Goal: Obtain resource: Obtain resource

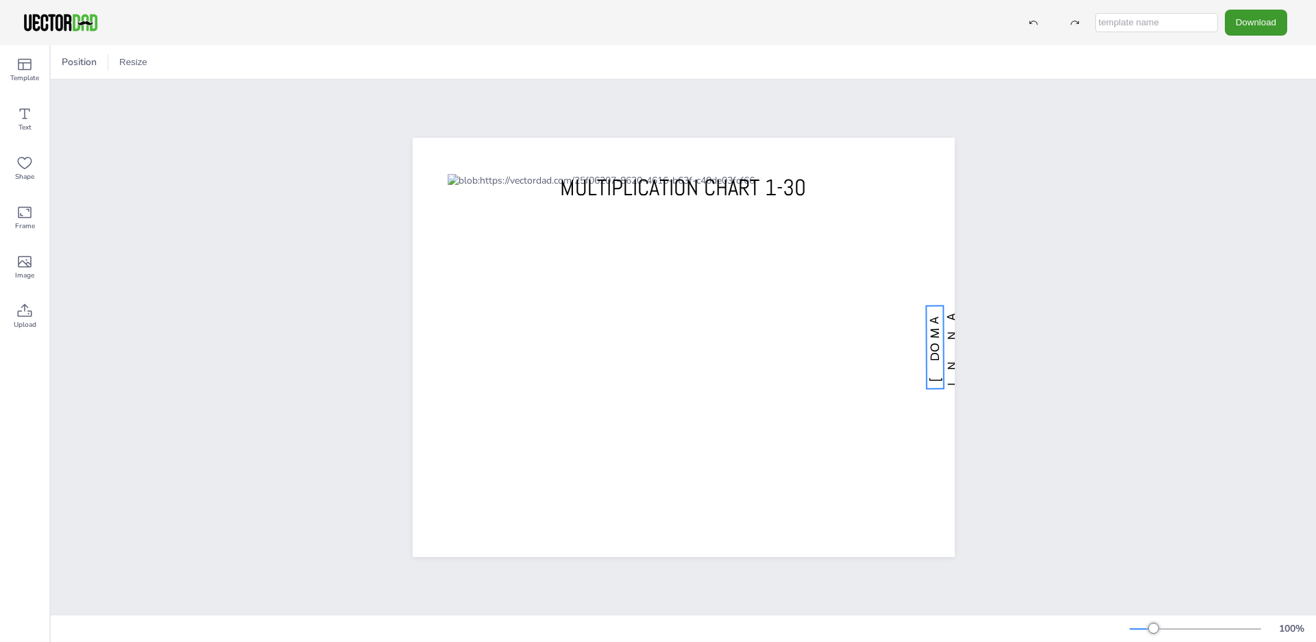
click at [936, 331] on span "[DOMAIN_NAME]" at bounding box center [952, 347] width 50 height 77
click at [1023, 201] on div "vectordad.com MULTIPLICATION CHART 1-30" at bounding box center [684, 347] width 1266 height 535
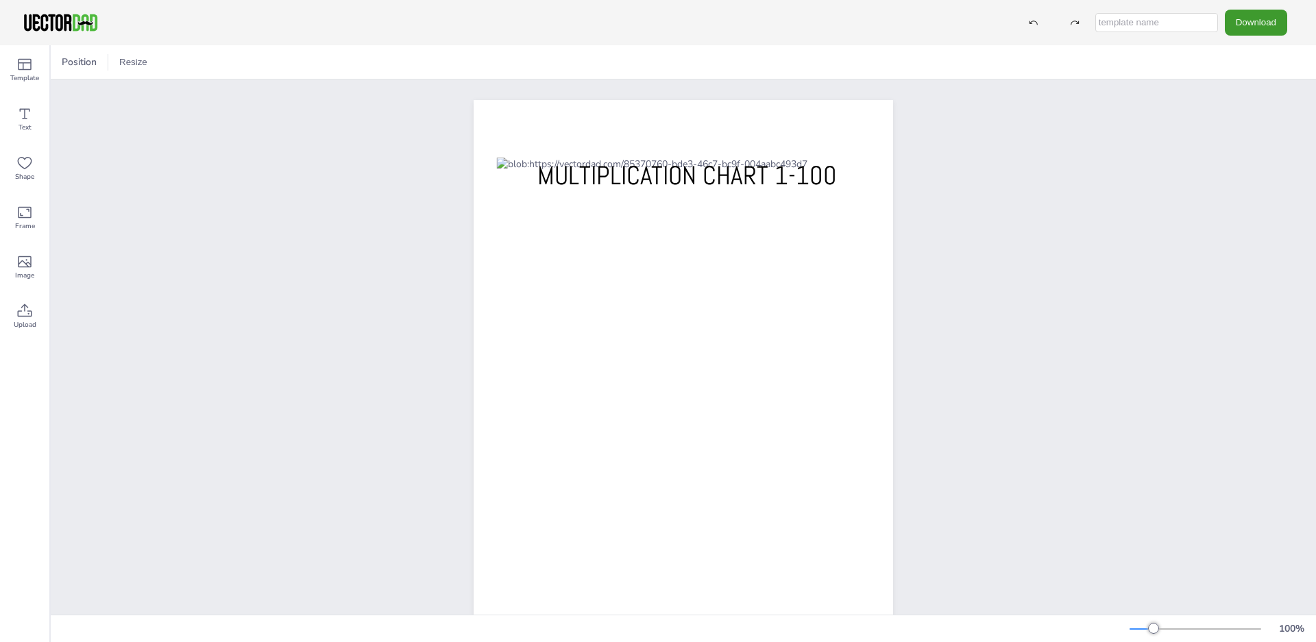
scroll to position [60, 0]
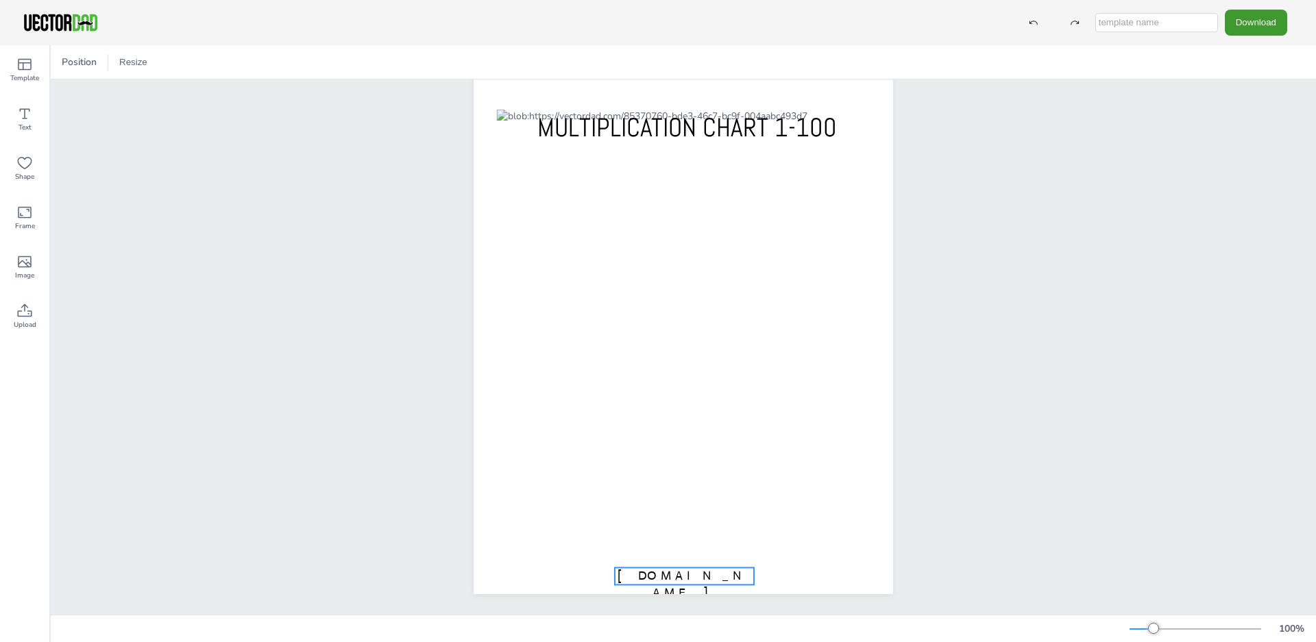
click at [670, 568] on span "[DOMAIN_NAME]" at bounding box center [685, 584] width 134 height 32
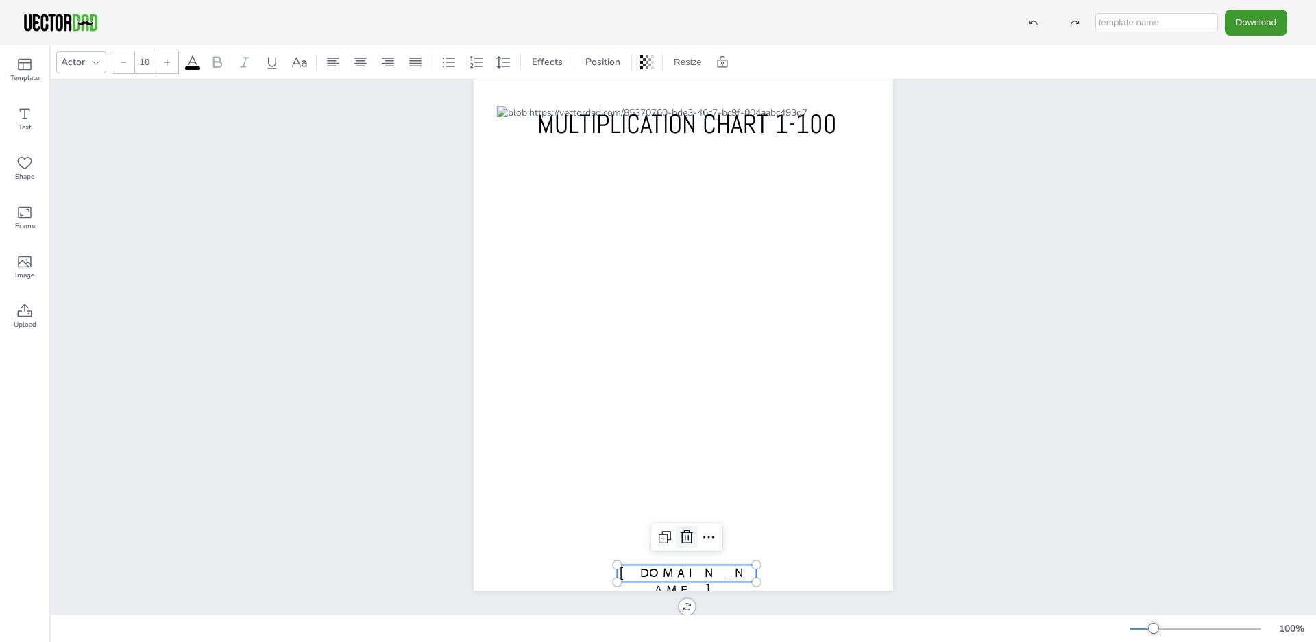
click at [679, 533] on icon at bounding box center [687, 537] width 16 height 16
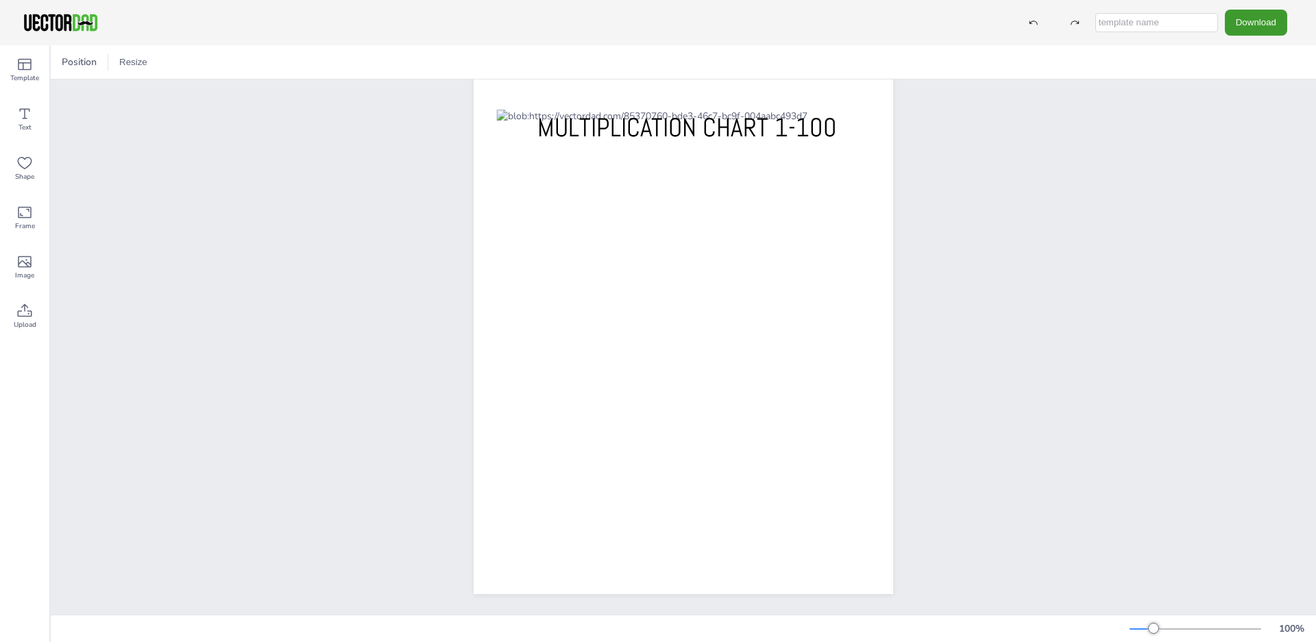
scroll to position [0, 0]
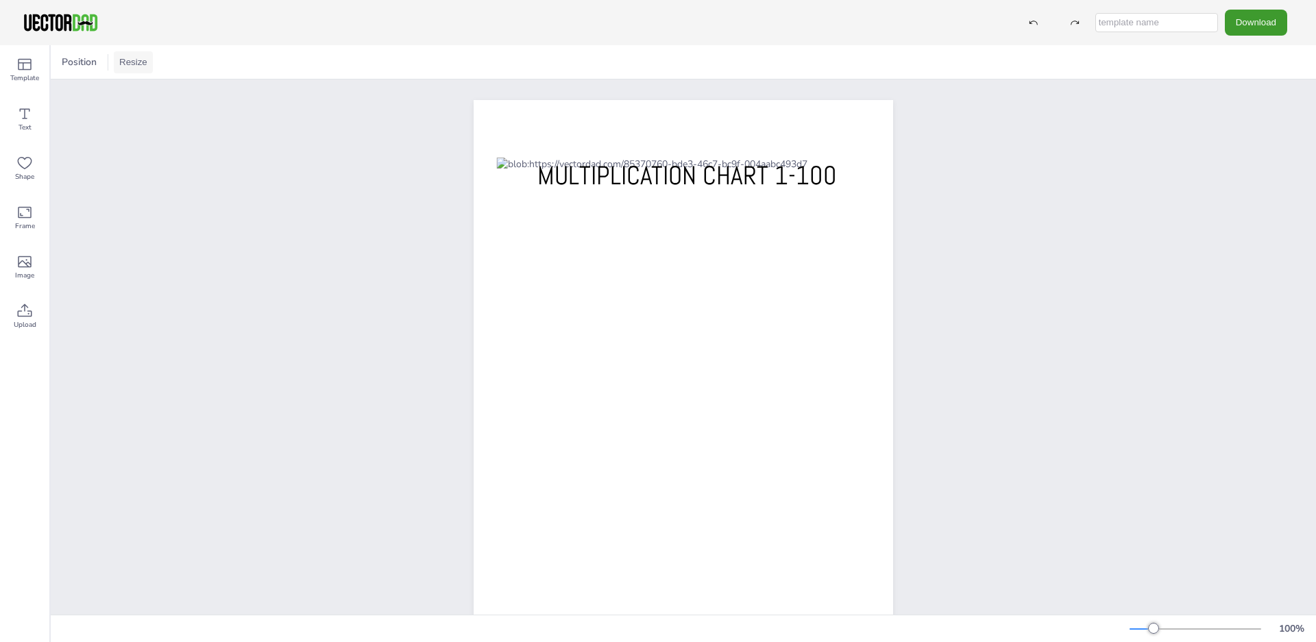
click at [131, 63] on button "Resize" at bounding box center [133, 62] width 39 height 22
click at [152, 62] on li "A4 (8.25in x 11.75in)" at bounding box center [171, 63] width 115 height 27
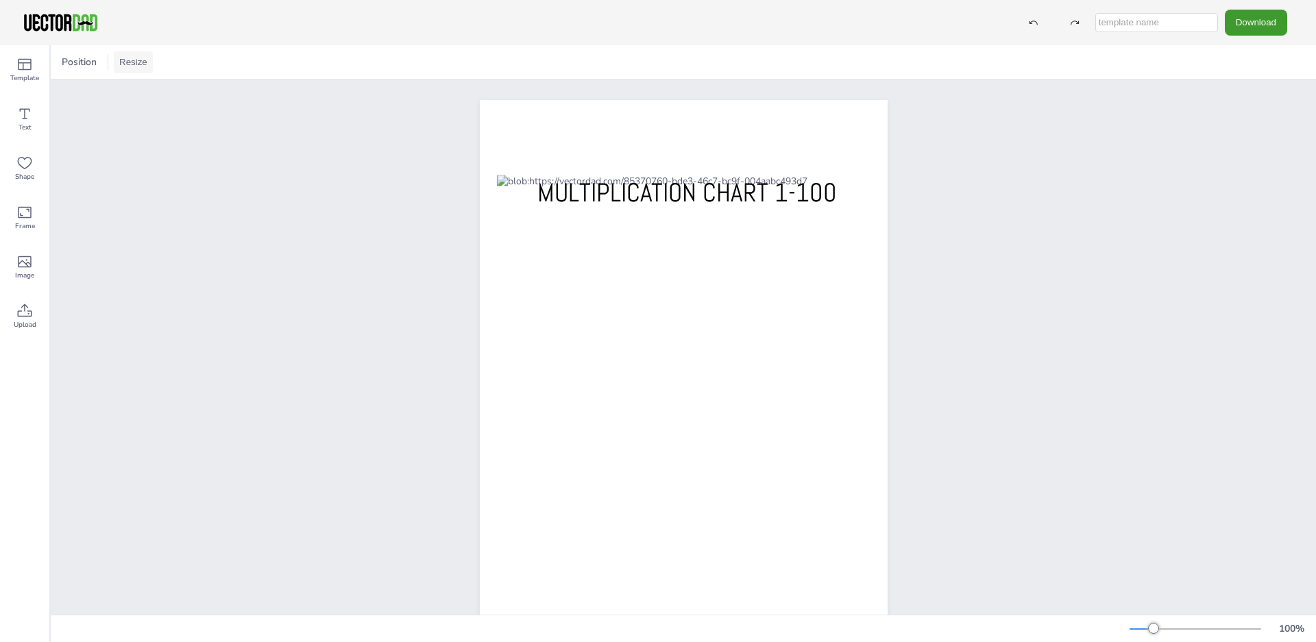
click at [128, 54] on button "Resize" at bounding box center [133, 62] width 39 height 22
click at [143, 93] on li "US Letter (8.5in x 11in)" at bounding box center [171, 90] width 115 height 27
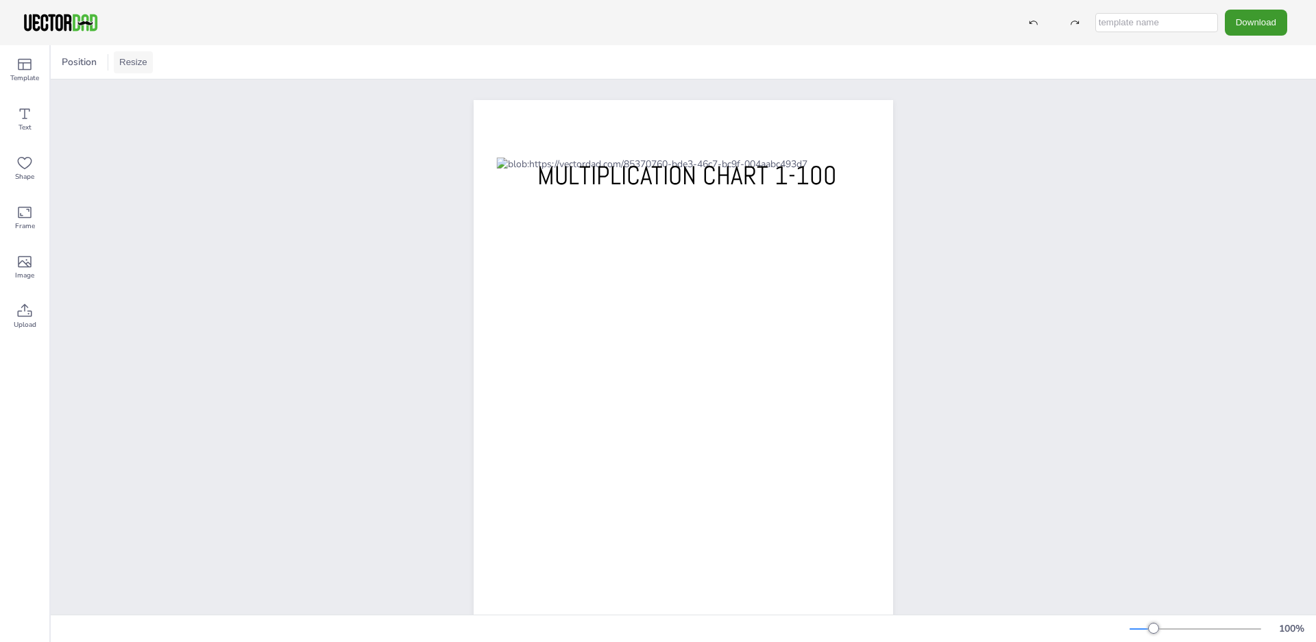
click at [140, 57] on button "Resize" at bounding box center [133, 62] width 39 height 22
drag, startPoint x: 142, startPoint y: 97, endPoint x: 145, endPoint y: 68, distance: 29.0
click at [145, 68] on ul "A4 (8.25in x 11.75in) US Letter (8.5in x 11in)" at bounding box center [171, 76] width 115 height 63
click at [145, 68] on li "A4 (8.25in x 11.75in)" at bounding box center [171, 63] width 115 height 27
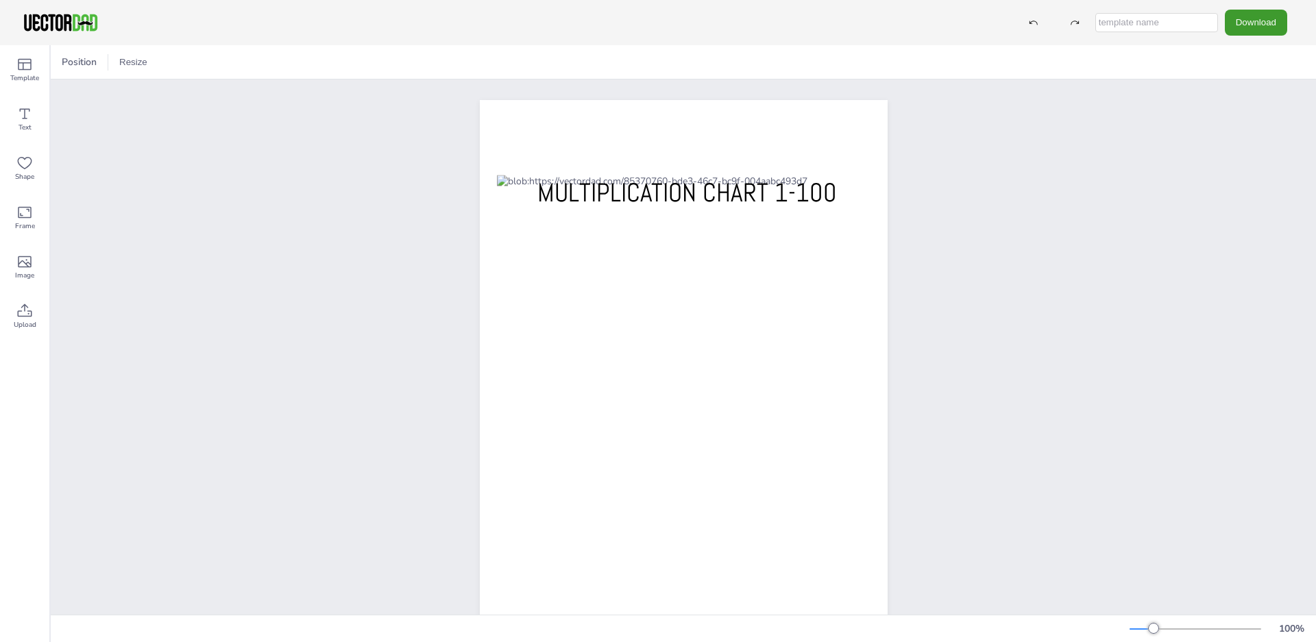
drag, startPoint x: 130, startPoint y: 57, endPoint x: 143, endPoint y: 82, distance: 27.6
click at [130, 57] on button "Resize" at bounding box center [133, 62] width 39 height 22
click at [152, 90] on li "US Letter (8.5in x 11in)" at bounding box center [171, 90] width 115 height 27
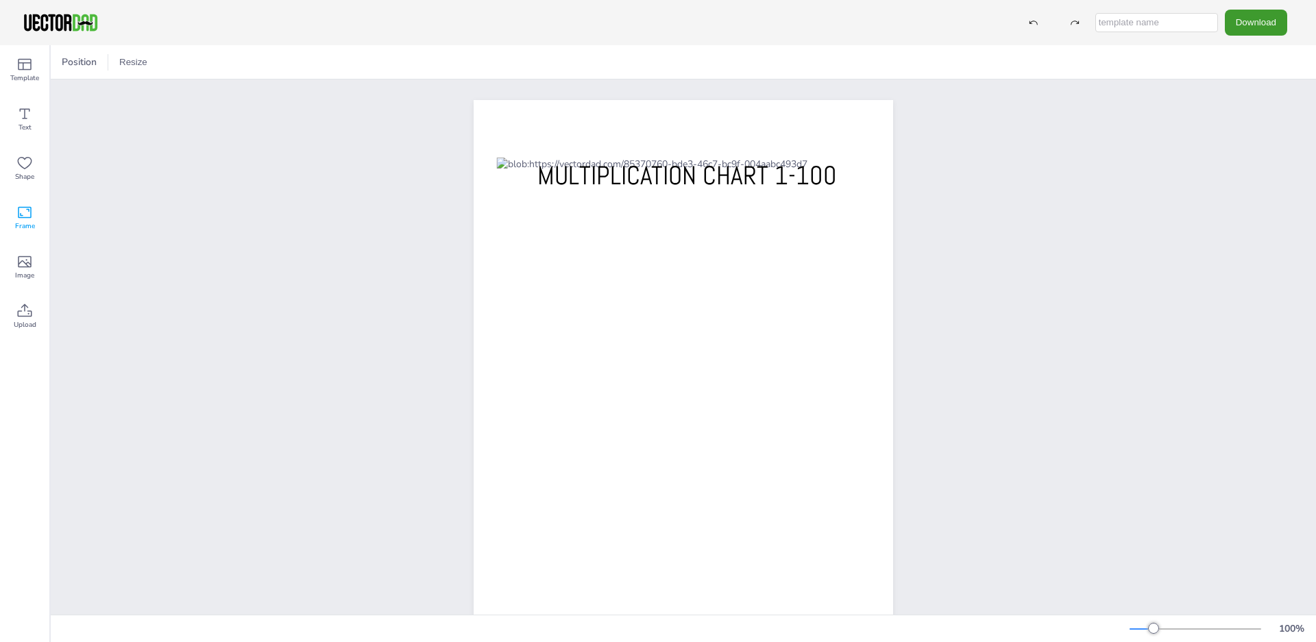
click at [29, 221] on span "Frame" at bounding box center [25, 226] width 20 height 11
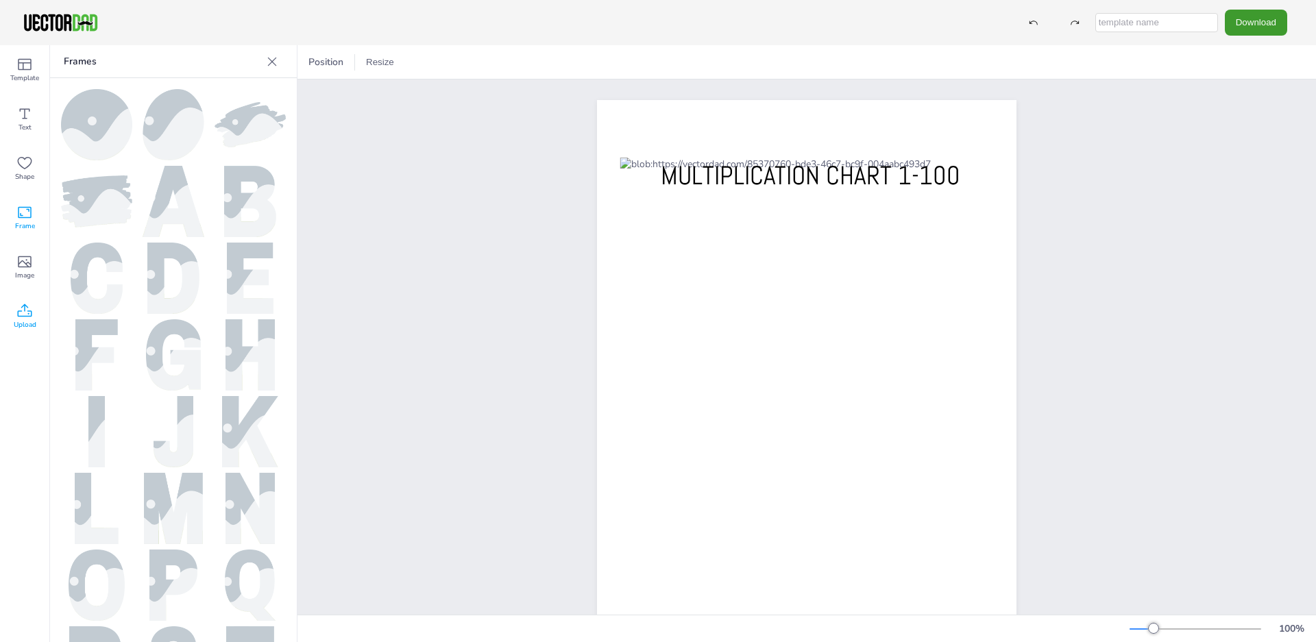
click at [25, 317] on icon at bounding box center [24, 311] width 16 height 16
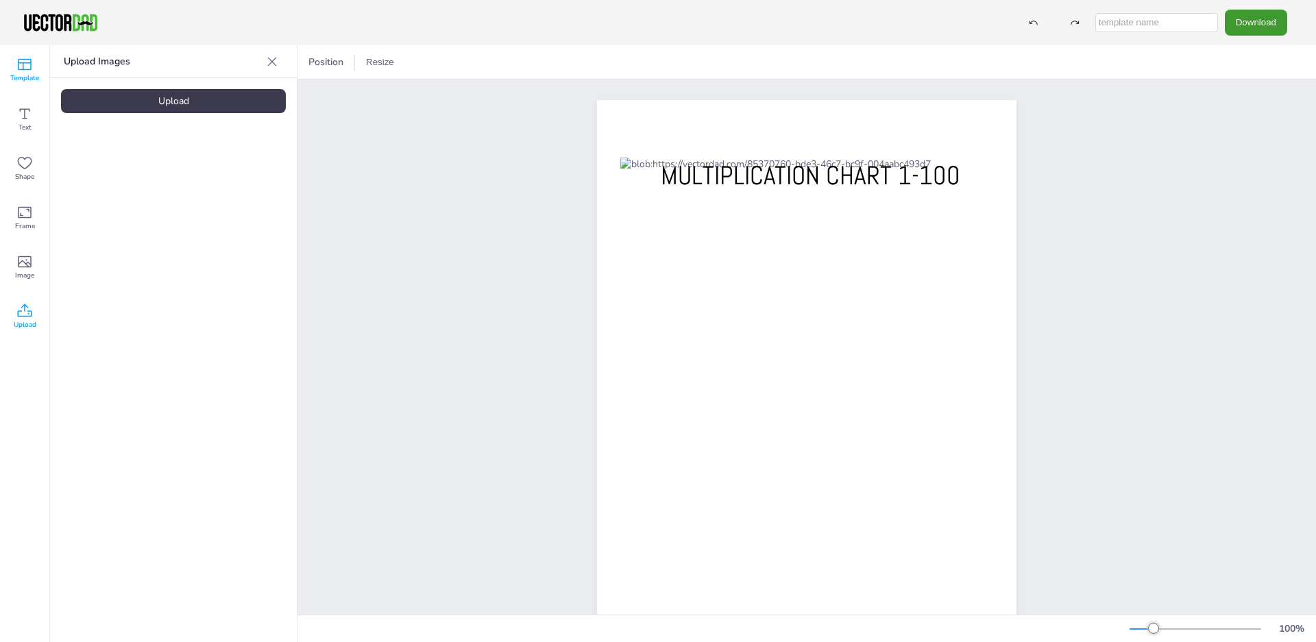
click at [29, 82] on span "Template" at bounding box center [24, 78] width 29 height 11
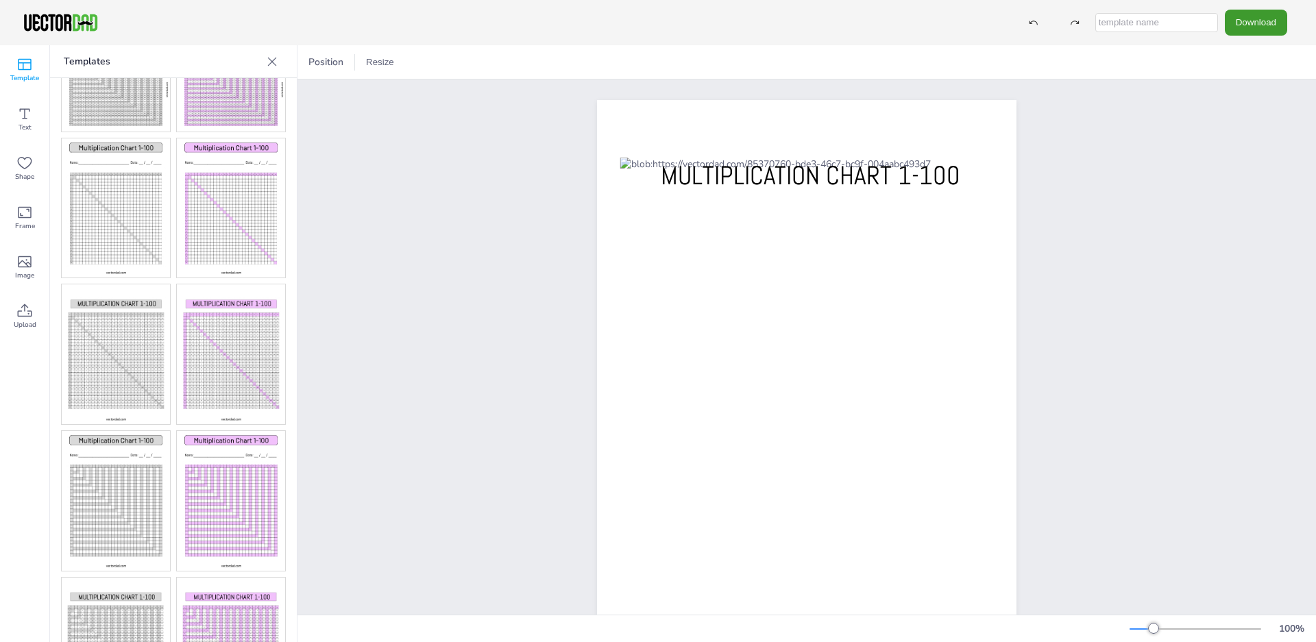
scroll to position [352, 0]
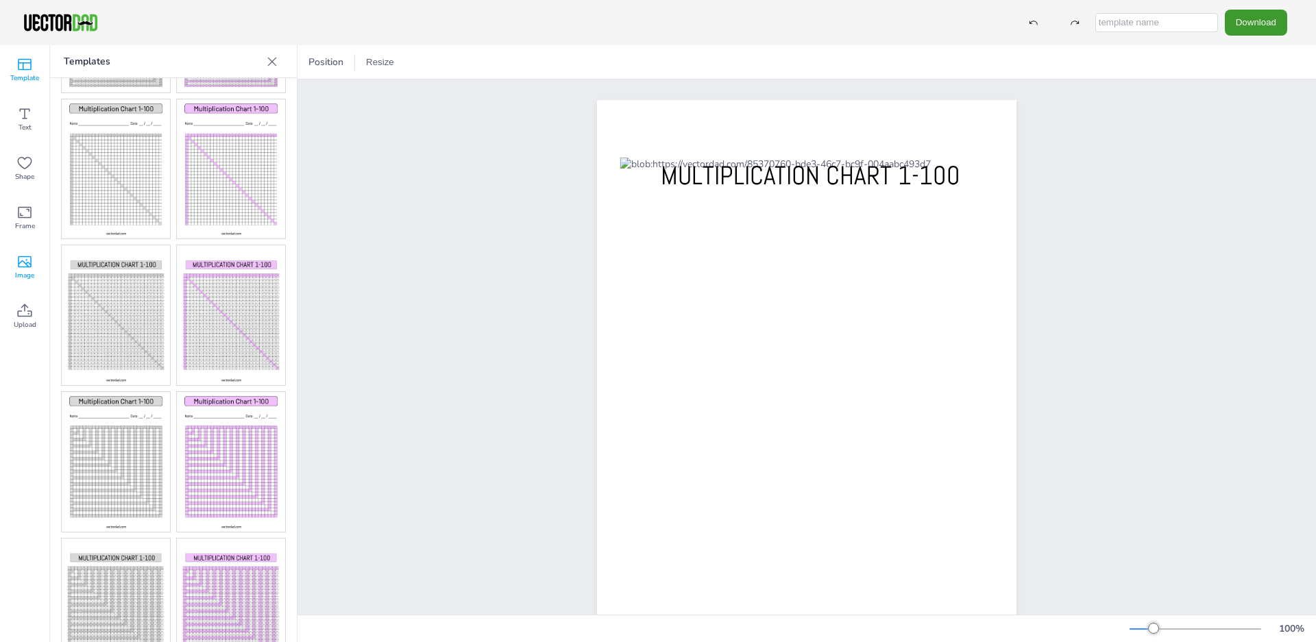
click at [27, 256] on icon at bounding box center [25, 262] width 14 height 12
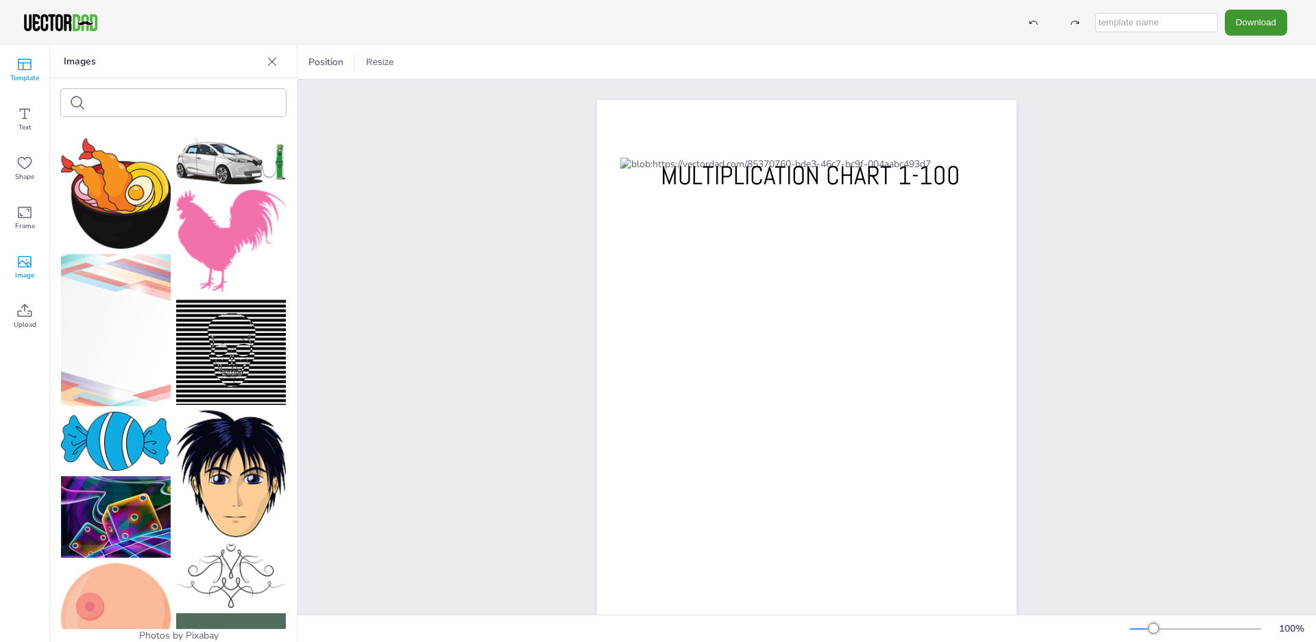
click at [32, 75] on span "Template" at bounding box center [24, 78] width 29 height 11
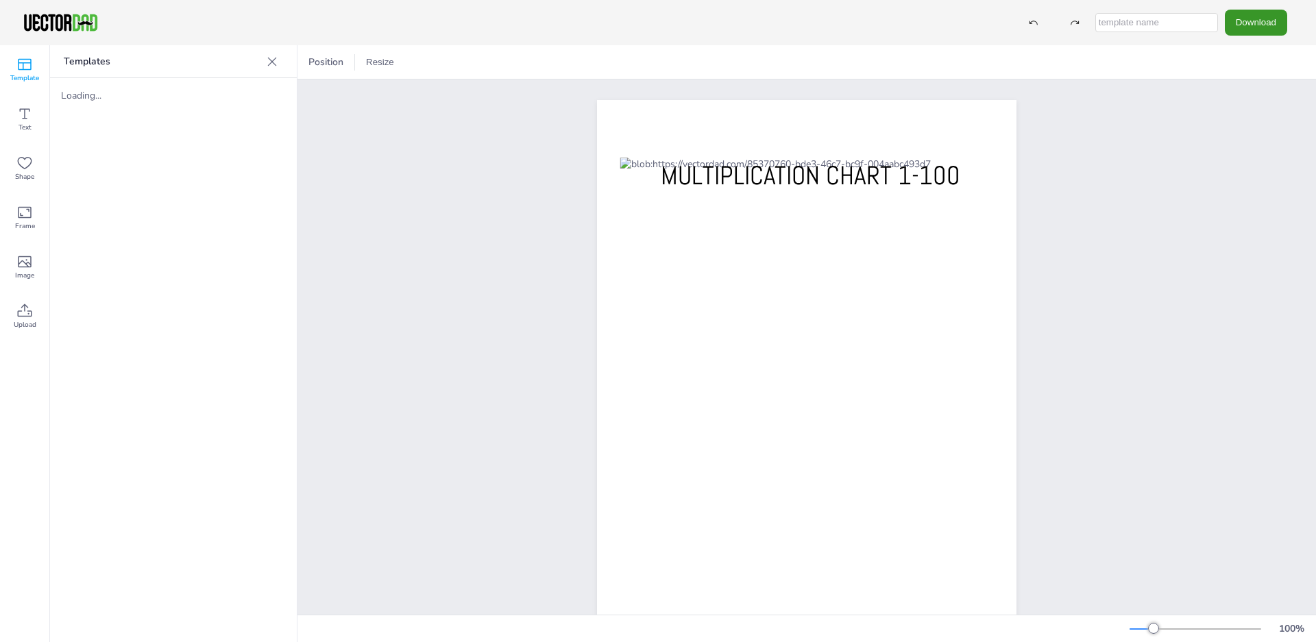
click at [1246, 23] on button "Download" at bounding box center [1256, 22] width 62 height 25
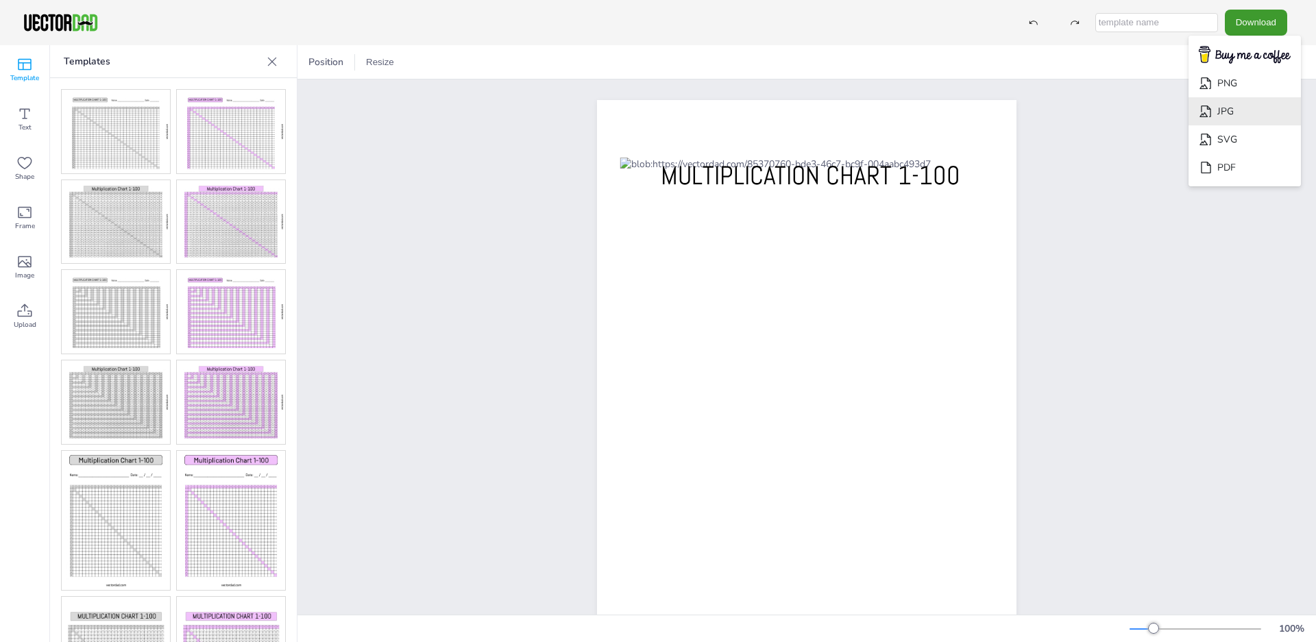
click at [1246, 110] on li "JPG" at bounding box center [1245, 111] width 112 height 28
click at [1185, 211] on div "MULTIPLICATION CHART 1-100" at bounding box center [807, 371] width 1019 height 583
drag, startPoint x: 1176, startPoint y: 23, endPoint x: 997, endPoint y: 21, distance: 179.0
click at [1096, 21] on input "text" at bounding box center [1157, 22] width 123 height 19
type input "100x100"
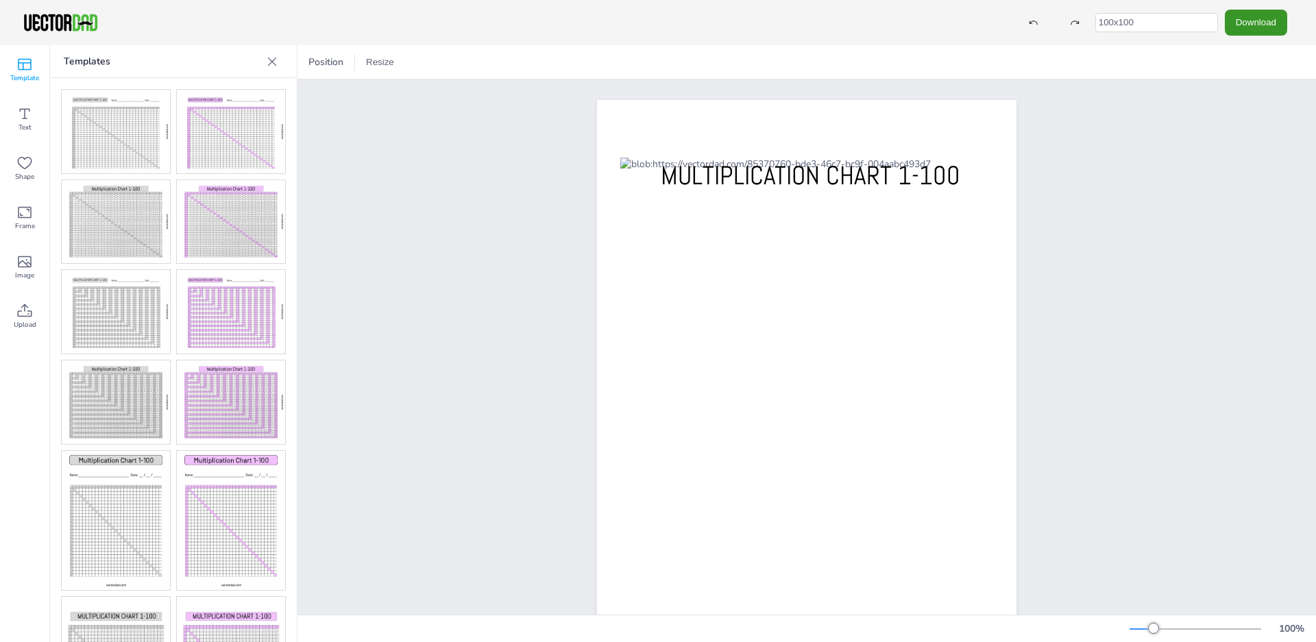
click at [1256, 21] on button "Download" at bounding box center [1256, 22] width 62 height 25
click at [1232, 170] on li "PDF" at bounding box center [1245, 168] width 112 height 28
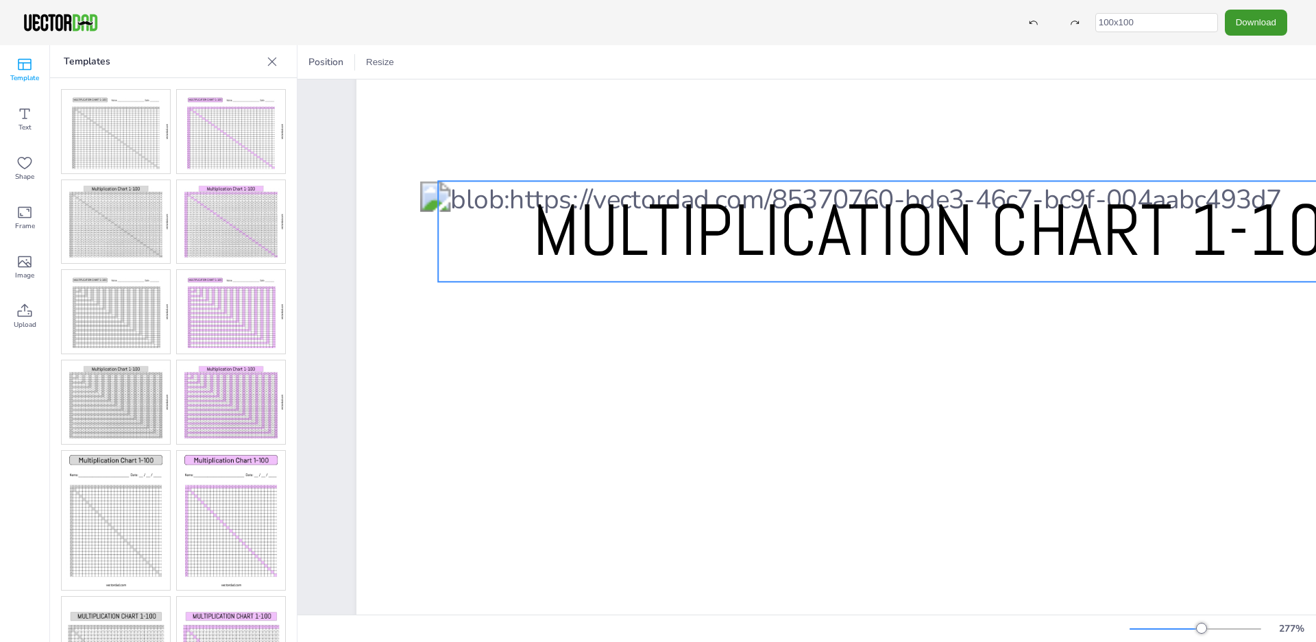
scroll to position [0, 0]
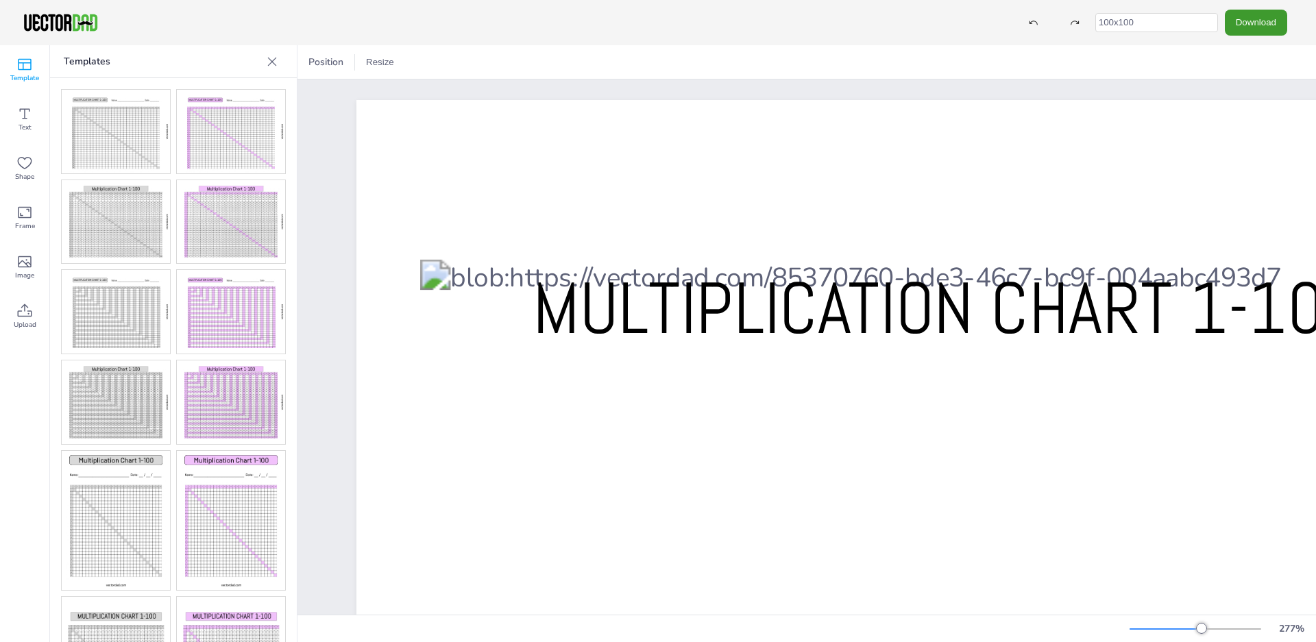
click at [267, 58] on icon at bounding box center [272, 62] width 14 height 14
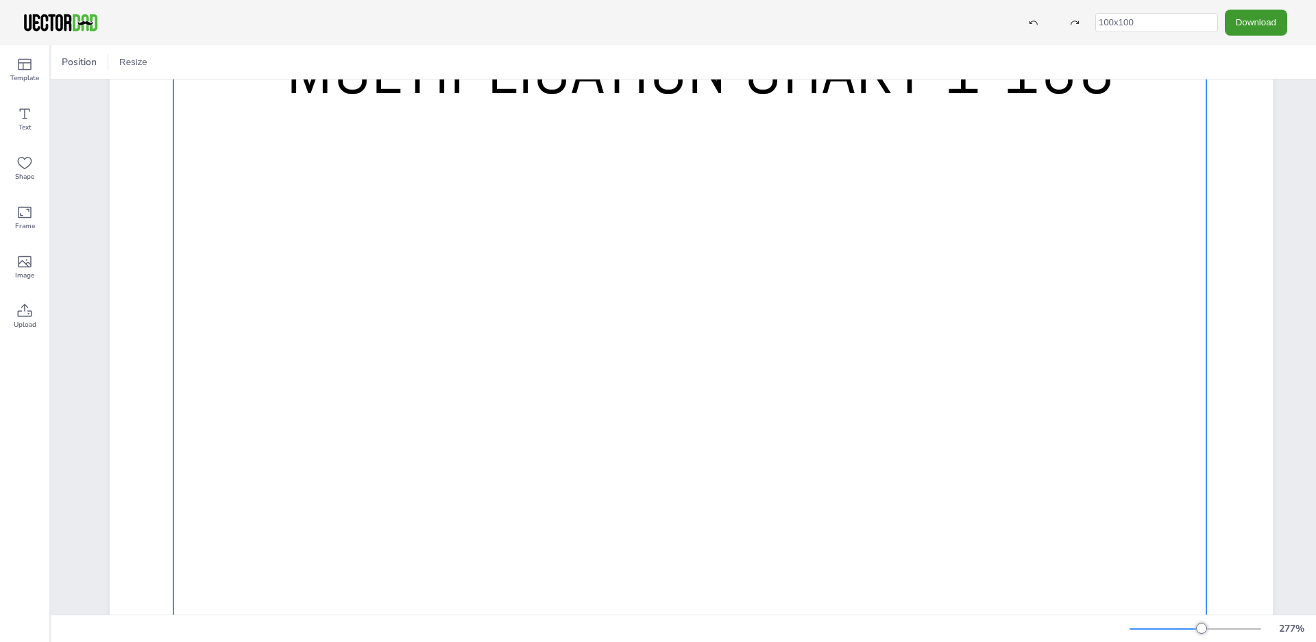
scroll to position [84, 0]
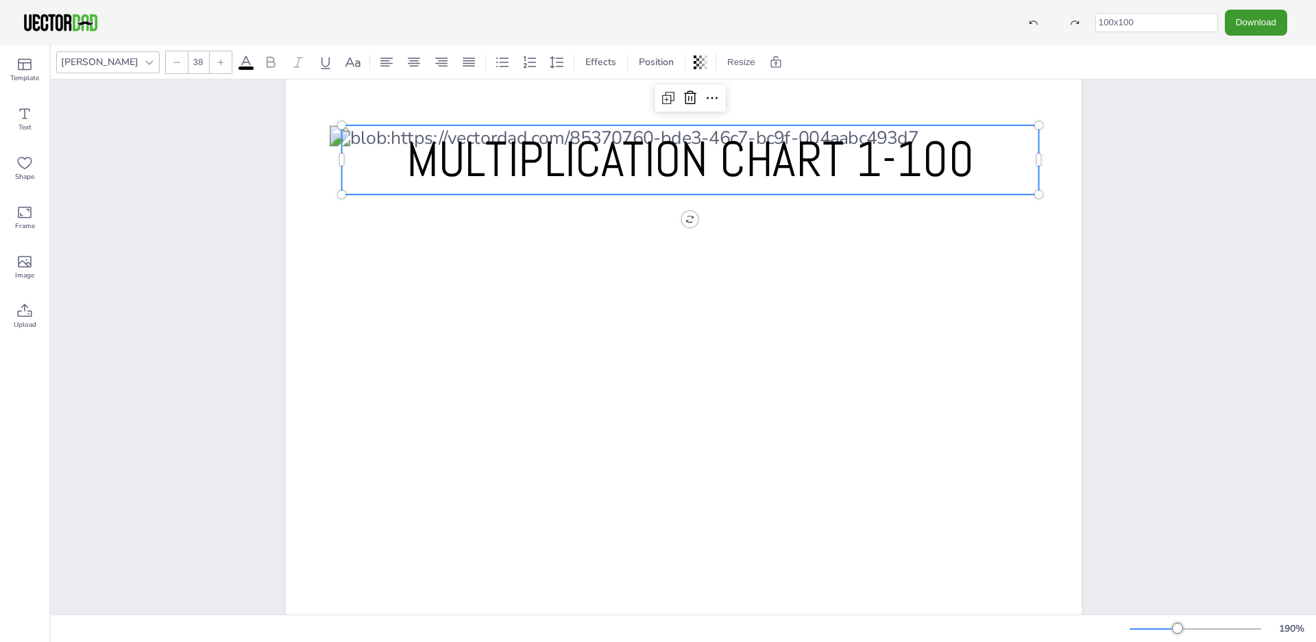
click at [1011, 126] on p "MULTIPLICATION CHART 1-100" at bounding box center [689, 159] width 697 height 69
click at [974, 134] on span "MULTIPLICATION CHART 1-100" at bounding box center [690, 159] width 568 height 62
click at [974, 133] on span "MULTIPLICATION CHART 1-100" at bounding box center [690, 159] width 568 height 62
drag, startPoint x: 1032, startPoint y: 125, endPoint x: 1008, endPoint y: 128, distance: 24.8
click at [1014, 125] on div "MULTIPLICATION CHART 1-100" at bounding box center [684, 530] width 796 height 1028
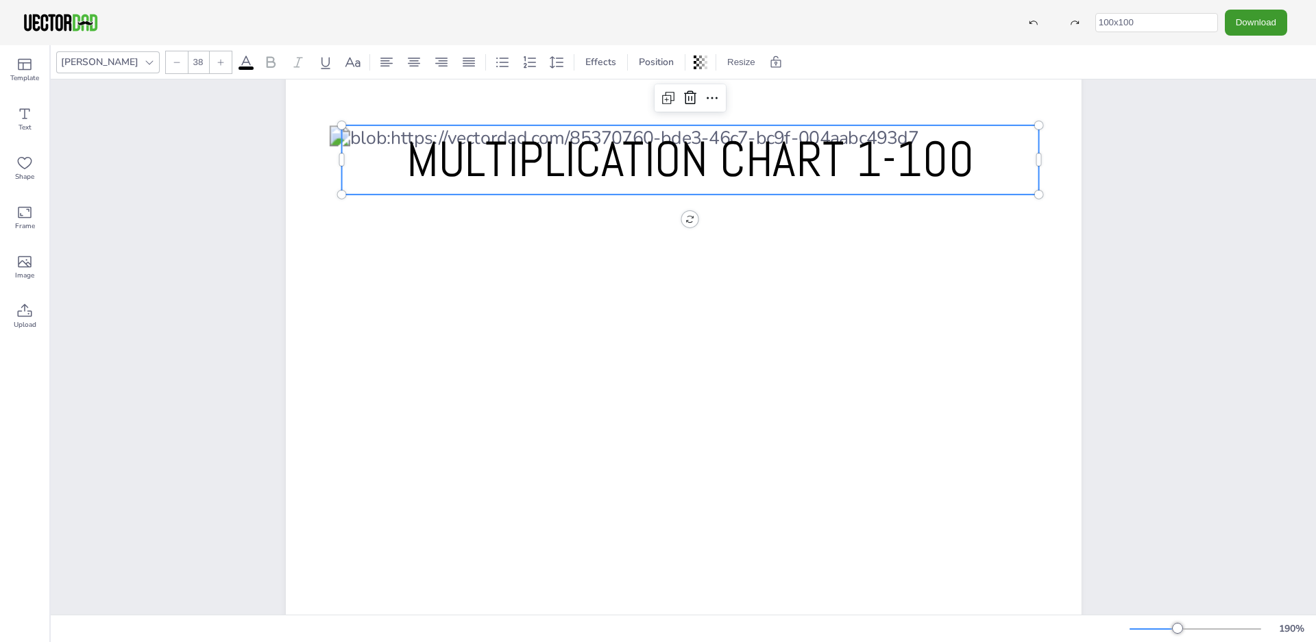
click at [406, 178] on span "MULTIPLICATION CHART 1-100" at bounding box center [690, 159] width 568 height 62
click at [406, 182] on span "MULTIPLICATION CHART 1-100" at bounding box center [690, 159] width 568 height 62
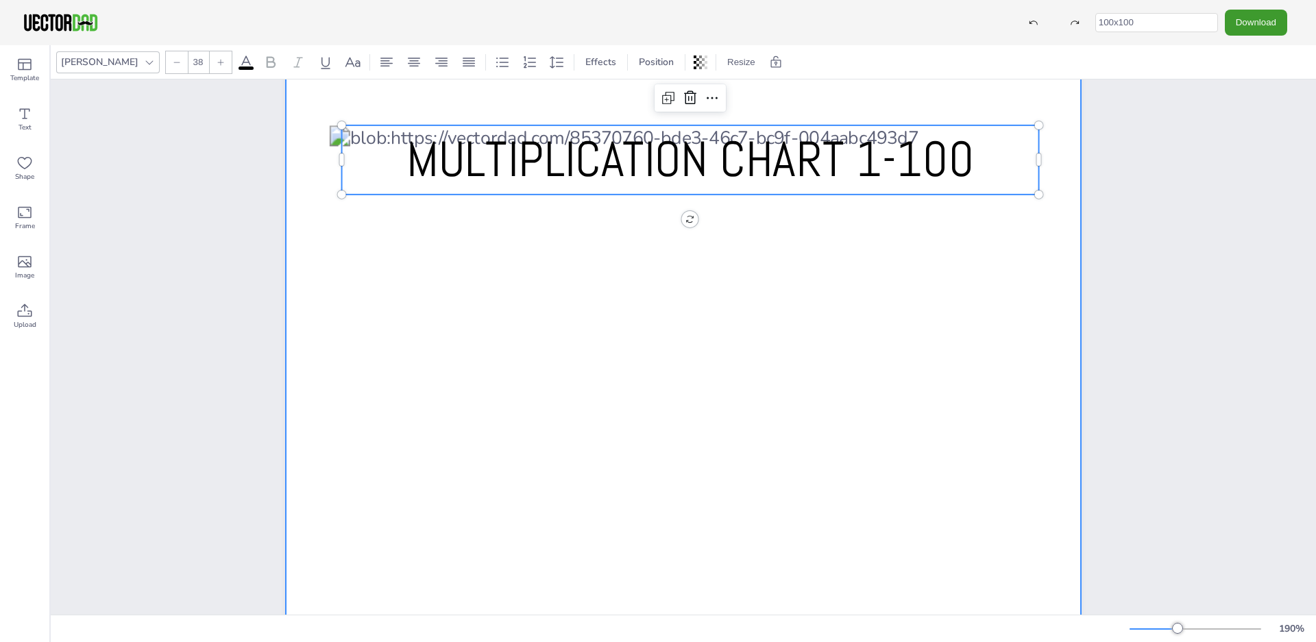
click at [286, 145] on div at bounding box center [684, 530] width 796 height 1028
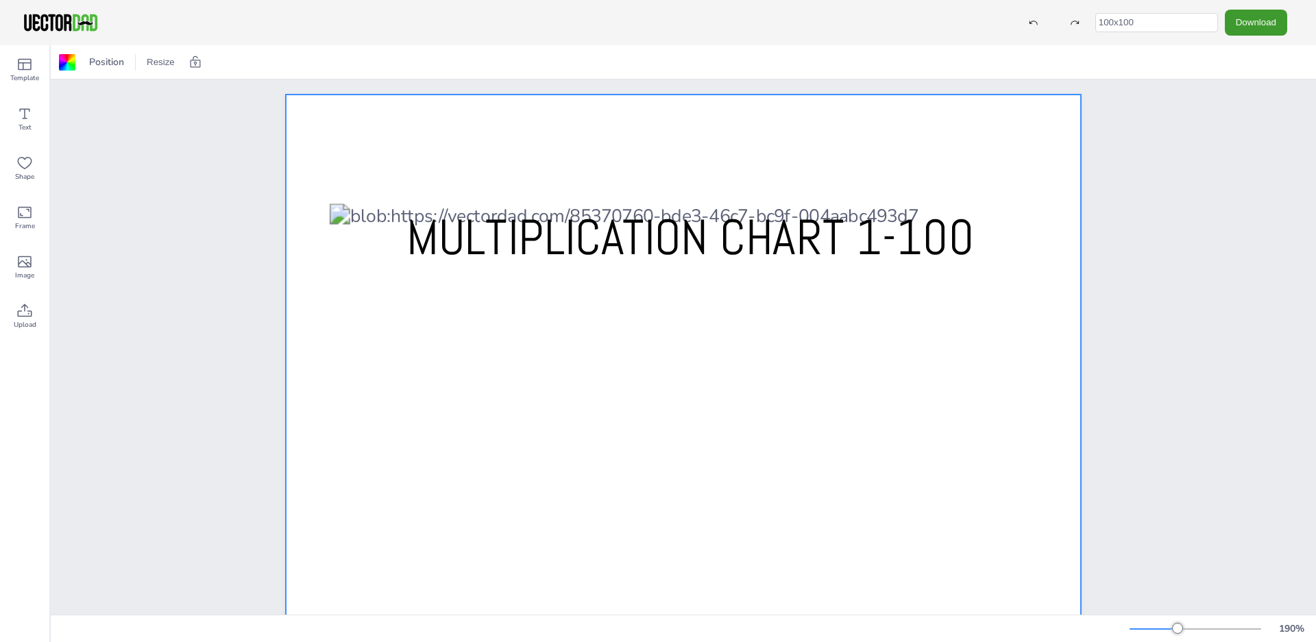
scroll to position [0, 0]
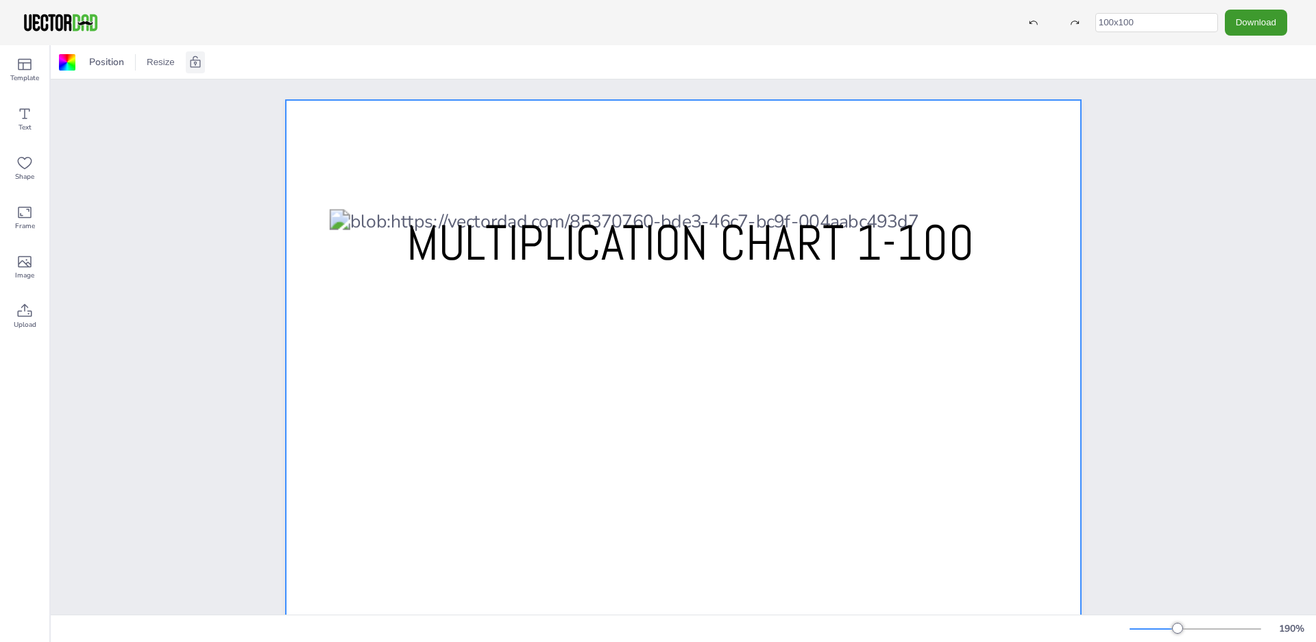
click at [191, 63] on icon at bounding box center [195, 62] width 10 height 12
click at [1271, 28] on button "Download" at bounding box center [1256, 22] width 62 height 25
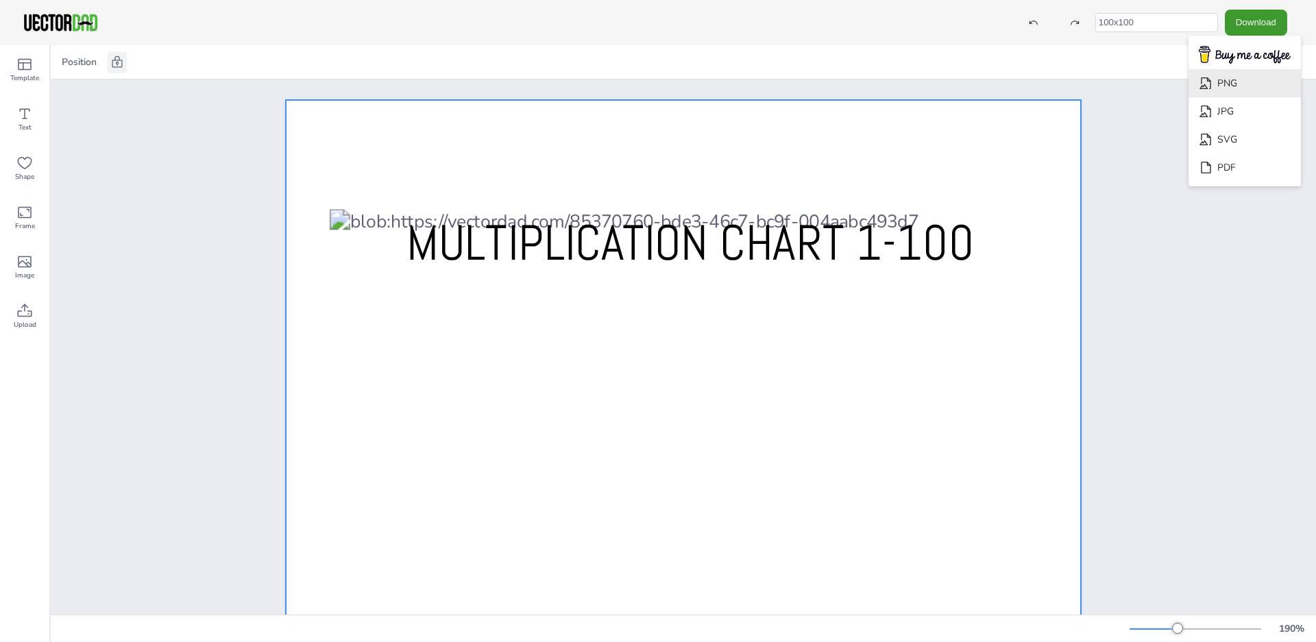
click at [1245, 86] on li "PNG" at bounding box center [1245, 83] width 112 height 28
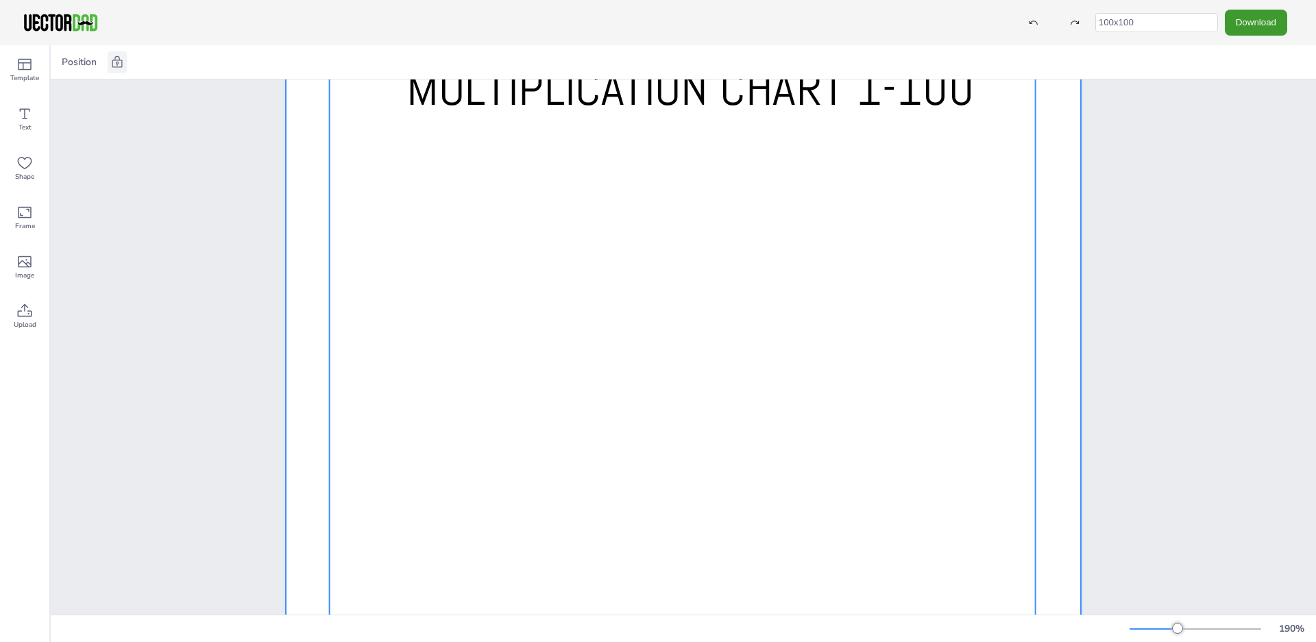
scroll to position [77, 0]
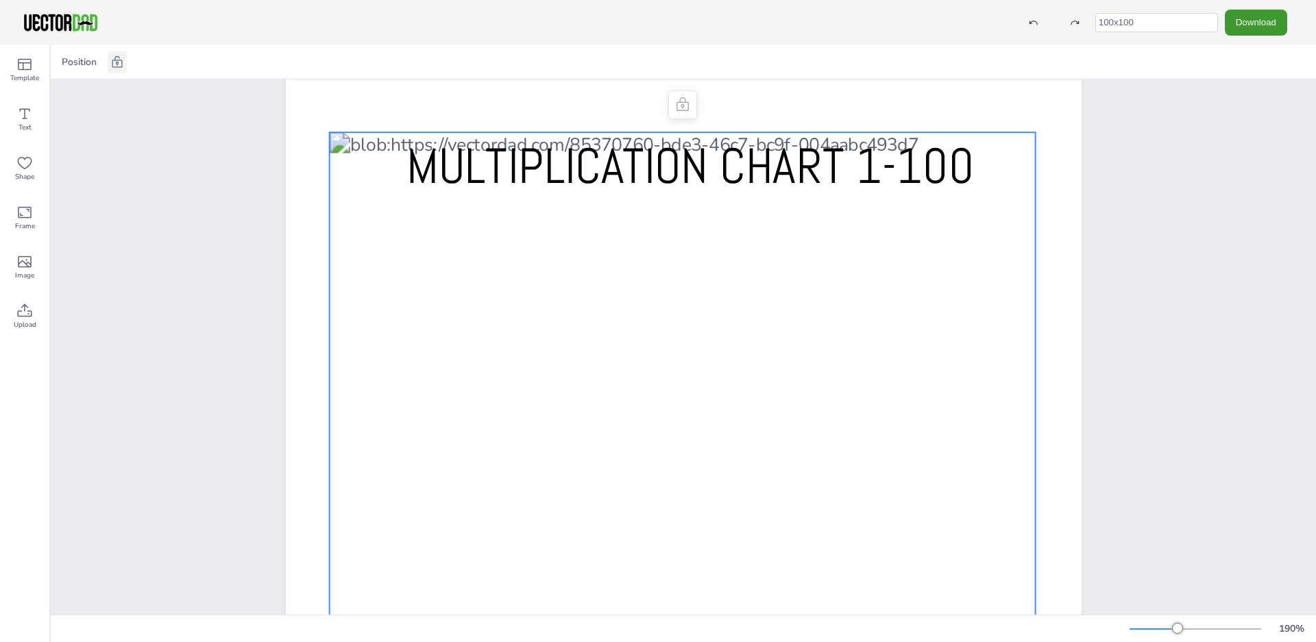
click at [724, 261] on div at bounding box center [682, 534] width 707 height 804
click at [727, 265] on div at bounding box center [682, 534] width 707 height 804
click at [111, 62] on icon at bounding box center [117, 63] width 14 height 14
click at [117, 64] on icon at bounding box center [117, 62] width 10 height 12
click at [19, 132] on span "Text" at bounding box center [25, 127] width 13 height 11
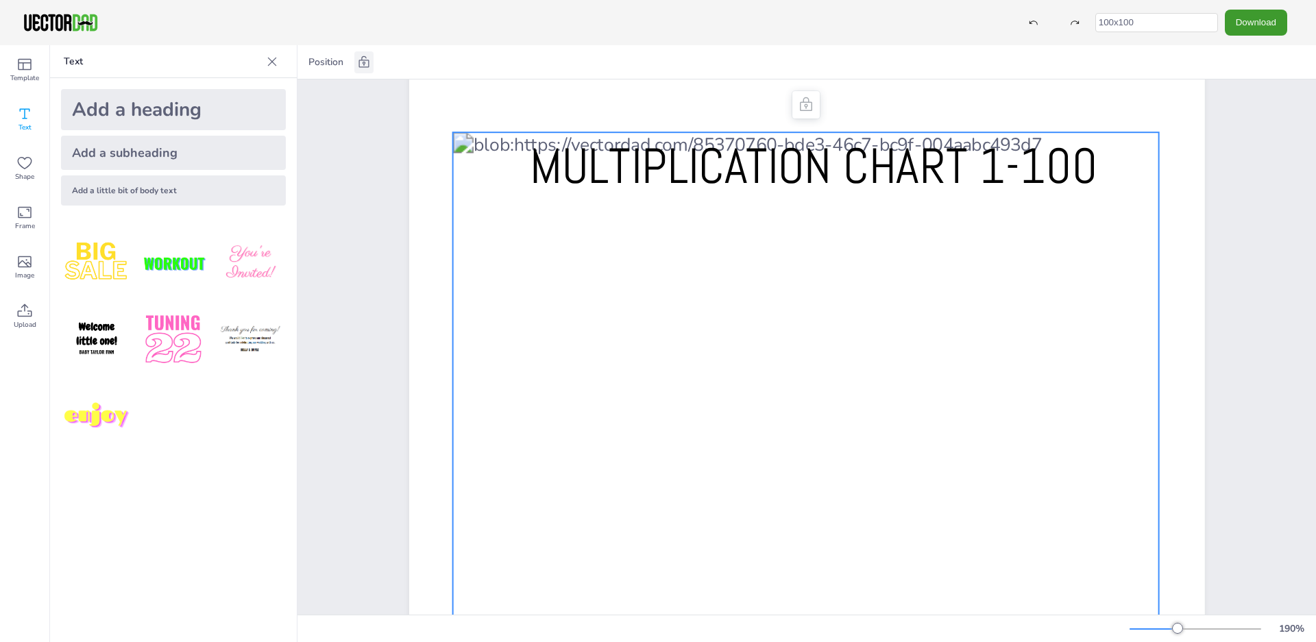
drag, startPoint x: 449, startPoint y: 232, endPoint x: 527, endPoint y: 271, distance: 87.4
click at [529, 275] on div at bounding box center [805, 534] width 707 height 804
drag, startPoint x: 455, startPoint y: 239, endPoint x: 469, endPoint y: 243, distance: 14.8
click at [469, 243] on div at bounding box center [805, 534] width 707 height 804
click at [466, 243] on div at bounding box center [805, 534] width 707 height 804
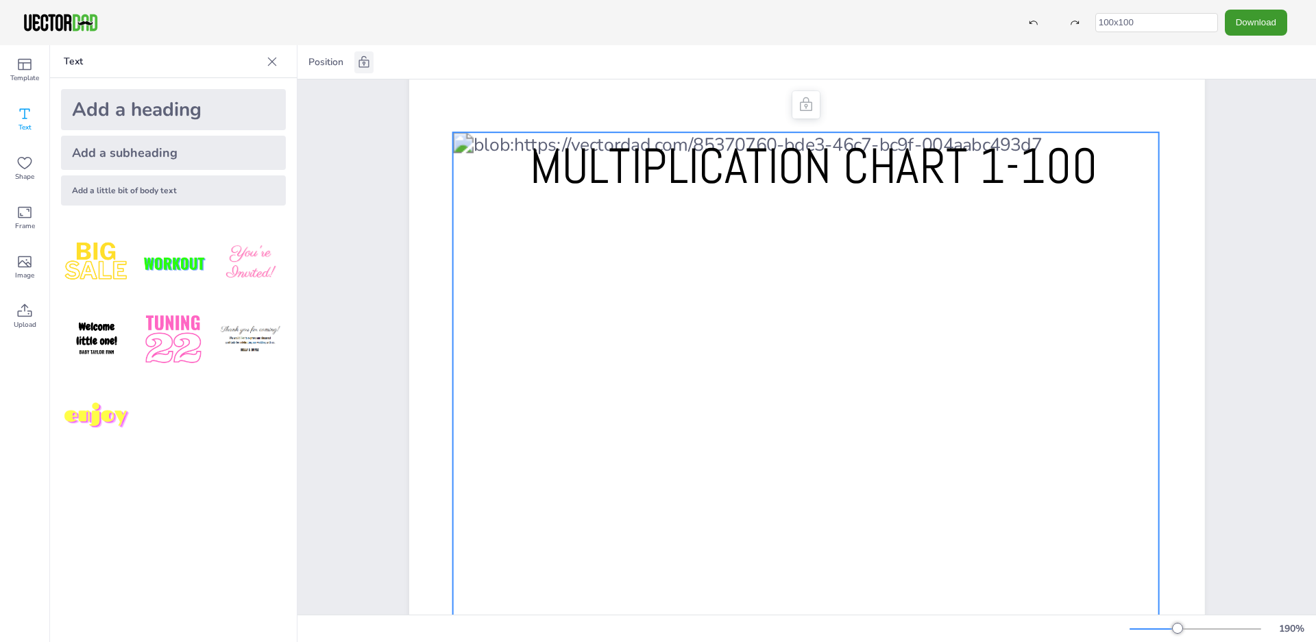
click at [486, 243] on div at bounding box center [805, 534] width 707 height 804
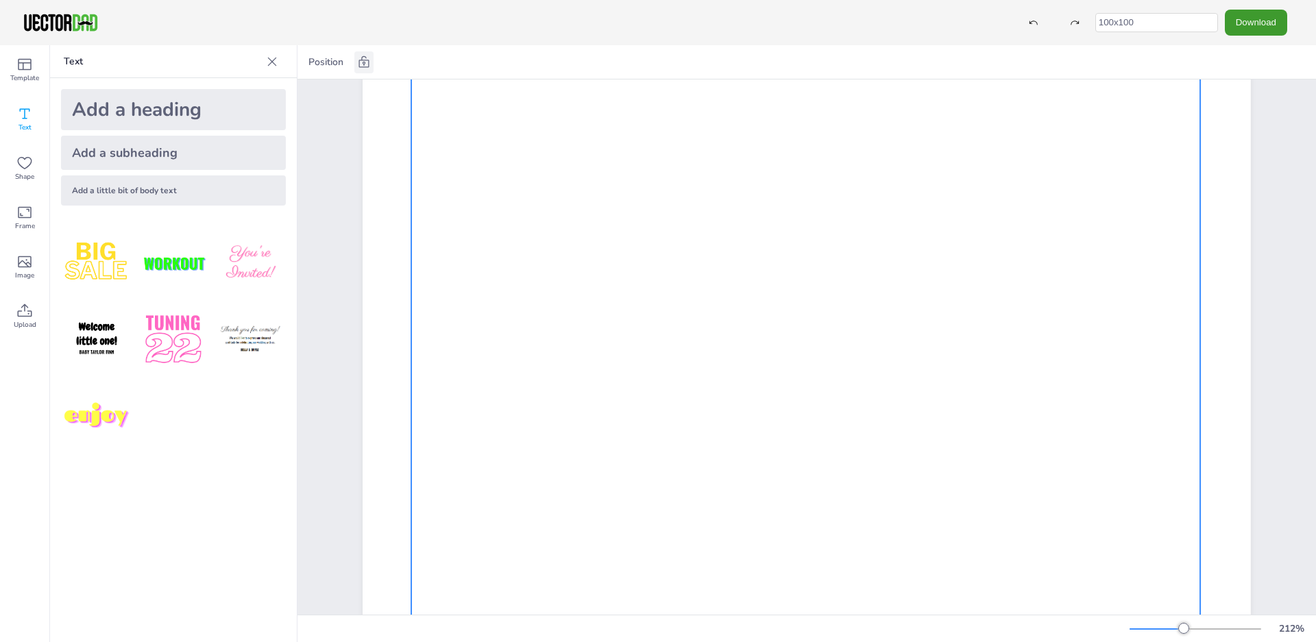
scroll to position [275, 0]
click at [10, 163] on div "Shape" at bounding box center [24, 168] width 49 height 49
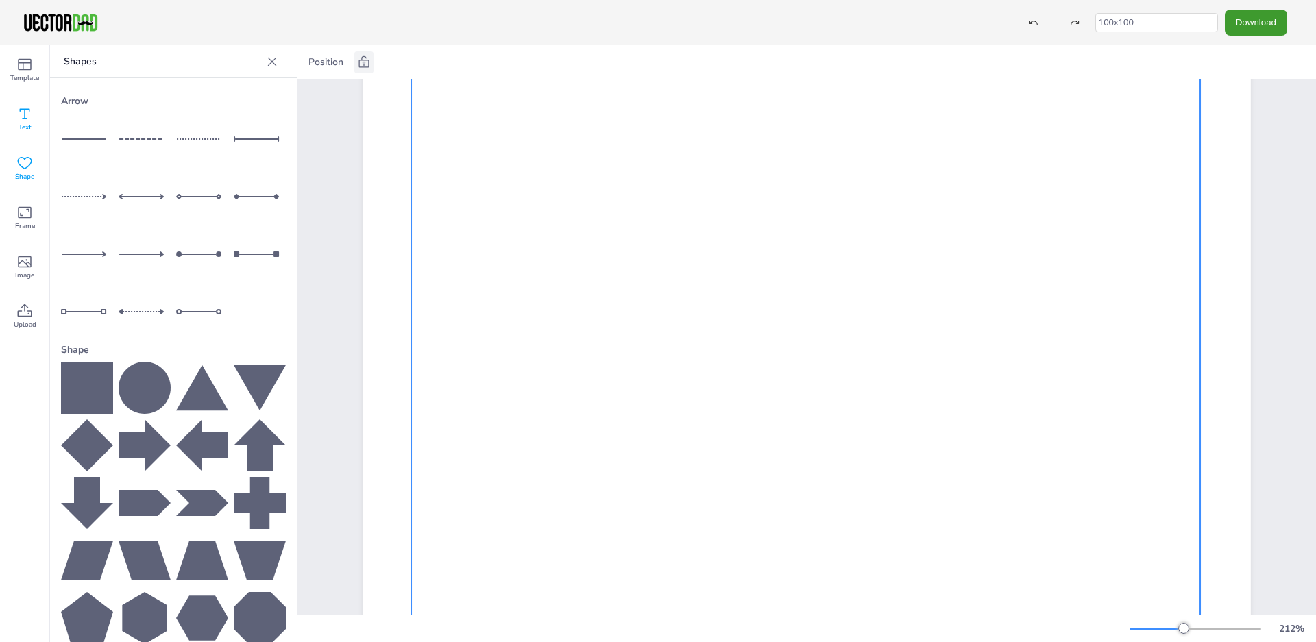
click at [24, 117] on icon at bounding box center [24, 114] width 16 height 16
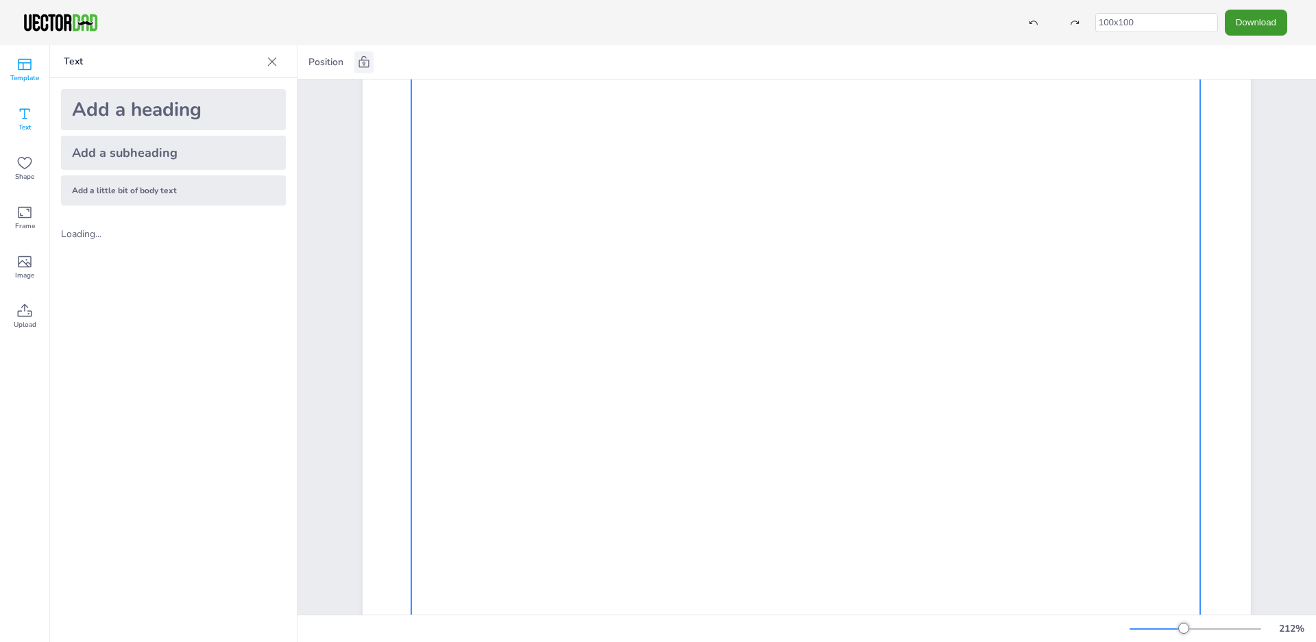
click at [27, 67] on icon at bounding box center [24, 64] width 16 height 16
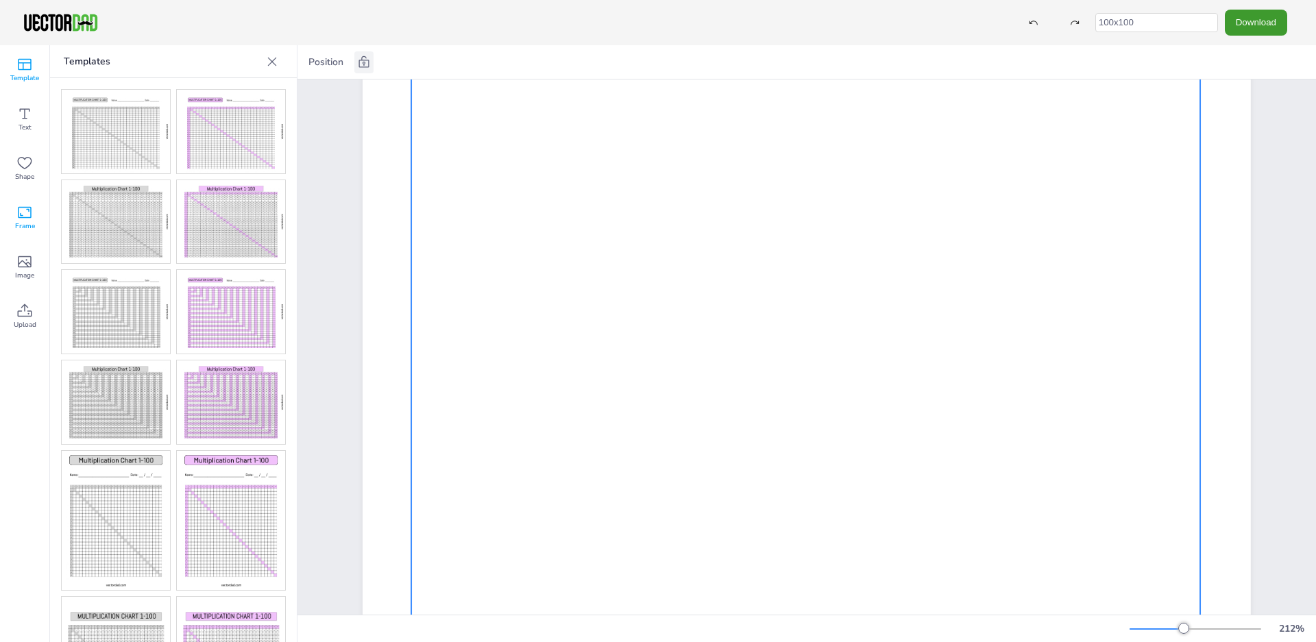
click at [22, 226] on span "Frame" at bounding box center [25, 226] width 20 height 11
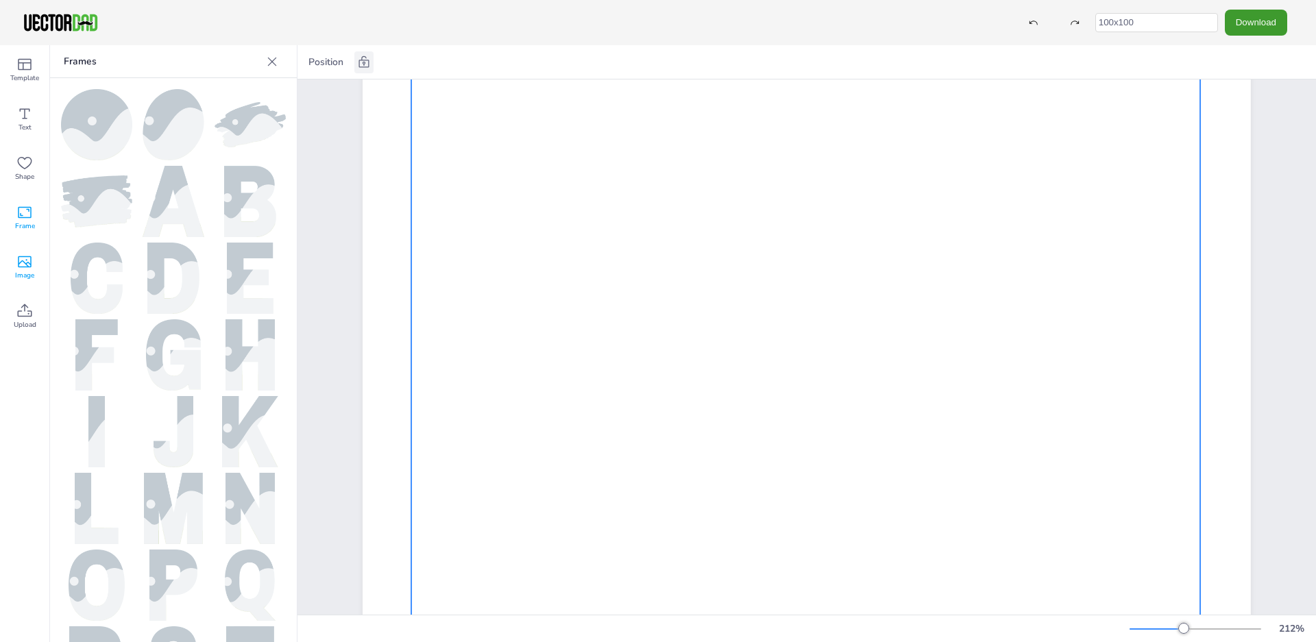
click at [25, 260] on icon at bounding box center [24, 262] width 16 height 16
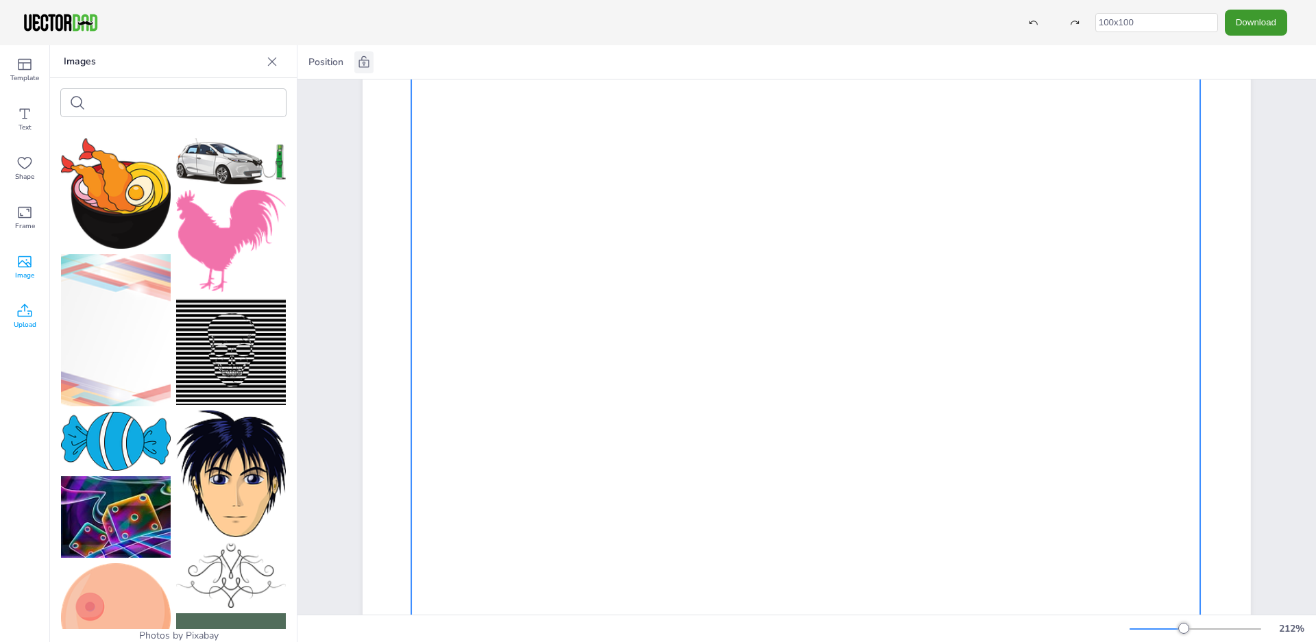
click at [22, 304] on icon at bounding box center [24, 311] width 16 height 16
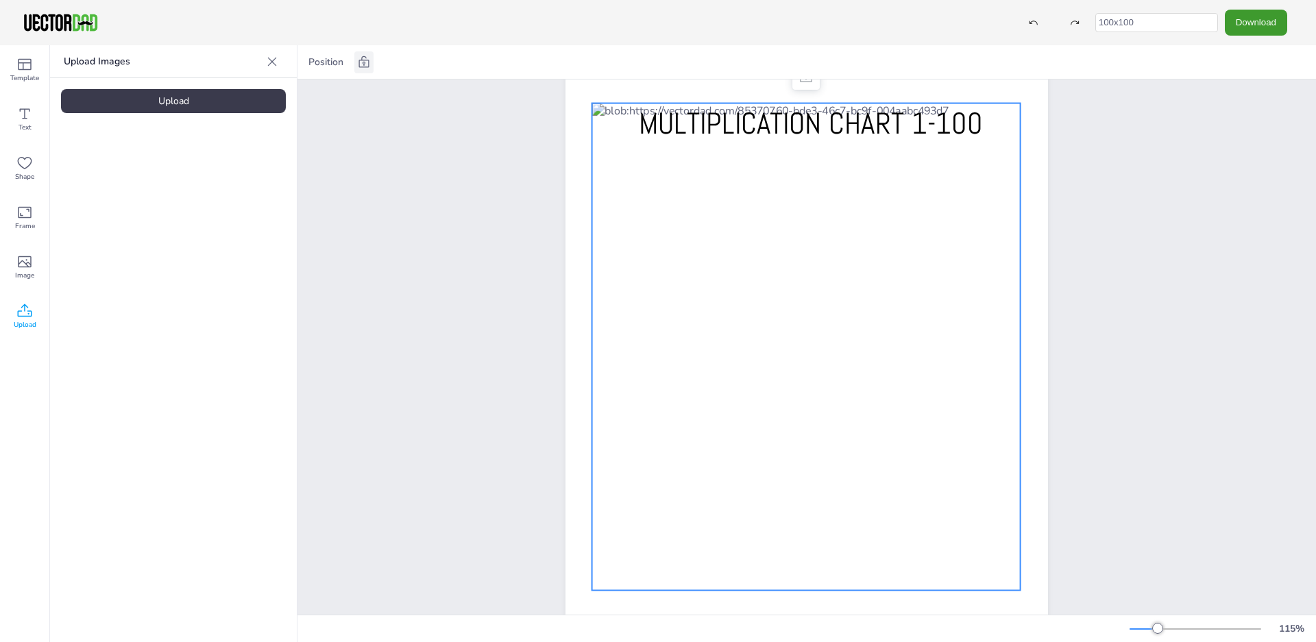
scroll to position [0, 0]
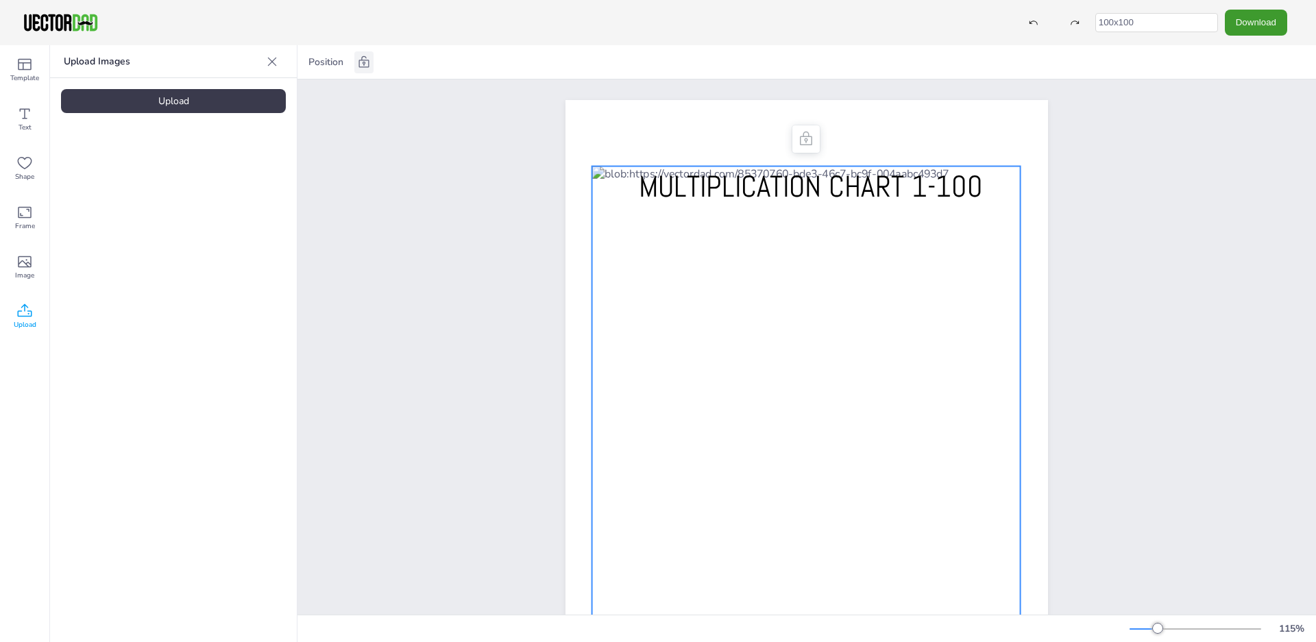
click at [592, 303] on div at bounding box center [806, 410] width 428 height 487
click at [559, 217] on div "MULTIPLICATION CHART 1-100" at bounding box center [807, 412] width 524 height 624
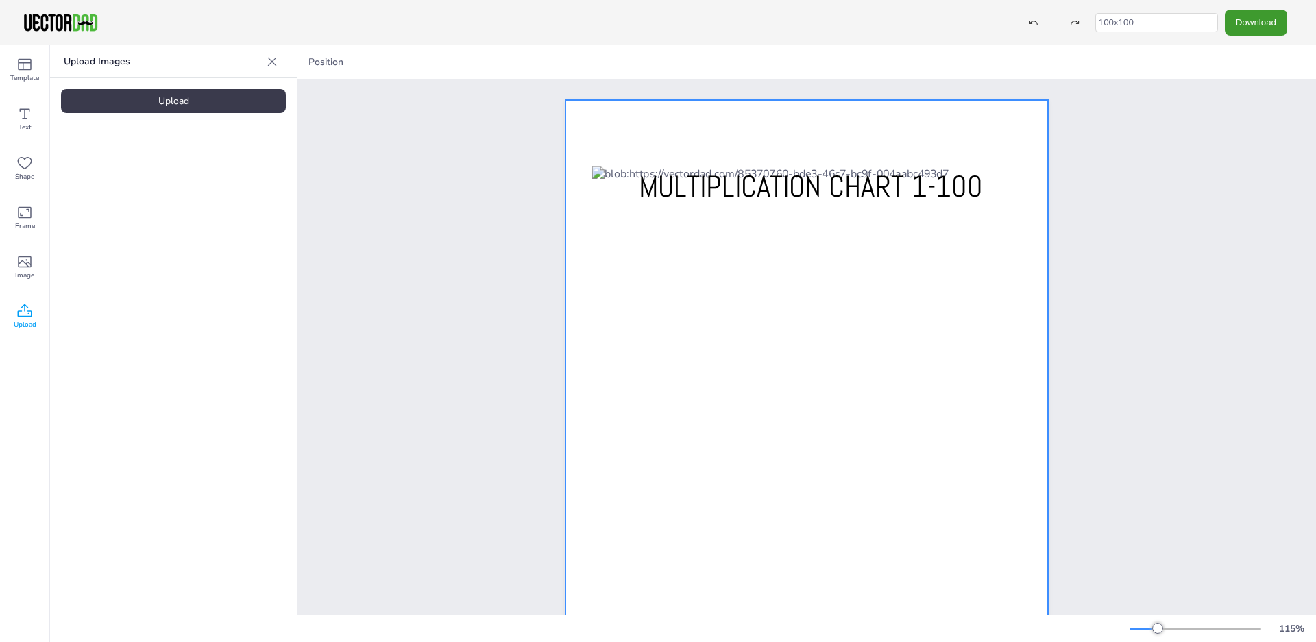
click at [569, 212] on div at bounding box center [807, 412] width 483 height 624
click at [566, 216] on div at bounding box center [807, 412] width 483 height 624
click at [365, 62] on icon at bounding box center [364, 63] width 14 height 14
click at [400, 64] on button "Resize" at bounding box center [407, 62] width 39 height 22
click at [388, 170] on div "MULTIPLICATION CHART 1-100" at bounding box center [807, 412] width 1019 height 665
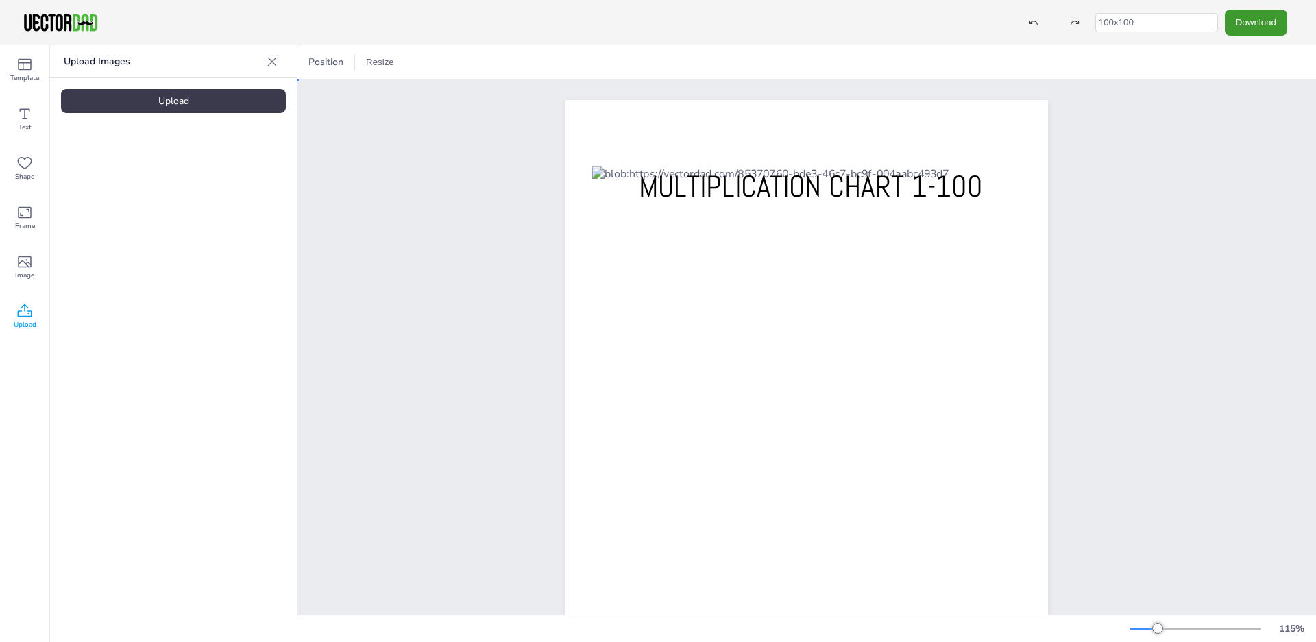
click at [559, 229] on div "MULTIPLICATION CHART 1-100" at bounding box center [807, 412] width 524 height 624
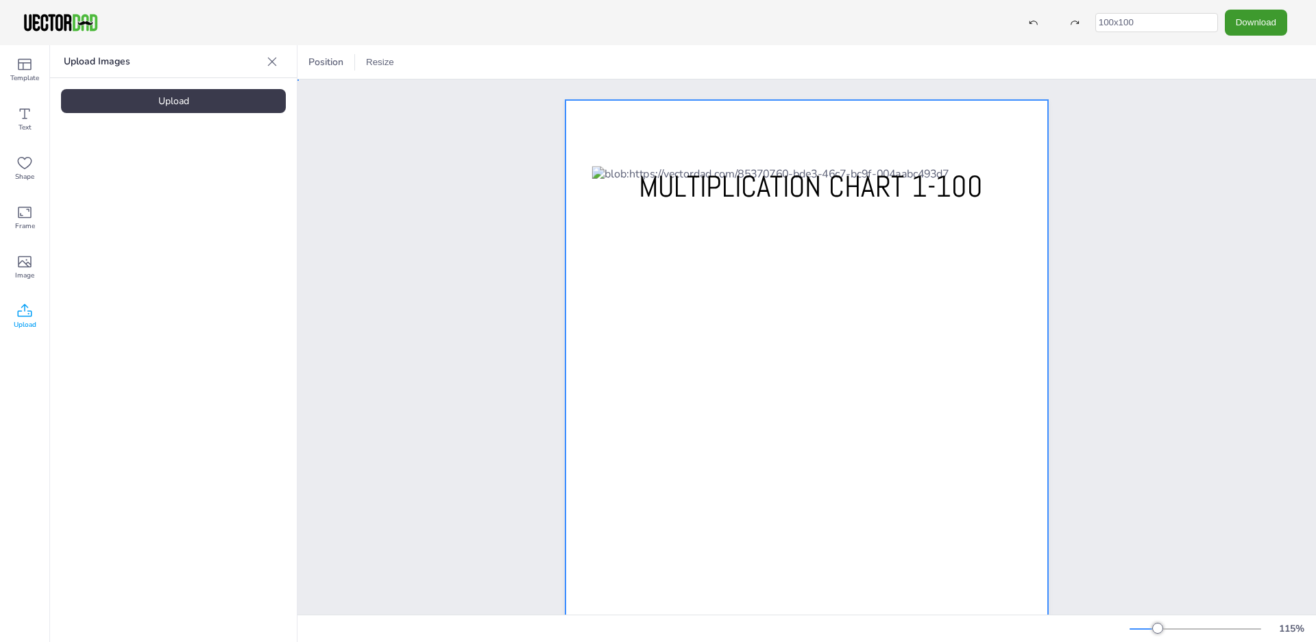
click at [570, 228] on div at bounding box center [807, 412] width 483 height 624
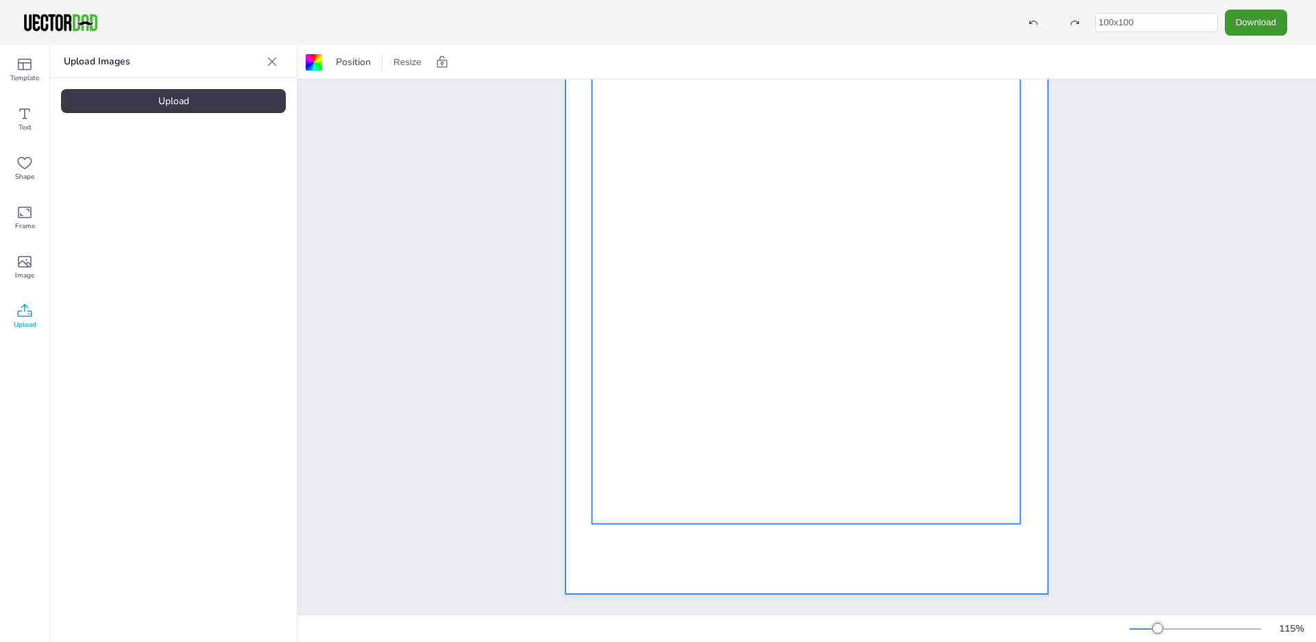
scroll to position [63, 0]
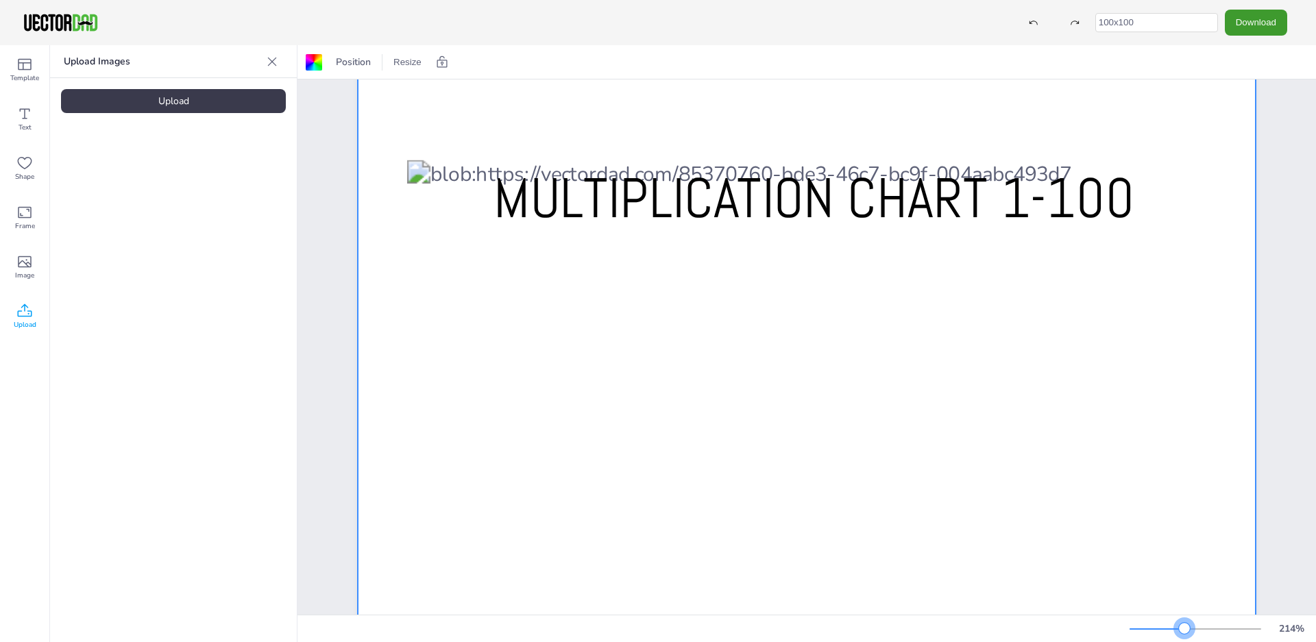
drag, startPoint x: 1164, startPoint y: 629, endPoint x: 1185, endPoint y: 623, distance: 21.5
click at [1185, 624] on div at bounding box center [1196, 629] width 132 height 11
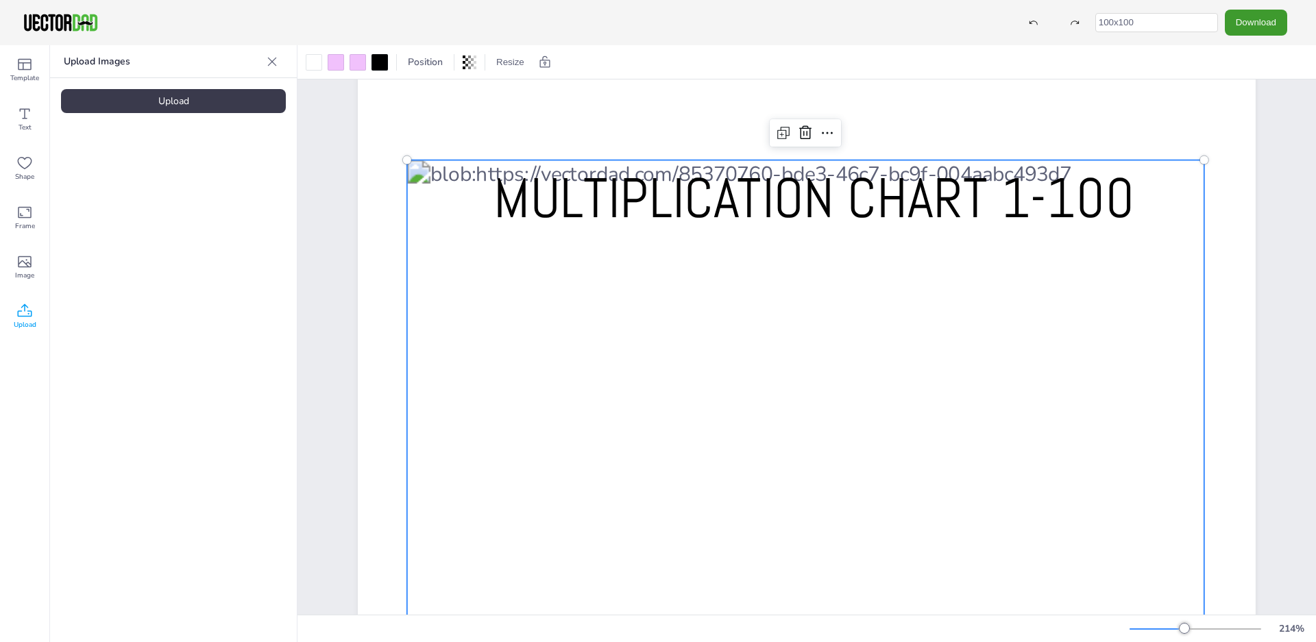
click at [939, 313] on div at bounding box center [805, 613] width 797 height 906
click at [944, 308] on div at bounding box center [807, 613] width 797 height 906
click at [943, 320] on div at bounding box center [807, 613] width 797 height 906
click at [830, 130] on icon at bounding box center [829, 132] width 16 height 16
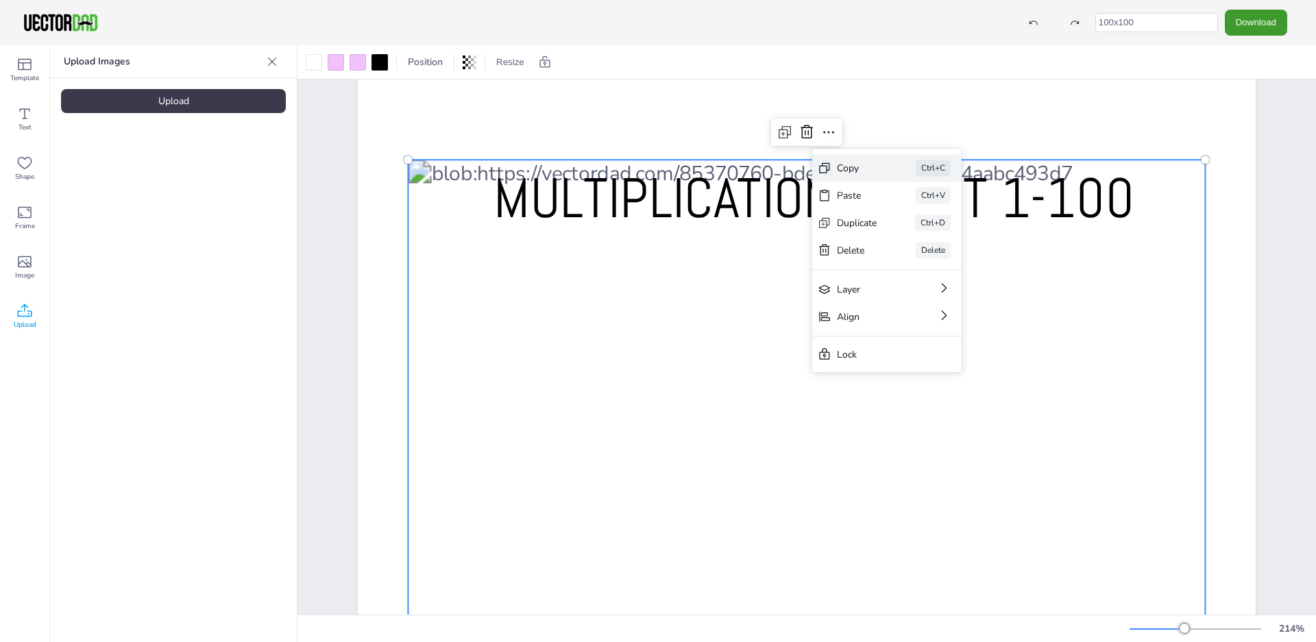
click at [843, 167] on div "Copy" at bounding box center [857, 168] width 40 height 13
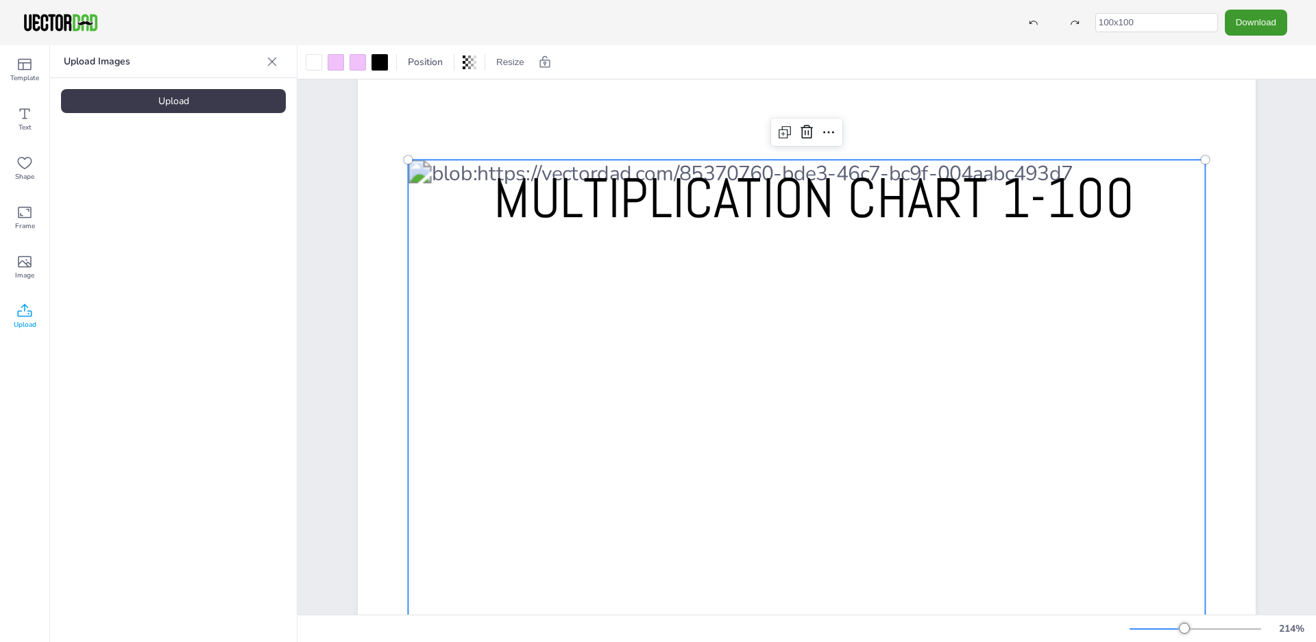
click at [732, 309] on div at bounding box center [807, 613] width 797 height 906
click at [660, 289] on div at bounding box center [807, 613] width 797 height 906
click at [834, 126] on icon at bounding box center [829, 132] width 16 height 16
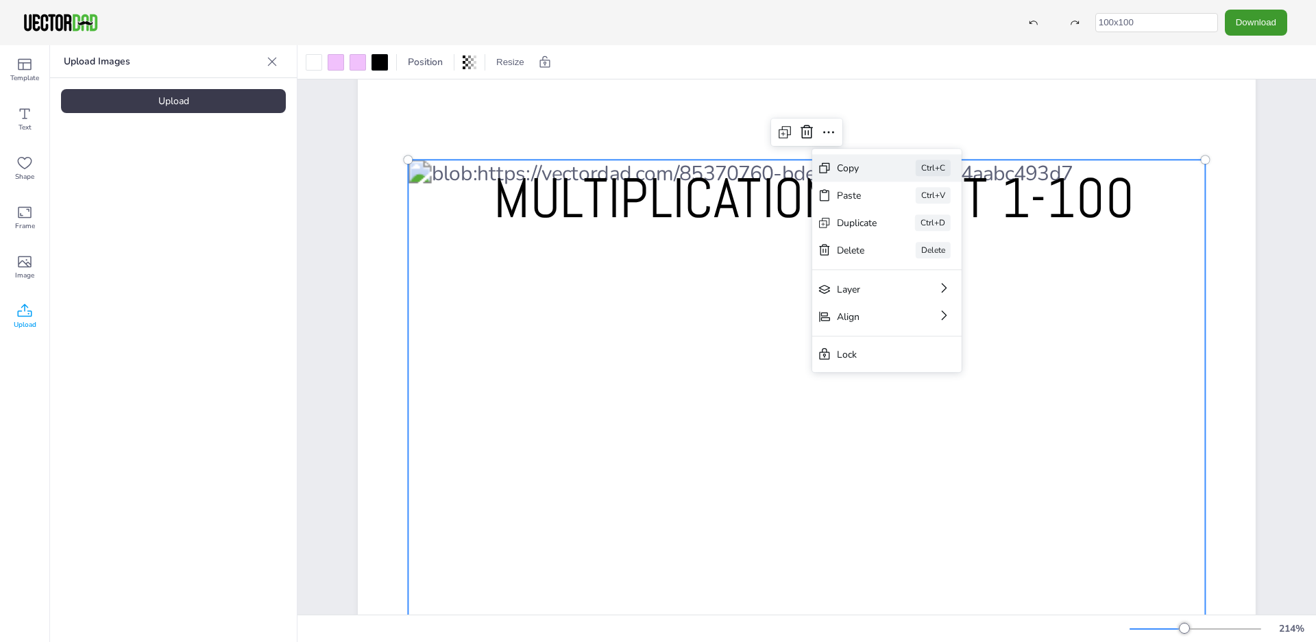
click at [835, 165] on div "Copy Ctrl+C" at bounding box center [886, 167] width 149 height 27
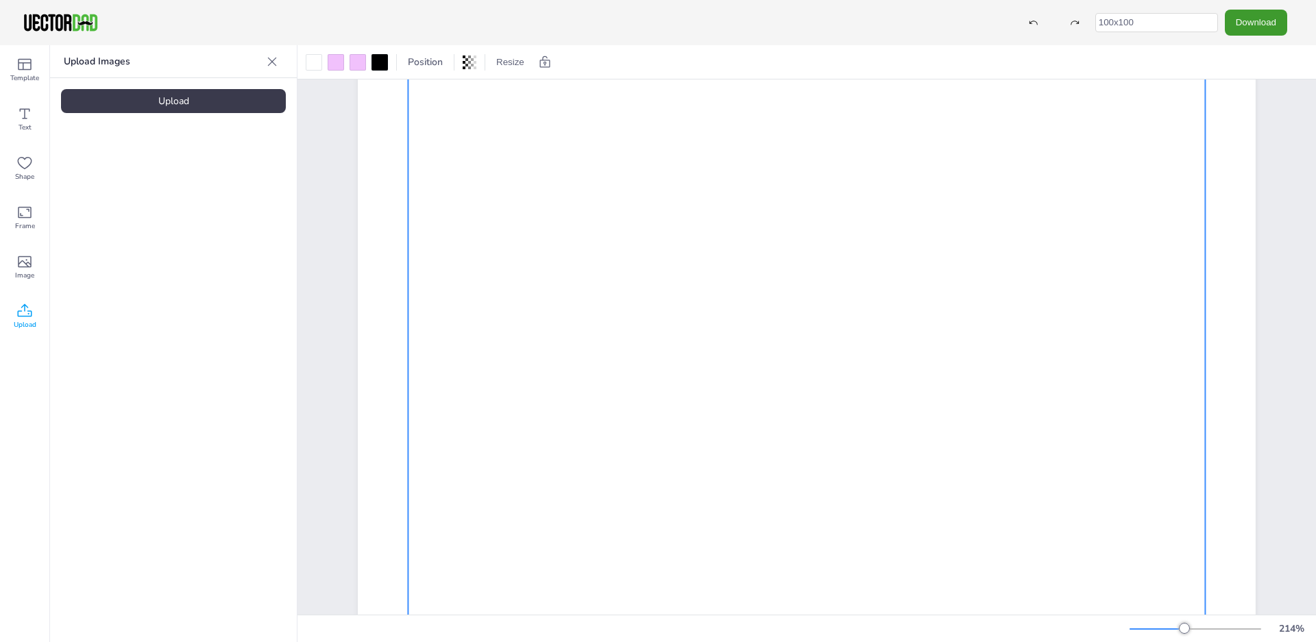
click at [500, 446] on div at bounding box center [807, 378] width 797 height 906
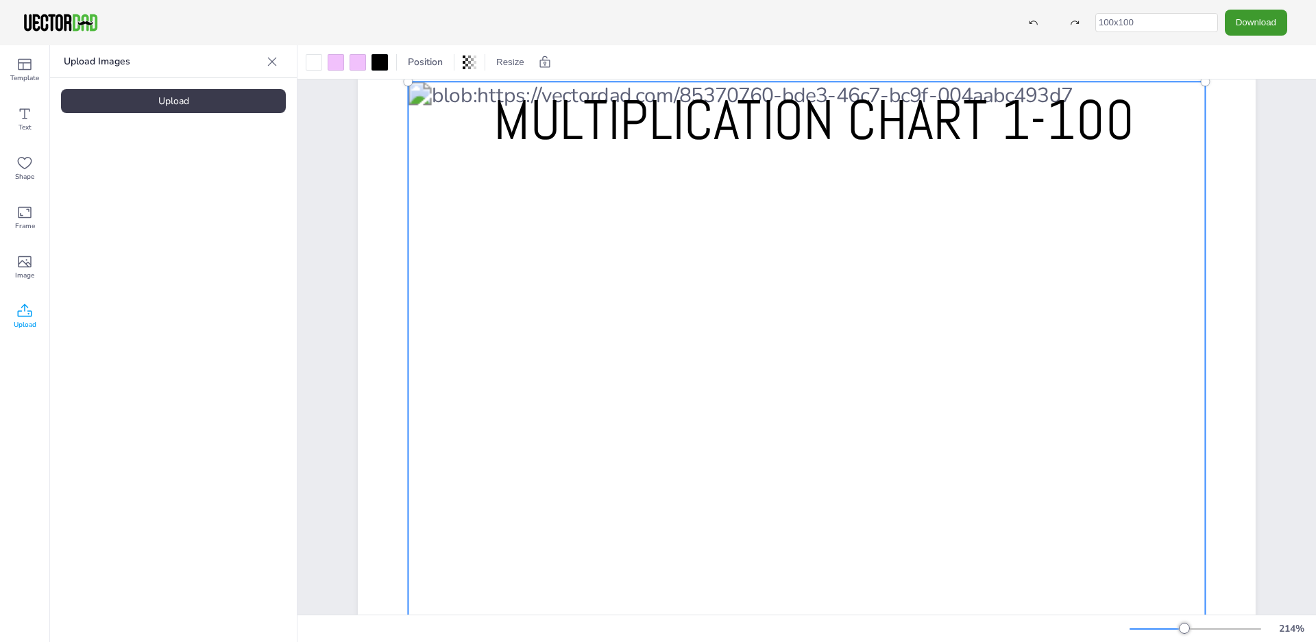
scroll to position [0, 0]
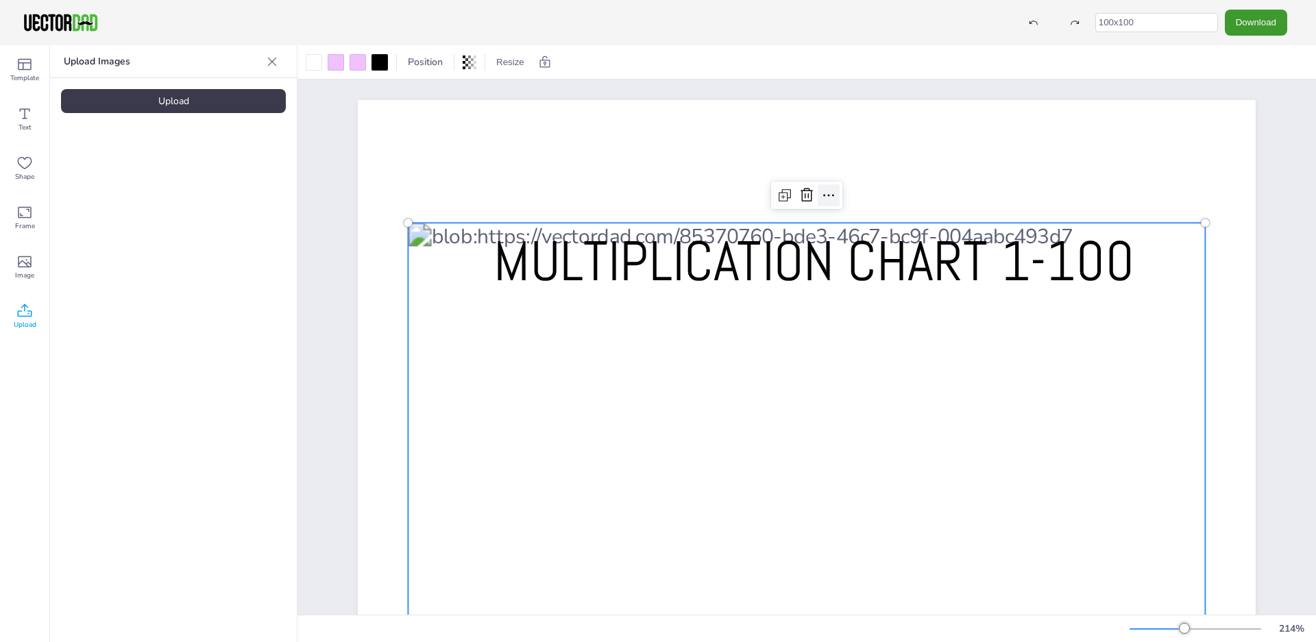
click at [830, 195] on icon at bounding box center [829, 195] width 16 height 16
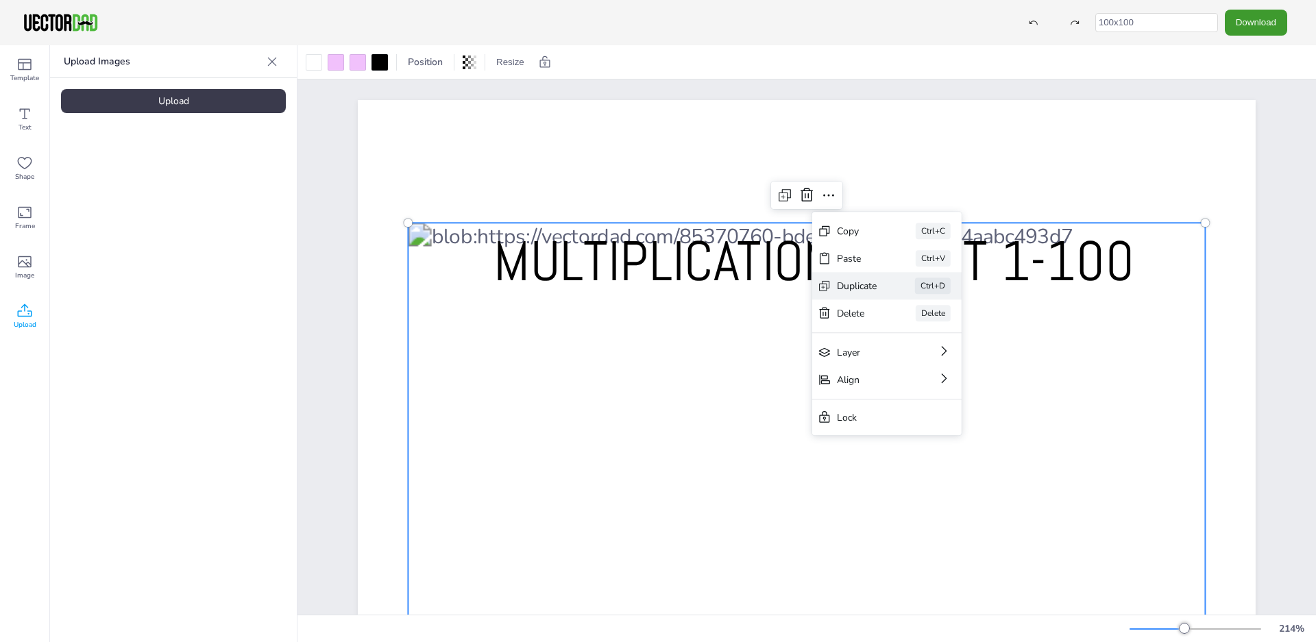
click at [861, 287] on div "Duplicate" at bounding box center [857, 286] width 40 height 13
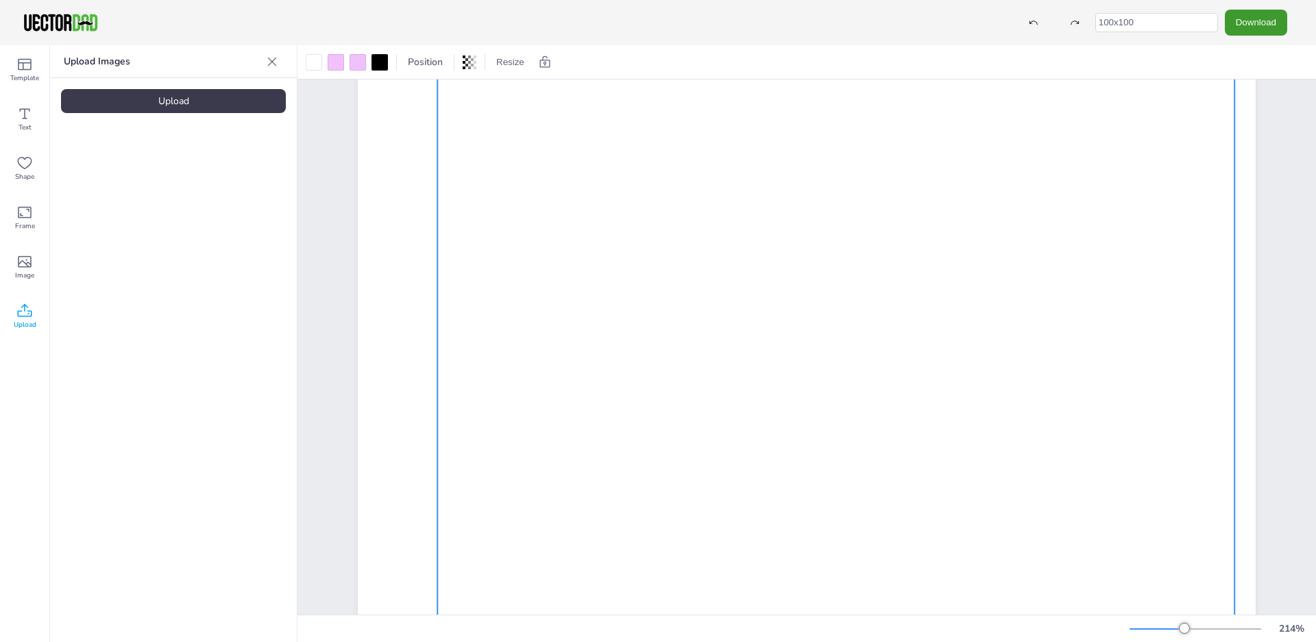
scroll to position [313, 0]
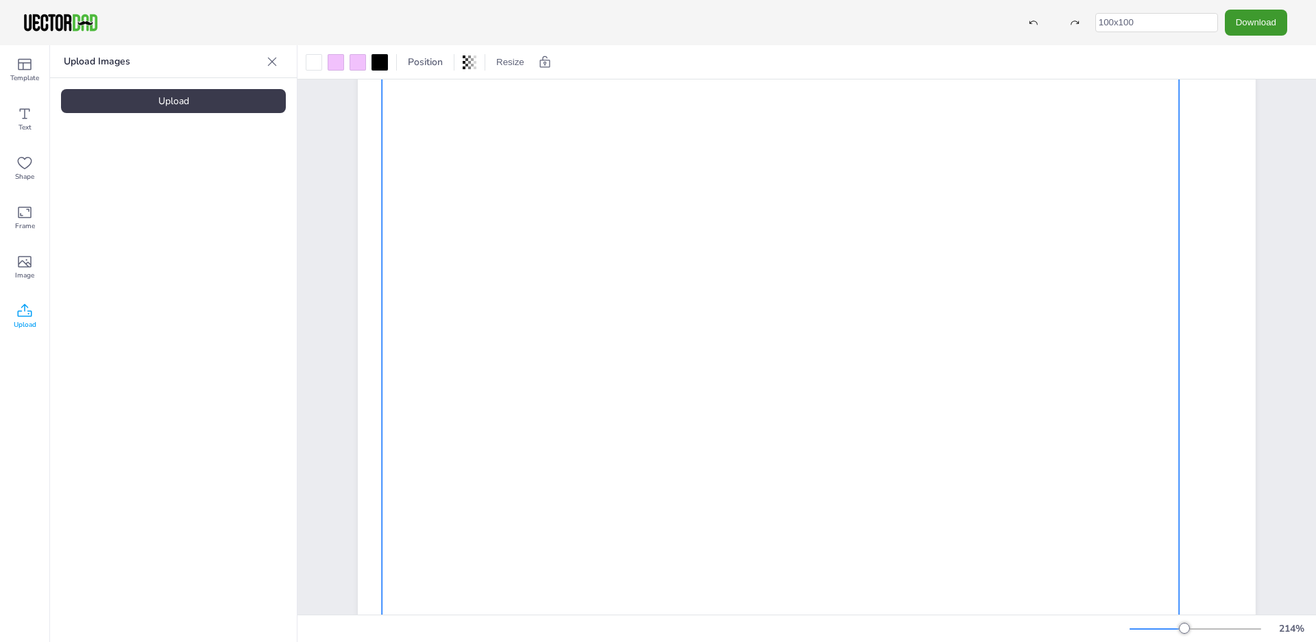
drag, startPoint x: 682, startPoint y: 288, endPoint x: 601, endPoint y: 339, distance: 95.5
click at [601, 339] on div at bounding box center [780, 441] width 797 height 906
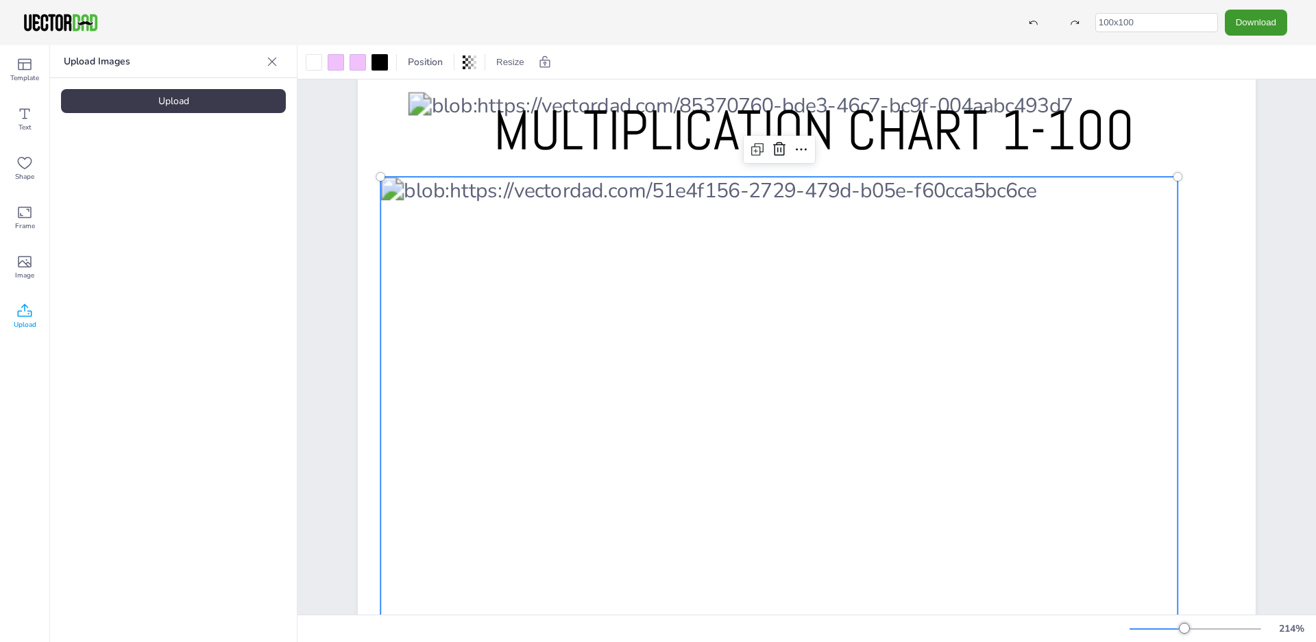
scroll to position [53, 0]
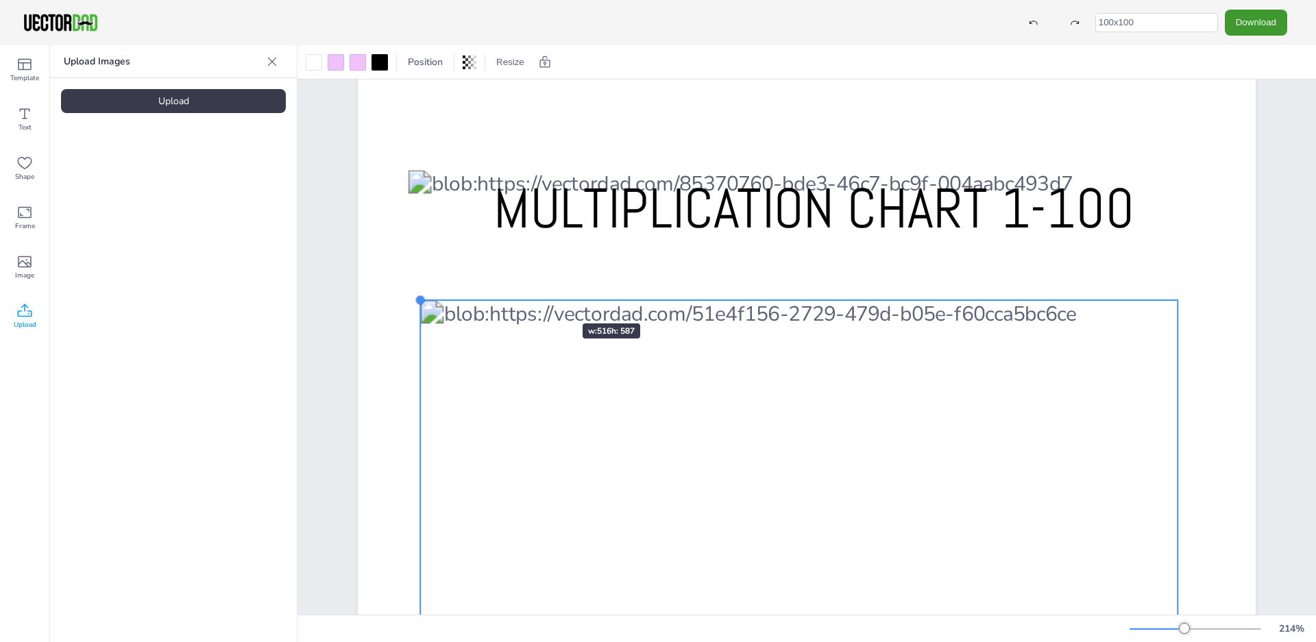
drag, startPoint x: 380, startPoint y: 254, endPoint x: 526, endPoint y: 287, distance: 149.8
click at [526, 287] on div "MULTIPLICATION CHART 1-100" at bounding box center [807, 627] width 898 height 1161
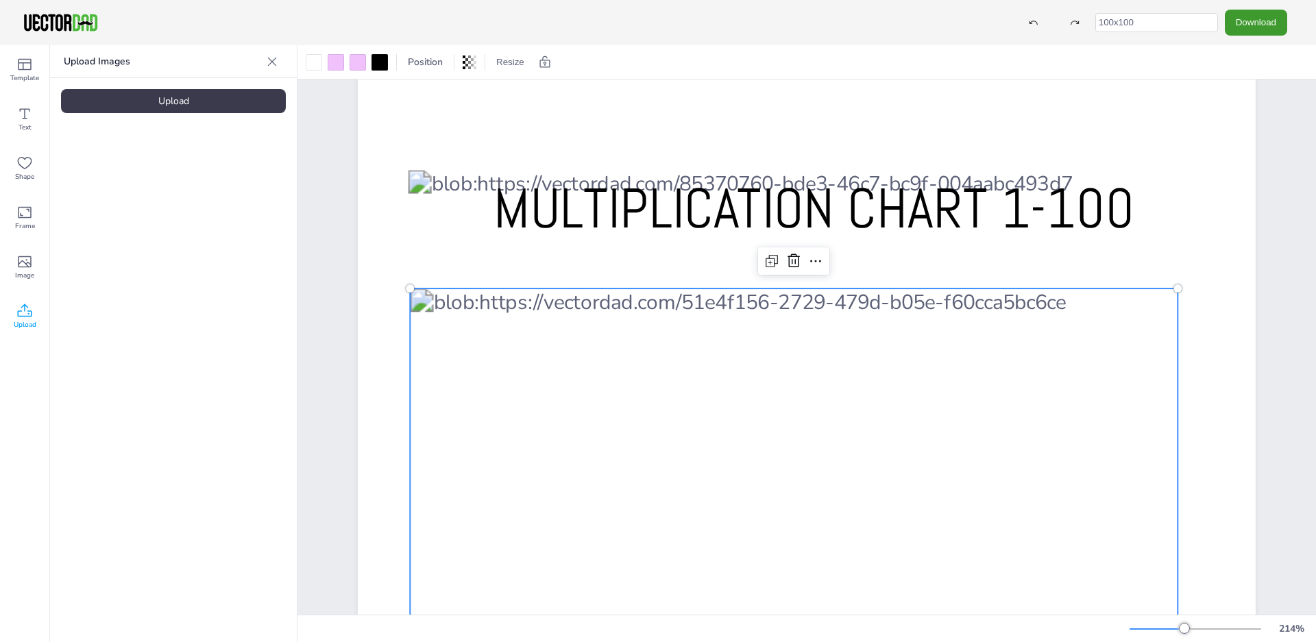
click at [821, 268] on icon at bounding box center [816, 261] width 16 height 16
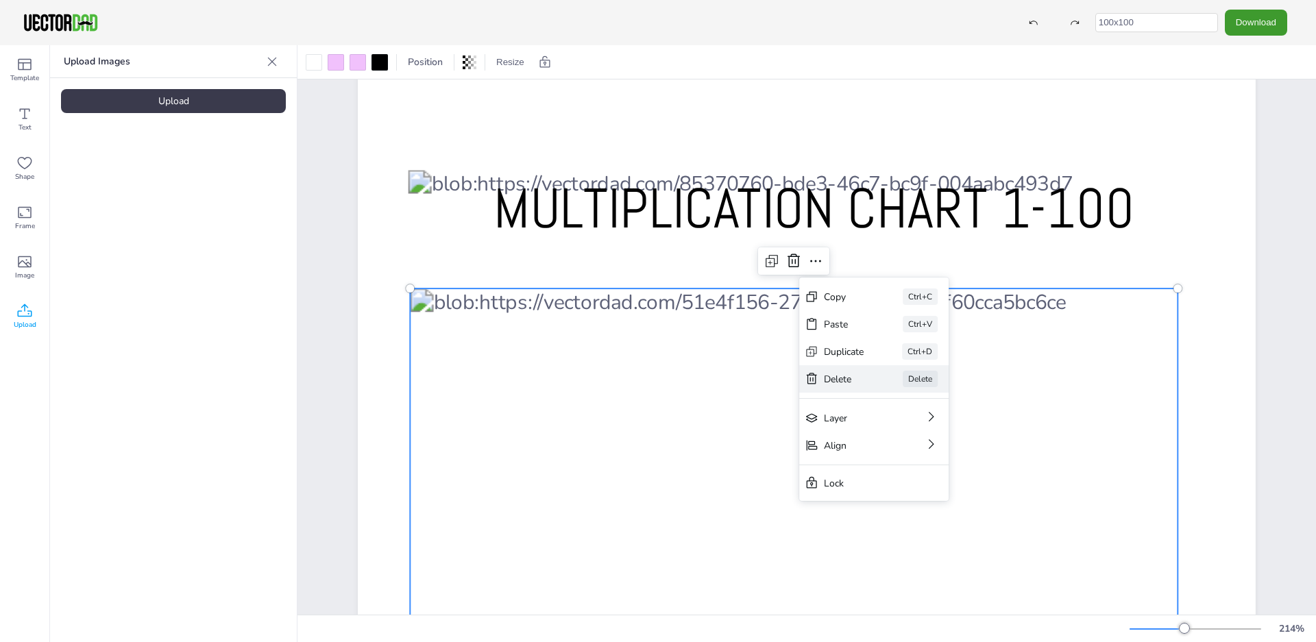
click at [844, 381] on div "Delete" at bounding box center [844, 379] width 40 height 13
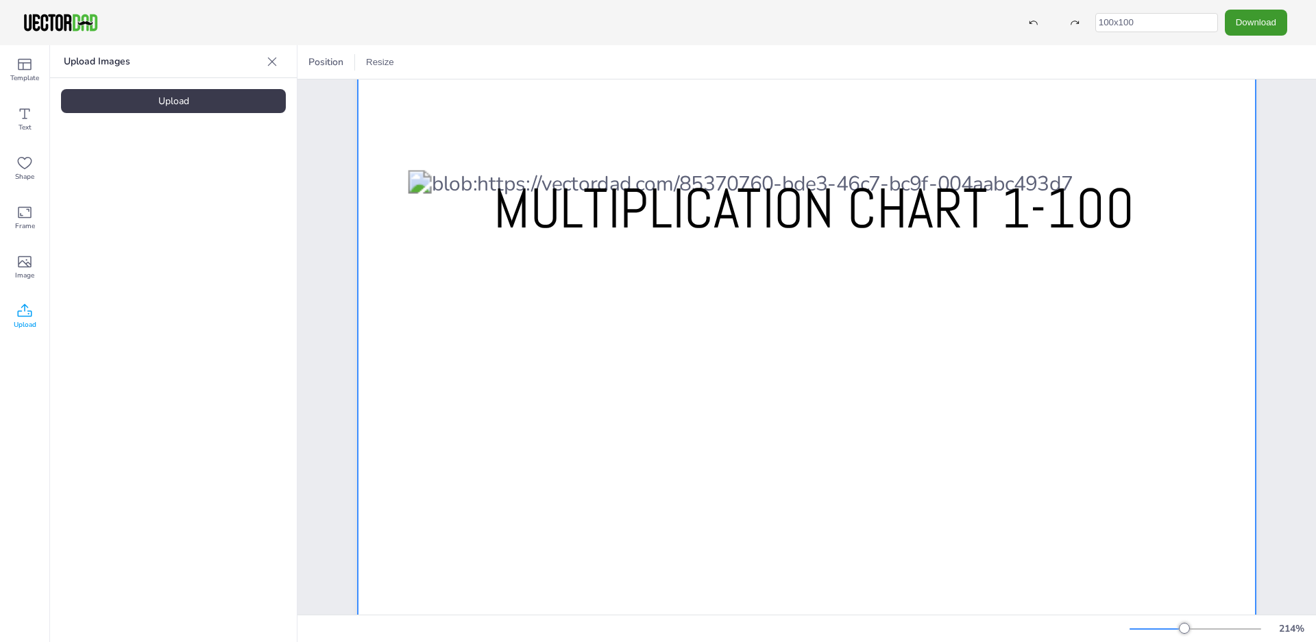
click at [729, 162] on div at bounding box center [807, 627] width 898 height 1161
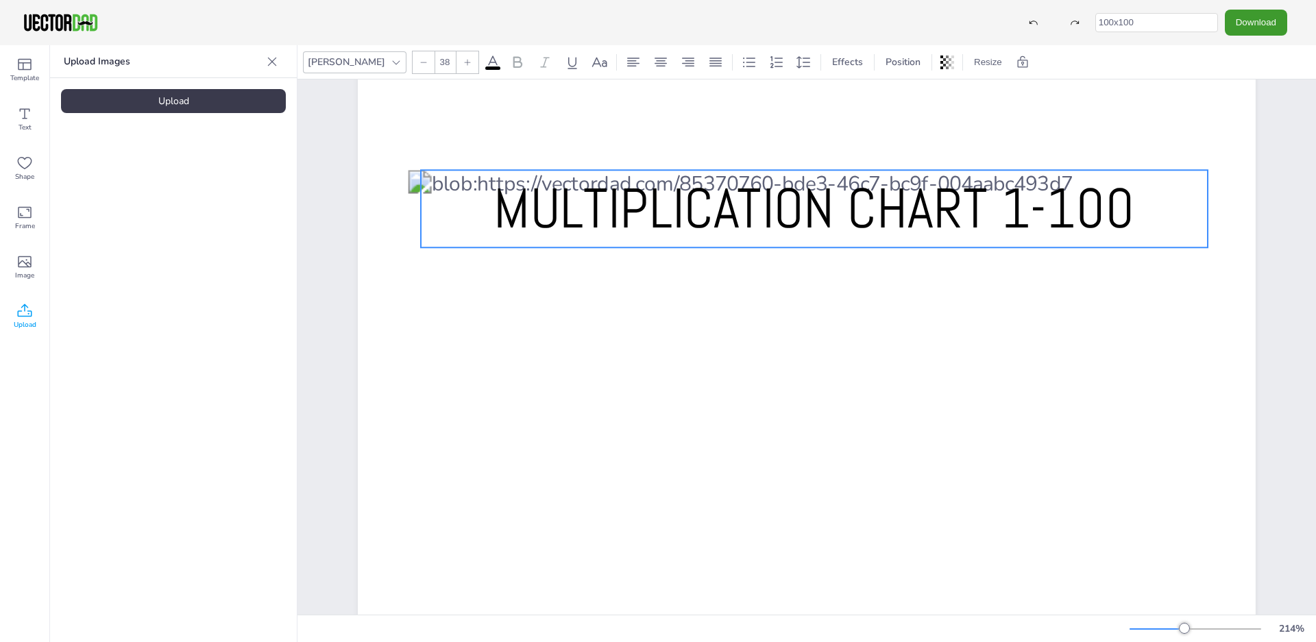
click at [494, 195] on span "MULTIPLICATION CHART 1-100" at bounding box center [814, 208] width 641 height 71
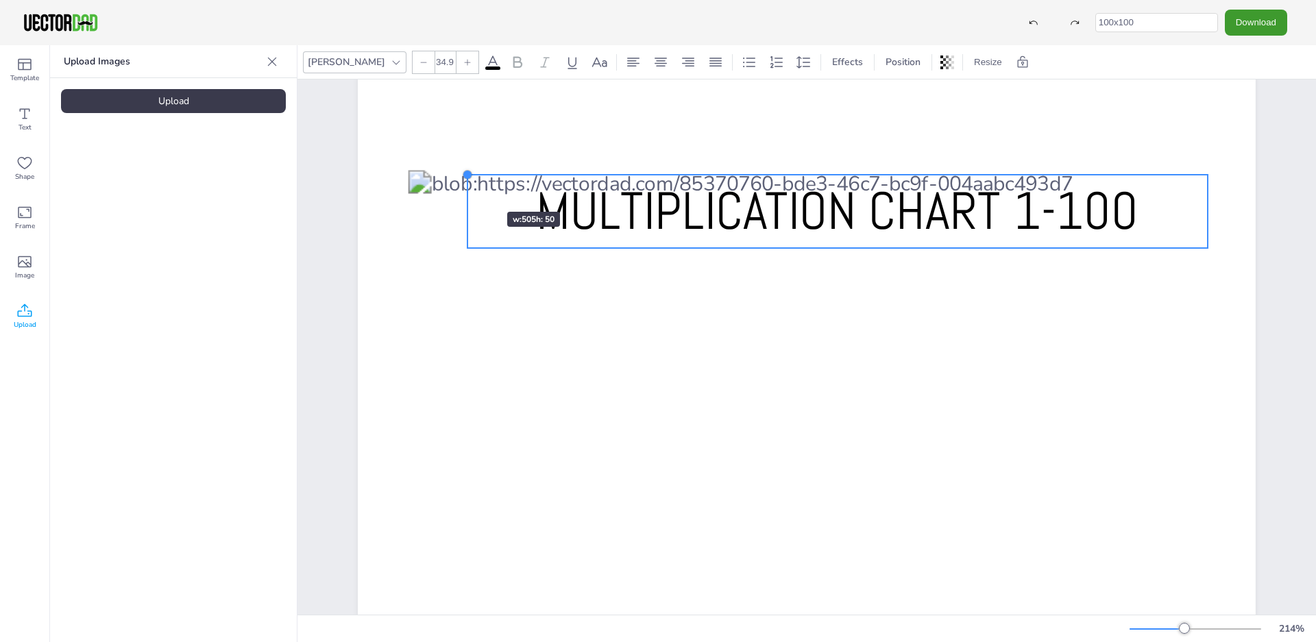
type input "34.8"
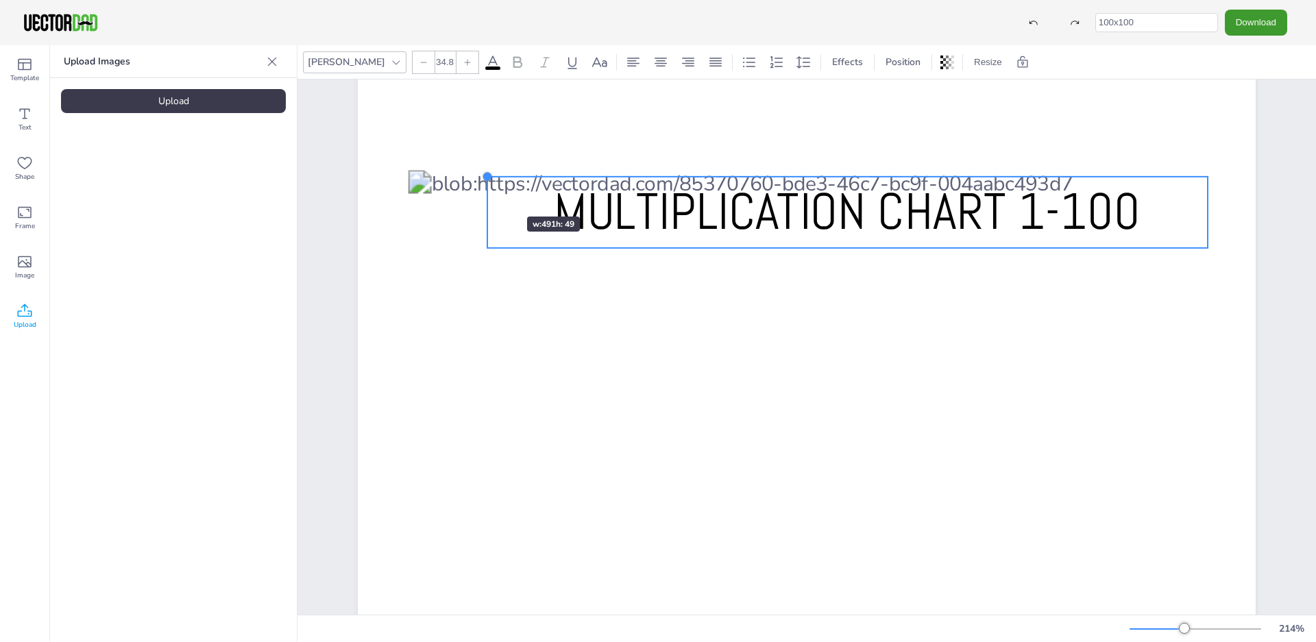
drag, startPoint x: 420, startPoint y: 168, endPoint x: 486, endPoint y: 192, distance: 70.7
click at [486, 192] on div "MULTIPLICATION CHART 1-100" at bounding box center [807, 627] width 898 height 1161
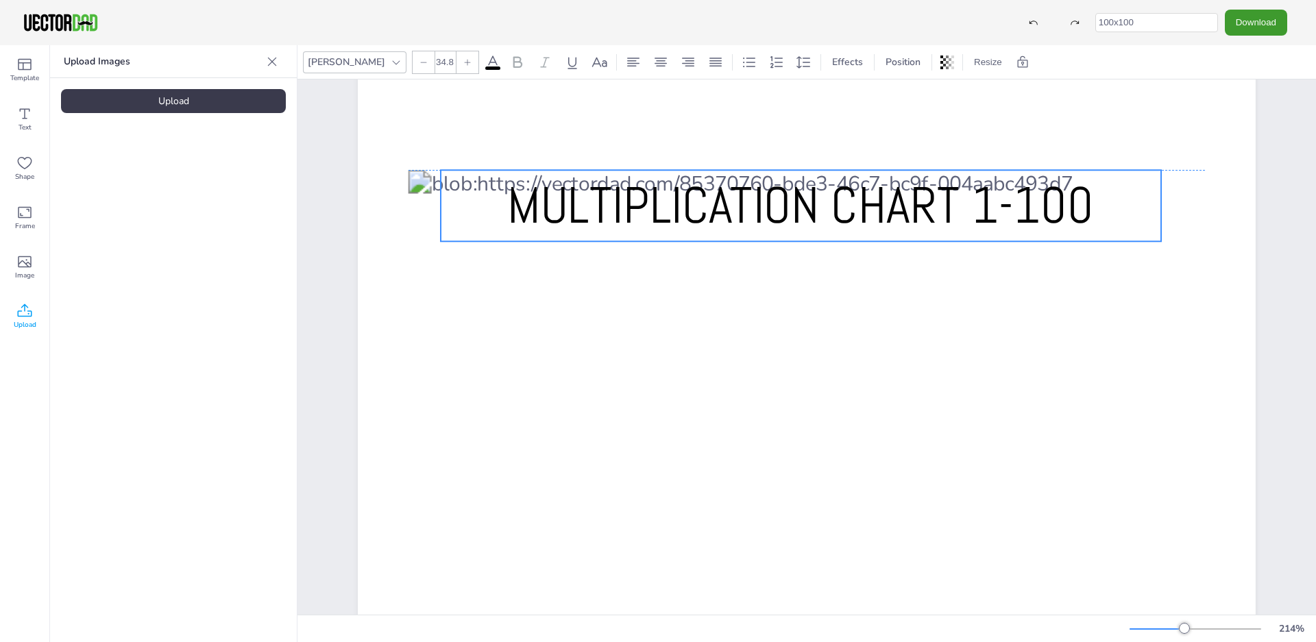
drag, startPoint x: 570, startPoint y: 200, endPoint x: 526, endPoint y: 193, distance: 45.1
click at [526, 193] on span "MULTIPLICATION CHART 1-100" at bounding box center [800, 205] width 587 height 64
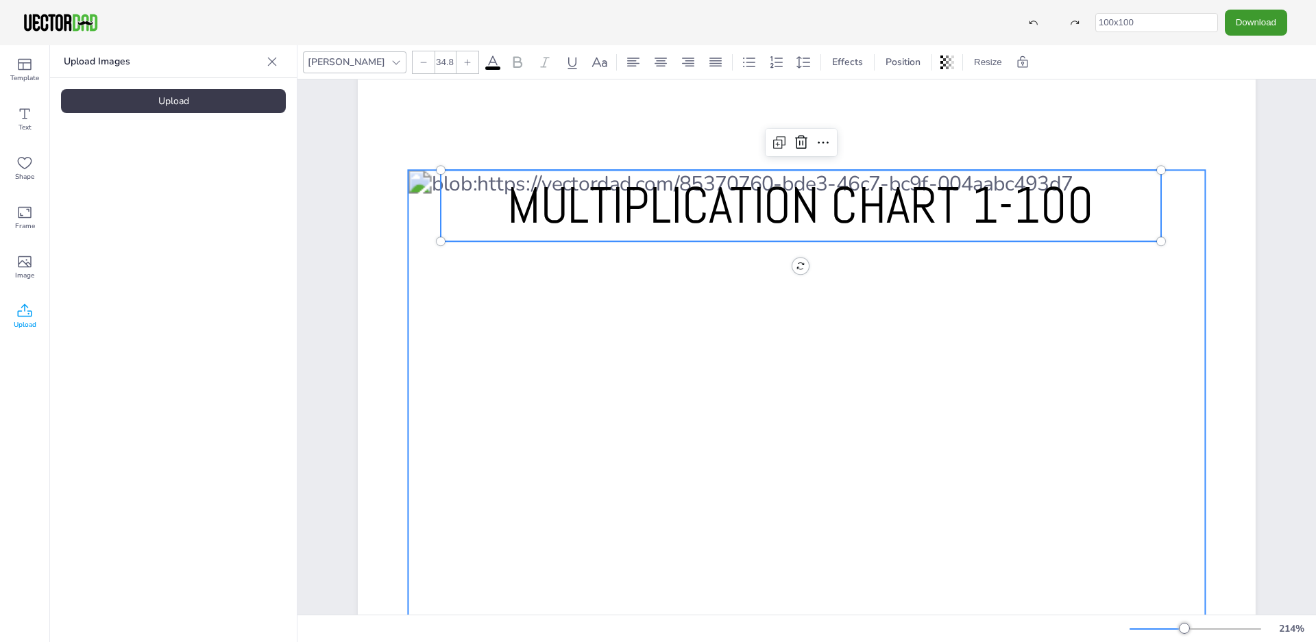
click at [421, 292] on div at bounding box center [807, 623] width 797 height 906
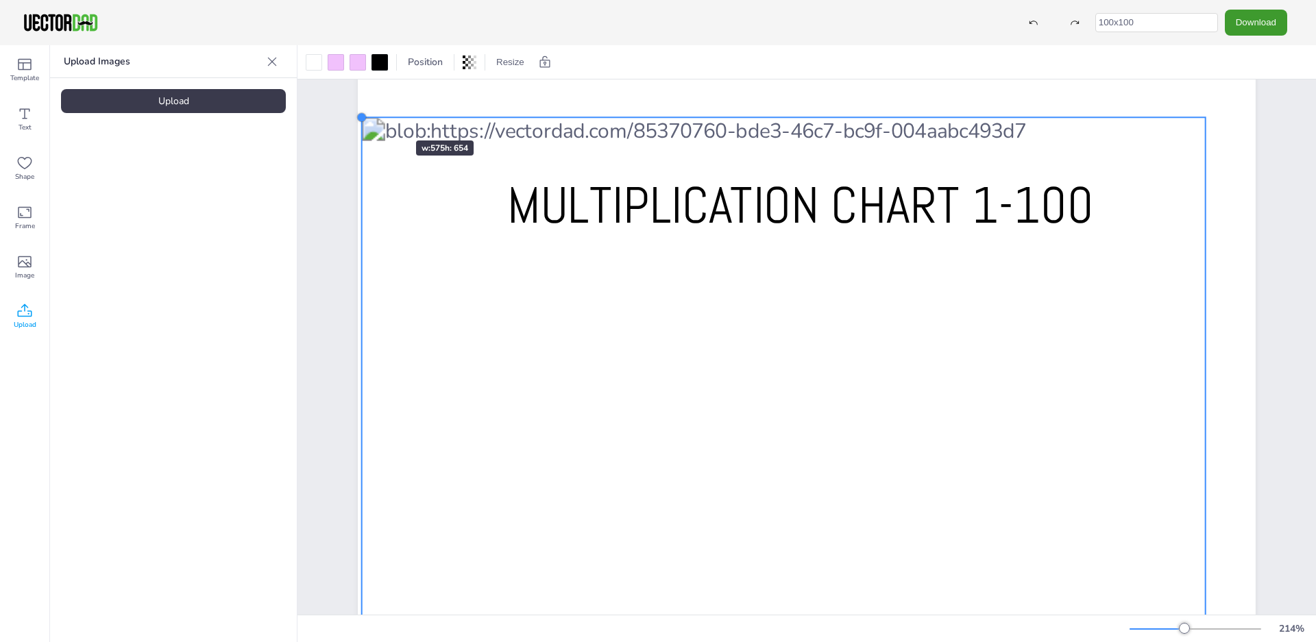
drag, startPoint x: 400, startPoint y: 165, endPoint x: 375, endPoint y: 116, distance: 55.5
click at [375, 116] on div "MULTIPLICATION CHART 1-100" at bounding box center [807, 627] width 898 height 1161
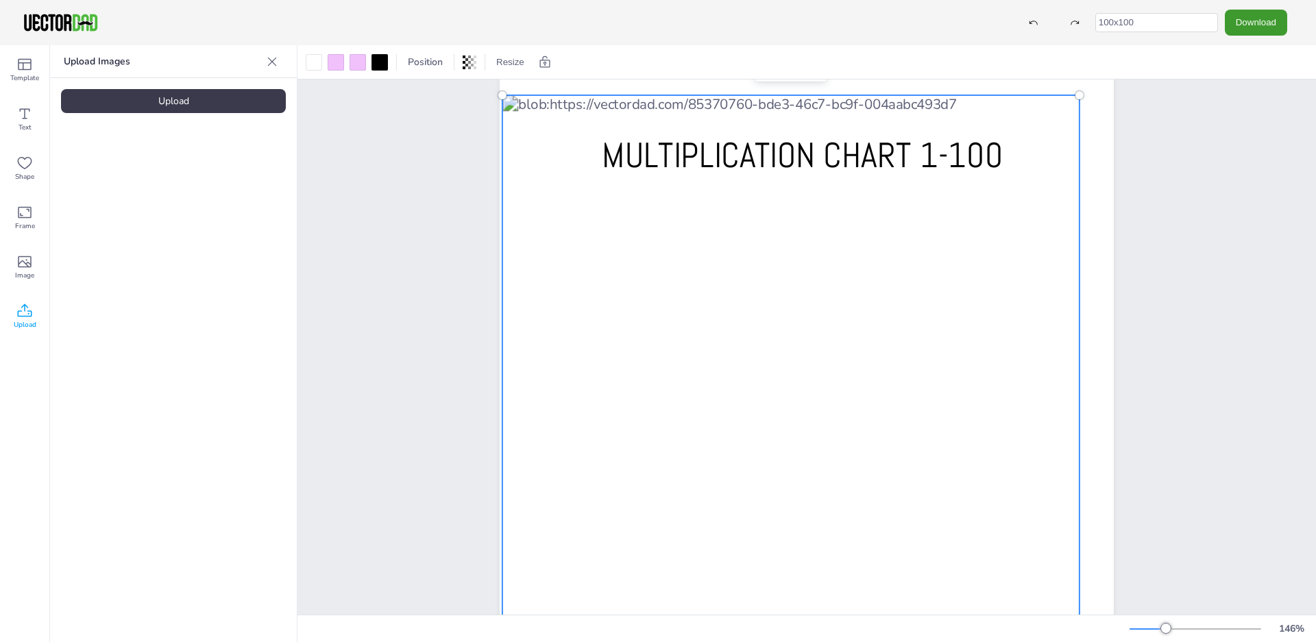
scroll to position [0, 0]
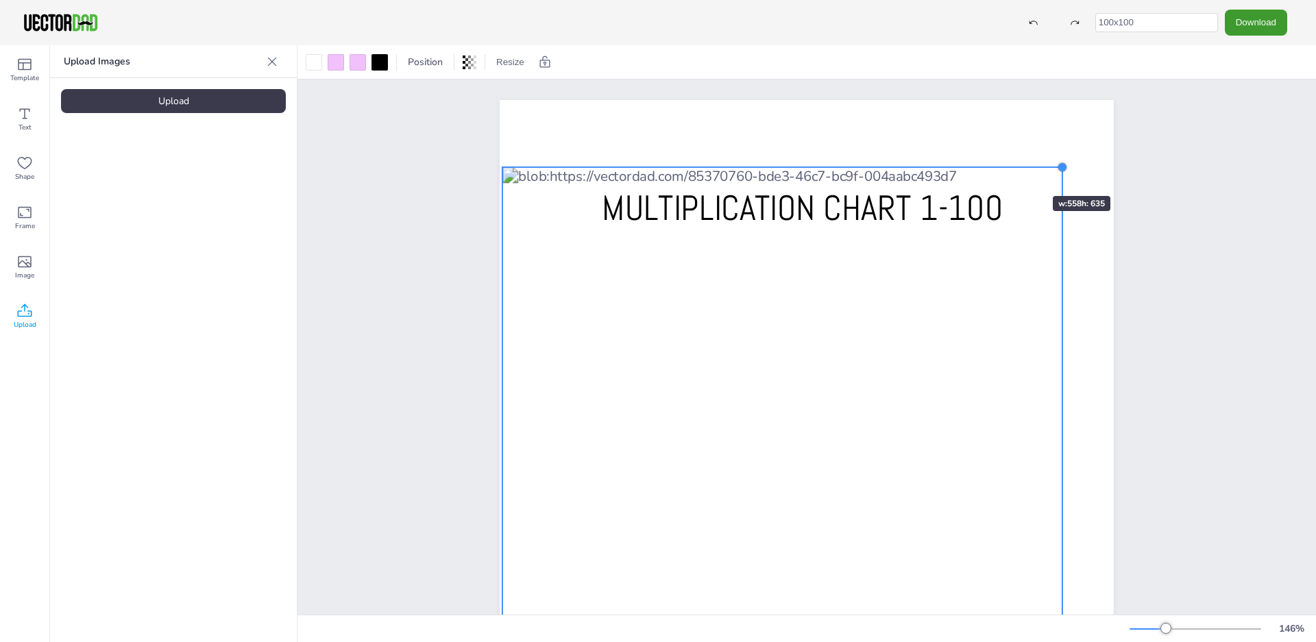
drag, startPoint x: 1075, startPoint y: 152, endPoint x: 954, endPoint y: 185, distance: 125.1
click at [993, 178] on div "MULTIPLICATION CHART 1-100" at bounding box center [807, 497] width 614 height 794
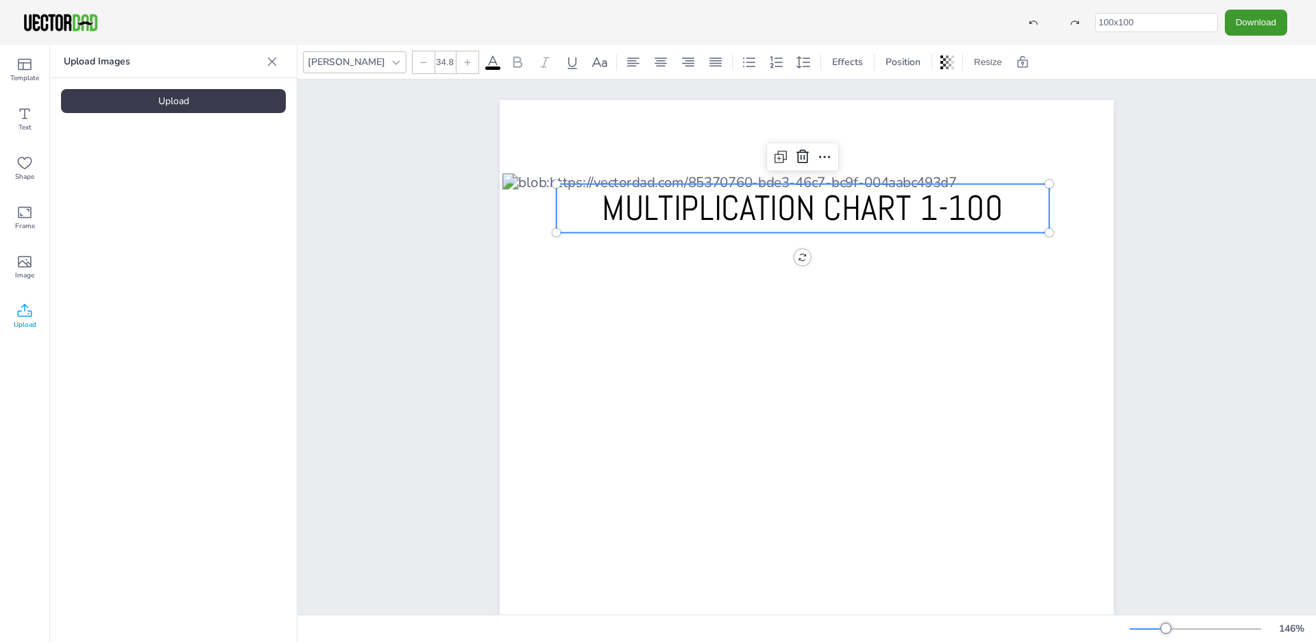
click at [850, 208] on span "MULTIPLICATION CHART 1-100" at bounding box center [802, 208] width 401 height 44
click at [798, 156] on icon at bounding box center [803, 157] width 16 height 16
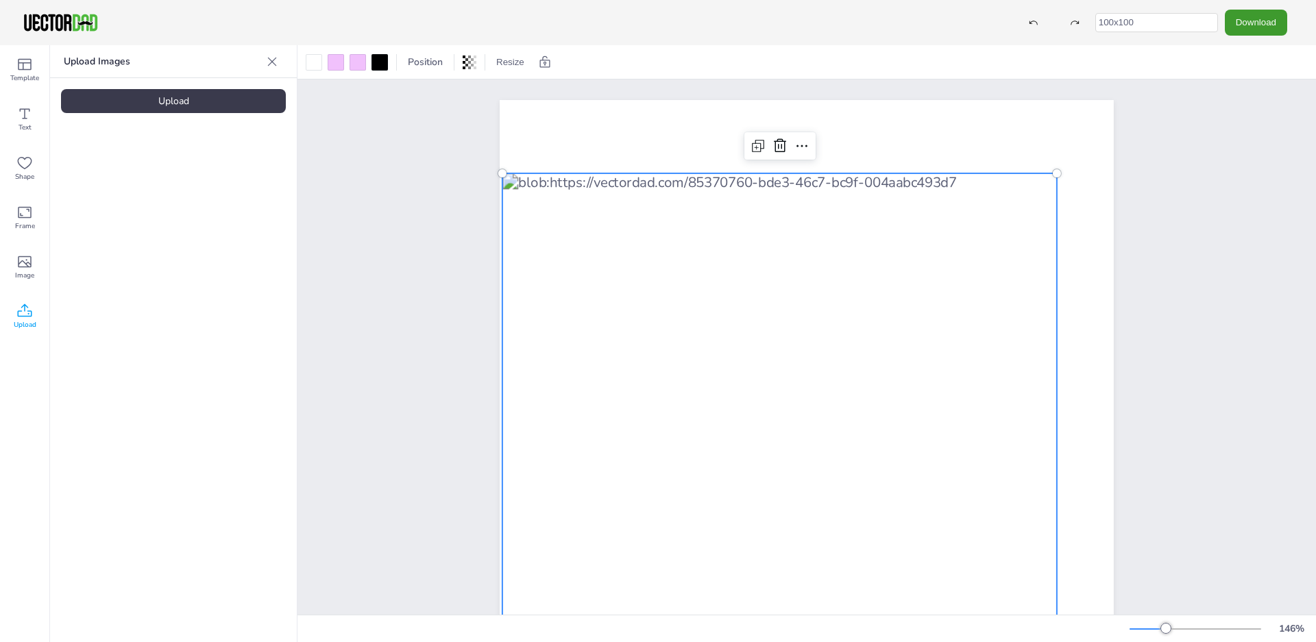
click at [847, 194] on div at bounding box center [780, 488] width 555 height 631
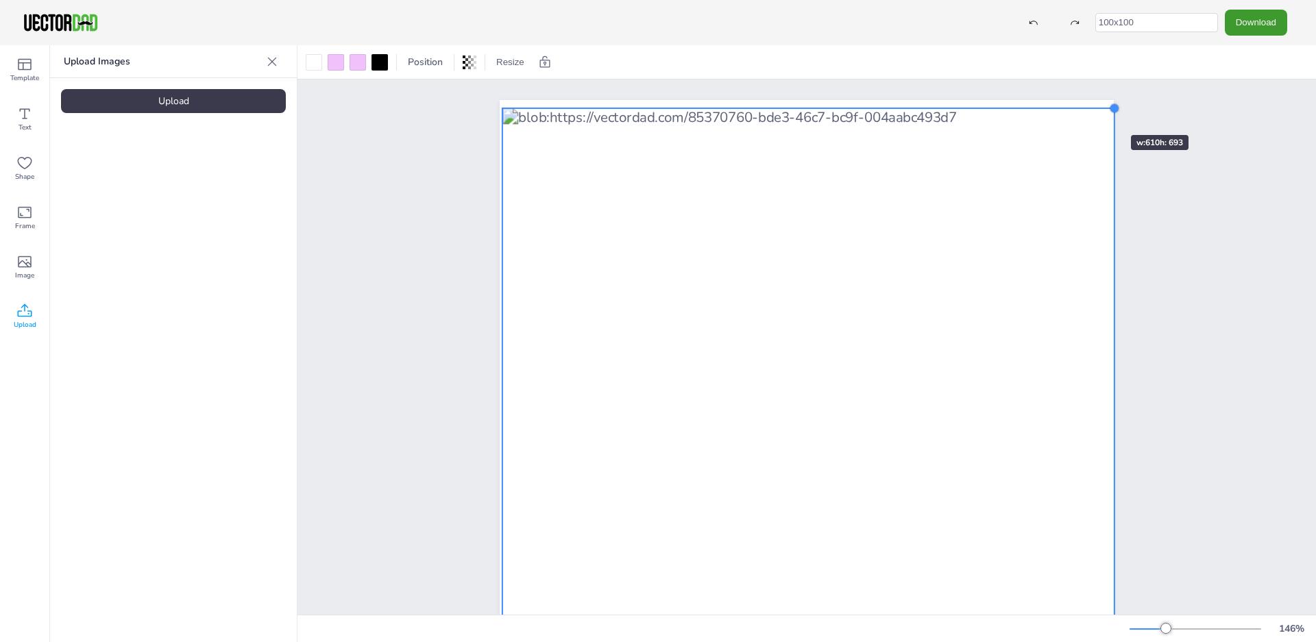
drag, startPoint x: 1052, startPoint y: 176, endPoint x: 1090, endPoint y: 110, distance: 75.3
click at [1090, 110] on div at bounding box center [807, 497] width 614 height 794
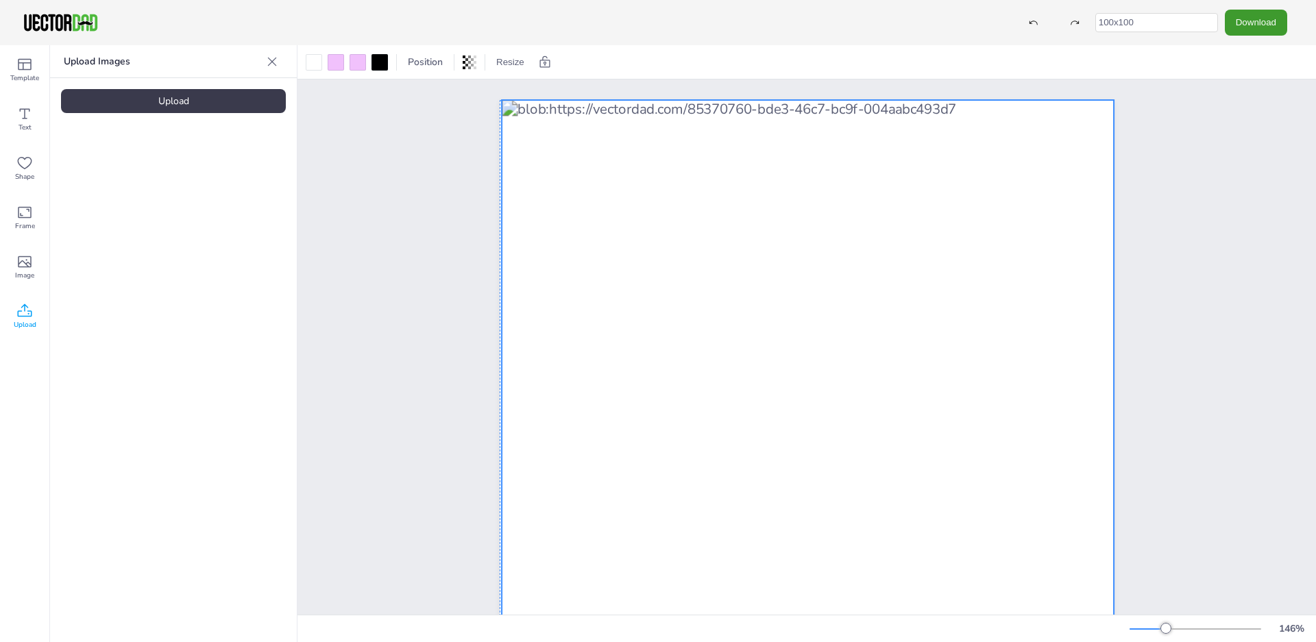
click at [900, 200] on div at bounding box center [808, 448] width 612 height 696
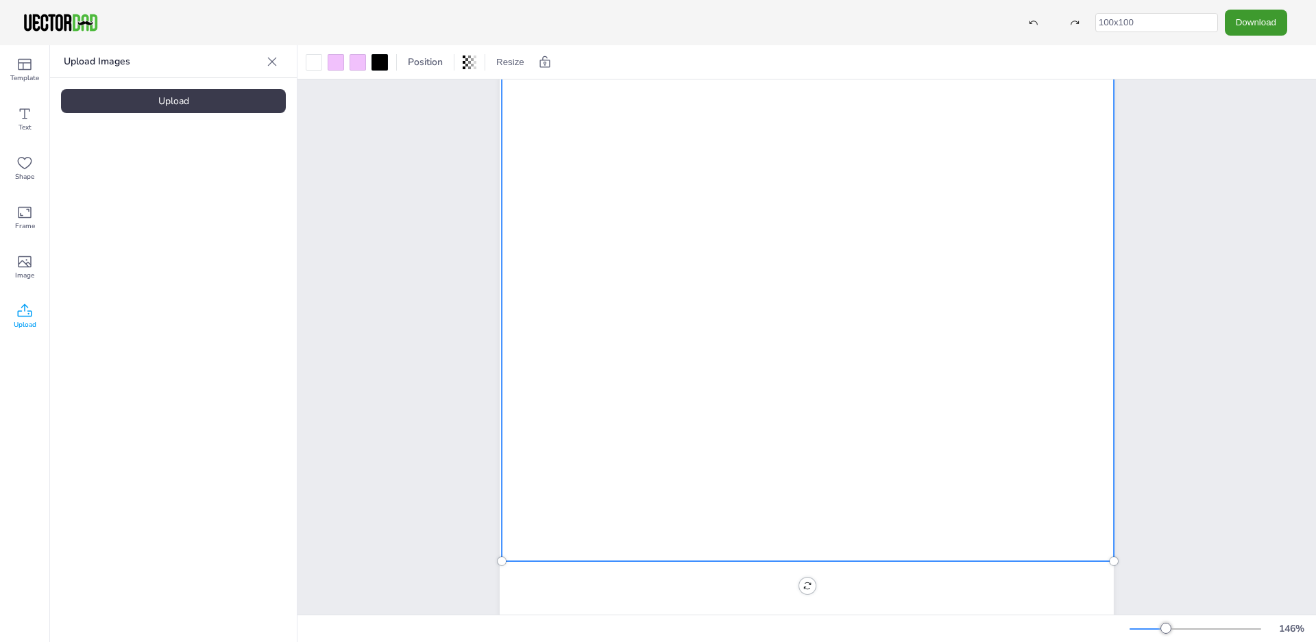
scroll to position [311, 0]
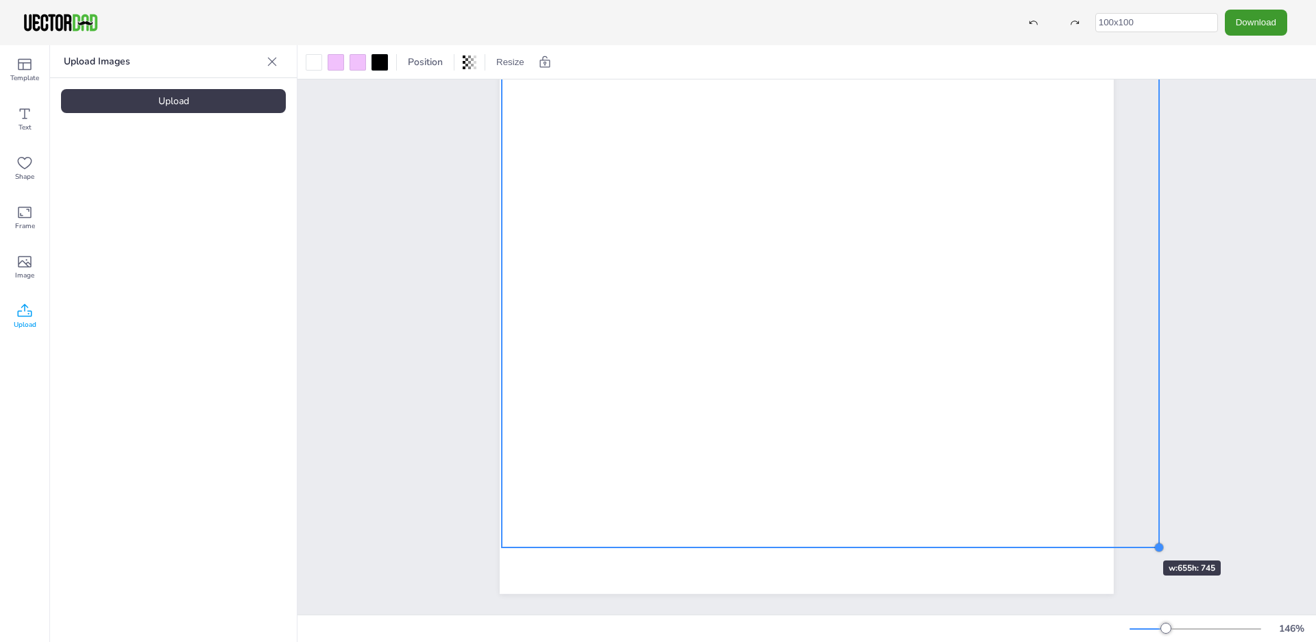
drag, startPoint x: 1107, startPoint y: 485, endPoint x: 1122, endPoint y: 536, distance: 53.6
click at [1122, 536] on div at bounding box center [806, 197] width 655 height 794
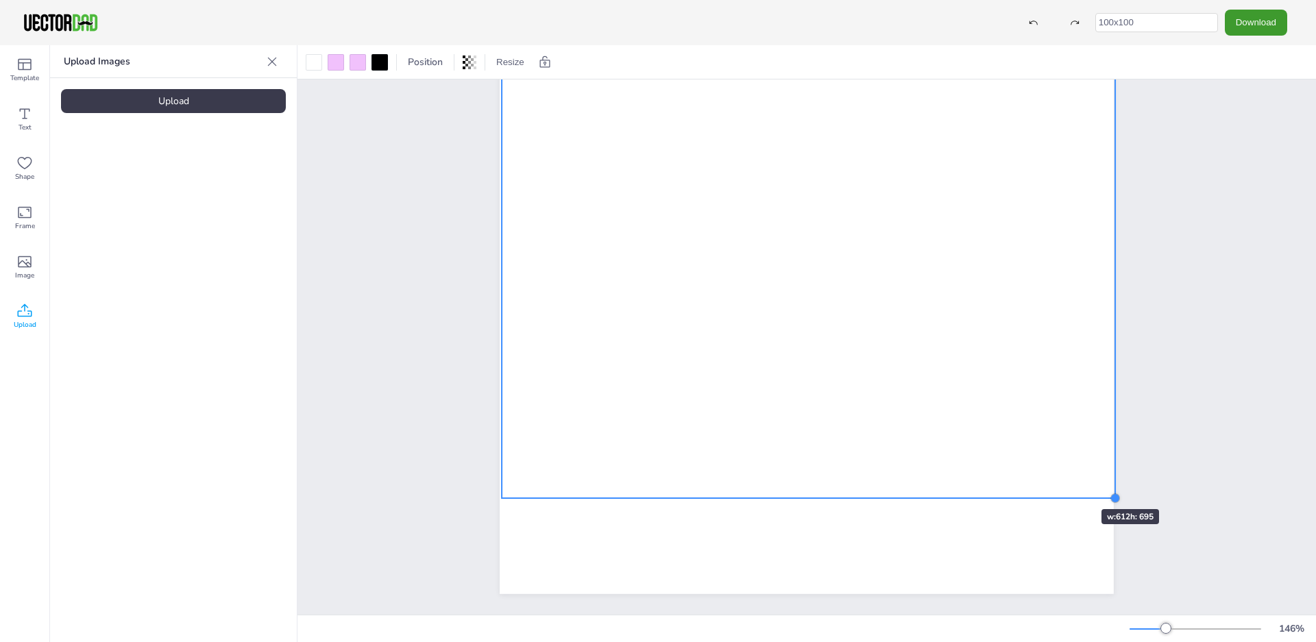
drag, startPoint x: 1148, startPoint y: 533, endPoint x: 1061, endPoint y: 485, distance: 100.4
click at [1061, 485] on div at bounding box center [807, 197] width 614 height 794
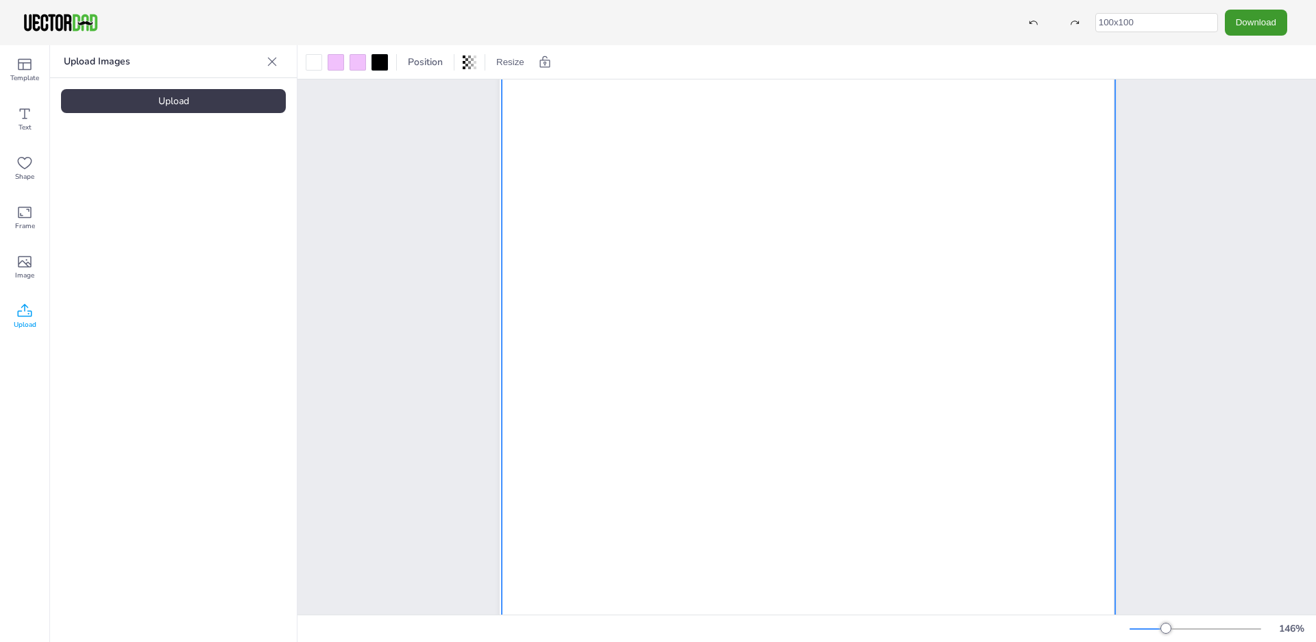
scroll to position [0, 0]
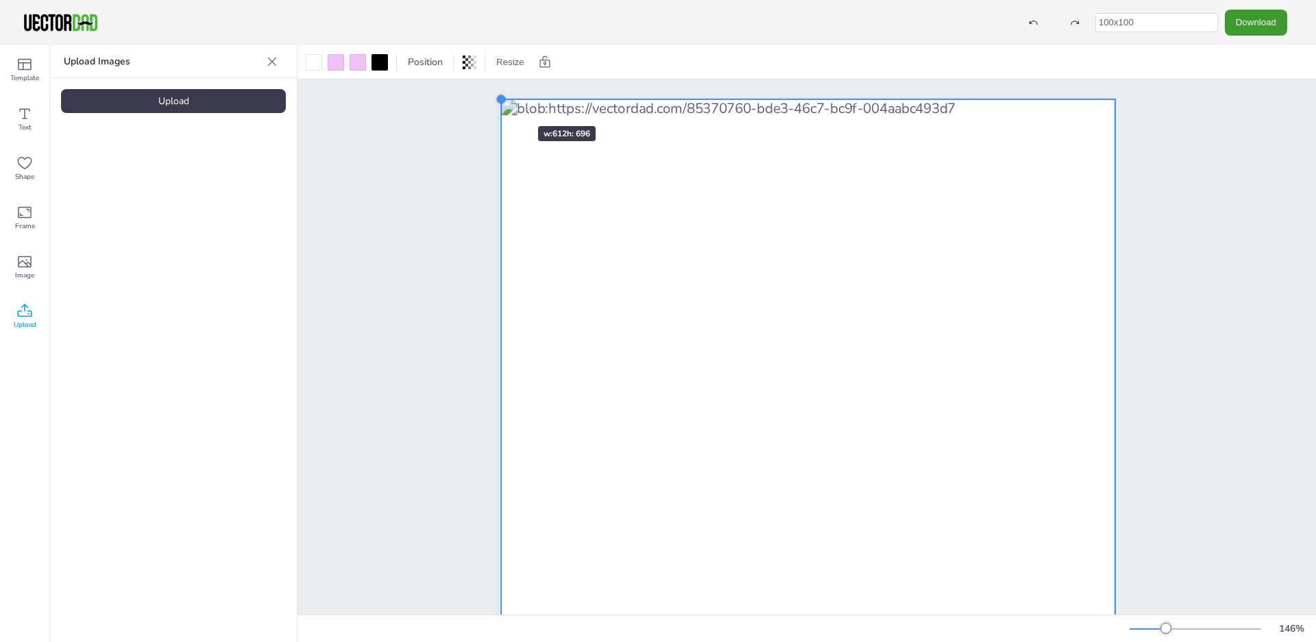
click at [497, 101] on div at bounding box center [501, 99] width 11 height 11
click at [497, 96] on div at bounding box center [500, 98] width 11 height 11
click at [541, 60] on icon at bounding box center [545, 62] width 10 height 12
click at [410, 56] on icon at bounding box center [415, 63] width 14 height 14
click at [495, 58] on button "Resize" at bounding box center [510, 62] width 39 height 22
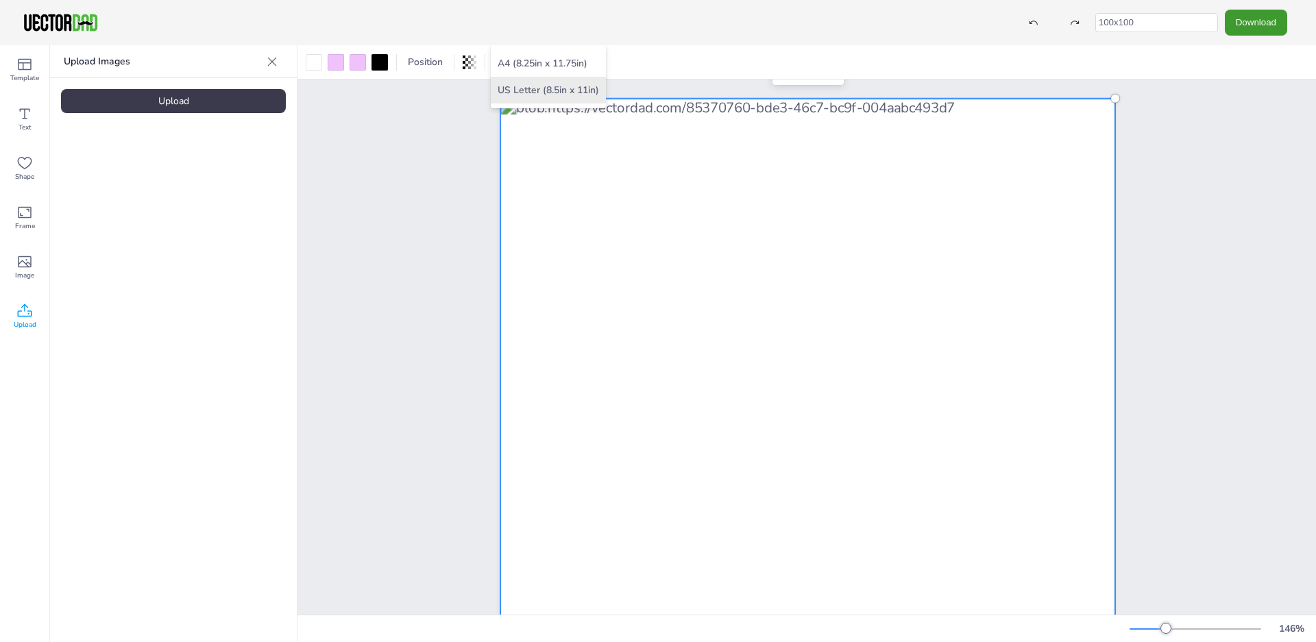
click at [515, 101] on li "US Letter (8.5in x 11in)" at bounding box center [548, 90] width 115 height 27
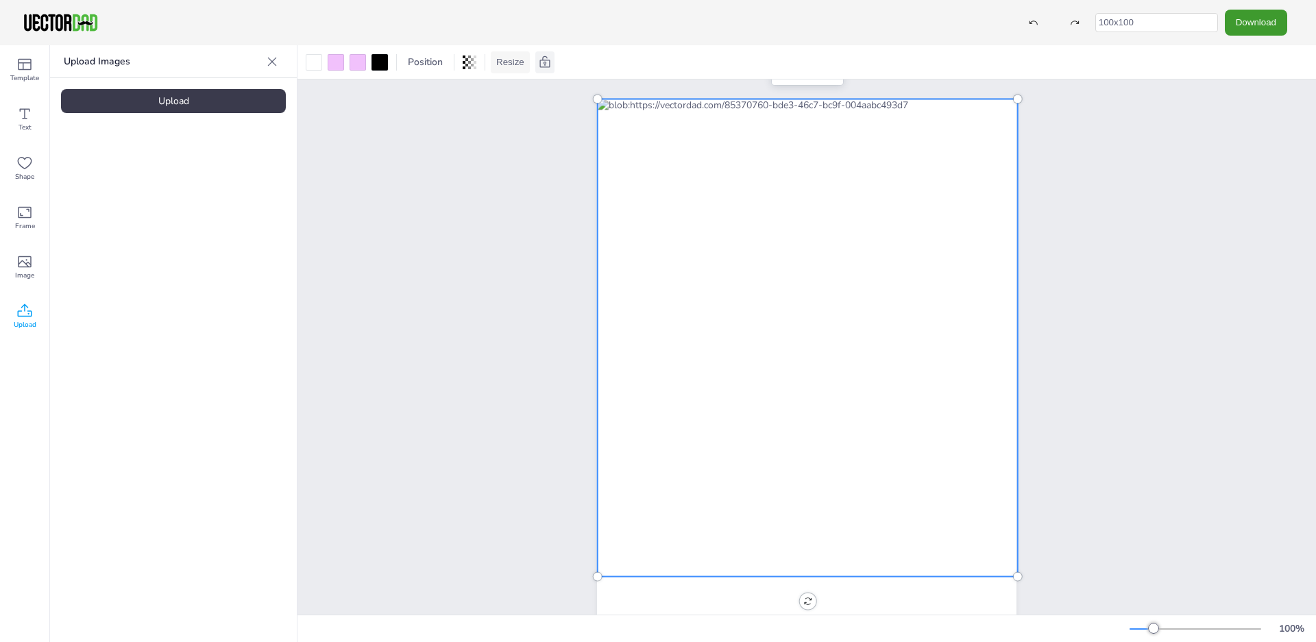
click at [511, 63] on button "Resize" at bounding box center [510, 62] width 39 height 22
click at [524, 69] on li "A4 (8.25in x 11.75in)" at bounding box center [548, 63] width 115 height 27
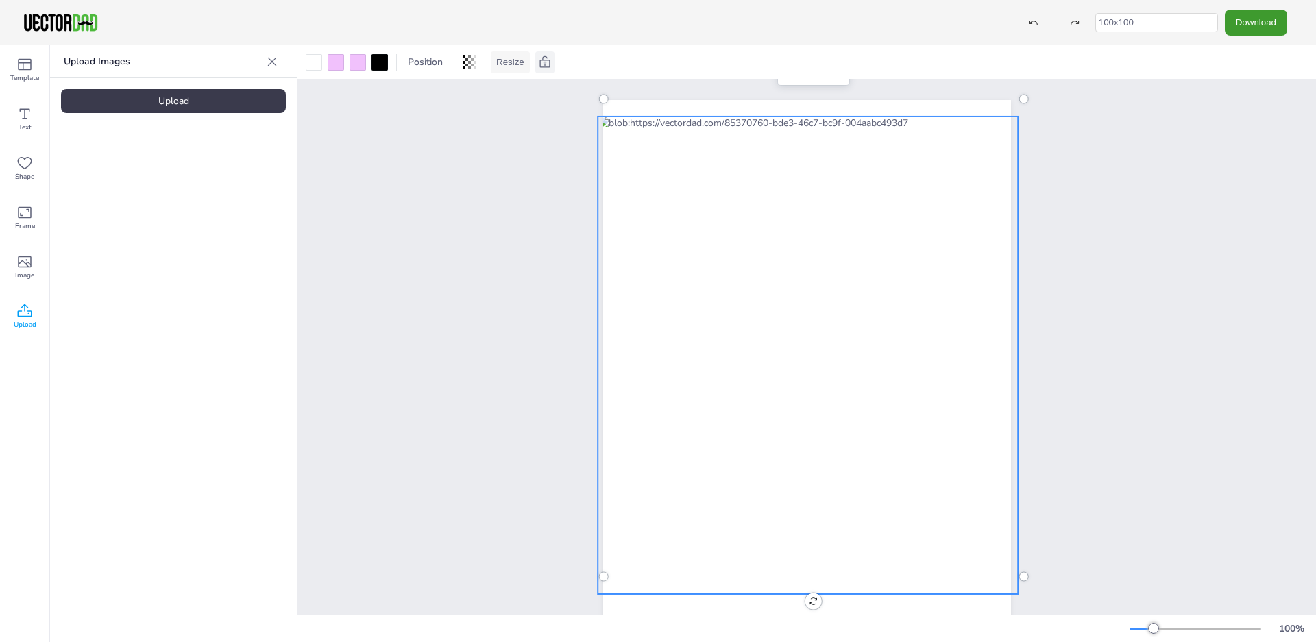
click at [516, 64] on button "Resize" at bounding box center [510, 62] width 39 height 22
click at [519, 98] on li "US Letter (8.5in x 11in)" at bounding box center [548, 90] width 115 height 27
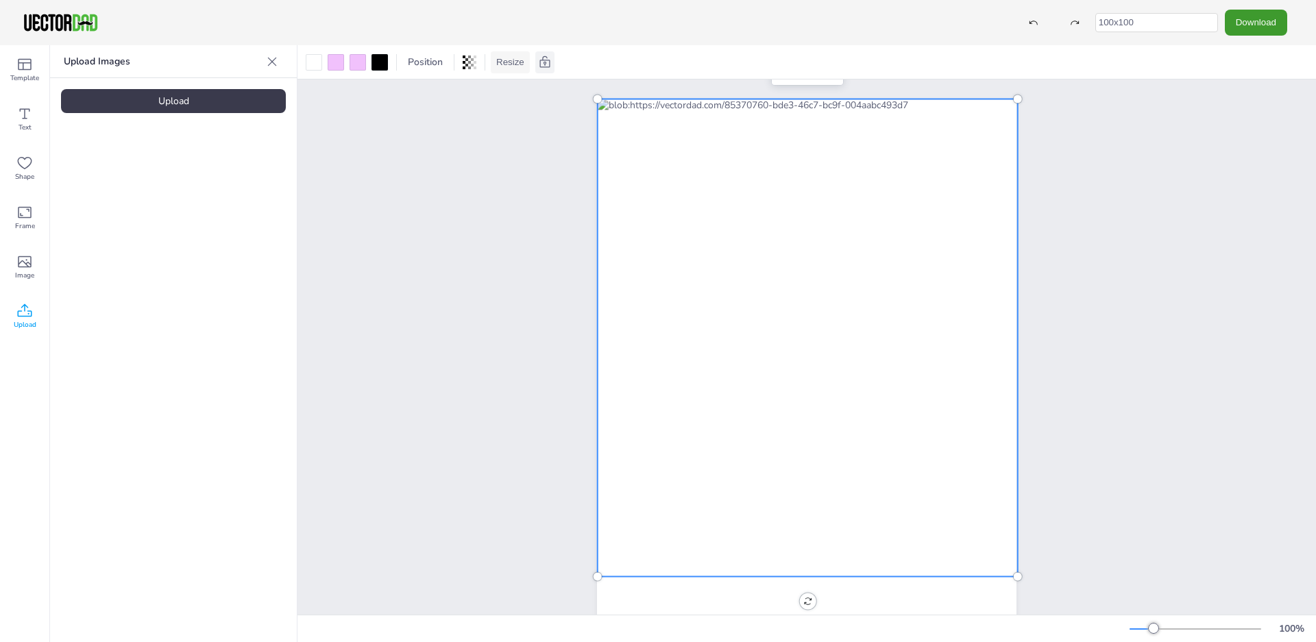
click at [513, 60] on button "Resize" at bounding box center [510, 62] width 39 height 22
click at [494, 149] on div at bounding box center [807, 371] width 1019 height 583
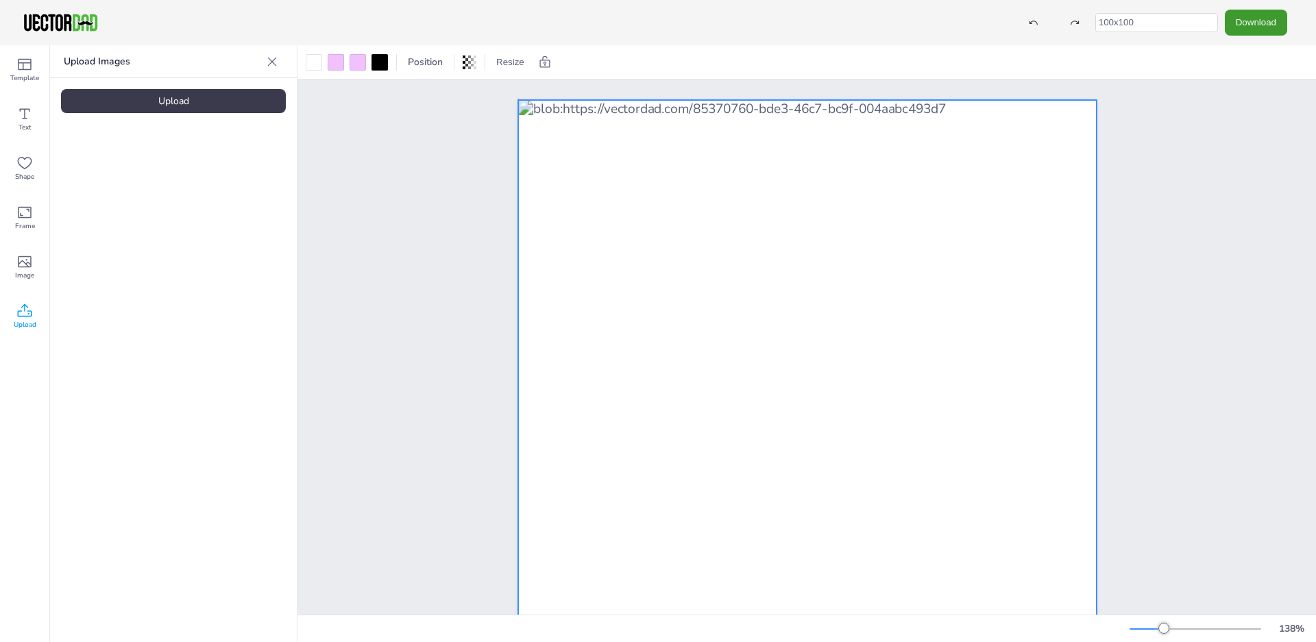
click at [590, 119] on div at bounding box center [807, 429] width 579 height 658
click at [583, 123] on div at bounding box center [807, 429] width 579 height 658
click at [555, 125] on div at bounding box center [807, 429] width 579 height 658
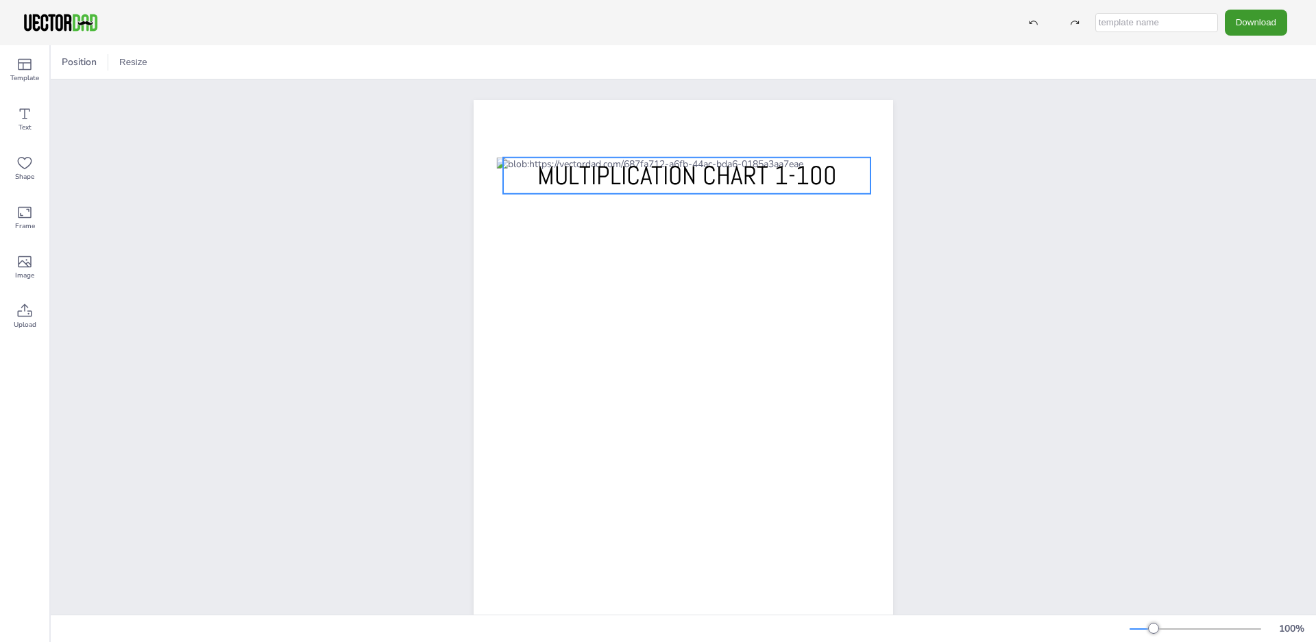
click at [568, 180] on span "MULTIPLICATION CHART 1-100" at bounding box center [688, 175] width 300 height 33
click at [570, 182] on span "MULTIPLICATION CHART 1-100" at bounding box center [690, 175] width 300 height 33
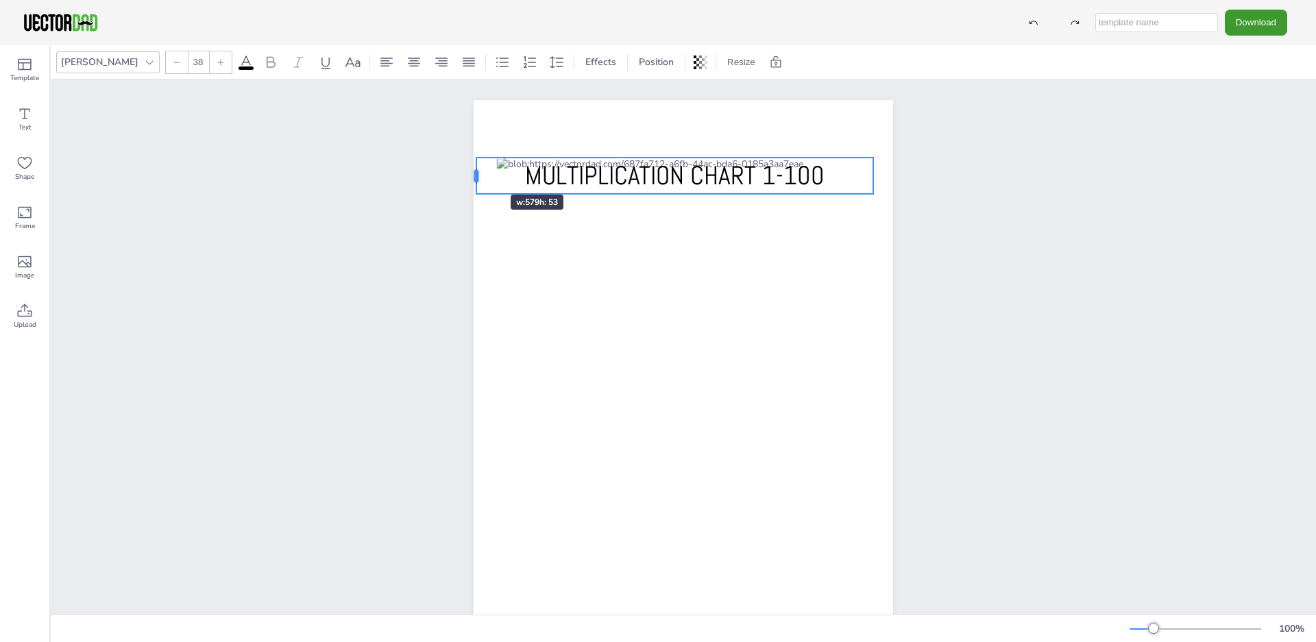
drag, startPoint x: 499, startPoint y: 186, endPoint x: 470, endPoint y: 170, distance: 33.8
click at [471, 170] on div at bounding box center [476, 176] width 11 height 36
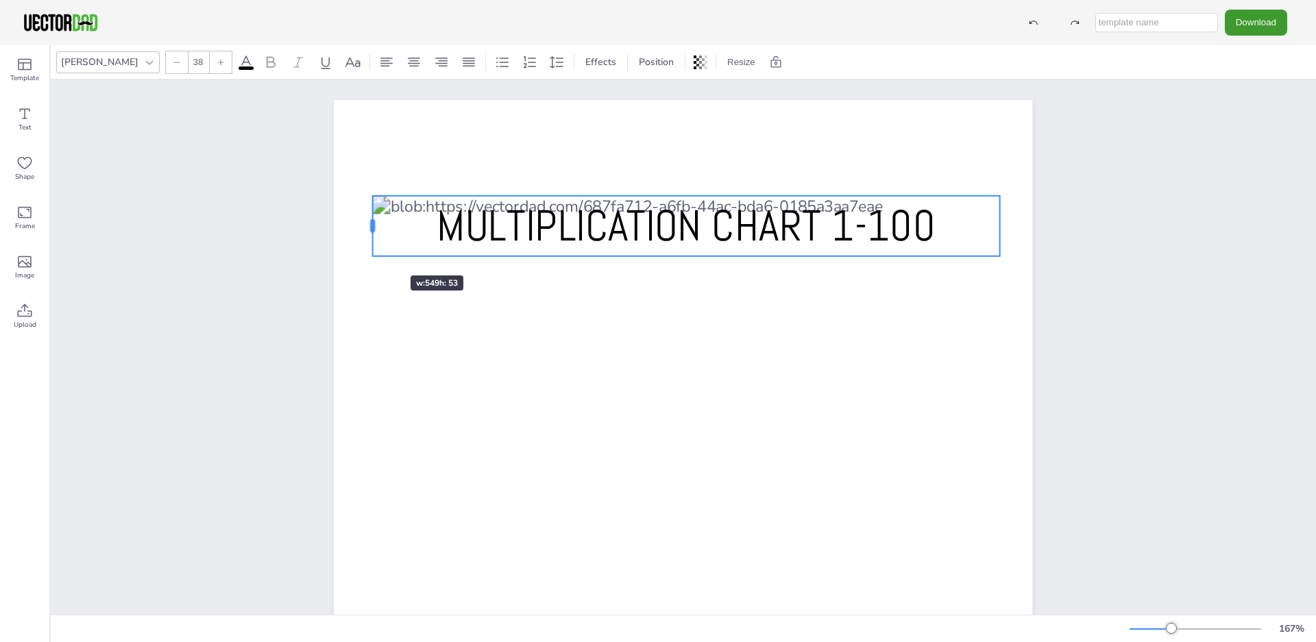
drag, startPoint x: 335, startPoint y: 249, endPoint x: 370, endPoint y: 251, distance: 34.3
click at [370, 251] on div "[DOMAIN_NAME] MULTIPLICATION CHART 1-100" at bounding box center [683, 551] width 699 height 903
click at [541, 234] on span "MULTIPLICATION CHART 1-100" at bounding box center [686, 225] width 499 height 55
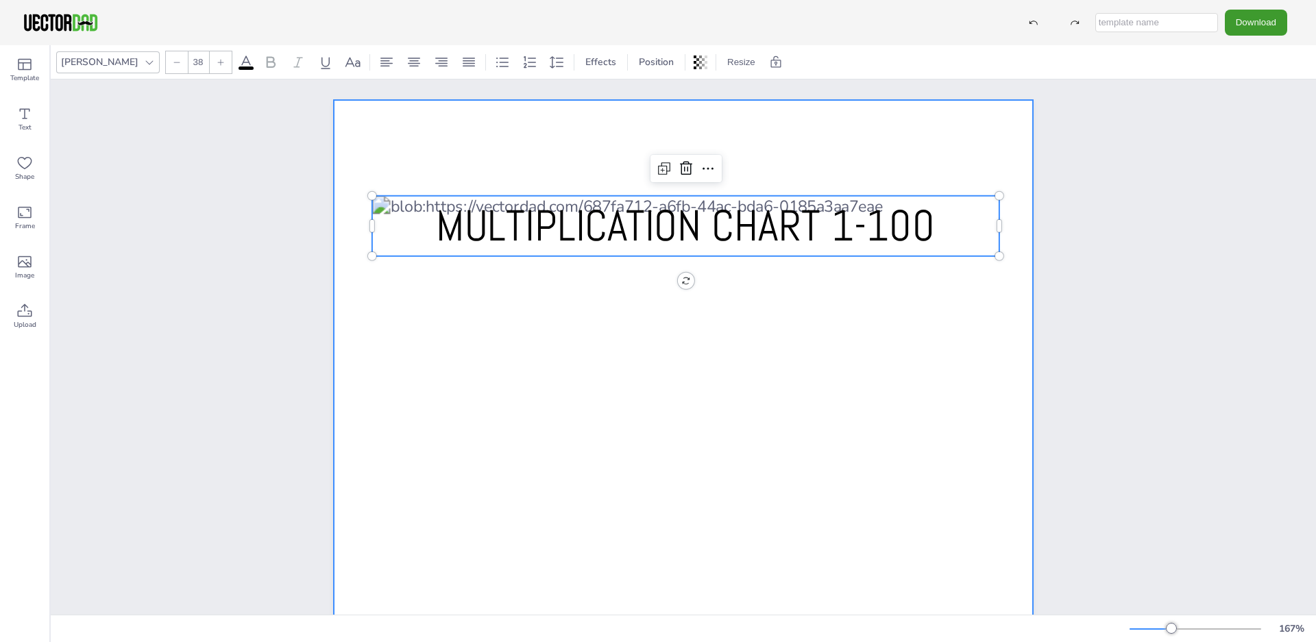
click at [394, 202] on p "MULTIPLICATION CHART 1-100" at bounding box center [685, 226] width 627 height 61
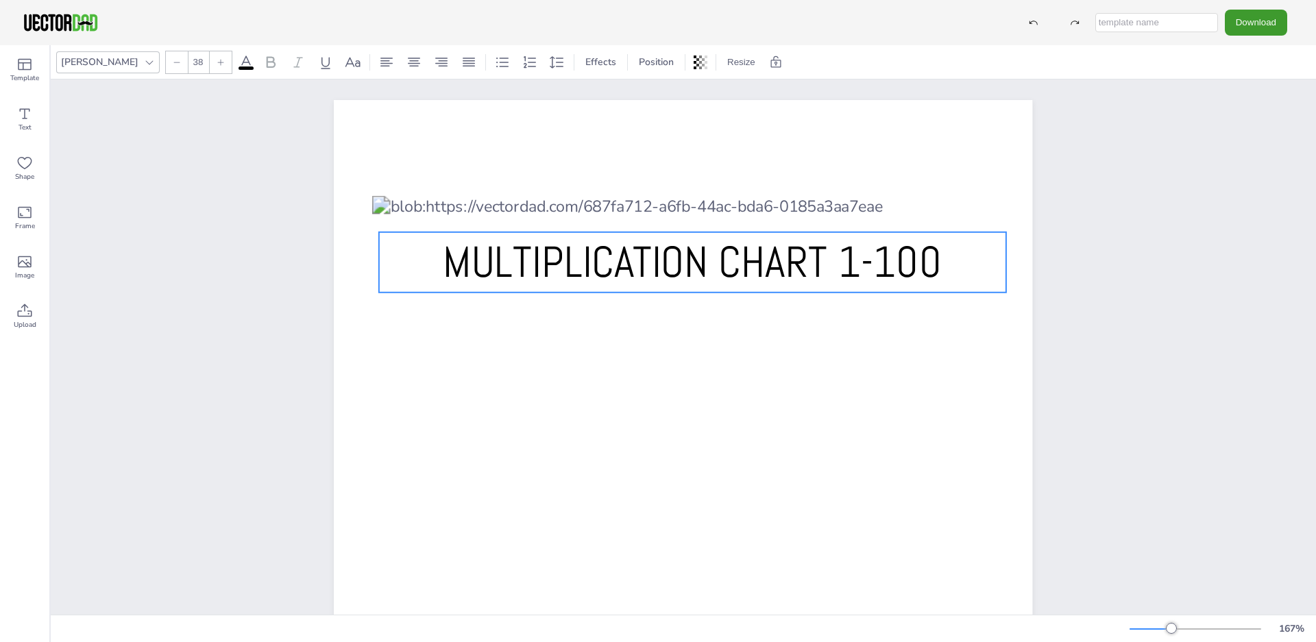
drag, startPoint x: 402, startPoint y: 210, endPoint x: 405, endPoint y: 289, distance: 78.2
click at [444, 289] on span "MULTIPLICATION CHART 1-100" at bounding box center [693, 261] width 499 height 55
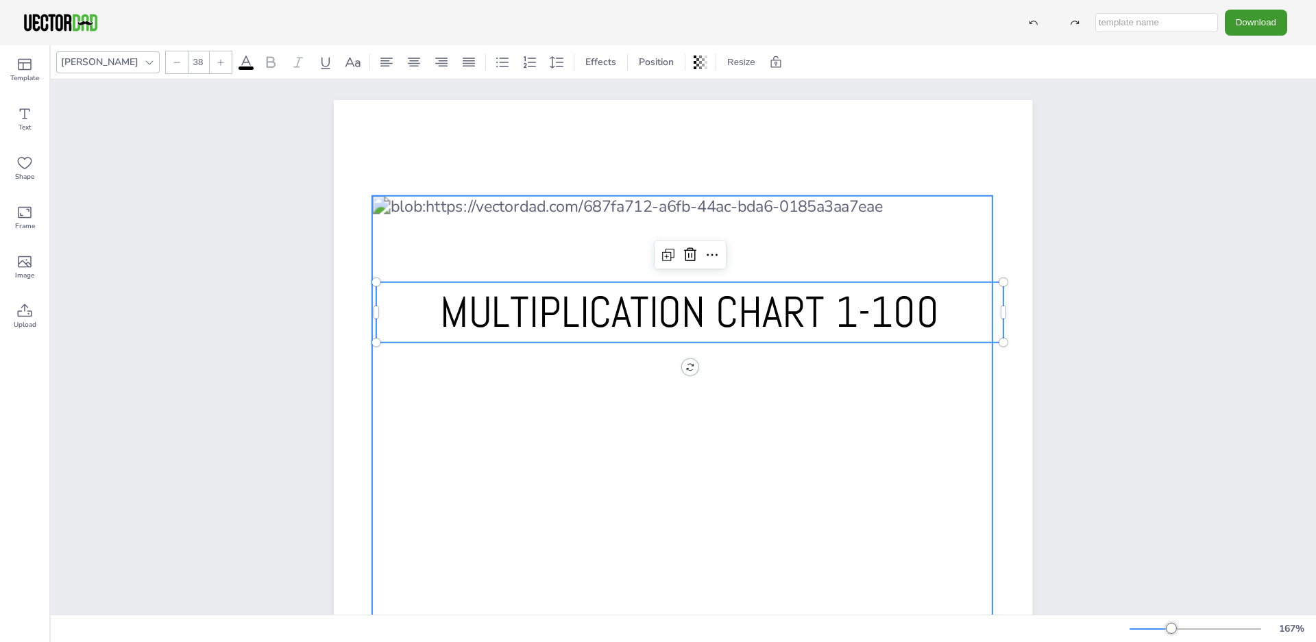
click at [444, 209] on div at bounding box center [682, 548] width 620 height 705
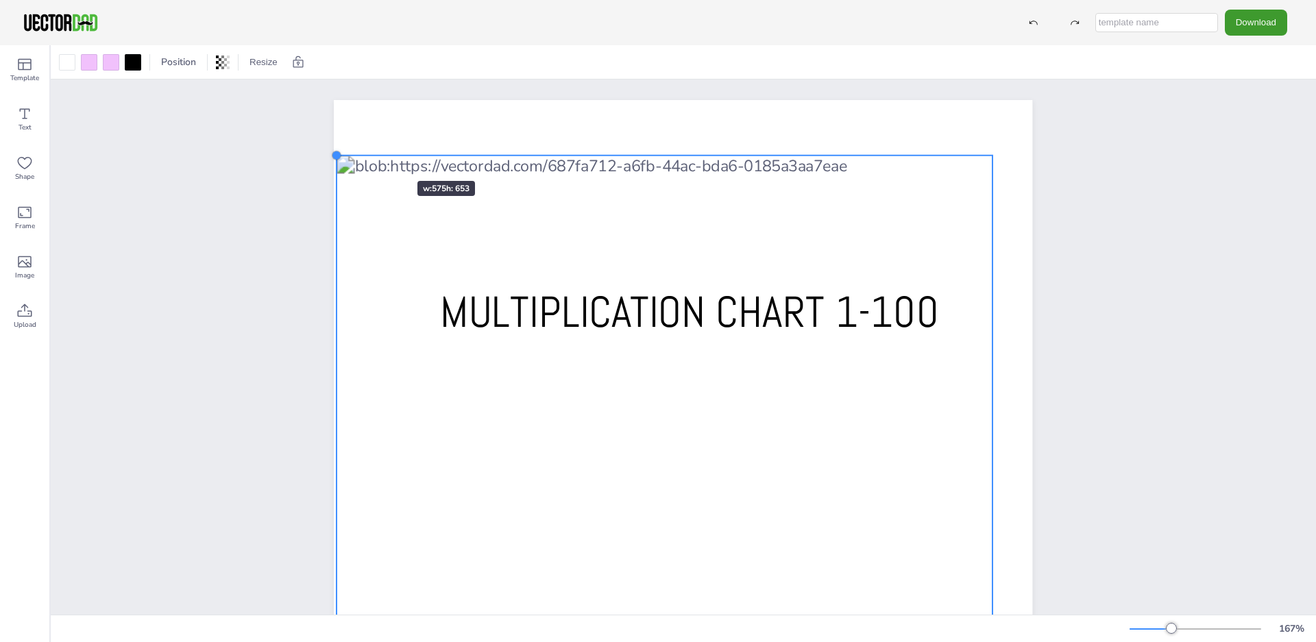
drag, startPoint x: 363, startPoint y: 197, endPoint x: 376, endPoint y: 156, distance: 42.5
click at [376, 156] on div "[DOMAIN_NAME] MULTIPLICATION CHART 1-100" at bounding box center [683, 551] width 699 height 903
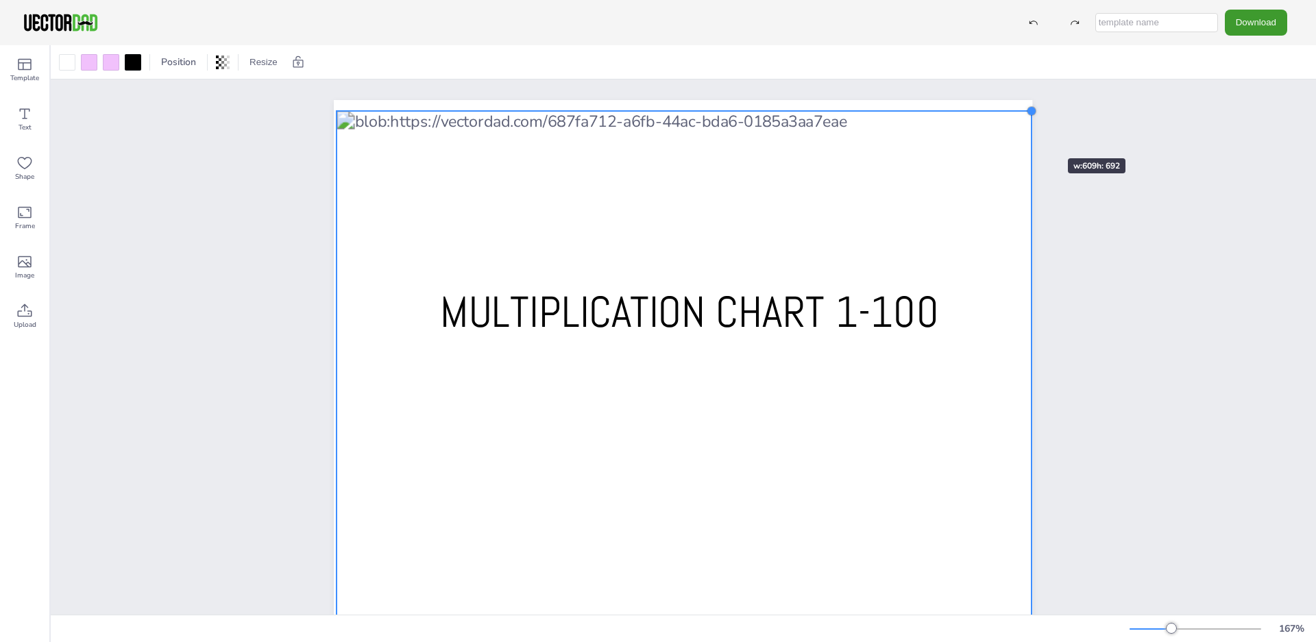
drag, startPoint x: 988, startPoint y: 154, endPoint x: 1027, endPoint y: 134, distance: 44.2
click at [1027, 134] on div "[DOMAIN_NAME] MULTIPLICATION CHART 1-100" at bounding box center [683, 551] width 699 height 903
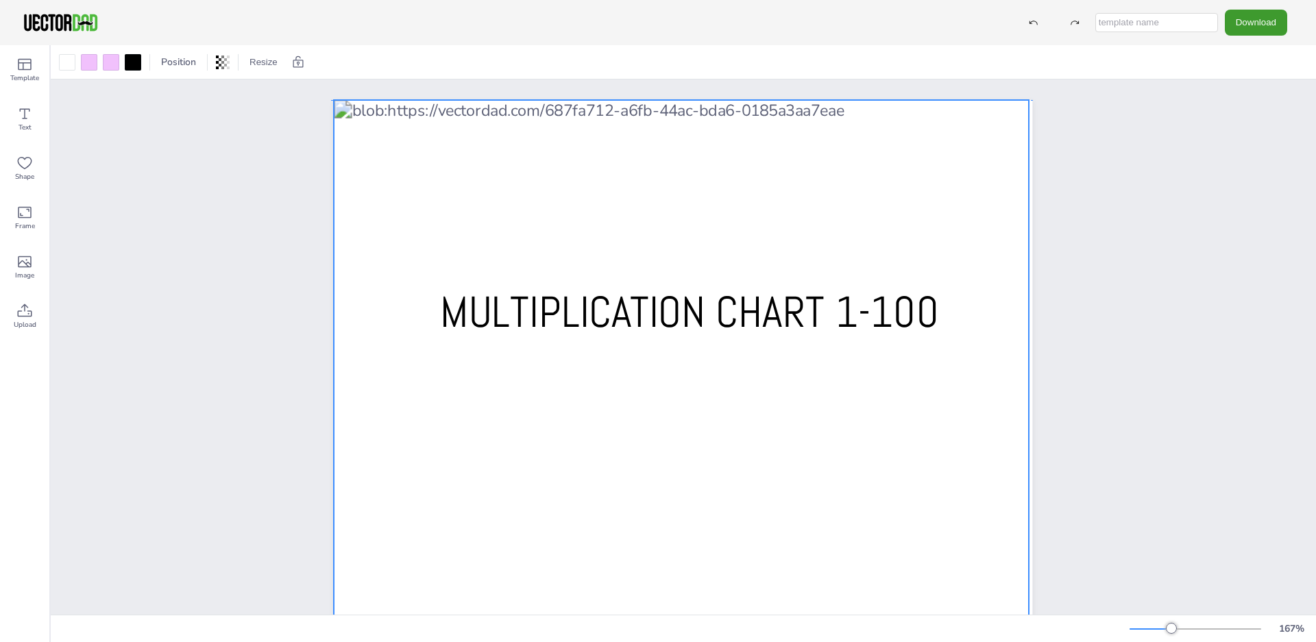
click at [552, 160] on div at bounding box center [681, 495] width 695 height 790
click at [1027, 99] on div at bounding box center [1032, 95] width 11 height 11
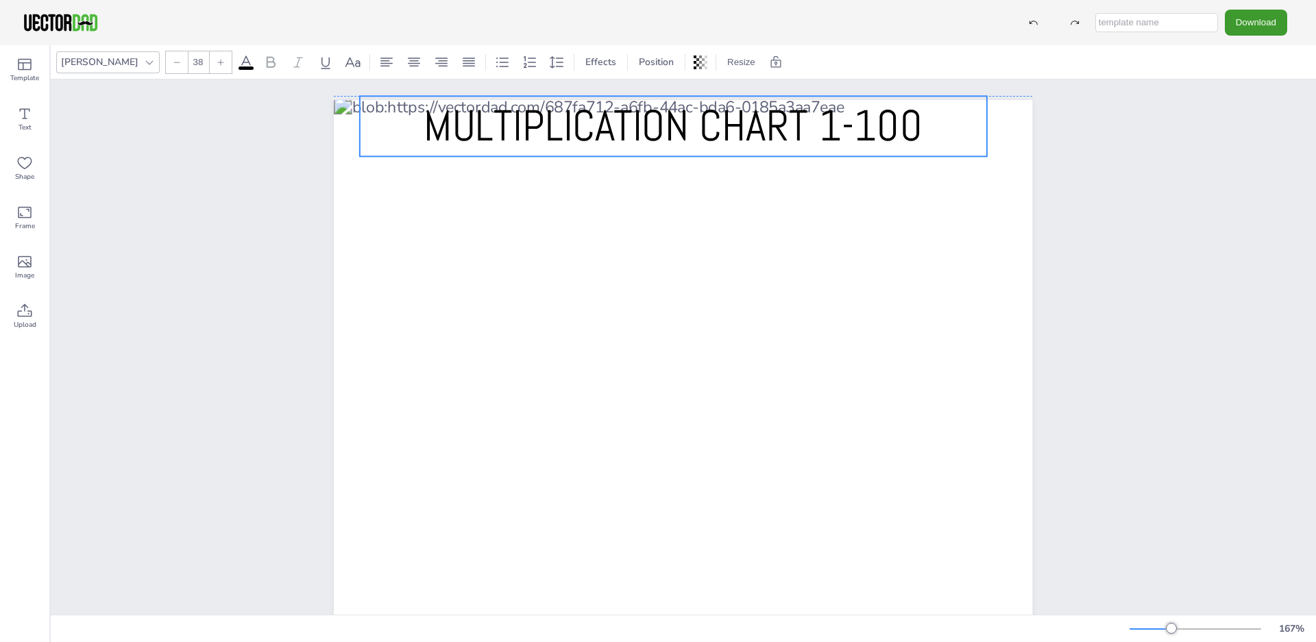
drag, startPoint x: 749, startPoint y: 317, endPoint x: 732, endPoint y: 130, distance: 187.9
click at [732, 130] on span "MULTIPLICATION CHART 1-100" at bounding box center [673, 126] width 499 height 55
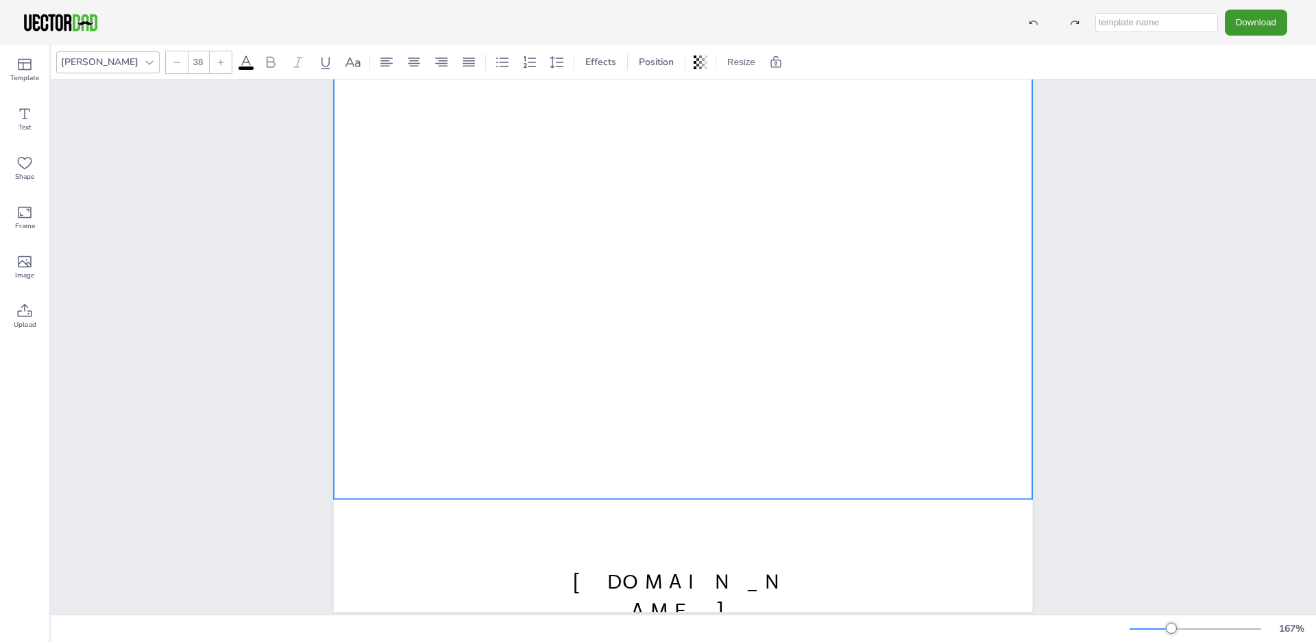
scroll to position [420, 0]
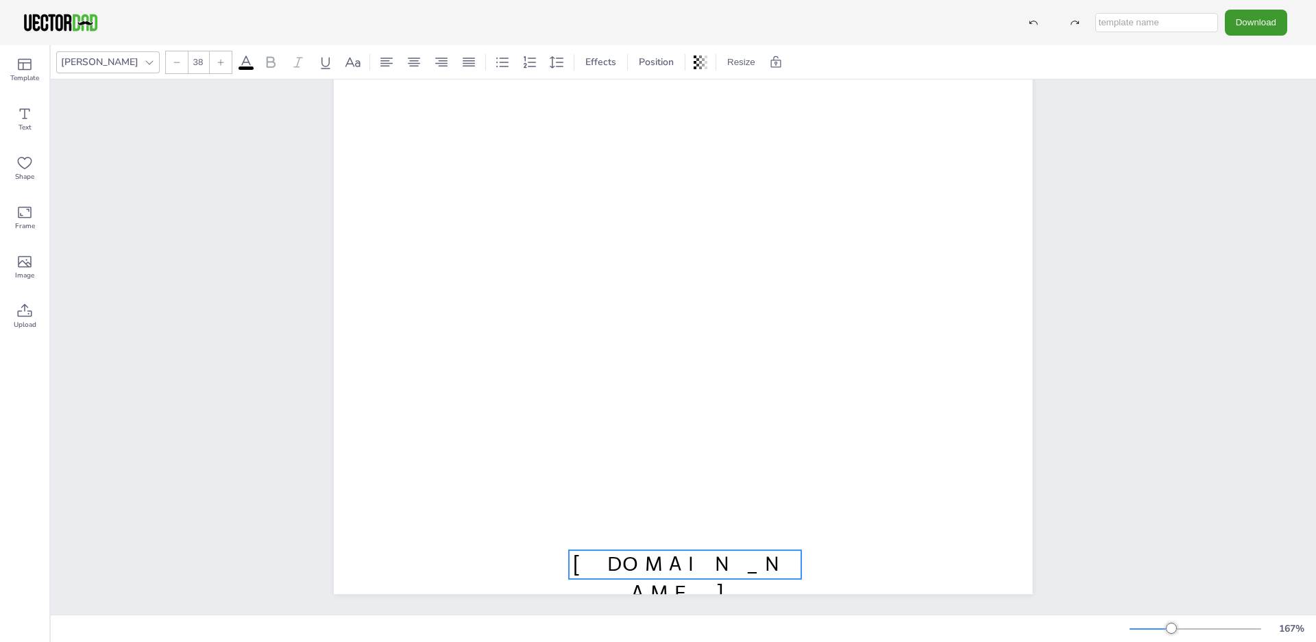
type input "18"
click at [707, 555] on span "[DOMAIN_NAME]" at bounding box center [685, 579] width 224 height 54
click at [675, 516] on icon at bounding box center [683, 524] width 16 height 16
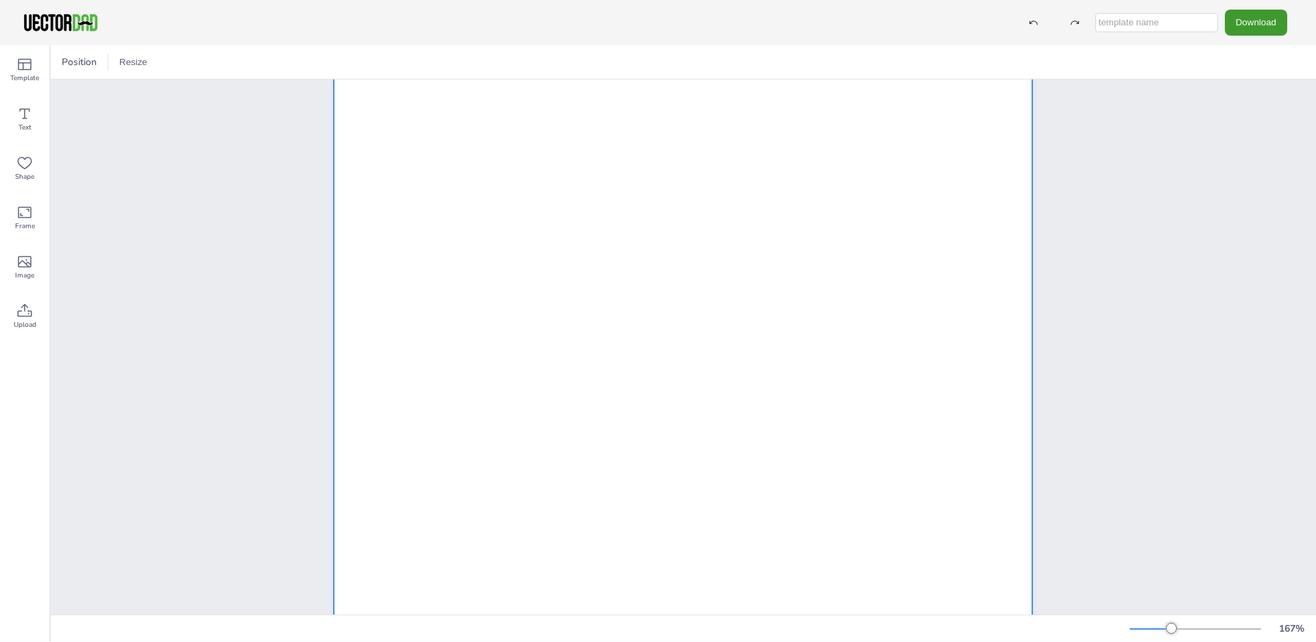
scroll to position [0, 0]
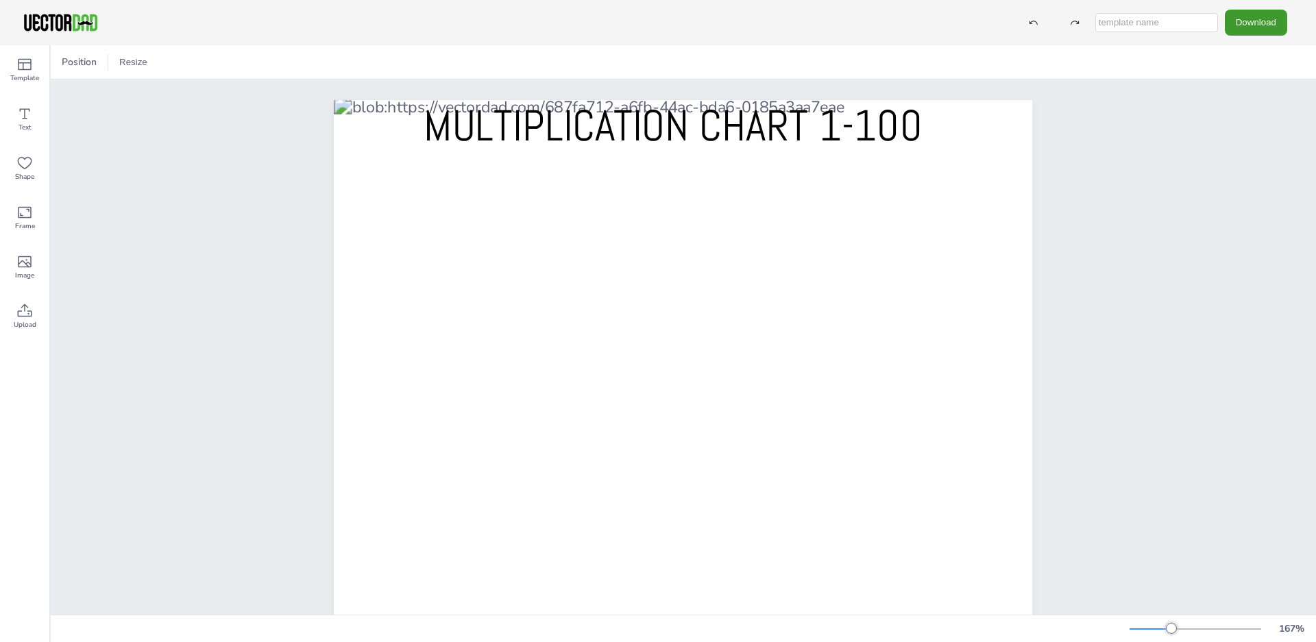
click at [1177, 25] on input "text" at bounding box center [1157, 22] width 123 height 19
click at [1157, 23] on input "text" at bounding box center [1157, 22] width 123 height 19
type input "100"
click at [1275, 21] on button "Download" at bounding box center [1256, 22] width 62 height 25
click at [1251, 75] on li "PNG" at bounding box center [1245, 83] width 112 height 28
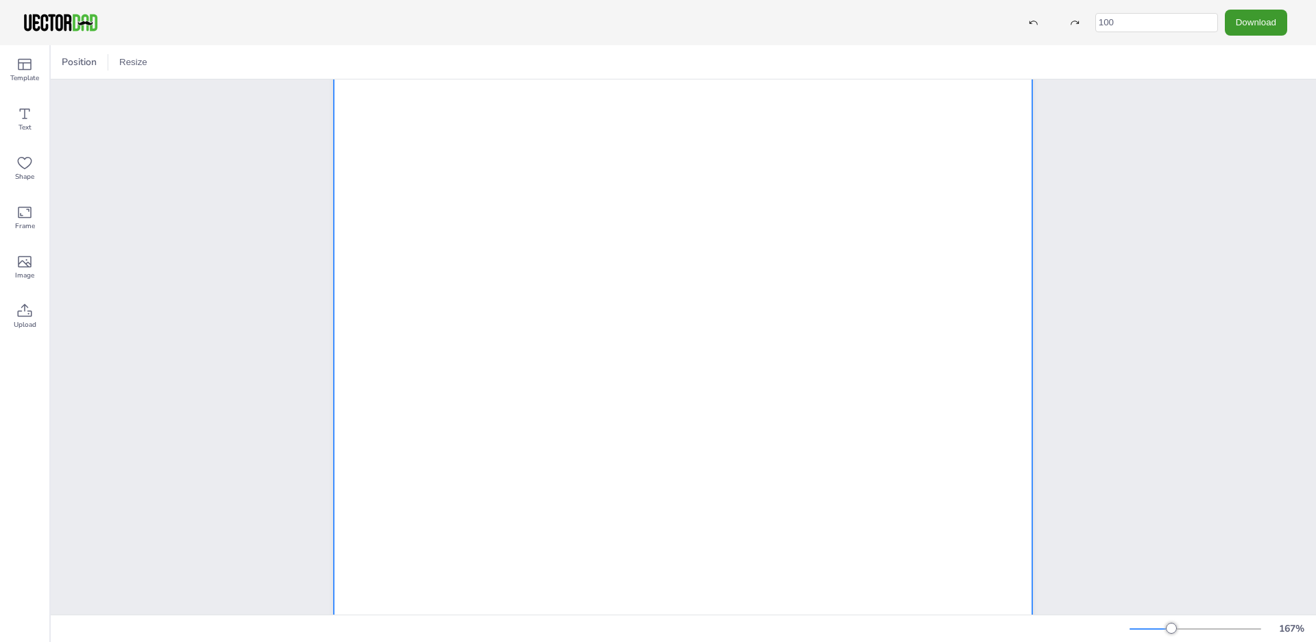
scroll to position [156, 0]
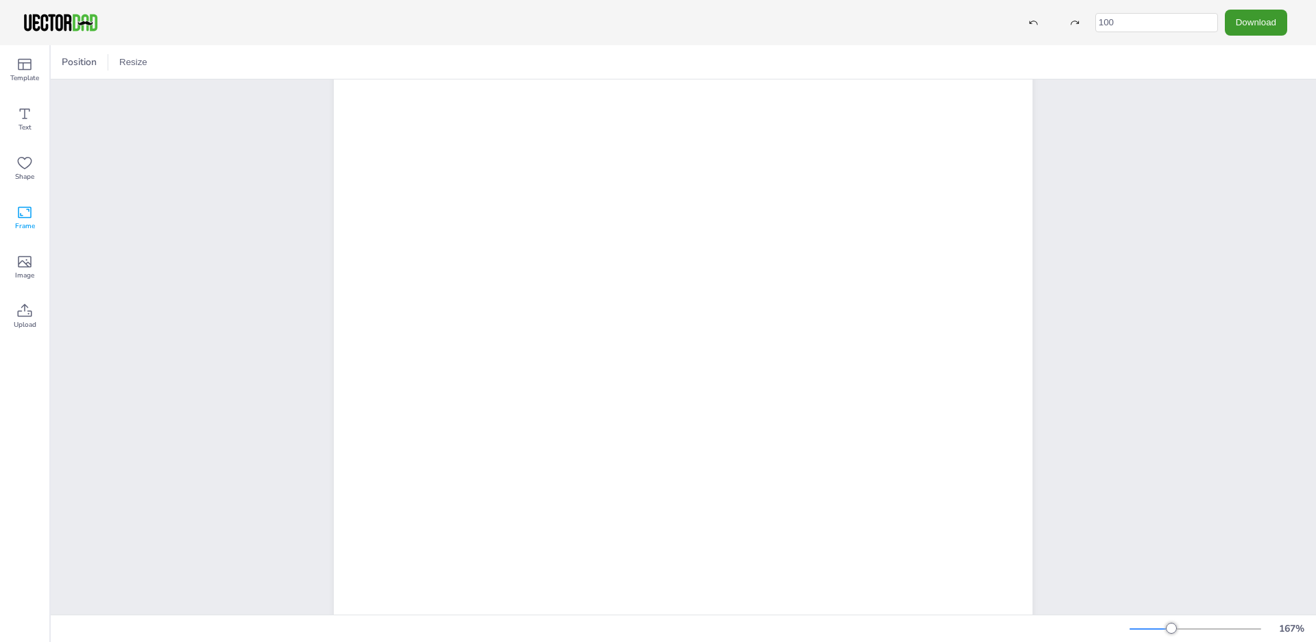
click at [25, 209] on icon at bounding box center [24, 212] width 16 height 16
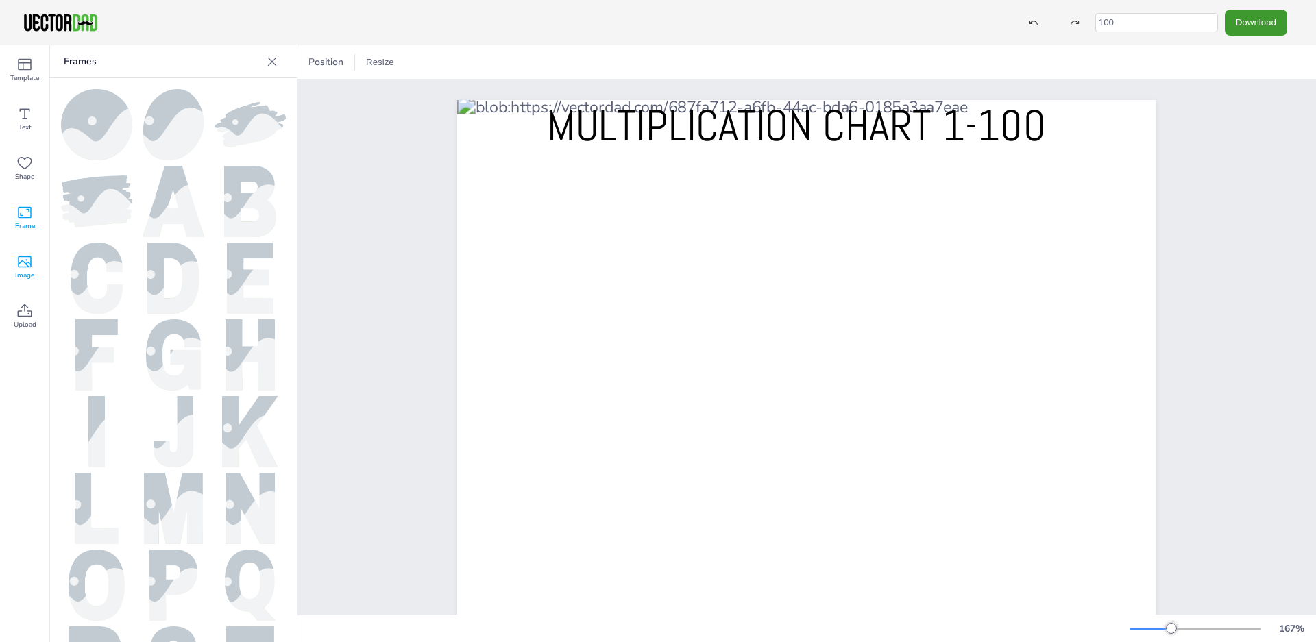
scroll to position [78, 0]
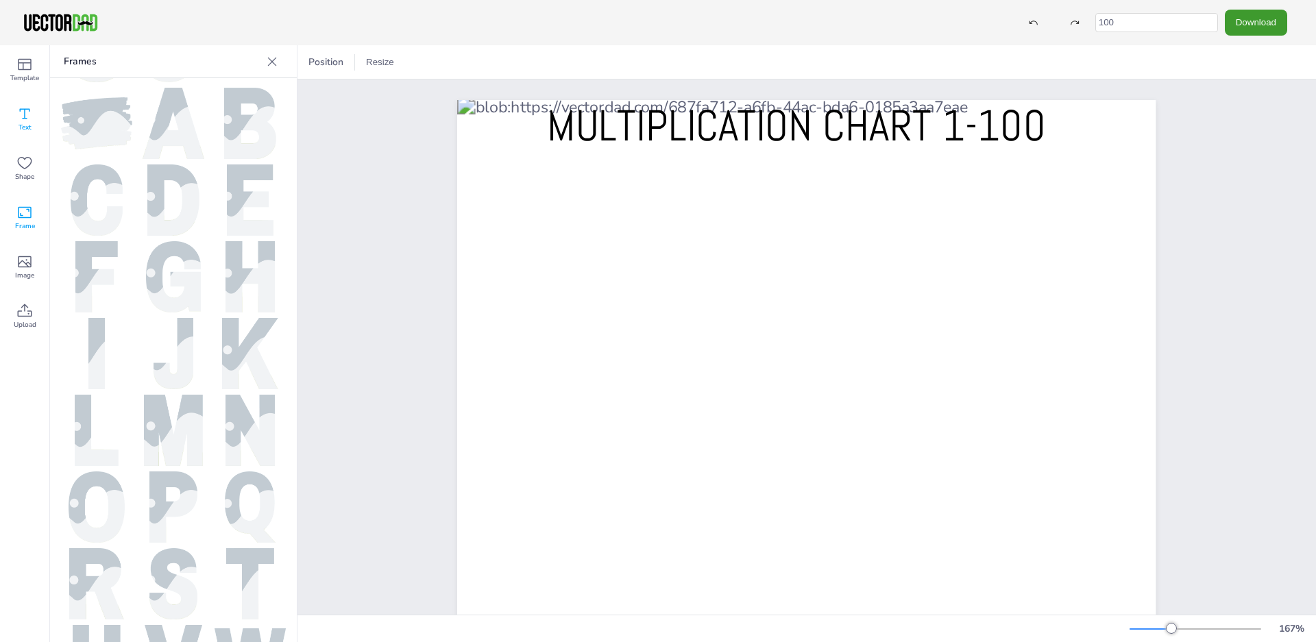
click at [33, 118] on div "Text" at bounding box center [24, 119] width 49 height 49
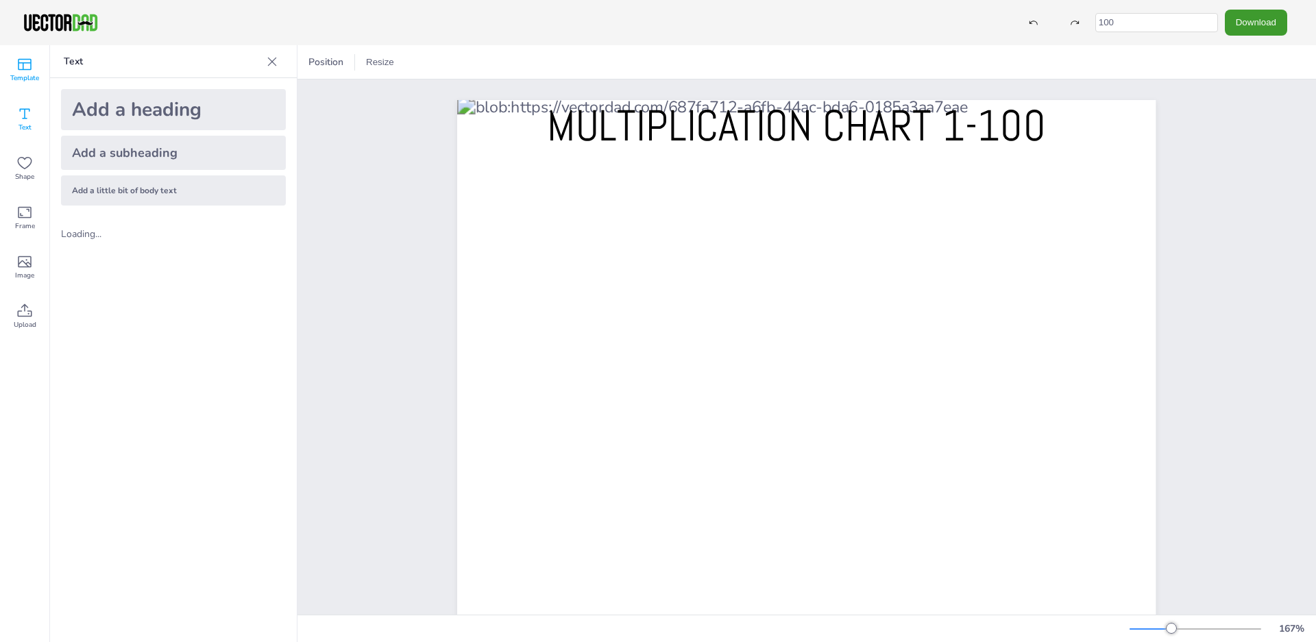
click at [32, 66] on icon at bounding box center [24, 64] width 16 height 16
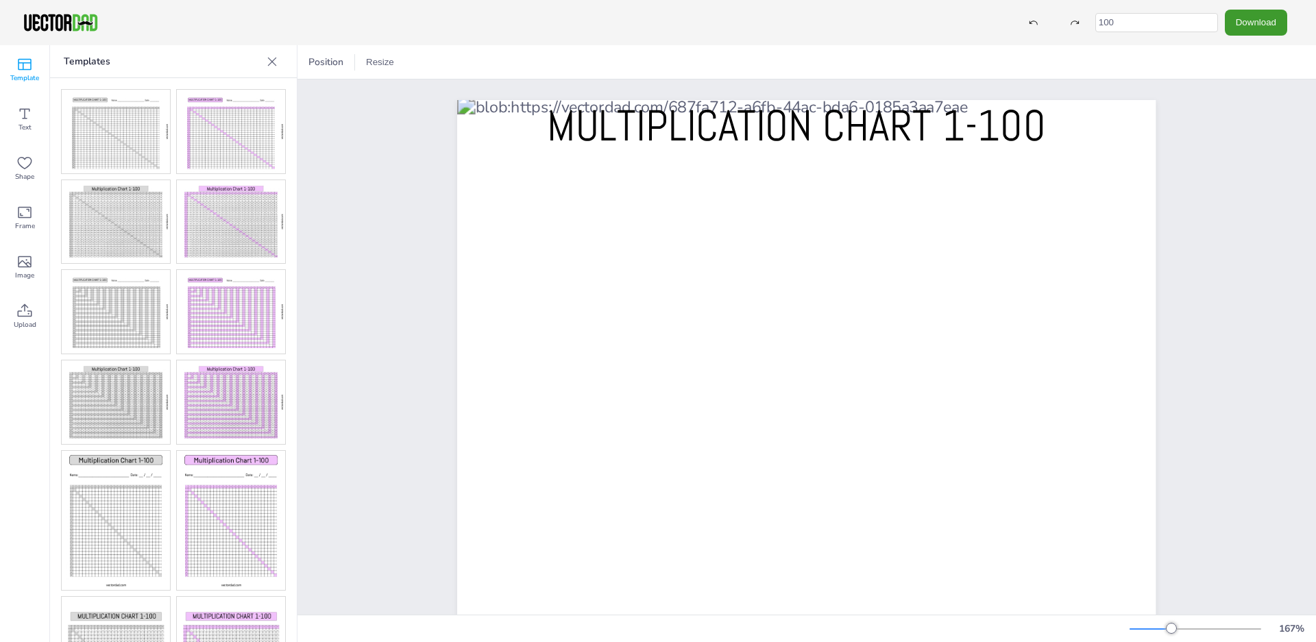
click at [247, 315] on img at bounding box center [231, 312] width 108 height 84
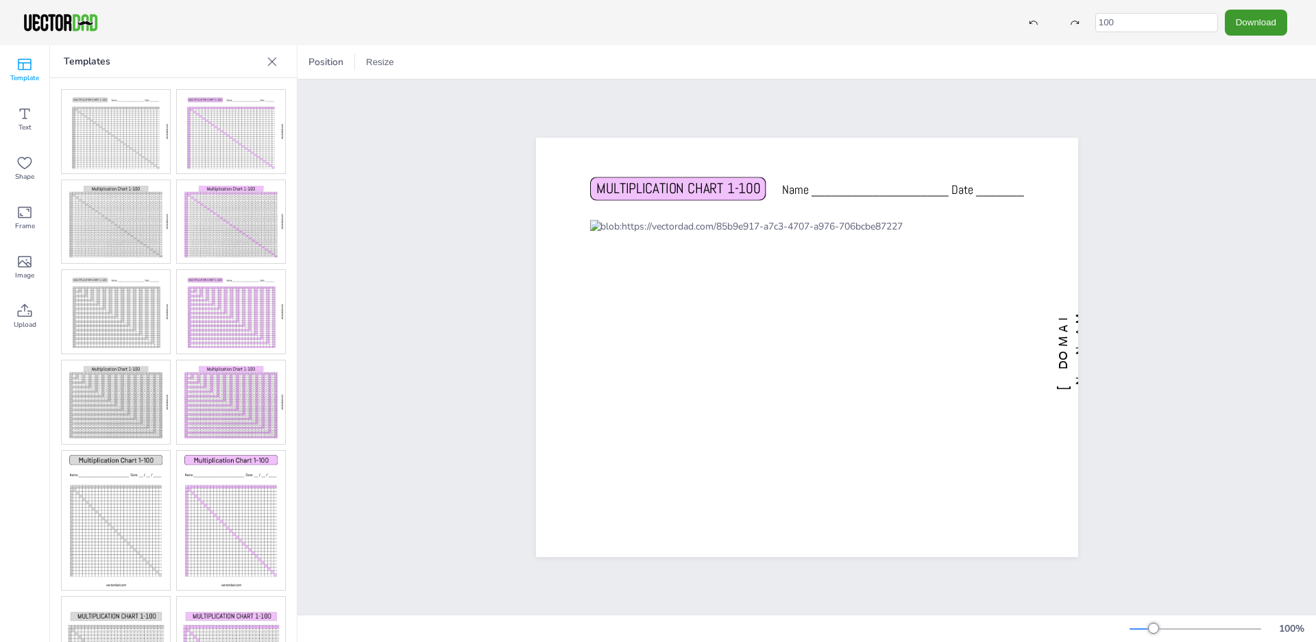
click at [234, 382] on img at bounding box center [231, 403] width 108 height 84
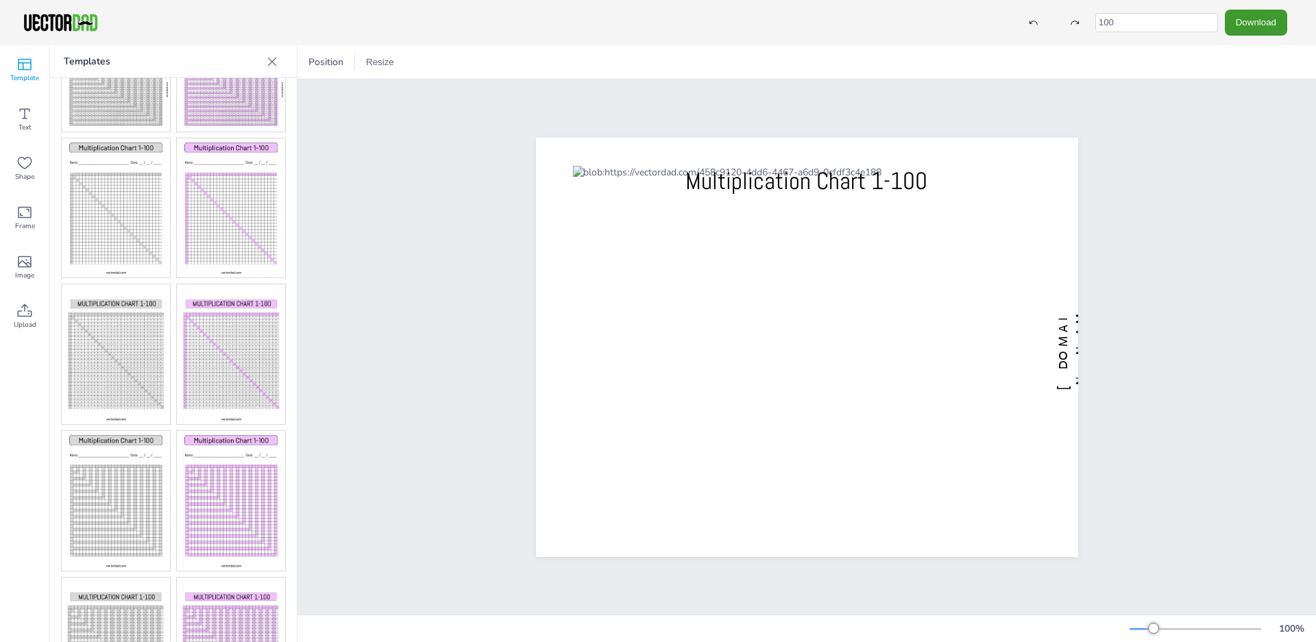
scroll to position [352, 0]
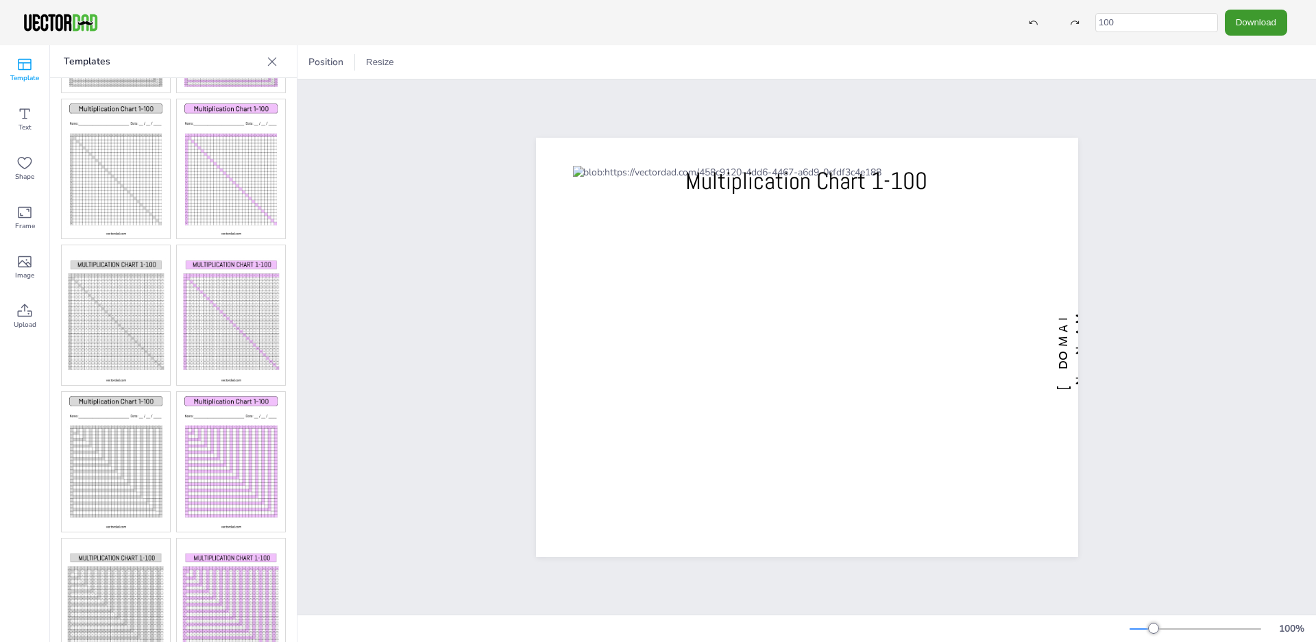
click at [226, 392] on img at bounding box center [231, 462] width 108 height 140
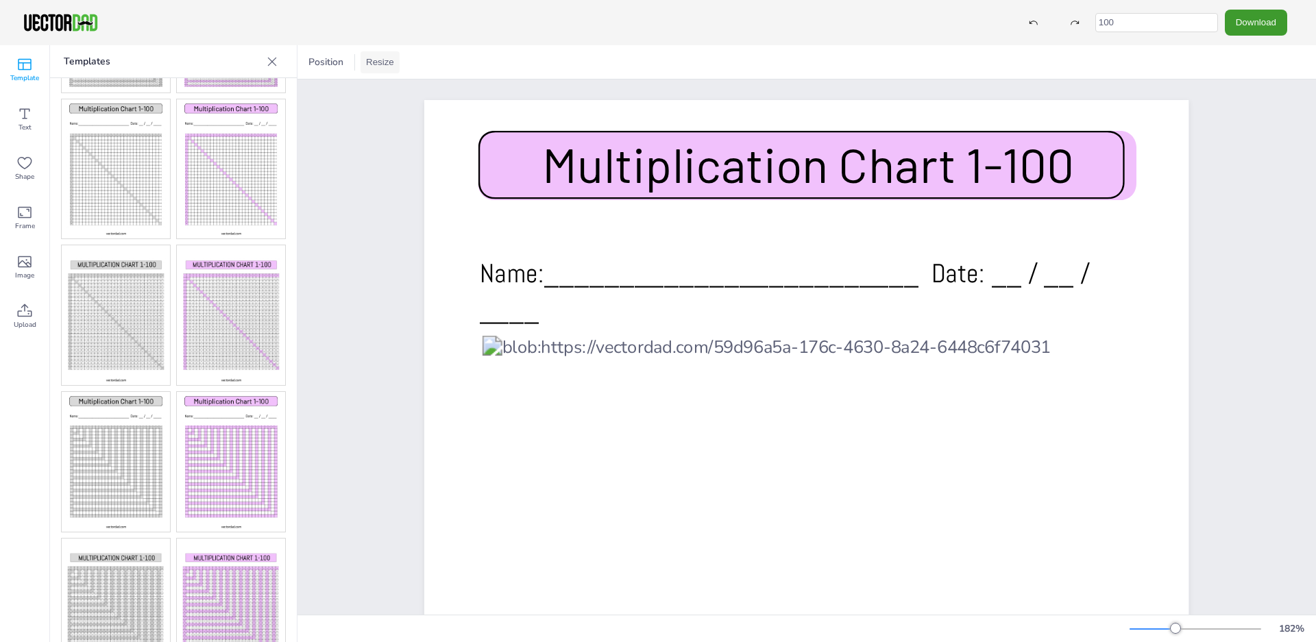
click at [391, 63] on button "Resize" at bounding box center [380, 62] width 39 height 22
click at [405, 95] on li "US Letter (8.5in x 11in)" at bounding box center [418, 90] width 115 height 27
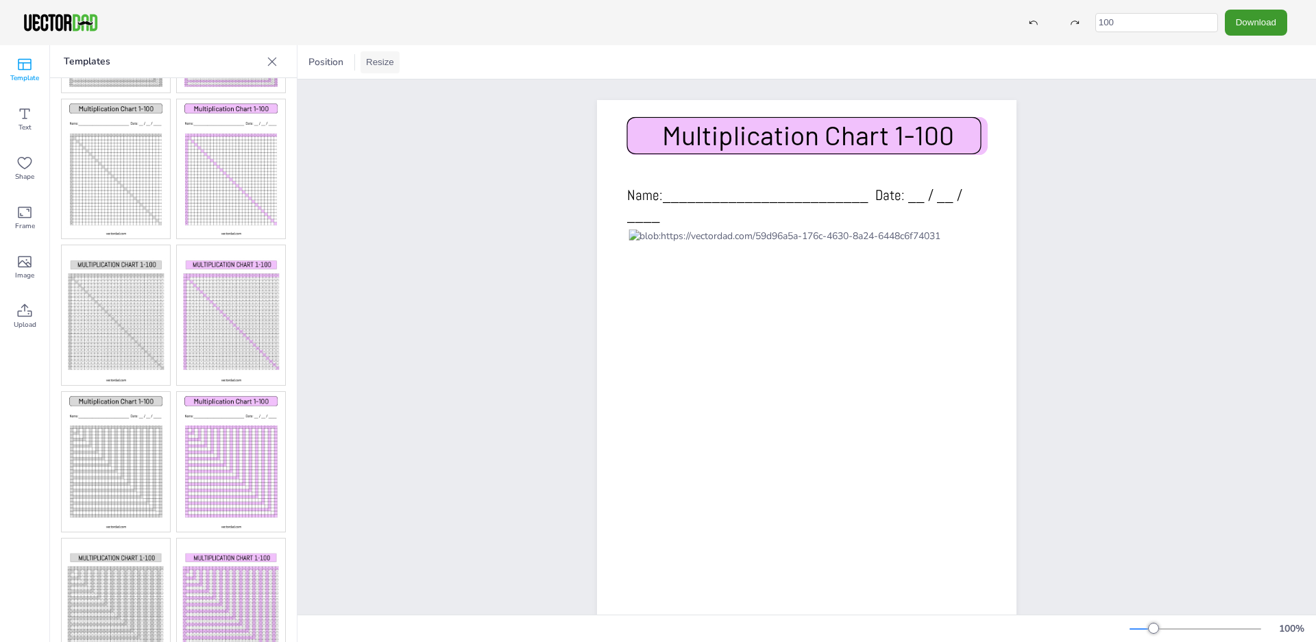
click at [370, 64] on button "Resize" at bounding box center [380, 62] width 39 height 22
click at [394, 72] on li "A4 (8.25in x 11.75in)" at bounding box center [418, 63] width 115 height 27
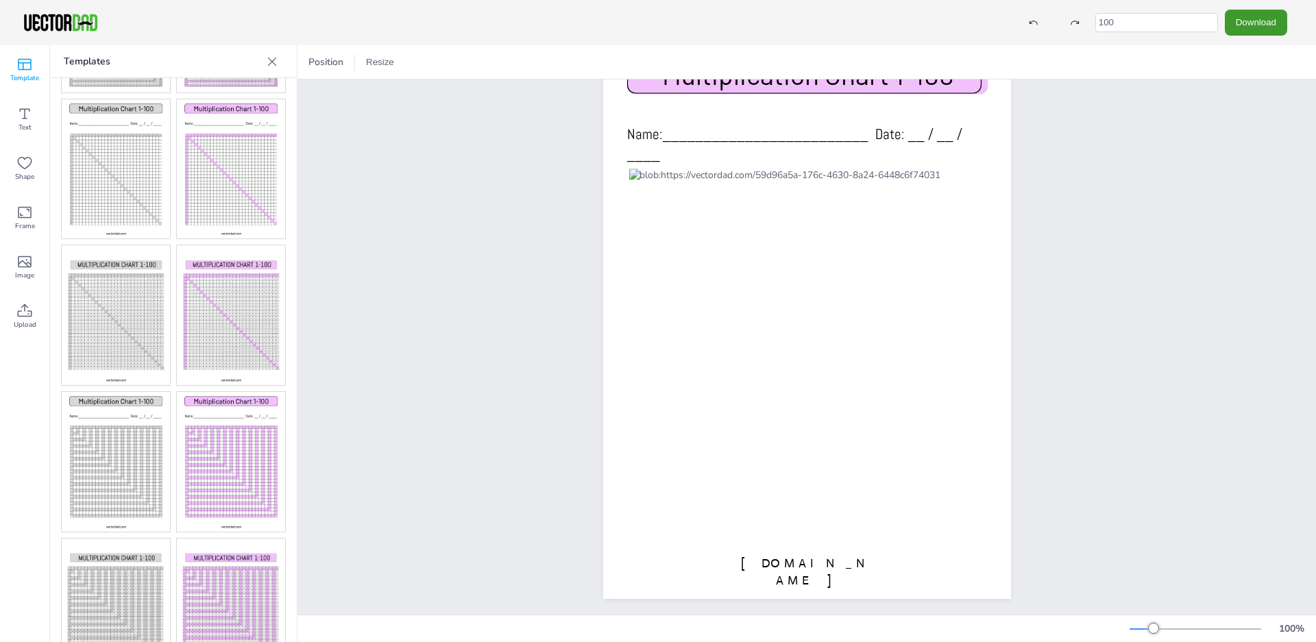
scroll to position [95, 0]
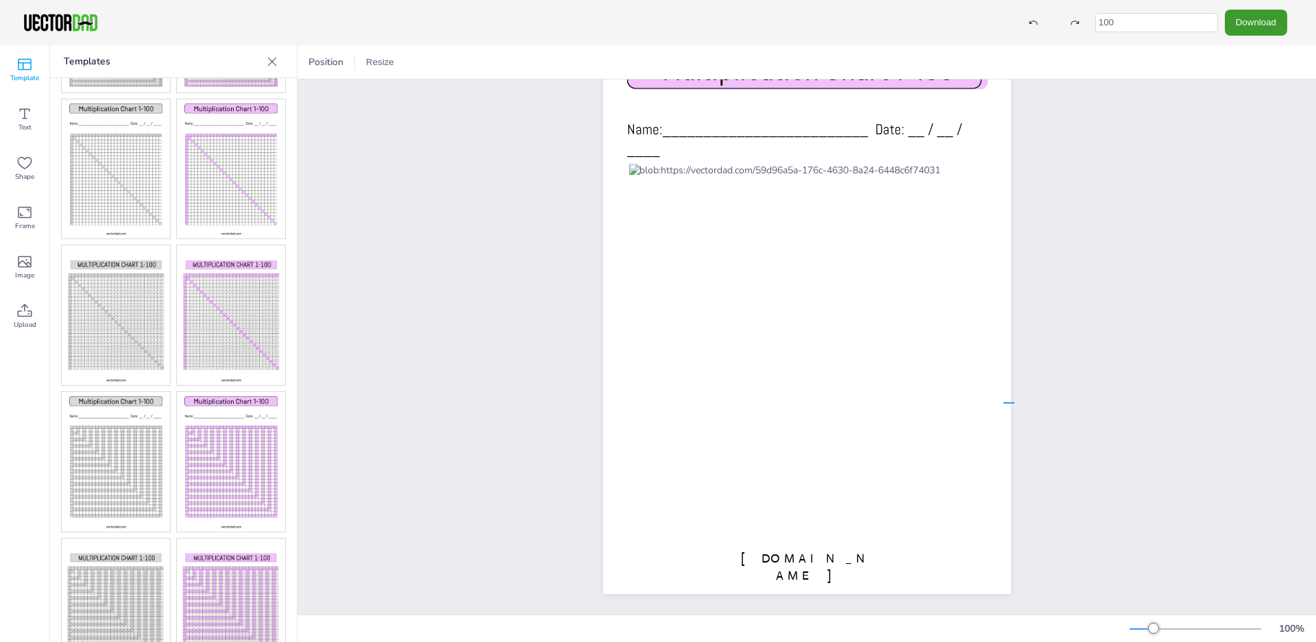
click at [1014, 391] on div "vectordad.com Multiplication Chart 1-100 Name:_________________________ Date: _…" at bounding box center [807, 305] width 449 height 577
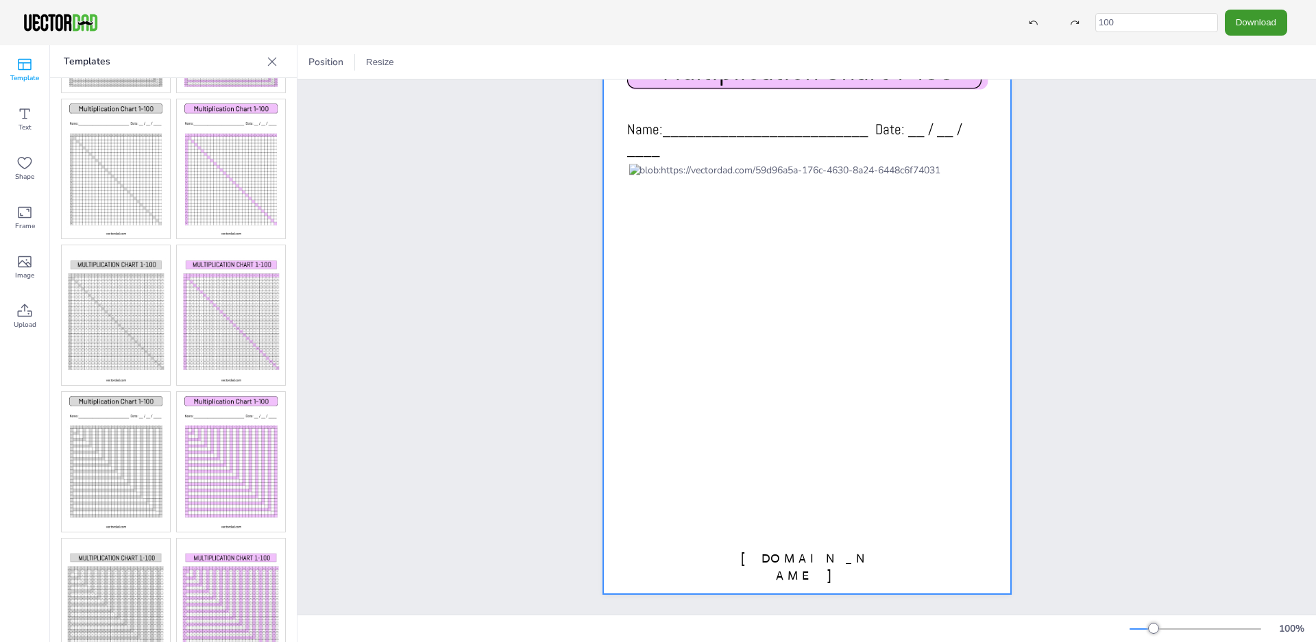
click at [1004, 390] on div at bounding box center [807, 305] width 408 height 577
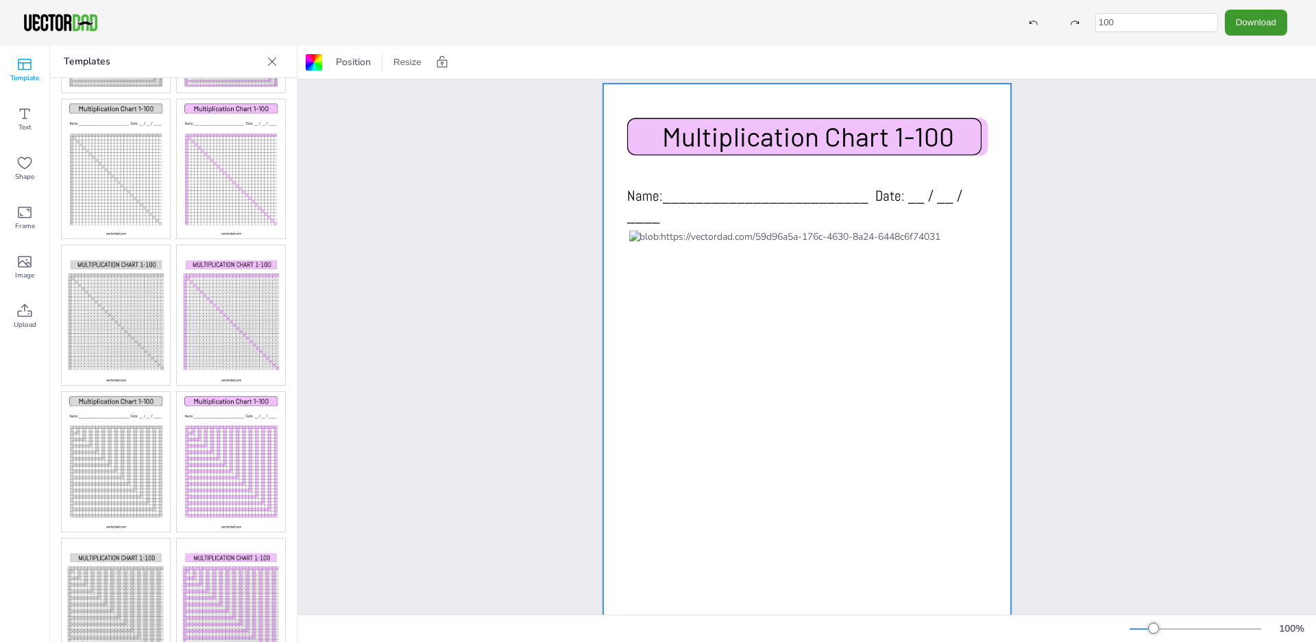
scroll to position [0, 0]
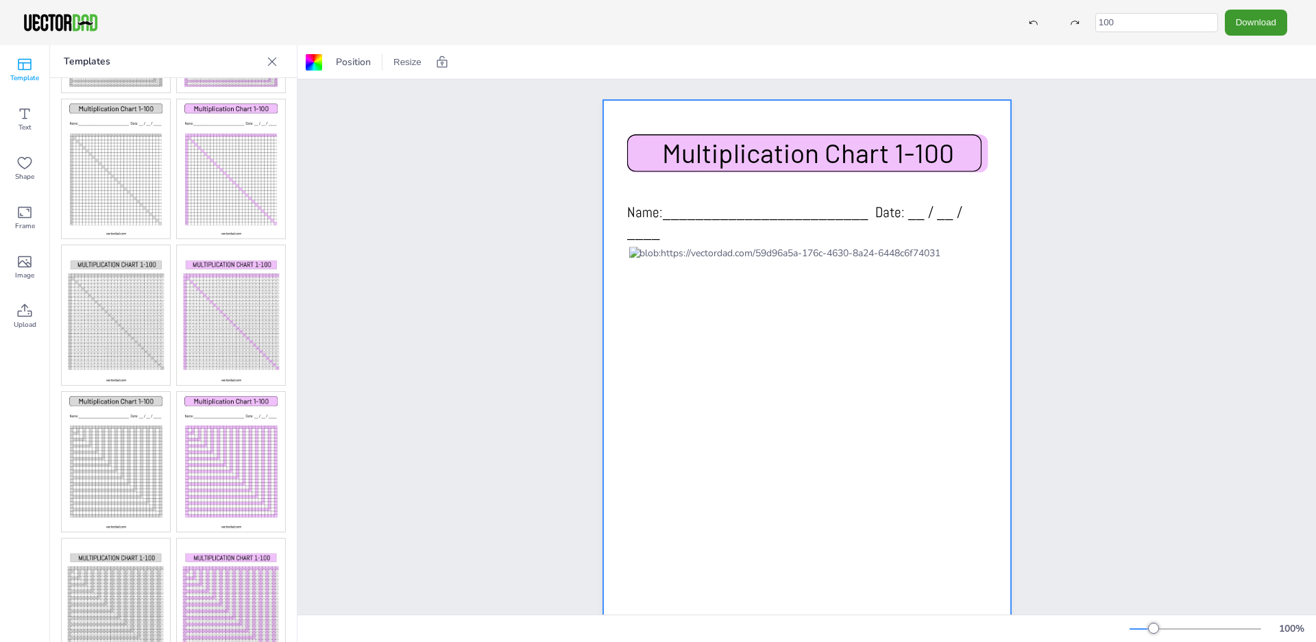
click at [607, 103] on div at bounding box center [807, 388] width 408 height 577
click at [603, 101] on div at bounding box center [807, 388] width 408 height 577
click at [604, 102] on div at bounding box center [807, 388] width 408 height 577
drag, startPoint x: 597, startPoint y: 102, endPoint x: 552, endPoint y: 94, distance: 46.0
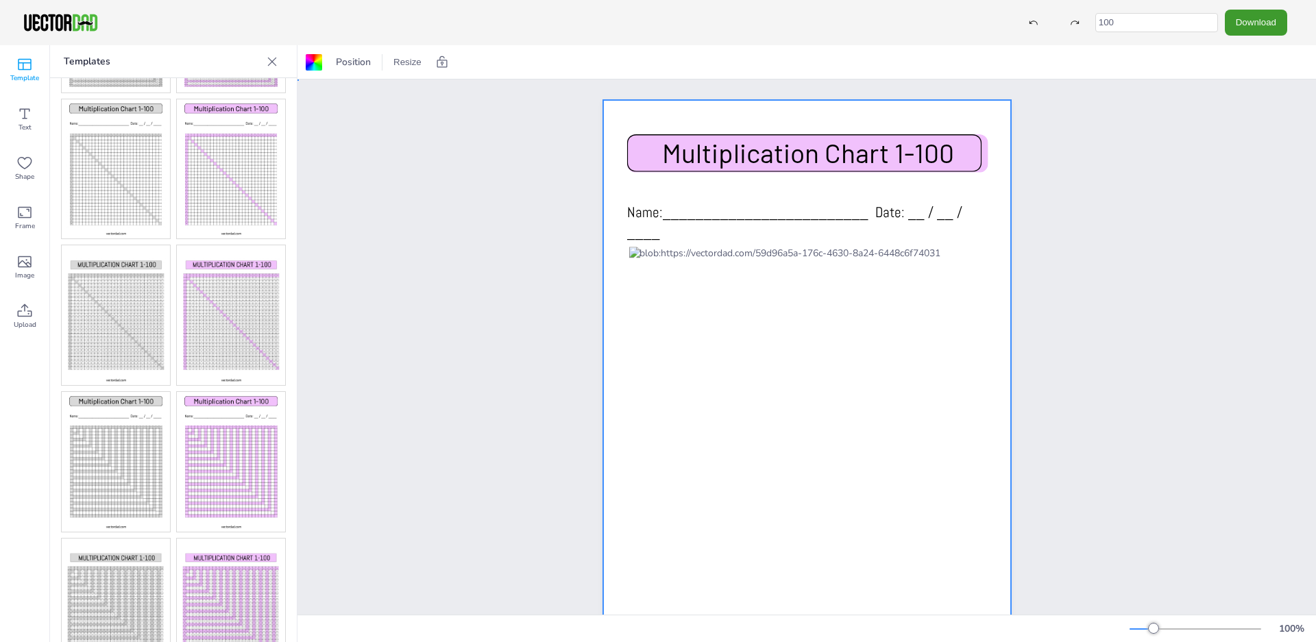
click at [592, 101] on div "vectordad.com Multiplication Chart 1-100 Name:_________________________ Date: _…" at bounding box center [807, 389] width 1019 height 618
click at [607, 110] on div at bounding box center [807, 388] width 408 height 577
click at [410, 64] on button "Resize" at bounding box center [407, 62] width 39 height 22
click at [361, 87] on div "vectordad.com Multiplication Chart 1-100 Name:_________________________ Date: _…" at bounding box center [807, 389] width 1019 height 618
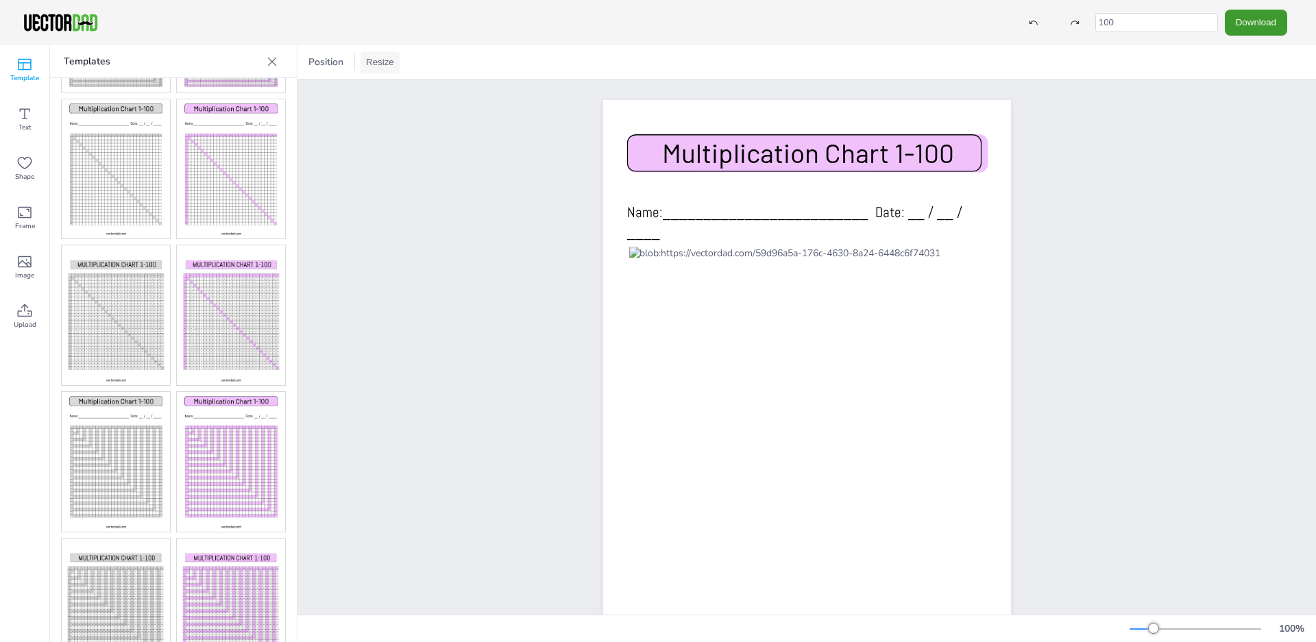
click at [378, 65] on button "Resize" at bounding box center [380, 62] width 39 height 22
click at [341, 62] on span "Position" at bounding box center [326, 62] width 40 height 13
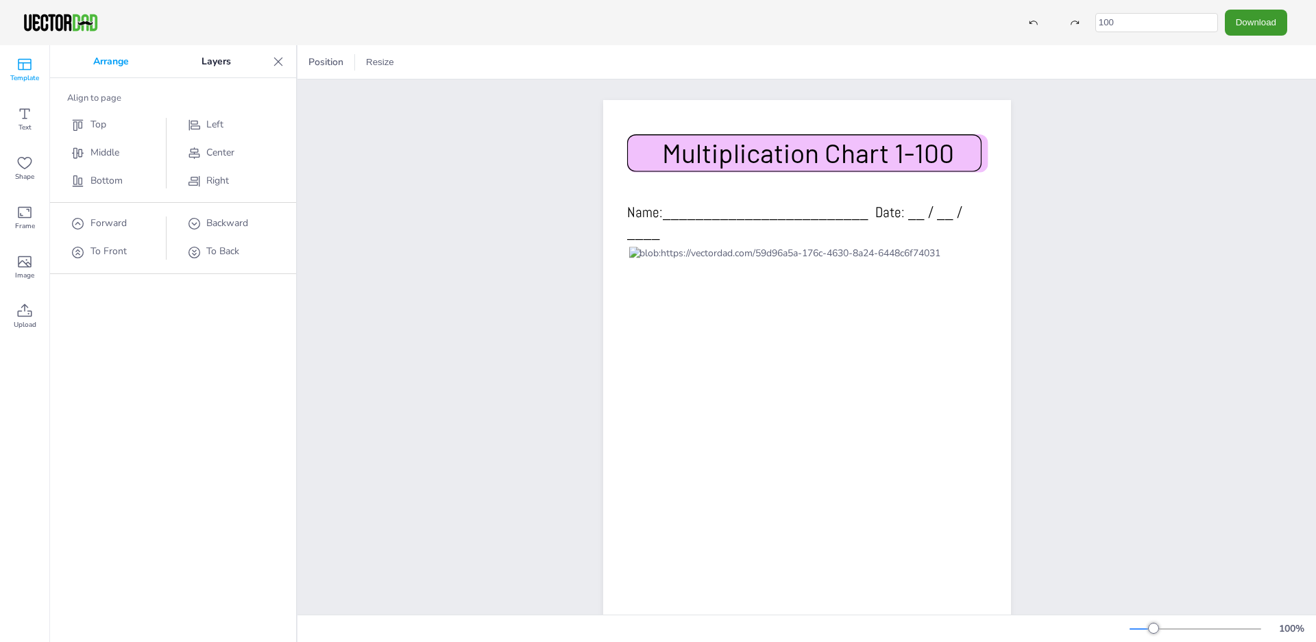
click at [217, 55] on p "Layers" at bounding box center [216, 61] width 102 height 33
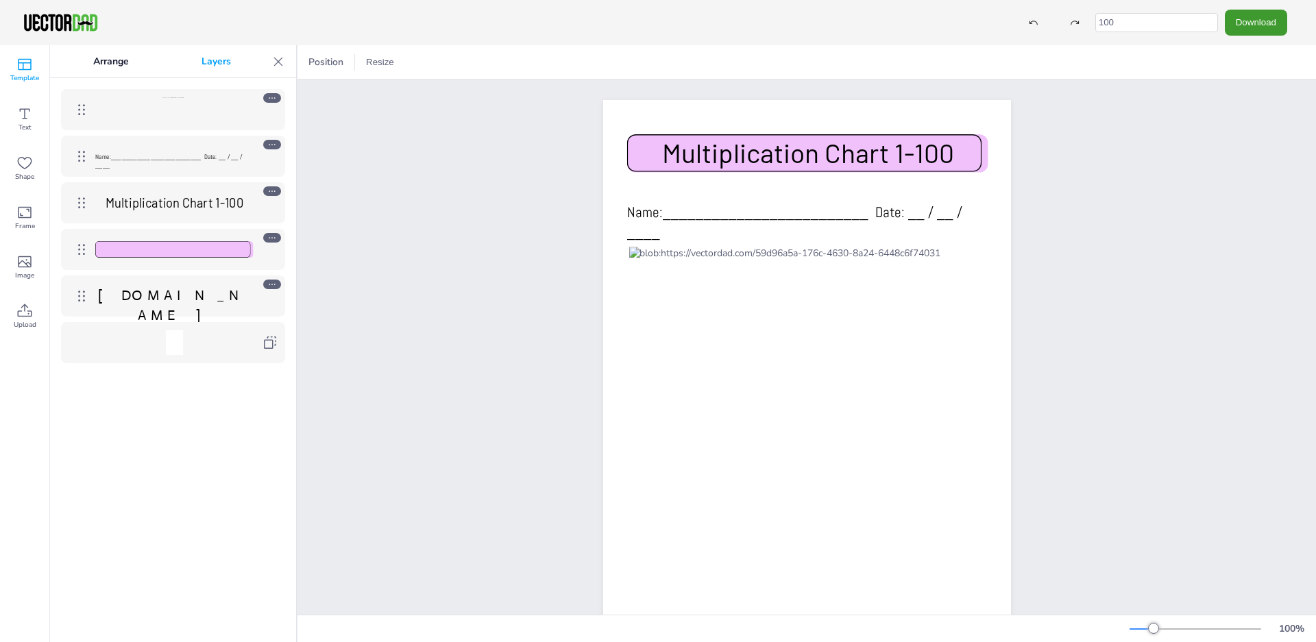
click at [272, 284] on icon at bounding box center [272, 285] width 10 height 10
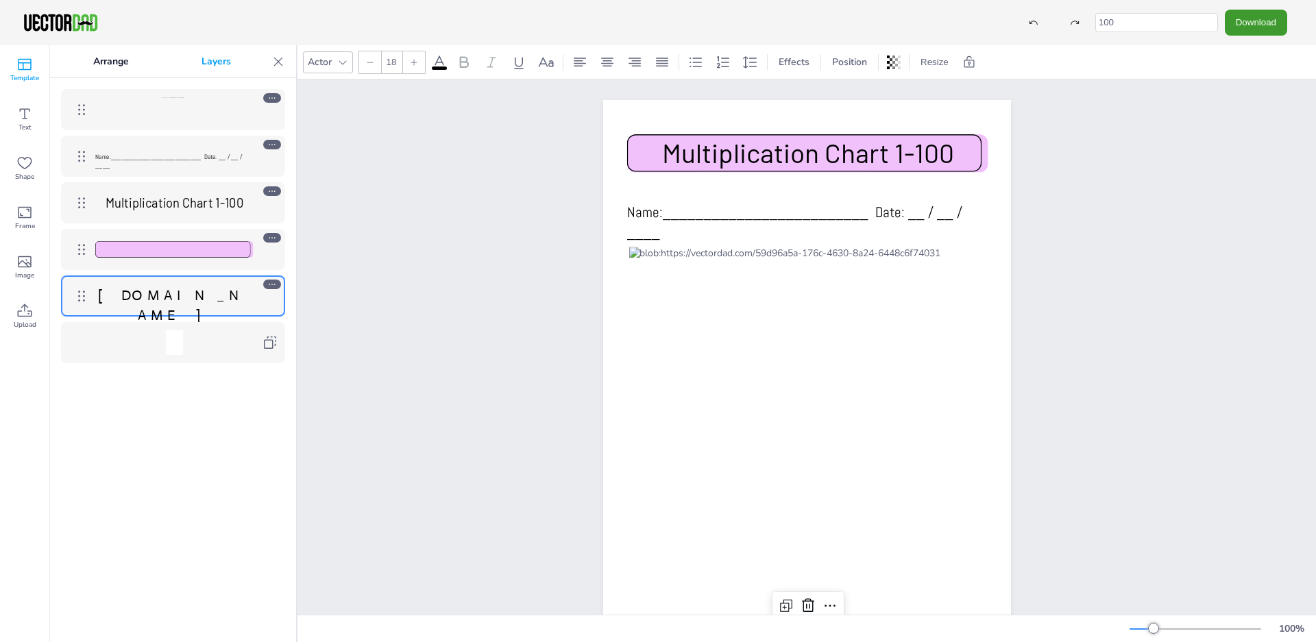
click at [203, 400] on div "Name:_________________________ Date: __ / __ / ____ Multiplication Chart 1-100 …" at bounding box center [173, 360] width 246 height 564
click at [224, 350] on div at bounding box center [174, 342] width 158 height 25
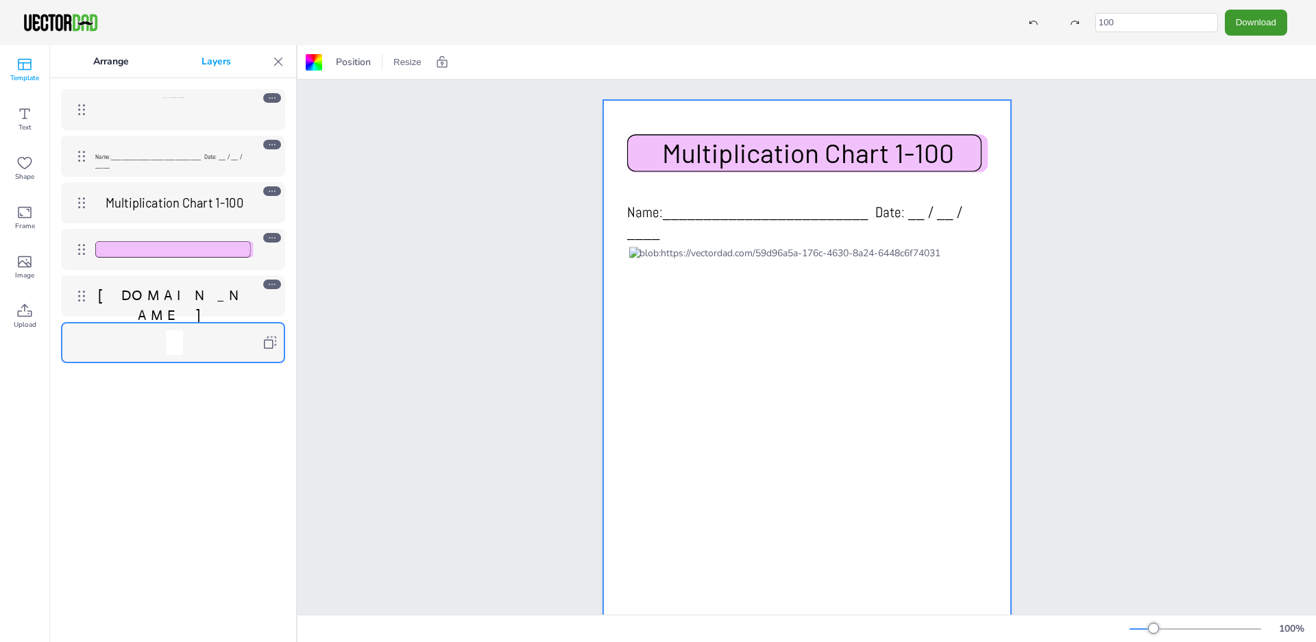
click at [224, 350] on div at bounding box center [174, 342] width 158 height 25
click at [210, 353] on div at bounding box center [174, 342] width 158 height 25
click at [216, 367] on div "Name:_________________________ Date: __ / __ / ____ Multiplication Chart 1-100 …" at bounding box center [173, 226] width 246 height 296
drag, startPoint x: 223, startPoint y: 359, endPoint x: 250, endPoint y: 363, distance: 27.1
click at [247, 363] on div "Name:_________________________ Date: __ / __ / ____ Multiplication Chart 1-100 …" at bounding box center [173, 226] width 246 height 296
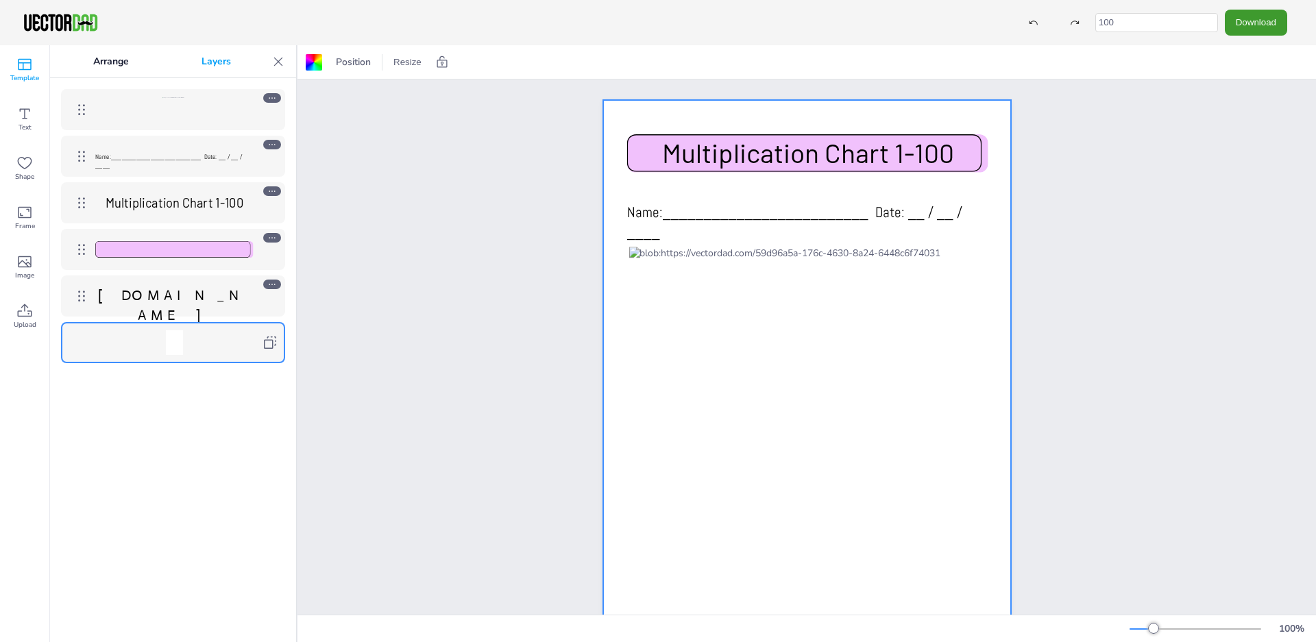
drag, startPoint x: 265, startPoint y: 359, endPoint x: 277, endPoint y: 359, distance: 11.7
click at [271, 359] on div at bounding box center [173, 342] width 224 height 41
drag, startPoint x: 280, startPoint y: 359, endPoint x: 309, endPoint y: 350, distance: 29.9
click at [281, 357] on div at bounding box center [173, 342] width 224 height 41
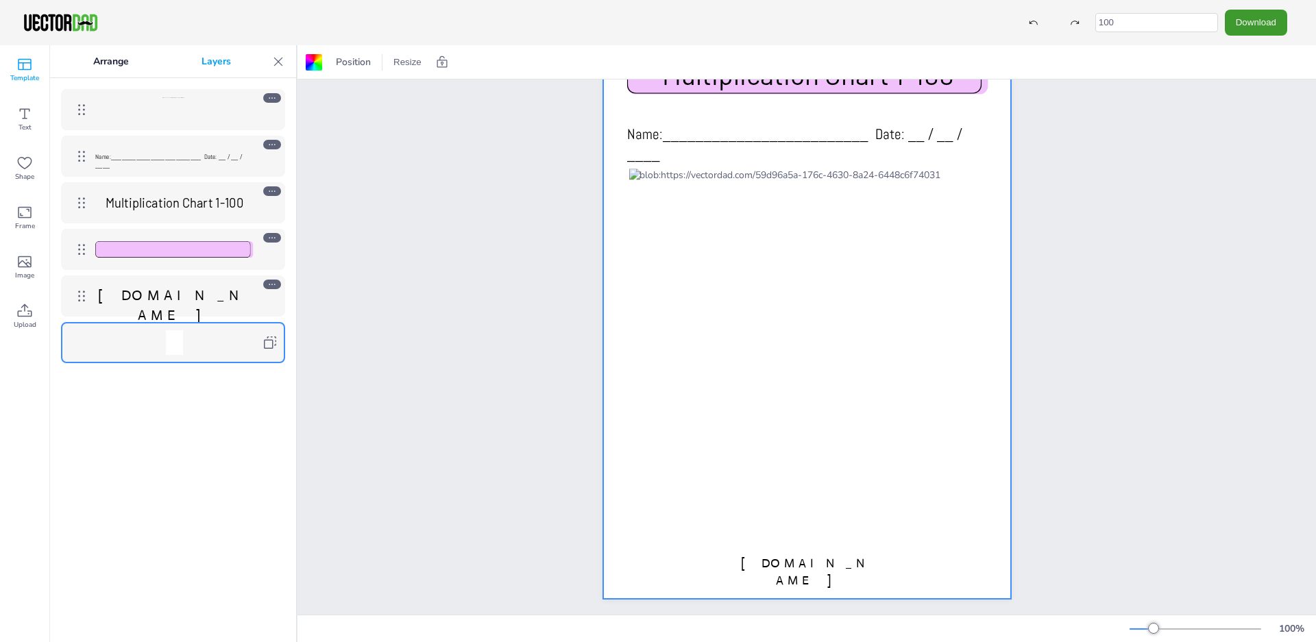
scroll to position [95, 0]
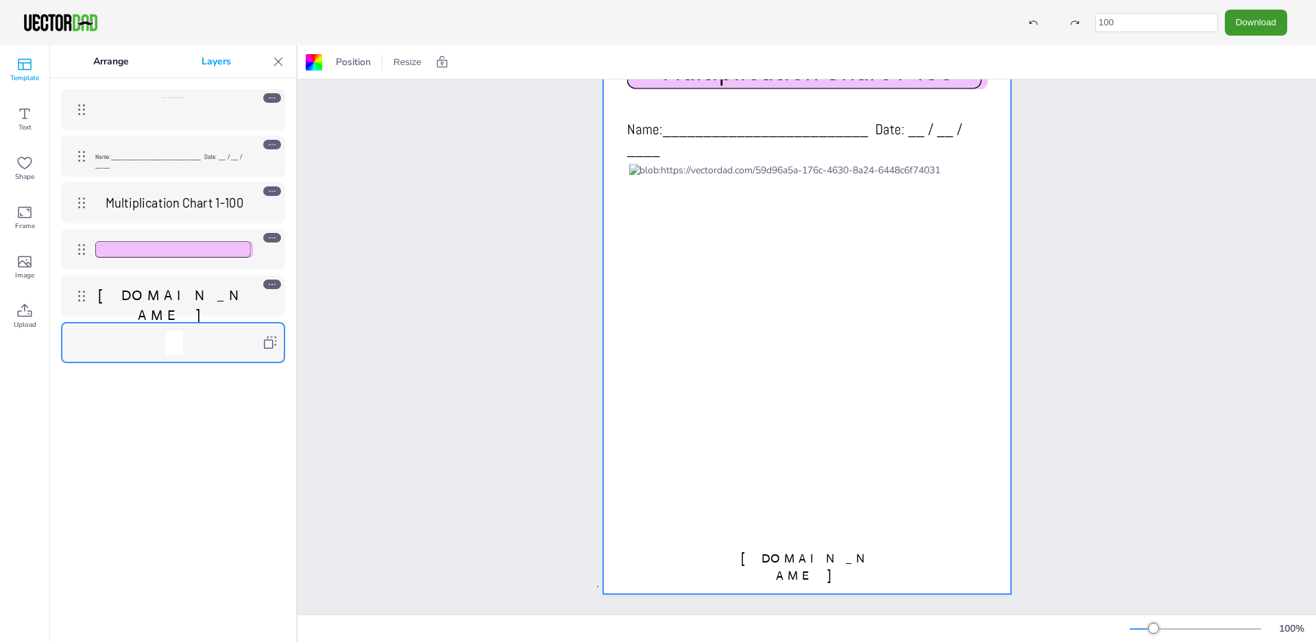
click at [597, 575] on div "vectordad.com Multiplication Chart 1-100 Name:_________________________ Date: _…" at bounding box center [807, 306] width 1019 height 618
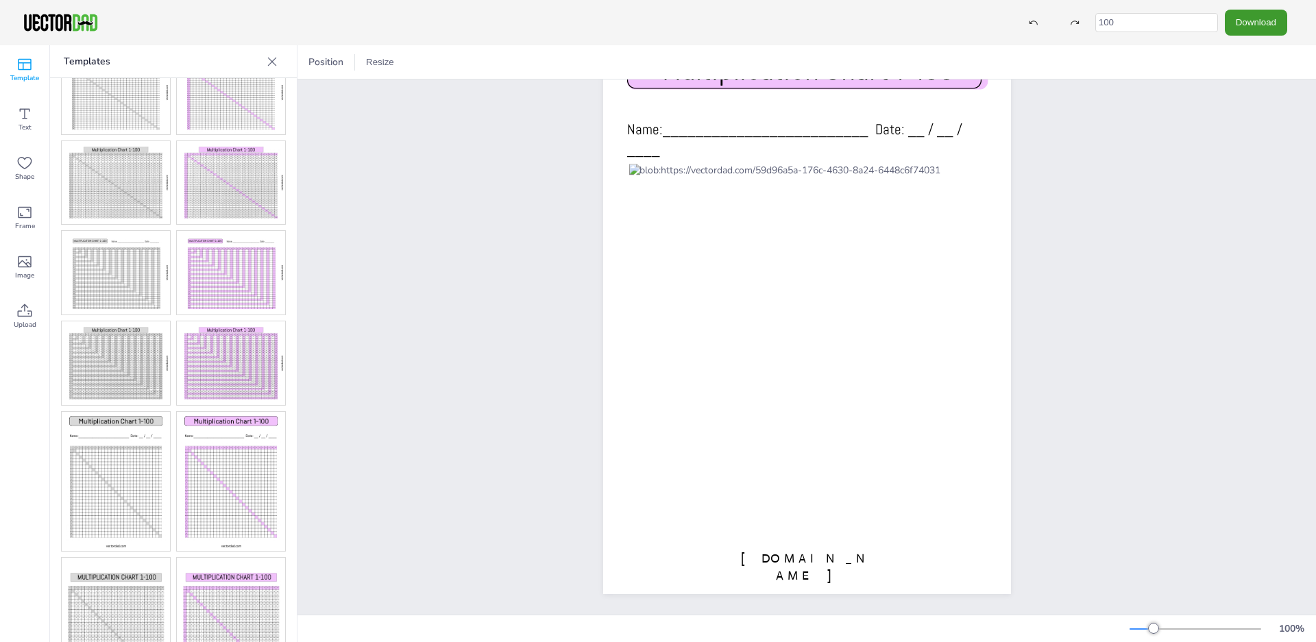
scroll to position [0, 0]
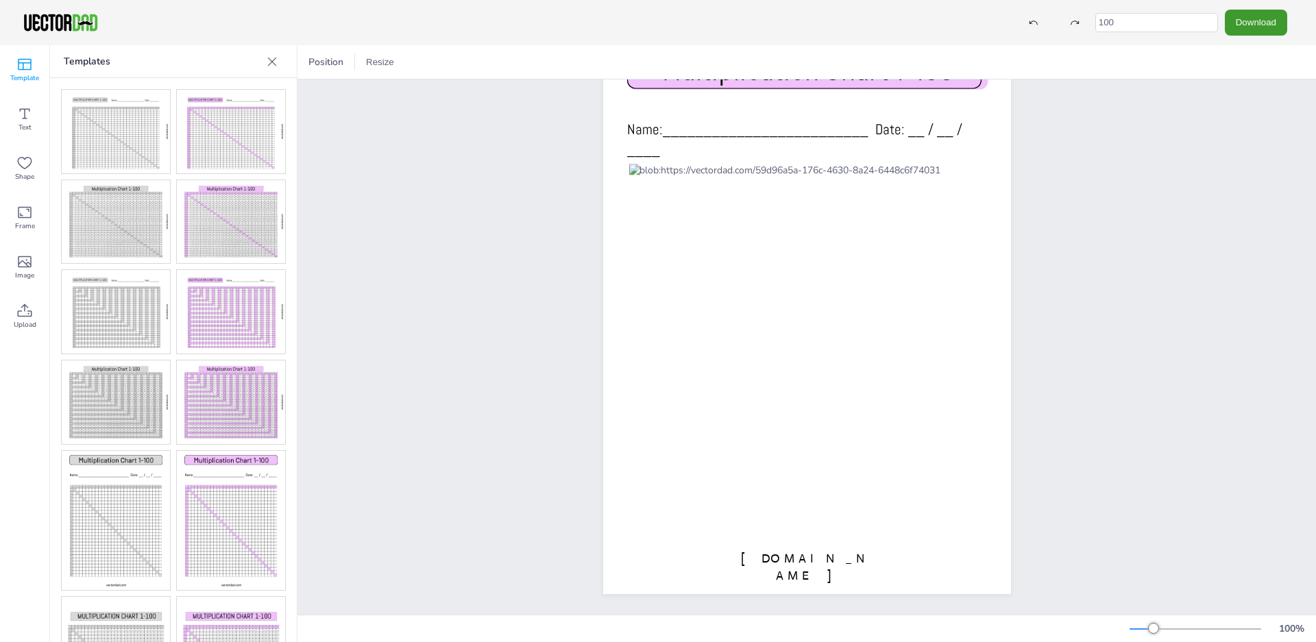
click at [234, 289] on img at bounding box center [231, 312] width 108 height 84
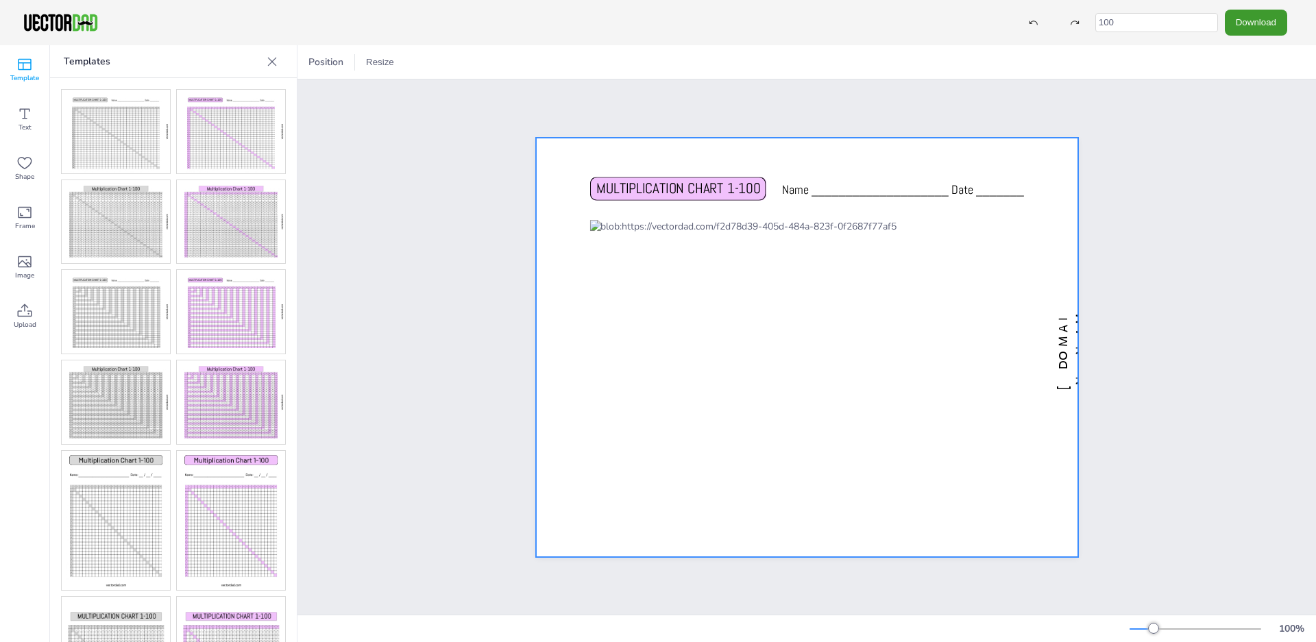
click at [537, 341] on div at bounding box center [807, 348] width 542 height 420
click at [638, 190] on span "MULTIPLICATION CHART 1-100" at bounding box center [678, 188] width 165 height 19
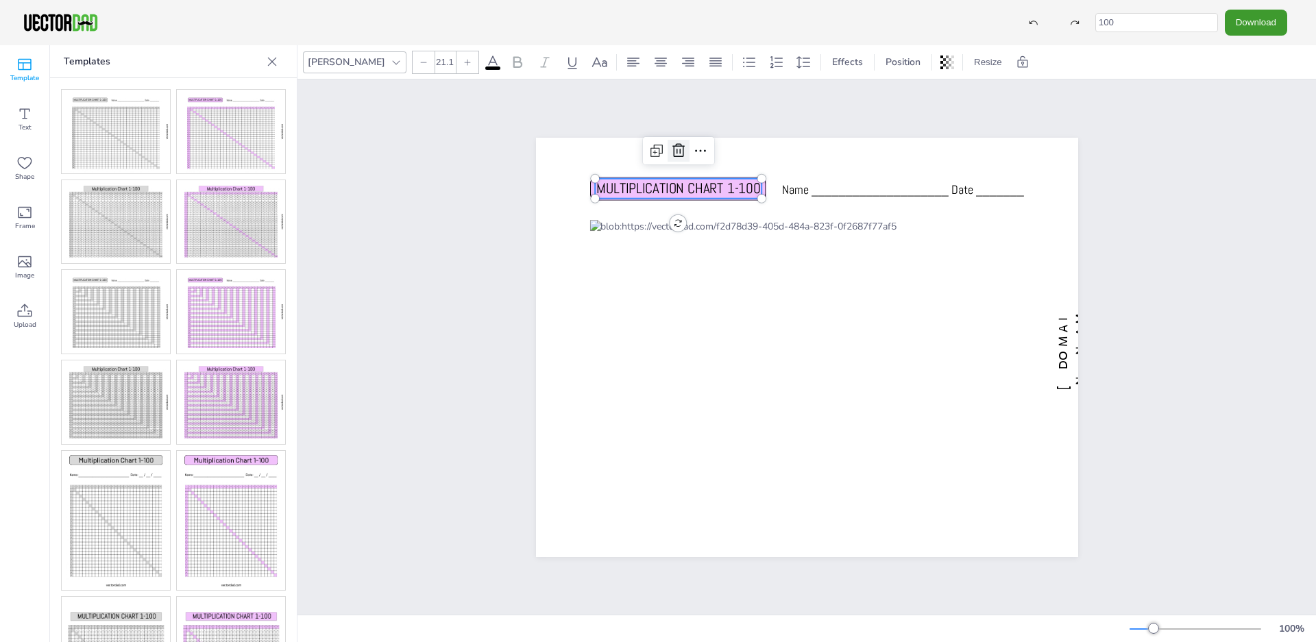
click at [679, 145] on icon at bounding box center [679, 151] width 16 height 16
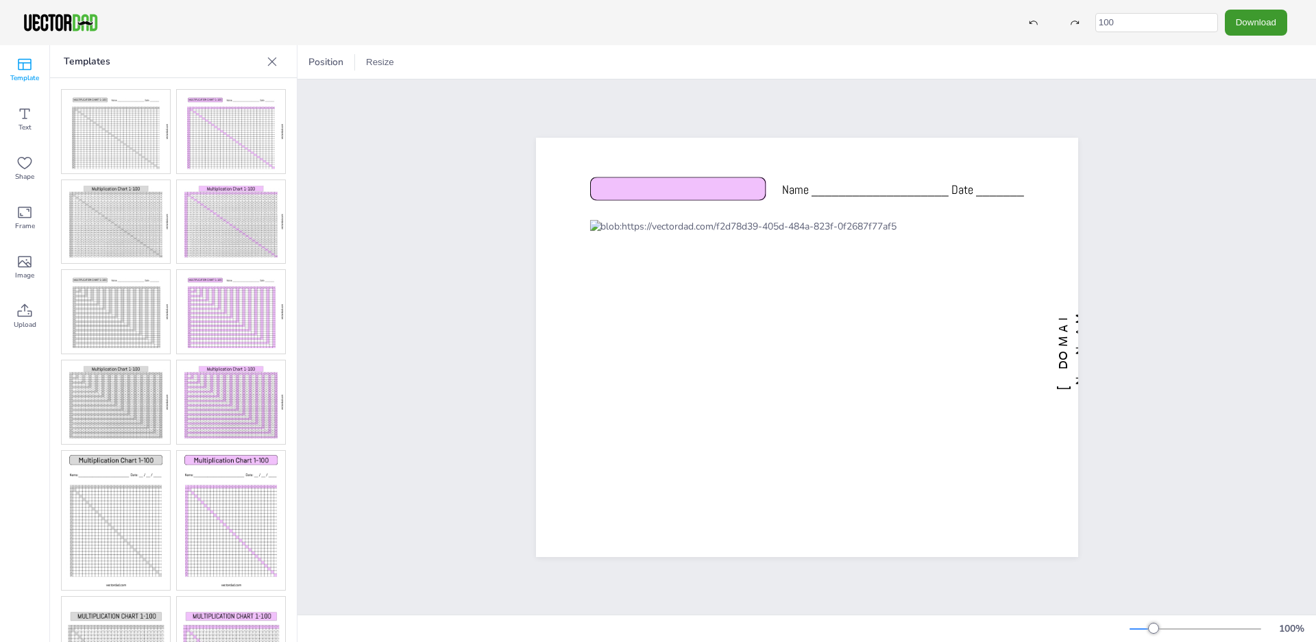
click at [230, 217] on img at bounding box center [231, 222] width 108 height 84
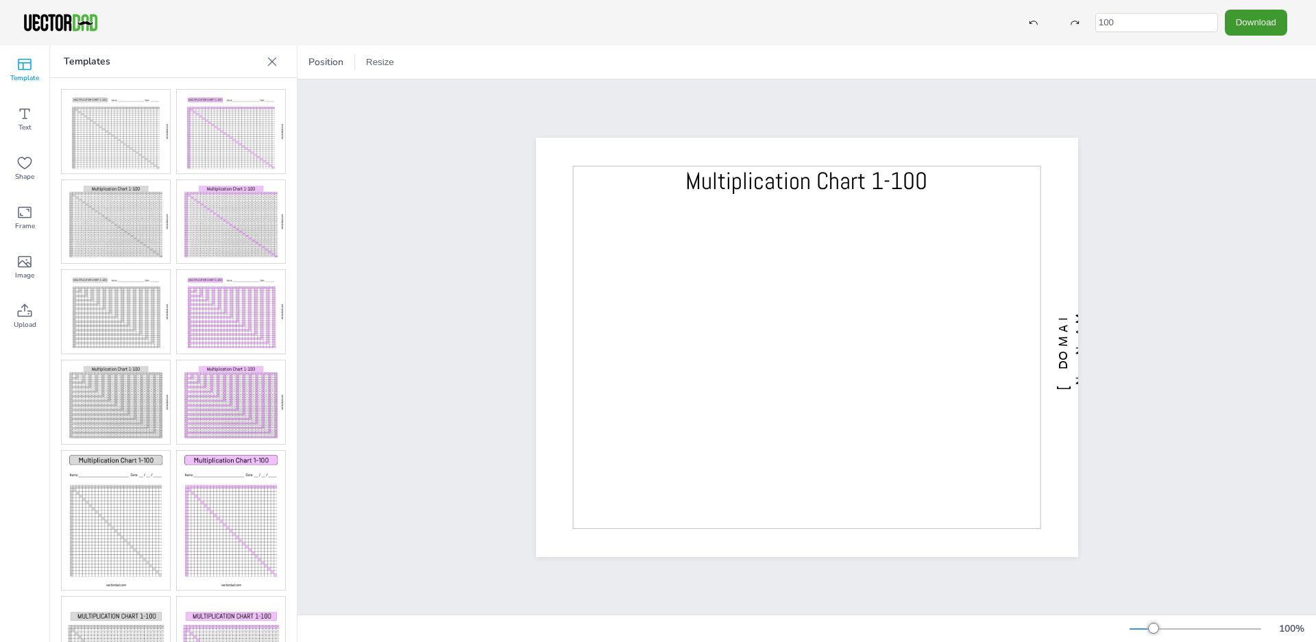
click at [234, 291] on img at bounding box center [231, 312] width 108 height 84
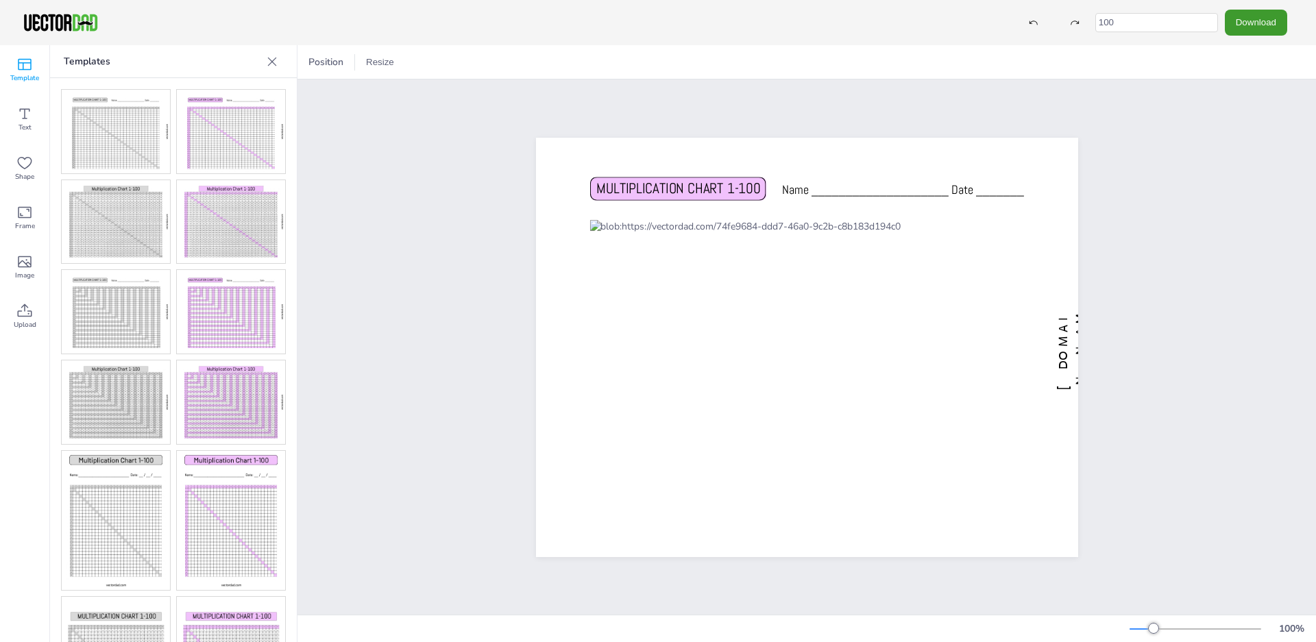
click at [230, 395] on img at bounding box center [231, 403] width 108 height 84
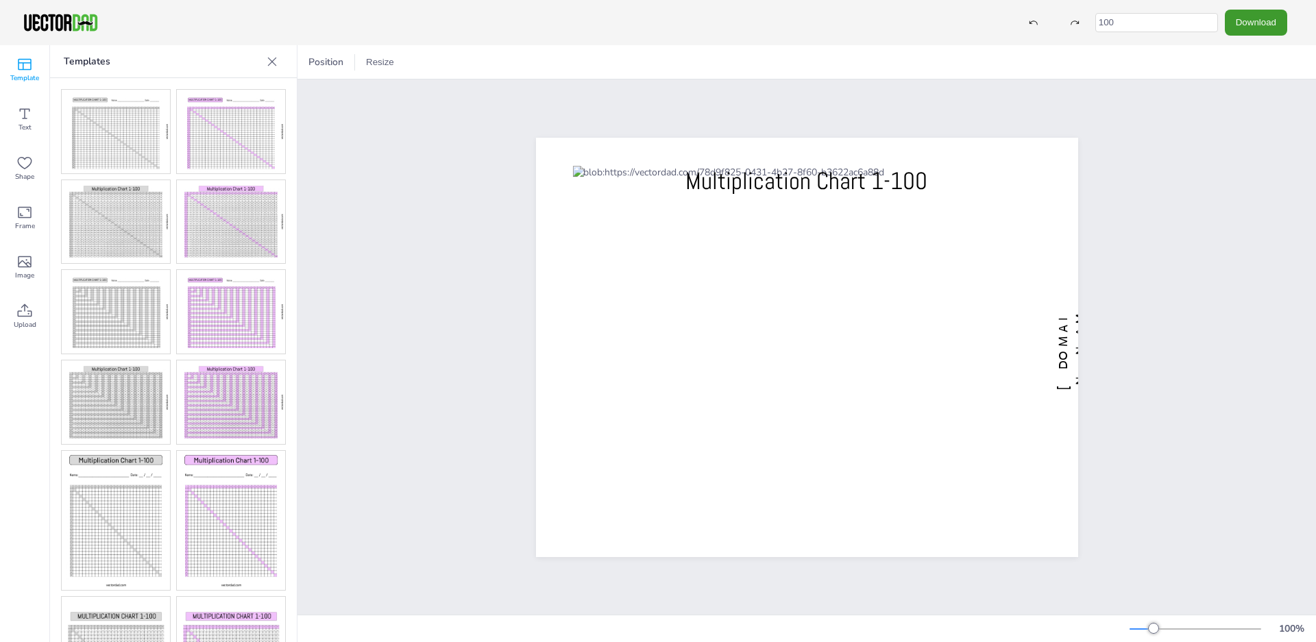
click at [117, 319] on img at bounding box center [116, 312] width 108 height 84
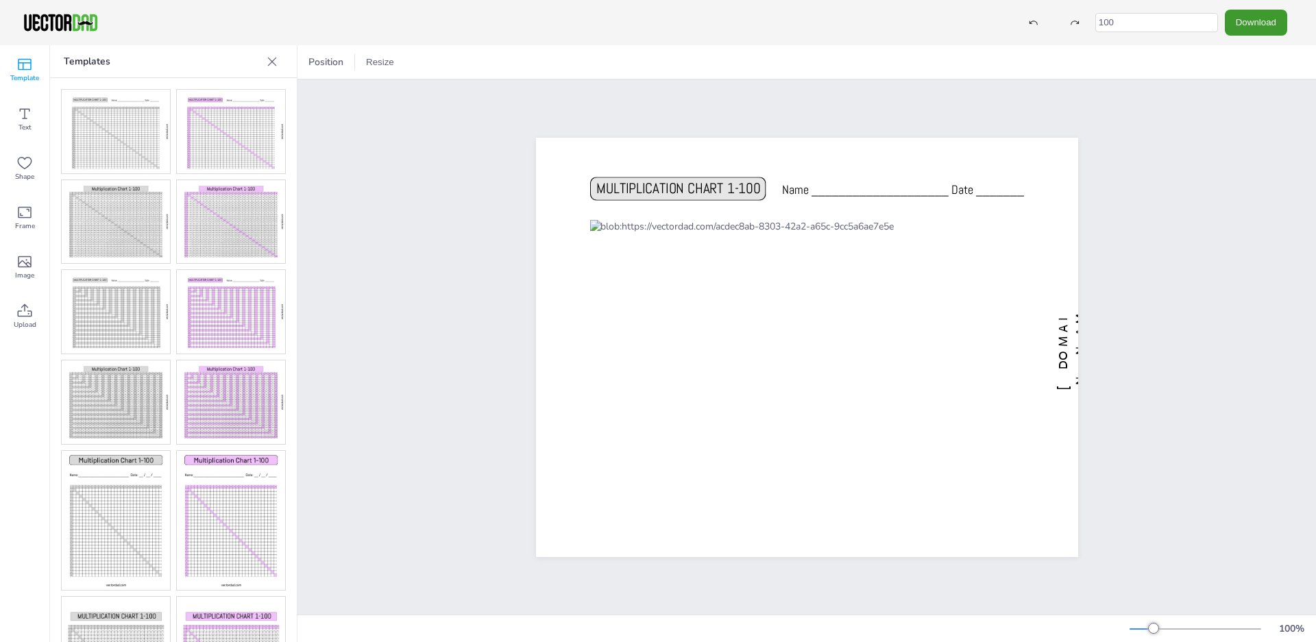
click at [121, 383] on img at bounding box center [116, 403] width 108 height 84
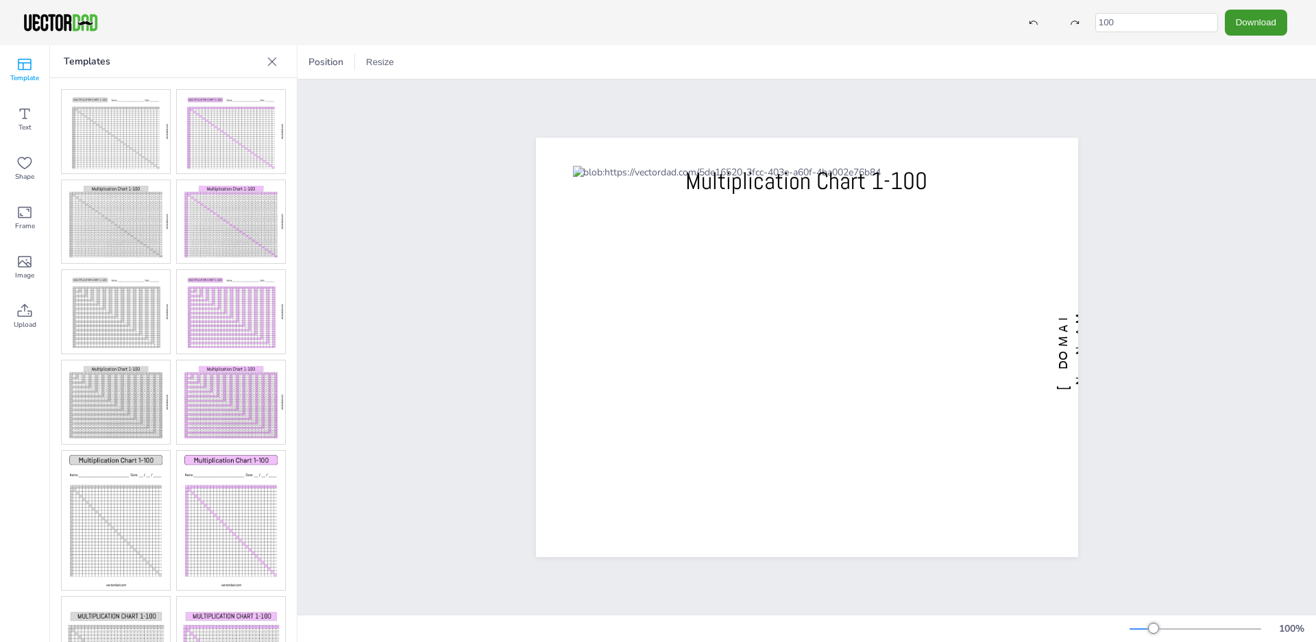
click at [120, 311] on img at bounding box center [116, 312] width 108 height 84
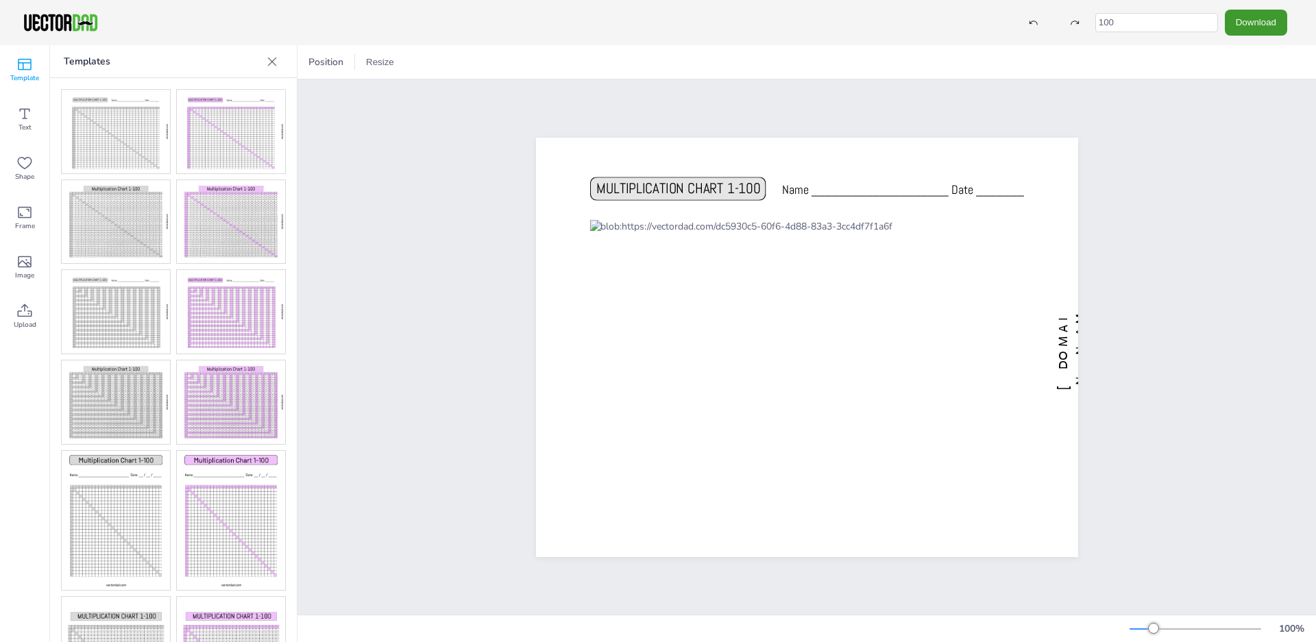
click at [234, 217] on img at bounding box center [231, 222] width 108 height 84
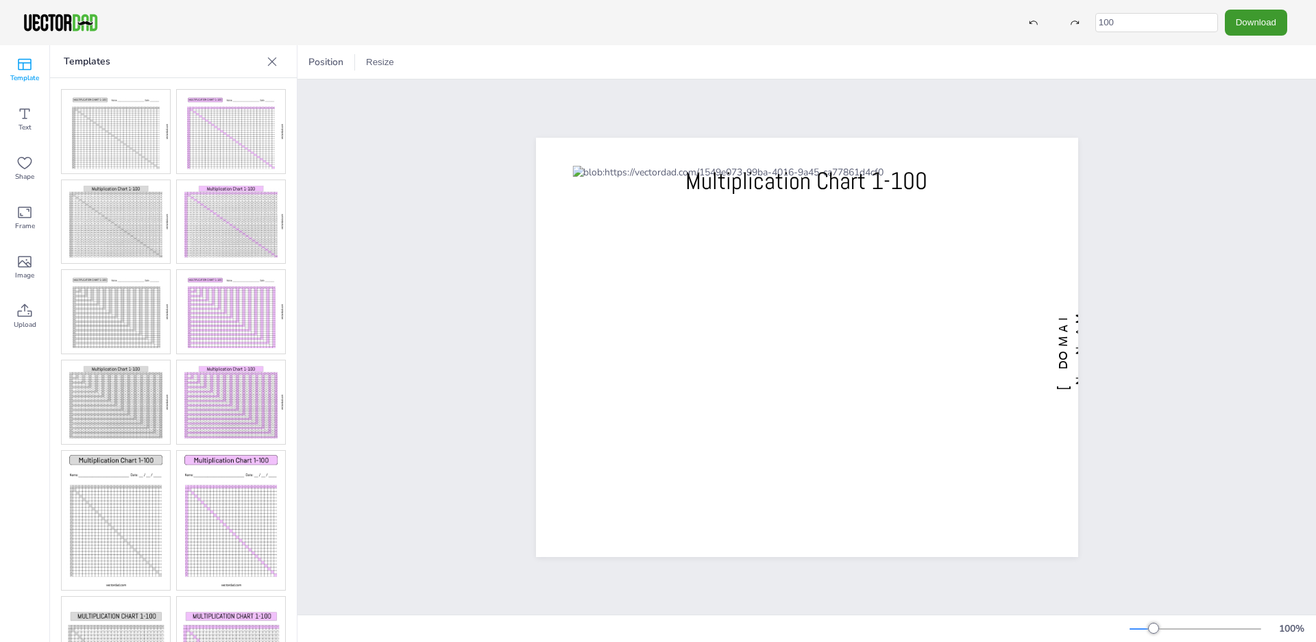
click at [234, 137] on img at bounding box center [231, 132] width 108 height 84
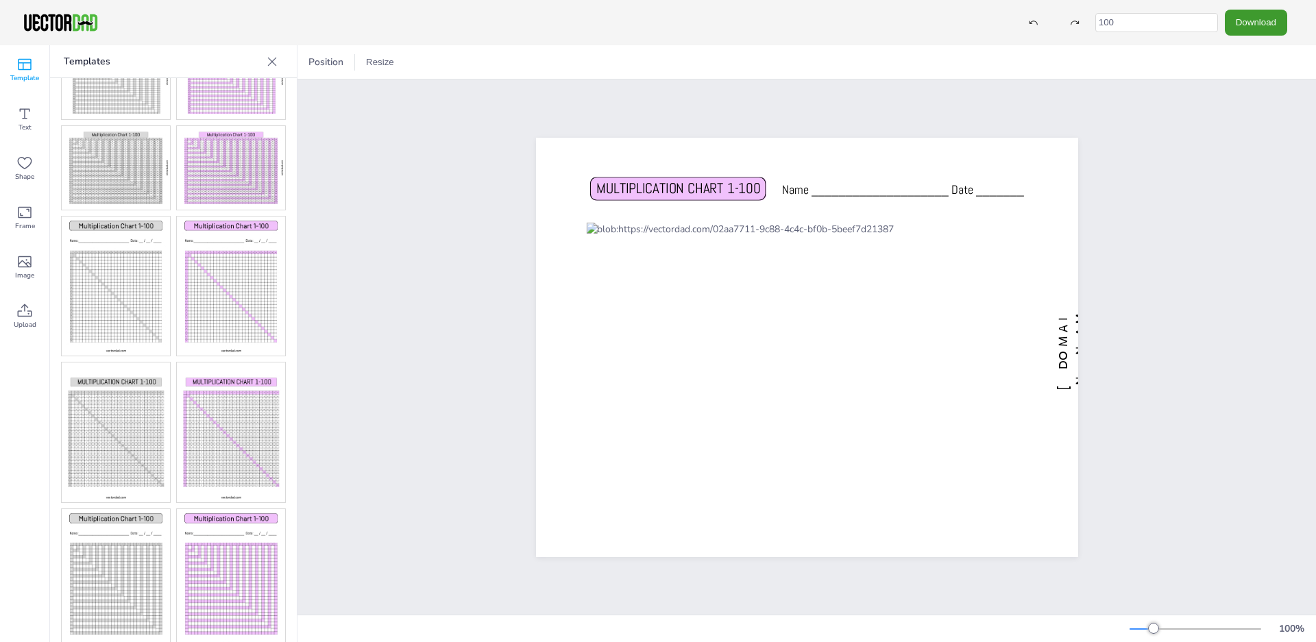
scroll to position [313, 0]
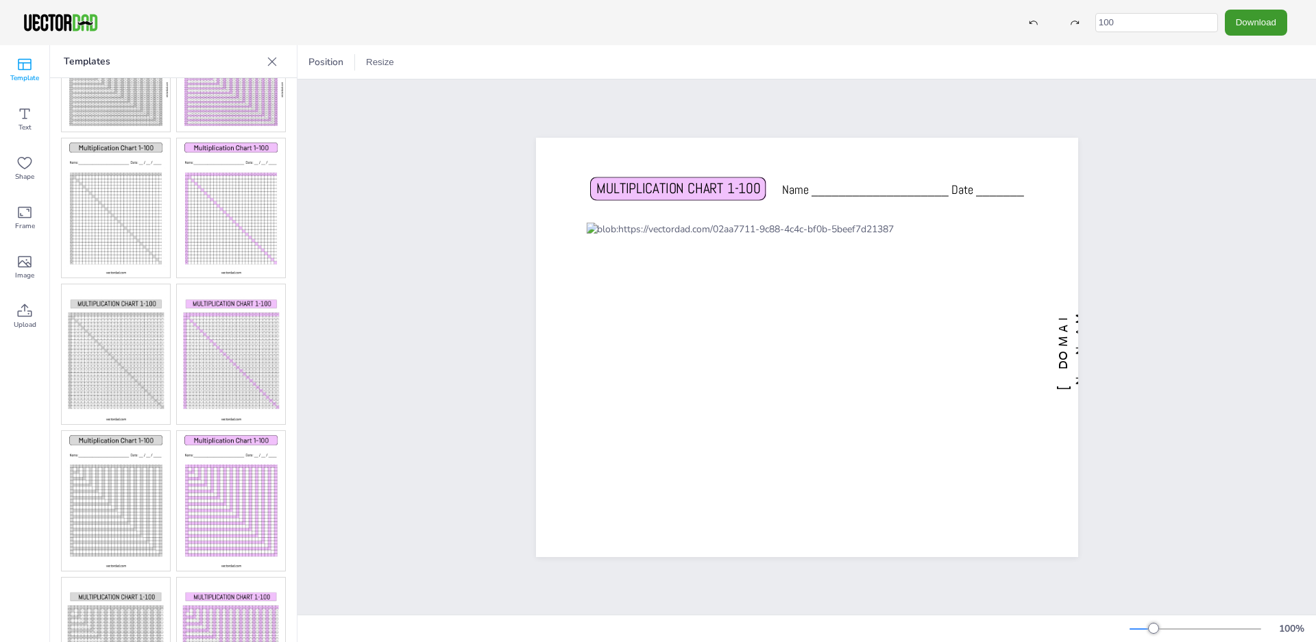
click at [240, 470] on img at bounding box center [231, 501] width 108 height 140
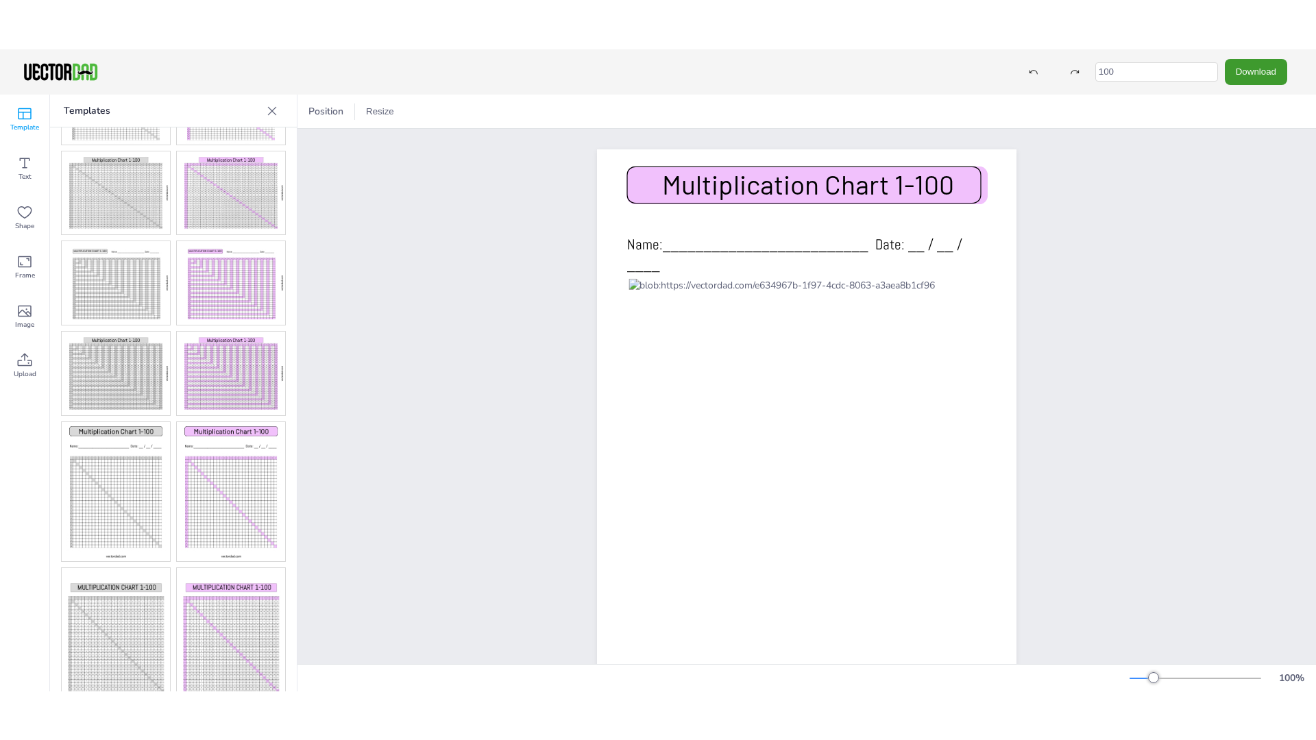
scroll to position [0, 0]
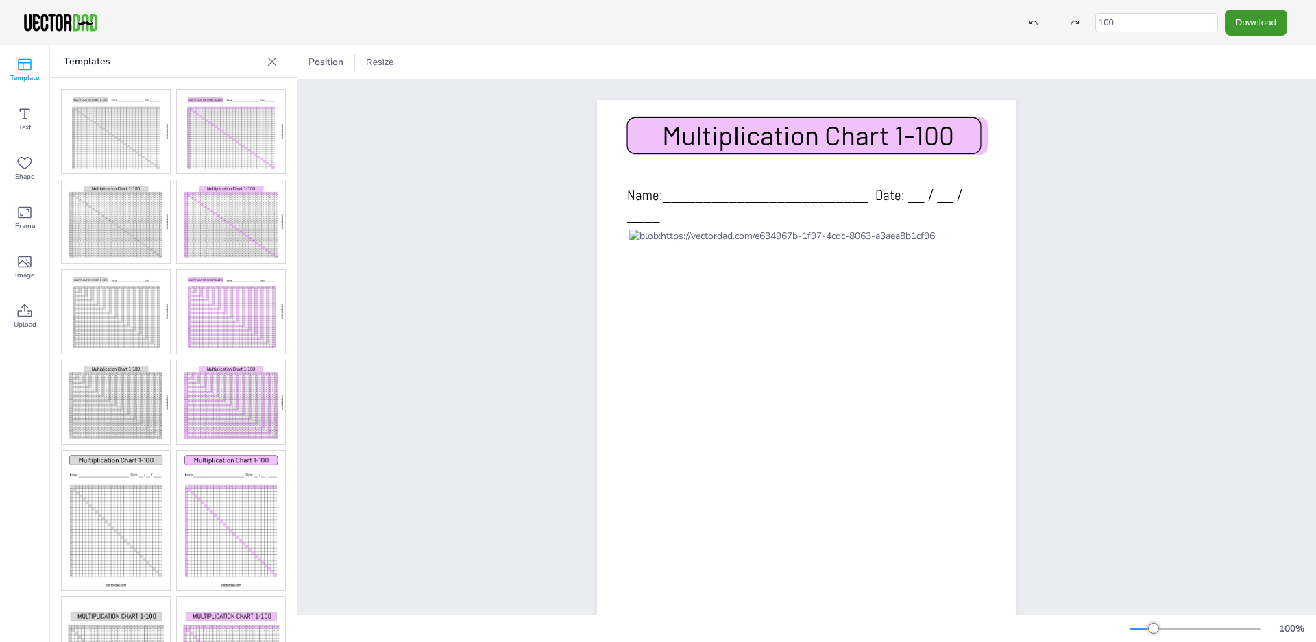
click at [226, 293] on img at bounding box center [231, 312] width 108 height 84
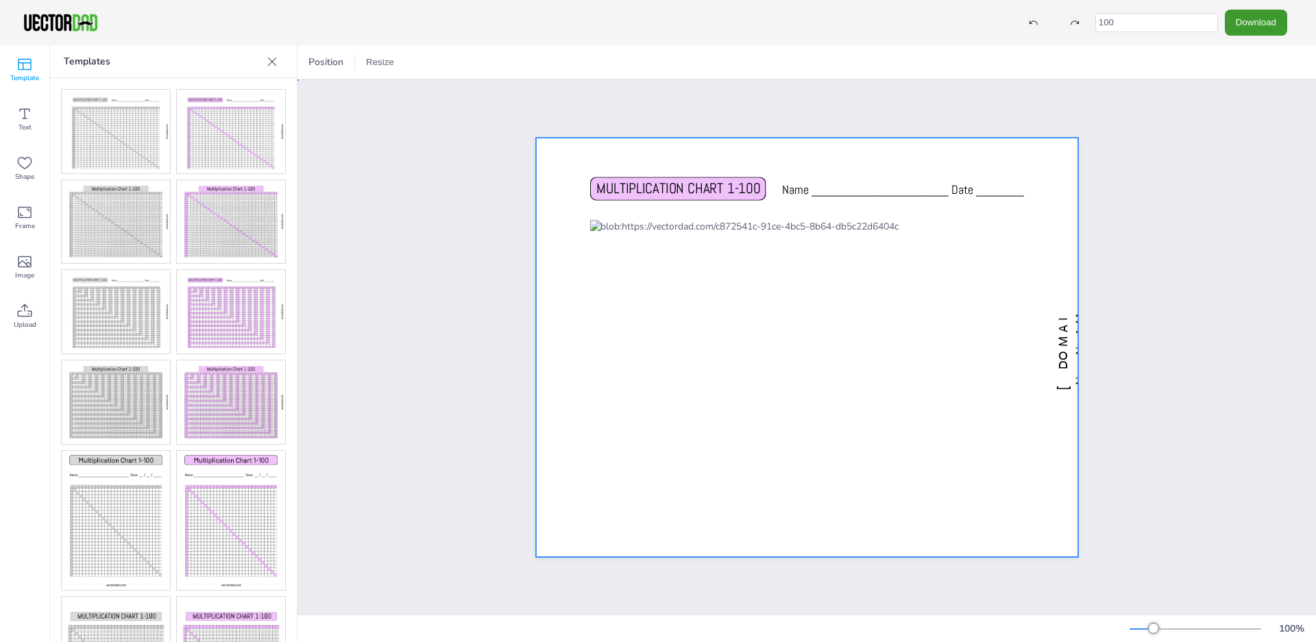
click at [550, 322] on div at bounding box center [807, 348] width 542 height 420
click at [628, 180] on span "MULTIPLICATION CHART 1-100" at bounding box center [678, 188] width 165 height 19
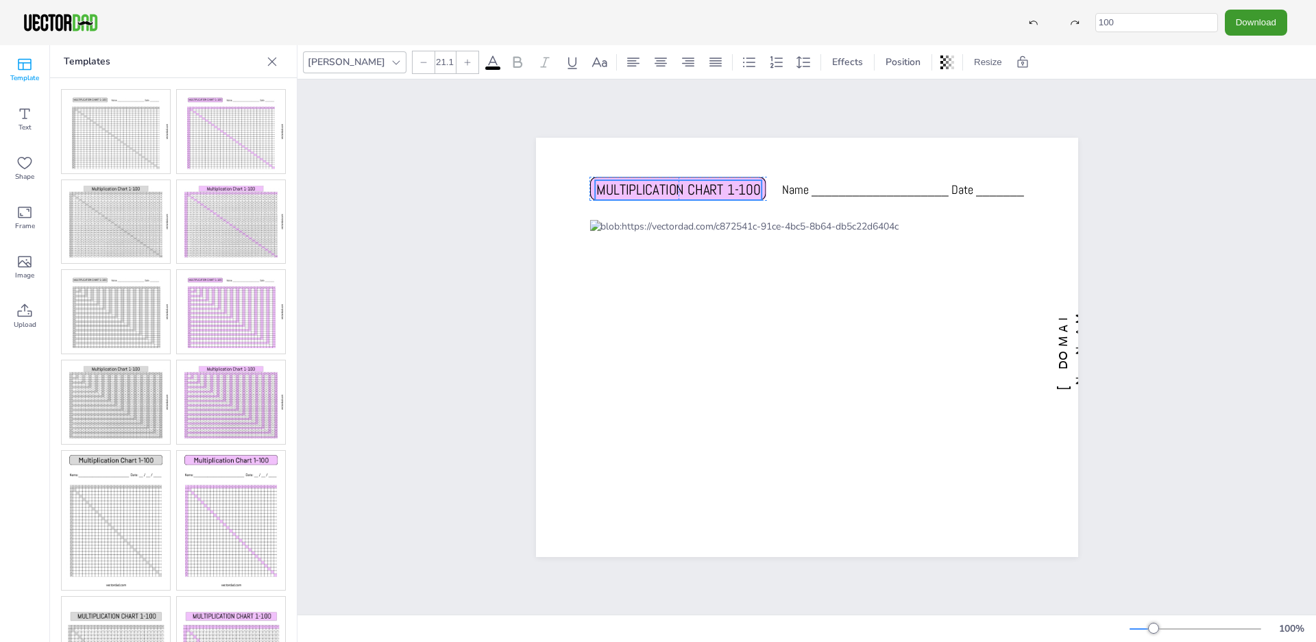
click at [659, 184] on span "MULTIPLICATION CHART 1-100" at bounding box center [678, 189] width 165 height 19
type input "18"
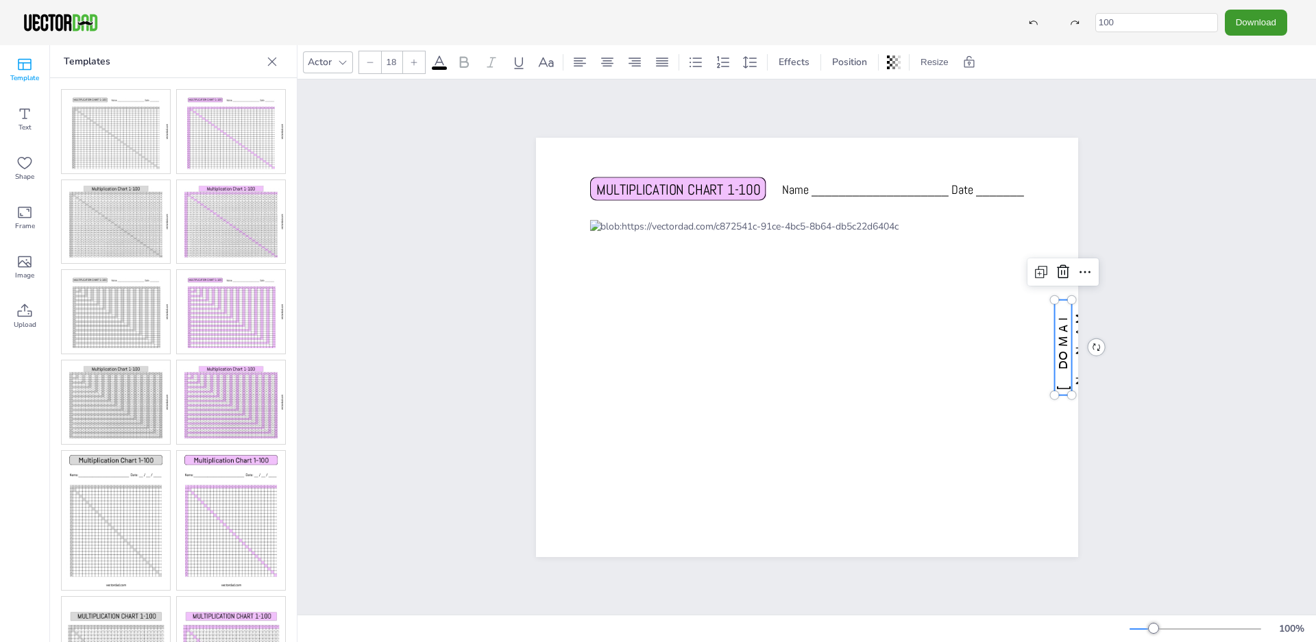
click at [1057, 340] on span "[DOMAIN_NAME]" at bounding box center [1079, 347] width 49 height 85
click at [1062, 267] on icon at bounding box center [1063, 272] width 12 height 14
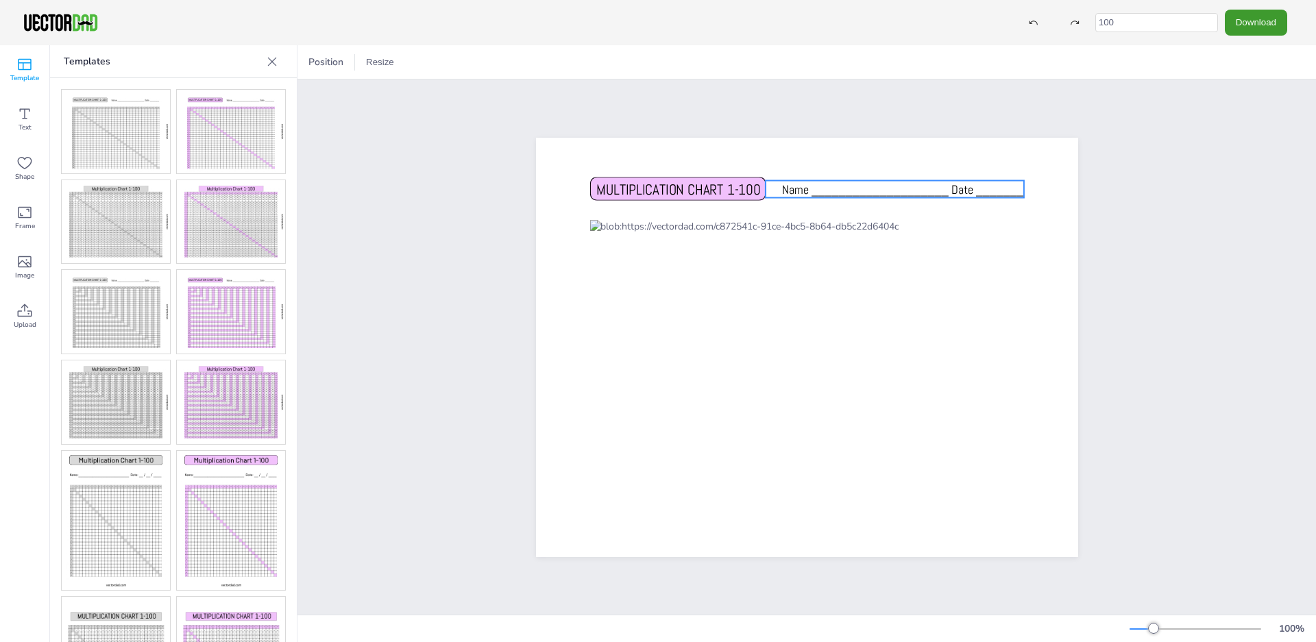
click at [860, 184] on span "Name ____________________ Date _______" at bounding box center [903, 189] width 242 height 16
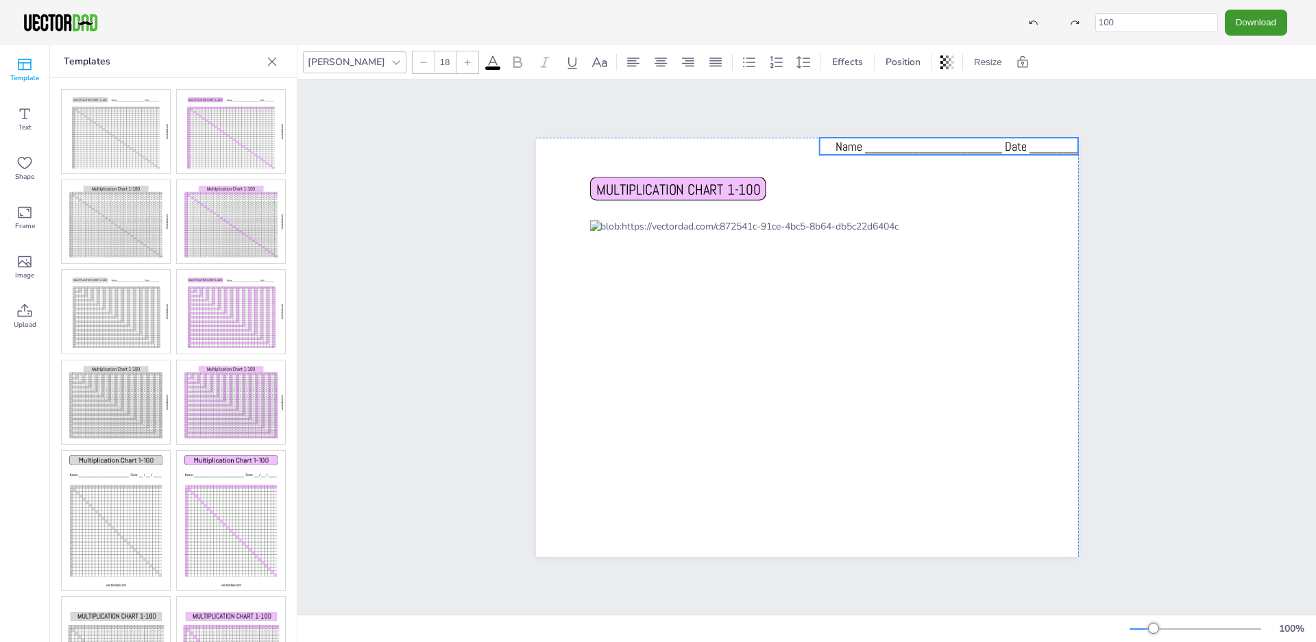
drag, startPoint x: 860, startPoint y: 184, endPoint x: 913, endPoint y: 141, distance: 67.7
click at [913, 141] on span "Name ____________________ Date _______" at bounding box center [957, 146] width 242 height 16
type input "21.1"
click at [690, 184] on span "MULTIPLICATION CHART 1-100" at bounding box center [678, 189] width 165 height 19
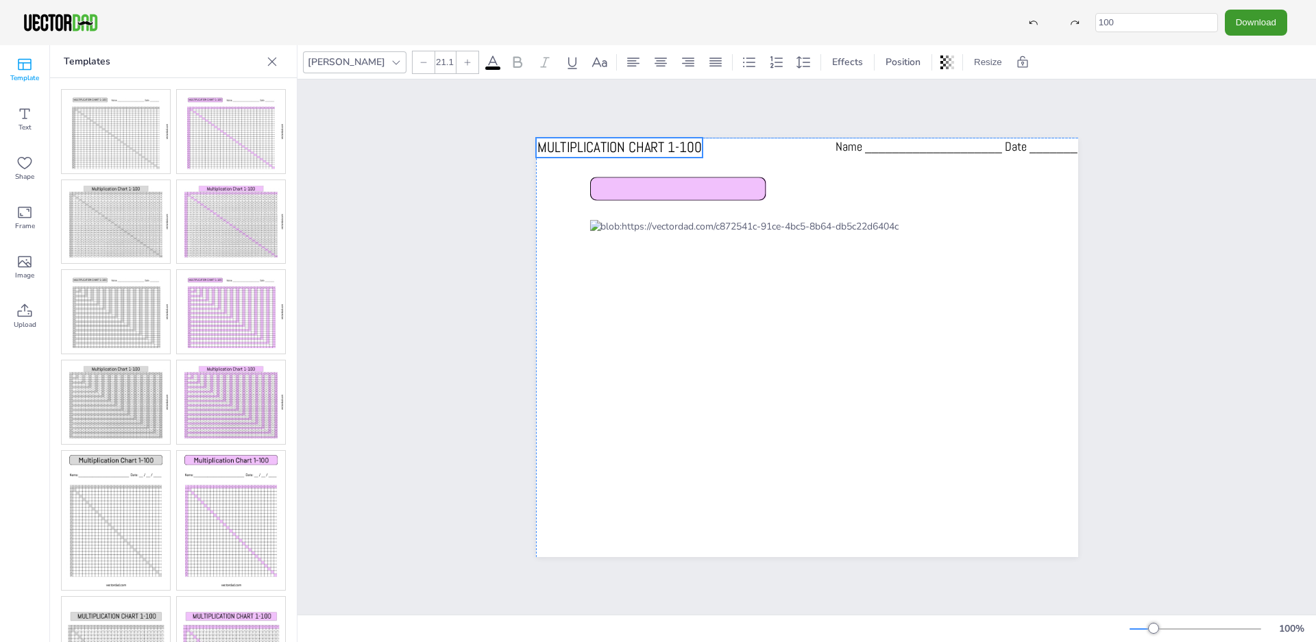
drag, startPoint x: 677, startPoint y: 181, endPoint x: 620, endPoint y: 140, distance: 70.2
click at [620, 140] on span "MULTIPLICATION CHART 1-100" at bounding box center [619, 147] width 165 height 19
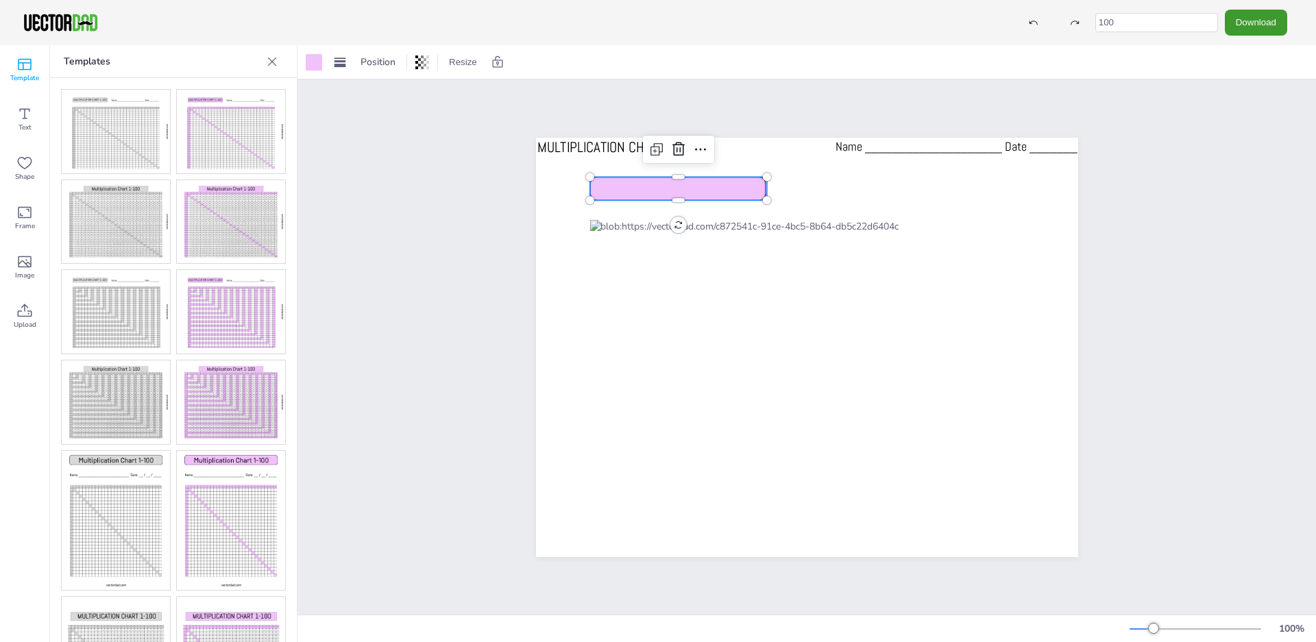
click at [722, 193] on div "MULTIPLICATION CHART 1-100 Name ____________________ Date _______" at bounding box center [807, 348] width 542 height 420
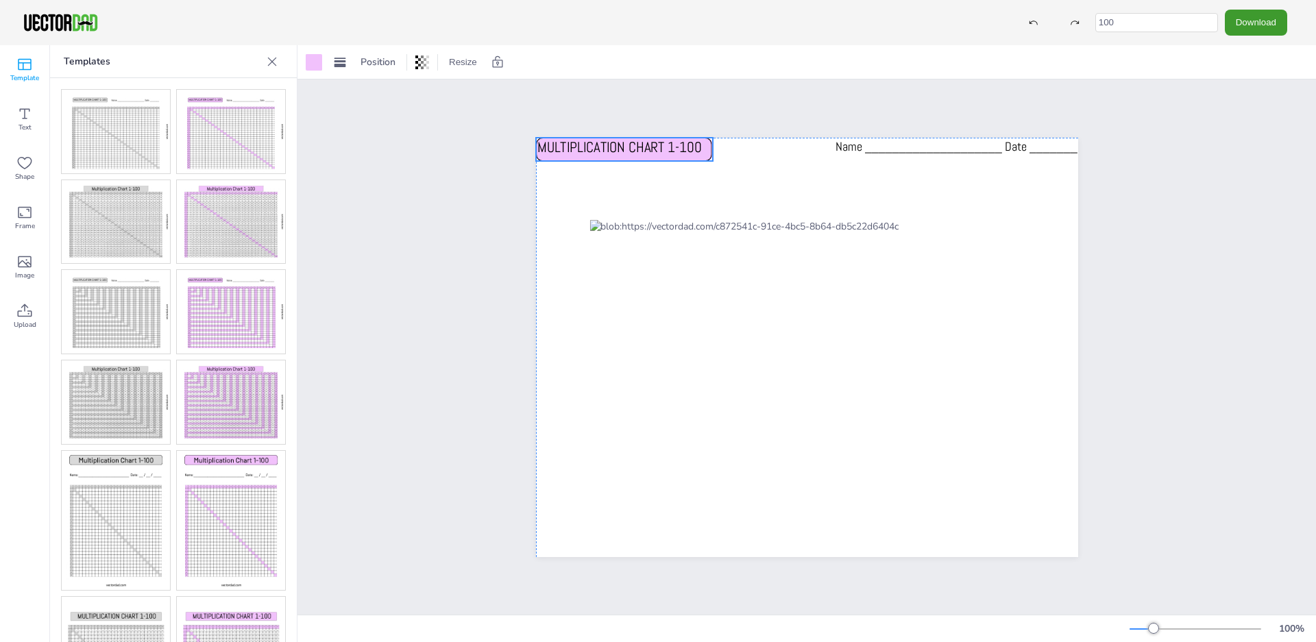
drag, startPoint x: 677, startPoint y: 183, endPoint x: 625, endPoint y: 145, distance: 65.3
click at [625, 138] on div "MULTIPLICATION CHART 1-100 Name ____________________ Date _______" at bounding box center [807, 138] width 542 height 0
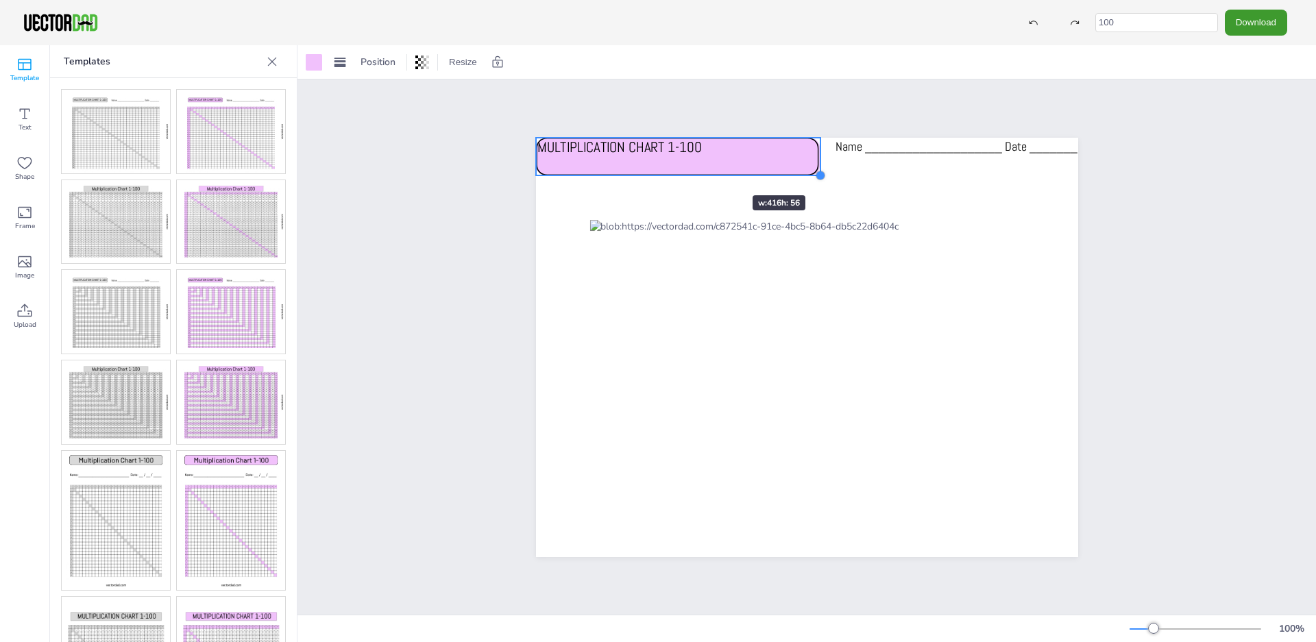
drag, startPoint x: 708, startPoint y: 156, endPoint x: 712, endPoint y: 171, distance: 15.0
click at [712, 171] on div "MULTIPLICATION CHART 1-100 Name ____________________ Date _______" at bounding box center [807, 348] width 542 height 420
click at [640, 156] on span "MULTIPLICATION CHART 1-100" at bounding box center [619, 147] width 165 height 19
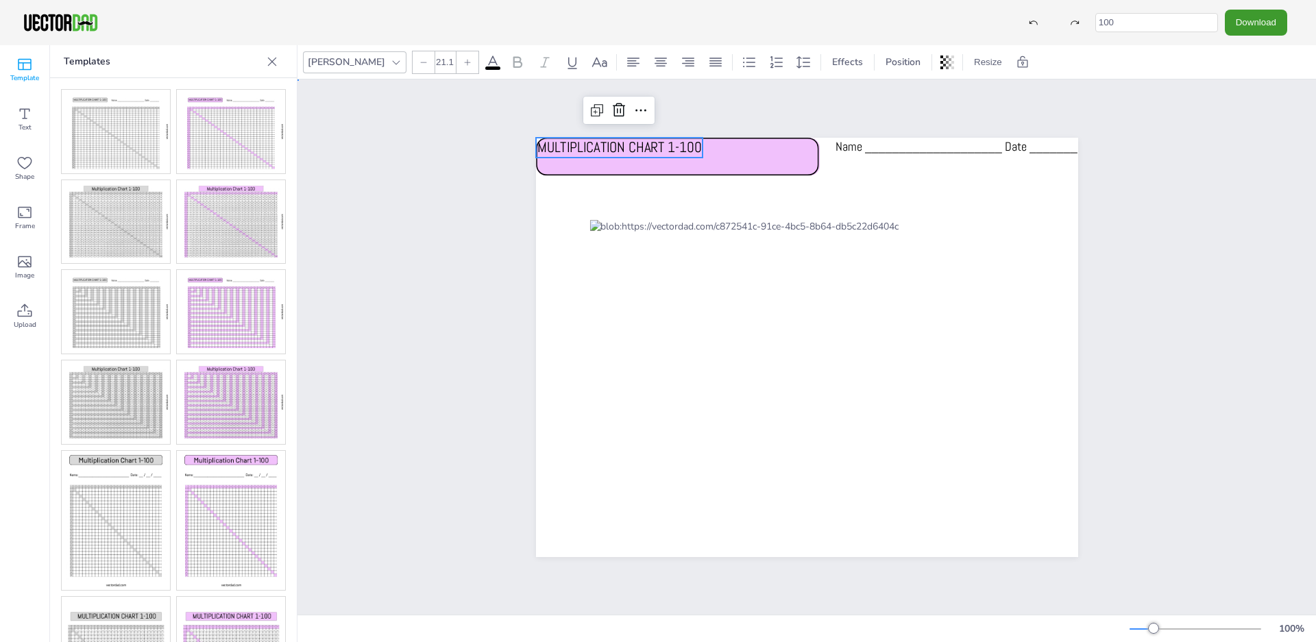
click at [612, 156] on span "MULTIPLICATION CHART 1-100" at bounding box center [619, 147] width 165 height 19
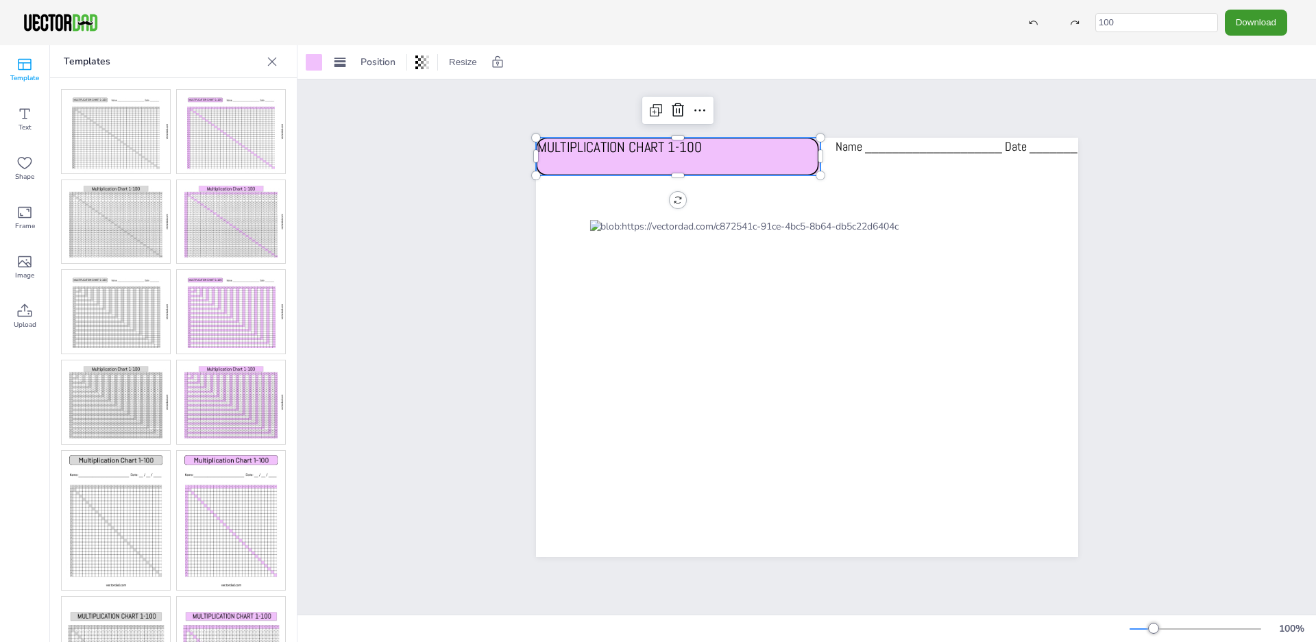
click at [649, 152] on p "MULTIPLICATION CHART 1-100" at bounding box center [619, 148] width 167 height 21
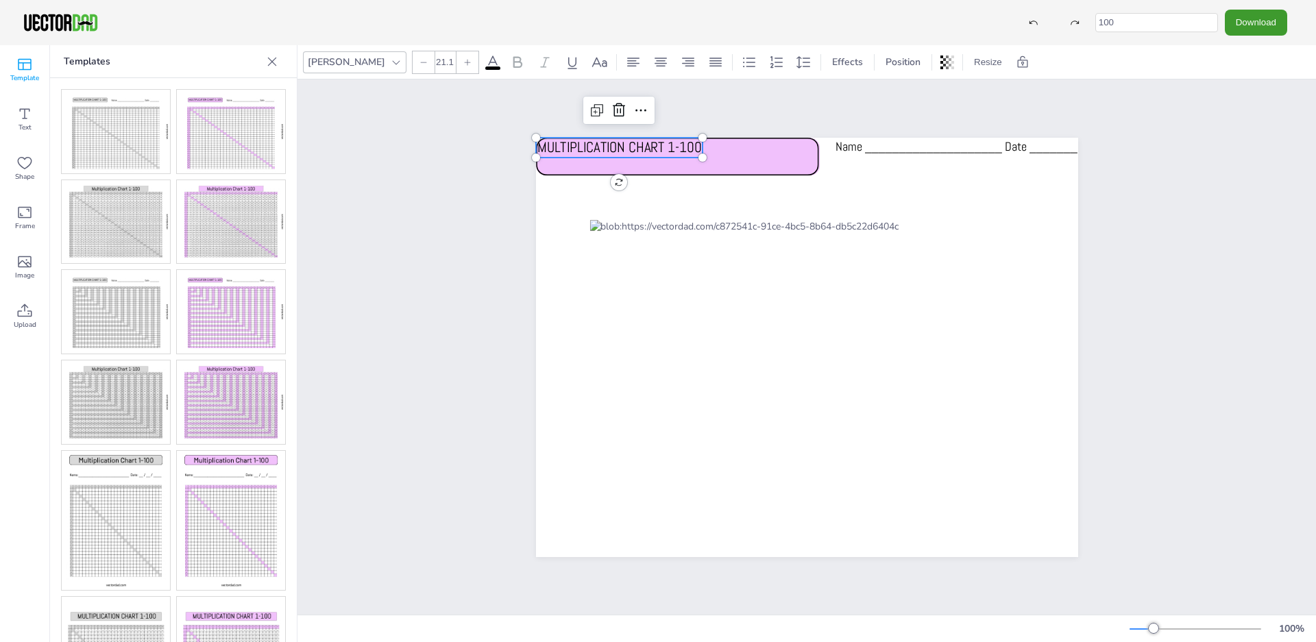
click at [575, 156] on span "MULTIPLICATION CHART 1-100" at bounding box center [619, 147] width 165 height 19
click at [570, 158] on p "MULTIPLICATION CHART 1-100" at bounding box center [619, 148] width 167 height 21
click at [613, 143] on span "MULTIPLICATION CHART 1-100" at bounding box center [619, 147] width 165 height 19
click at [680, 140] on p "MULTIPLICATION CHART 1-100" at bounding box center [619, 148] width 167 height 21
click at [679, 146] on p "MULTIPLICATION CHART 1-100" at bounding box center [625, 148] width 167 height 21
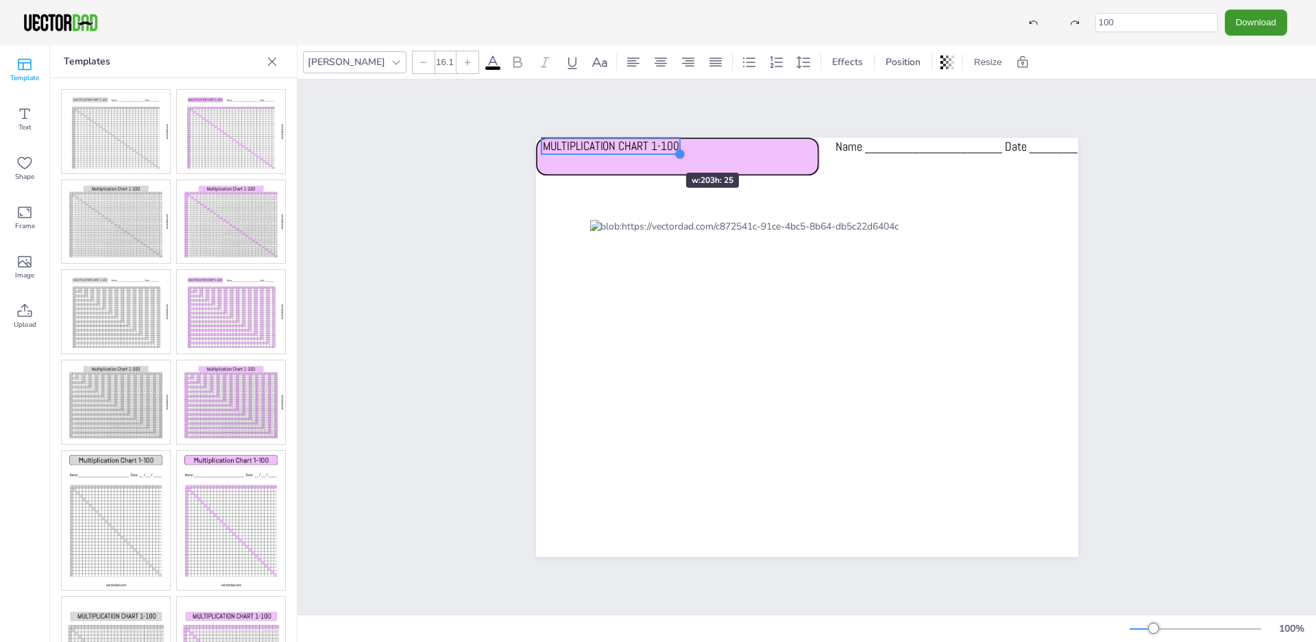
type input "14.7"
drag, startPoint x: 701, startPoint y: 152, endPoint x: 638, endPoint y: 145, distance: 64.1
click at [638, 145] on div "MULTIPLICATION CHART 1-100 Name ____________________ Date _______" at bounding box center [807, 348] width 542 height 420
click at [821, 164] on div at bounding box center [807, 348] width 542 height 420
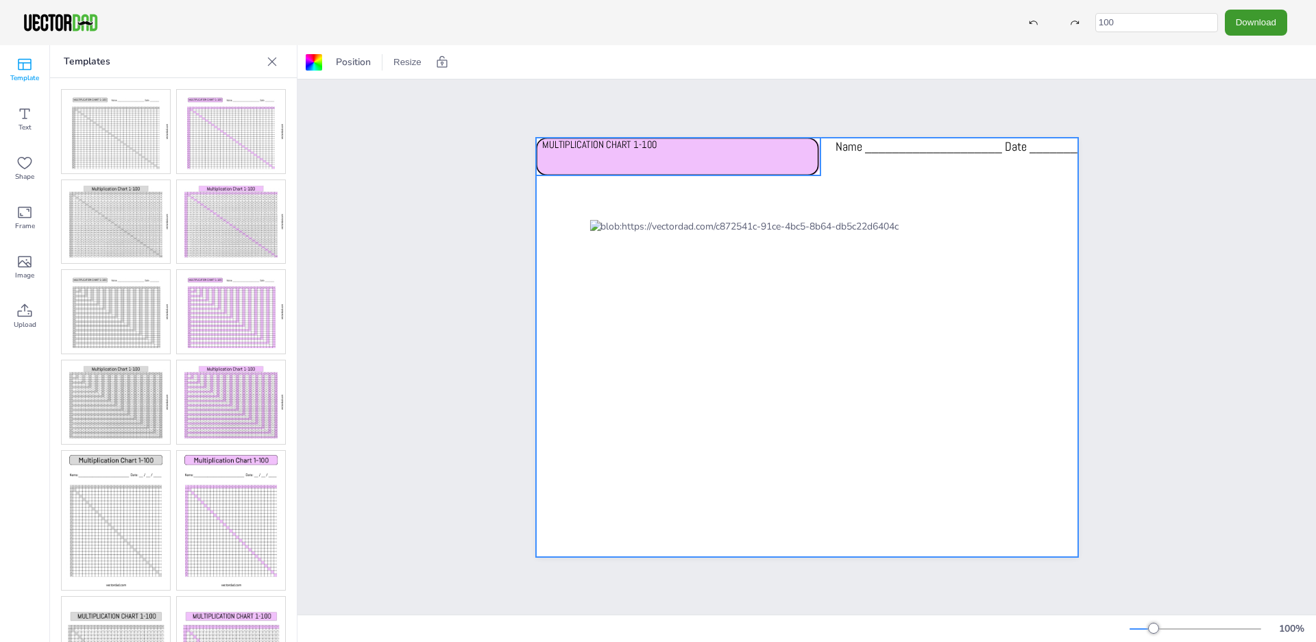
click at [794, 158] on icon at bounding box center [678, 157] width 285 height 38
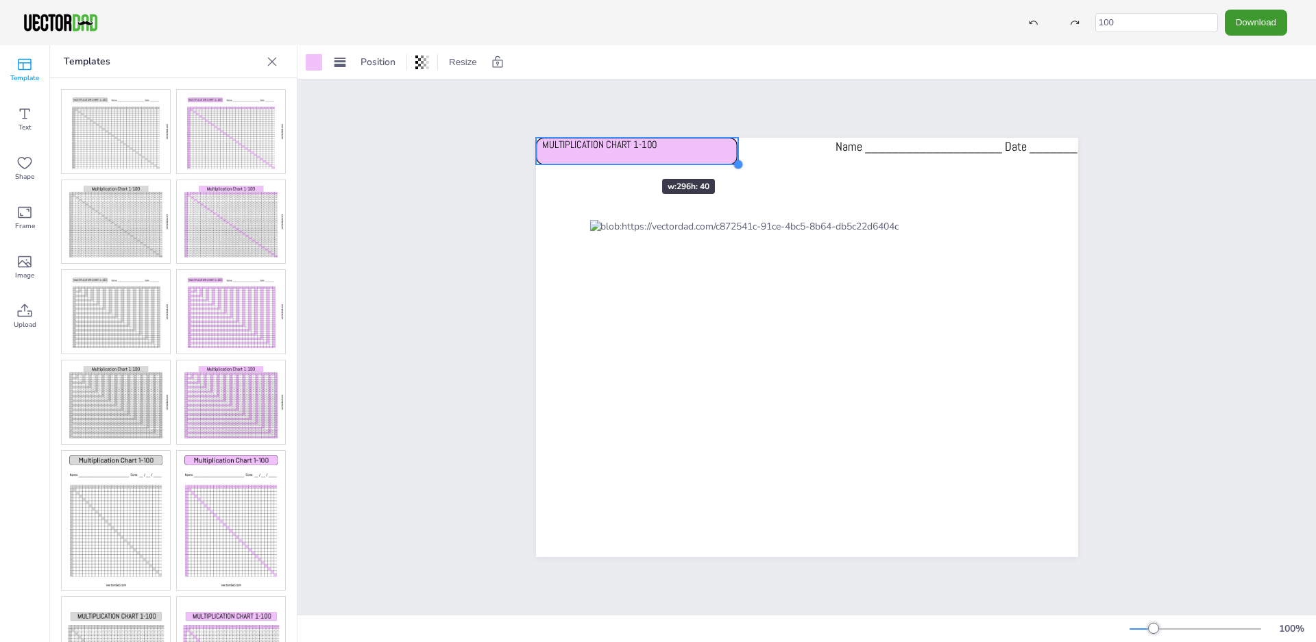
drag, startPoint x: 814, startPoint y: 165, endPoint x: 621, endPoint y: 154, distance: 193.0
click at [621, 154] on div "MULTIPLICATION CHART 1-100 Name ____________________ Date _______" at bounding box center [807, 348] width 542 height 420
drag, startPoint x: 601, startPoint y: 143, endPoint x: 635, endPoint y: 141, distance: 34.3
click at [635, 141] on span "MULTIPLICATION CHART 1-100" at bounding box center [634, 144] width 115 height 13
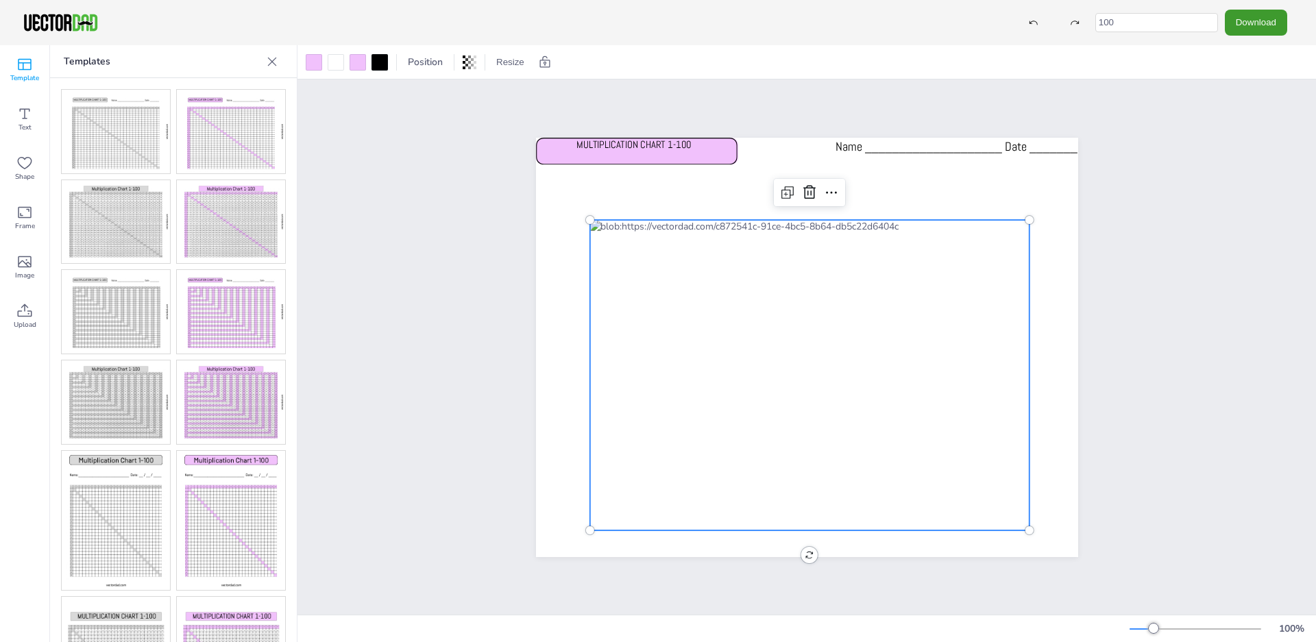
click at [720, 238] on div at bounding box center [810, 375] width 440 height 311
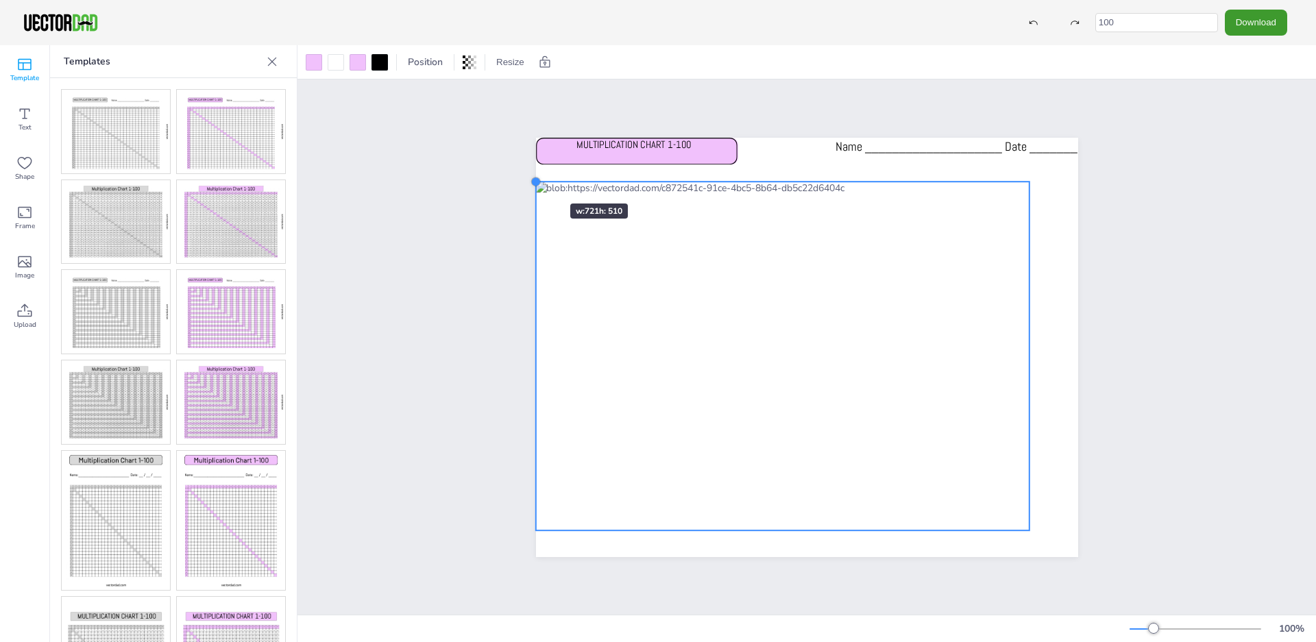
drag, startPoint x: 583, startPoint y: 211, endPoint x: 529, endPoint y: 179, distance: 63.0
click at [530, 179] on div at bounding box center [535, 181] width 11 height 11
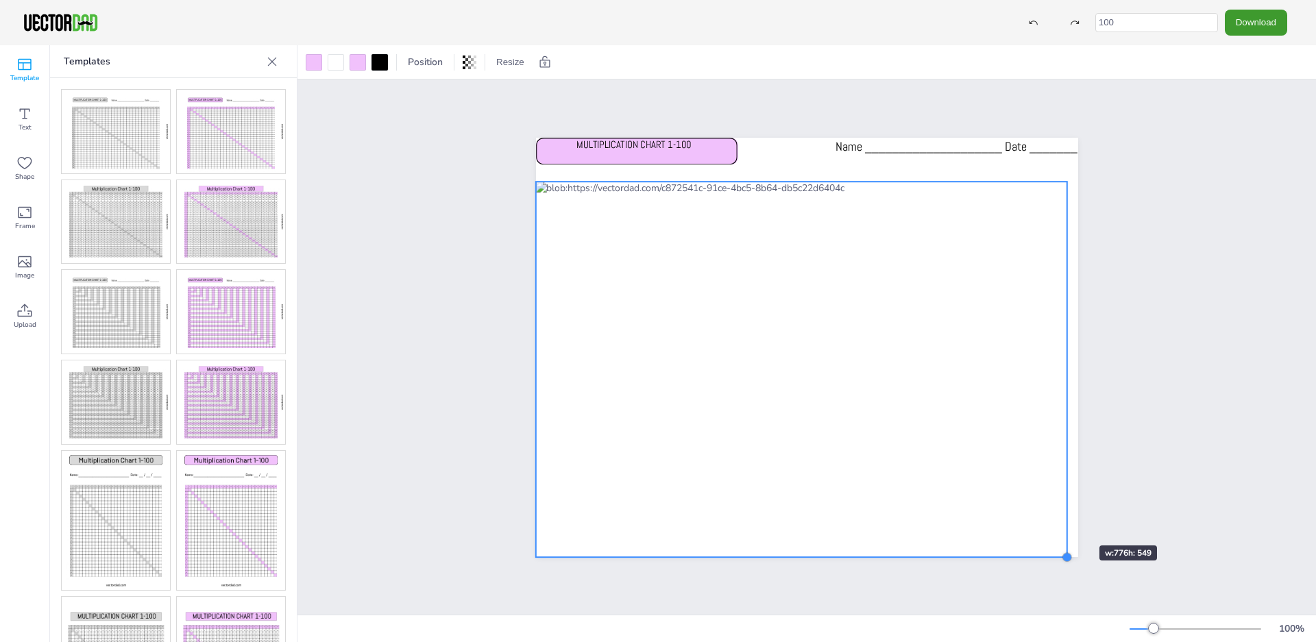
drag, startPoint x: 1022, startPoint y: 522, endPoint x: 1059, endPoint y: 521, distance: 36.4
click at [1059, 521] on div "MULTIPLICATION CHART 1-100 Name ____________________ Date _______" at bounding box center [807, 348] width 542 height 420
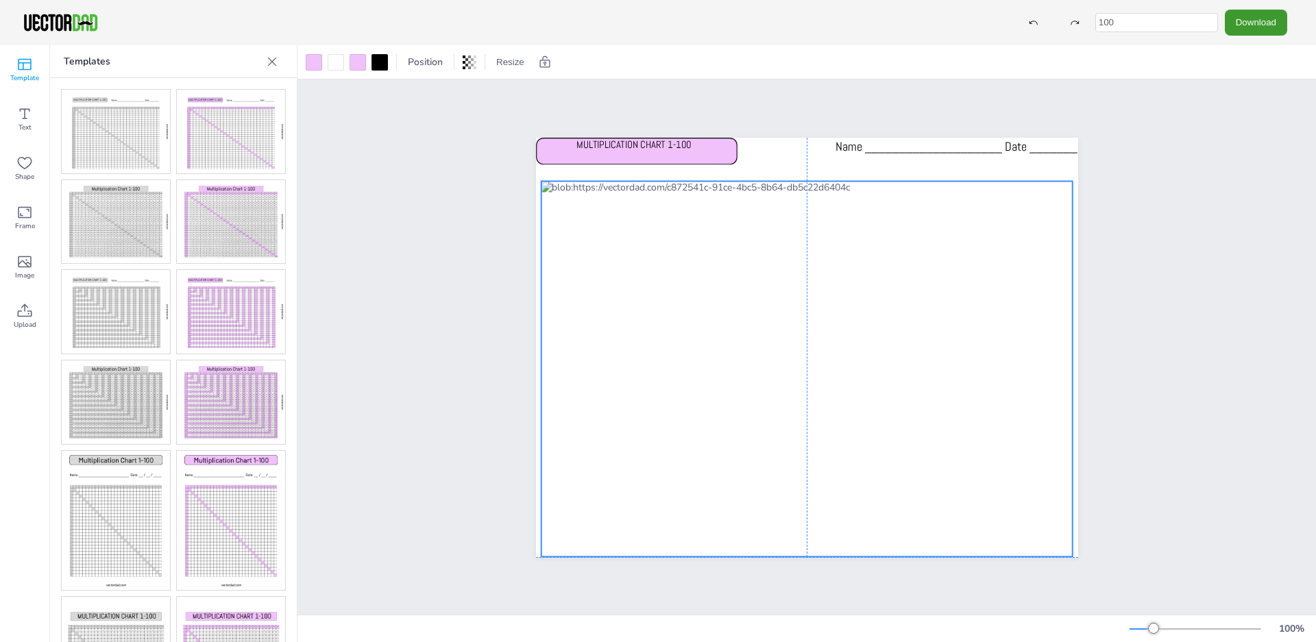
click at [1003, 496] on div at bounding box center [807, 369] width 532 height 376
click at [532, 173] on div at bounding box center [537, 178] width 11 height 11
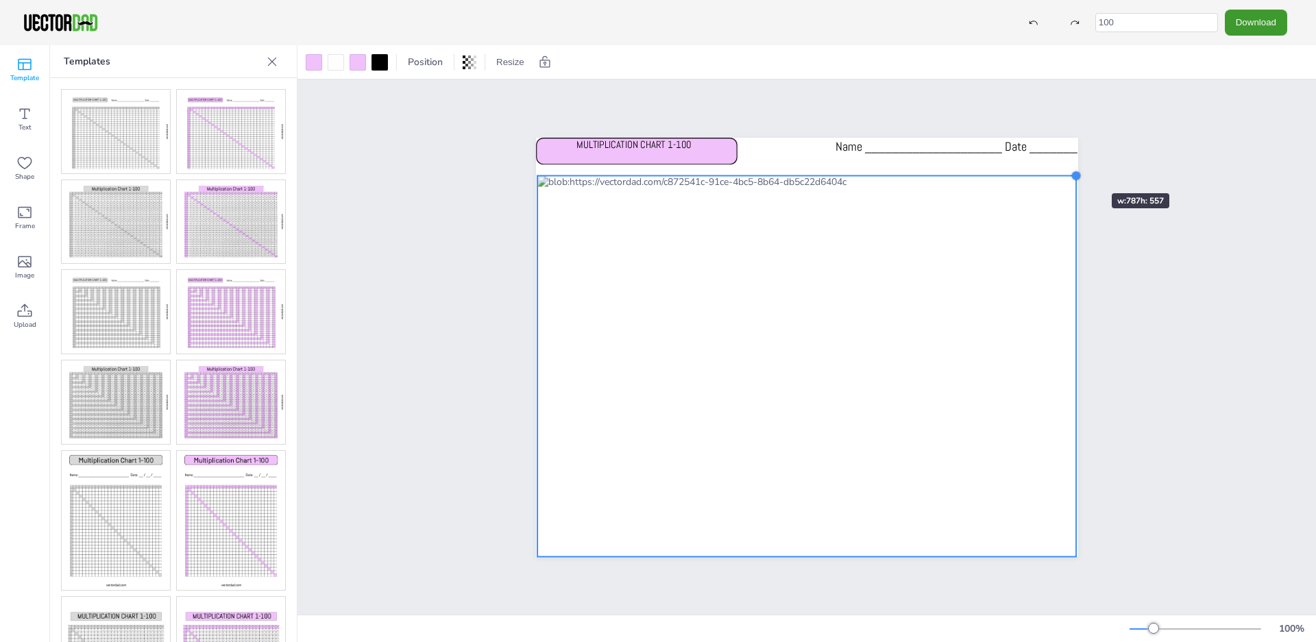
click at [1071, 170] on div at bounding box center [1076, 175] width 11 height 11
click at [984, 206] on div at bounding box center [808, 367] width 540 height 382
click at [1072, 169] on div at bounding box center [1077, 174] width 11 height 11
click at [908, 208] on div at bounding box center [806, 366] width 540 height 383
click at [1072, 169] on div at bounding box center [1077, 174] width 11 height 11
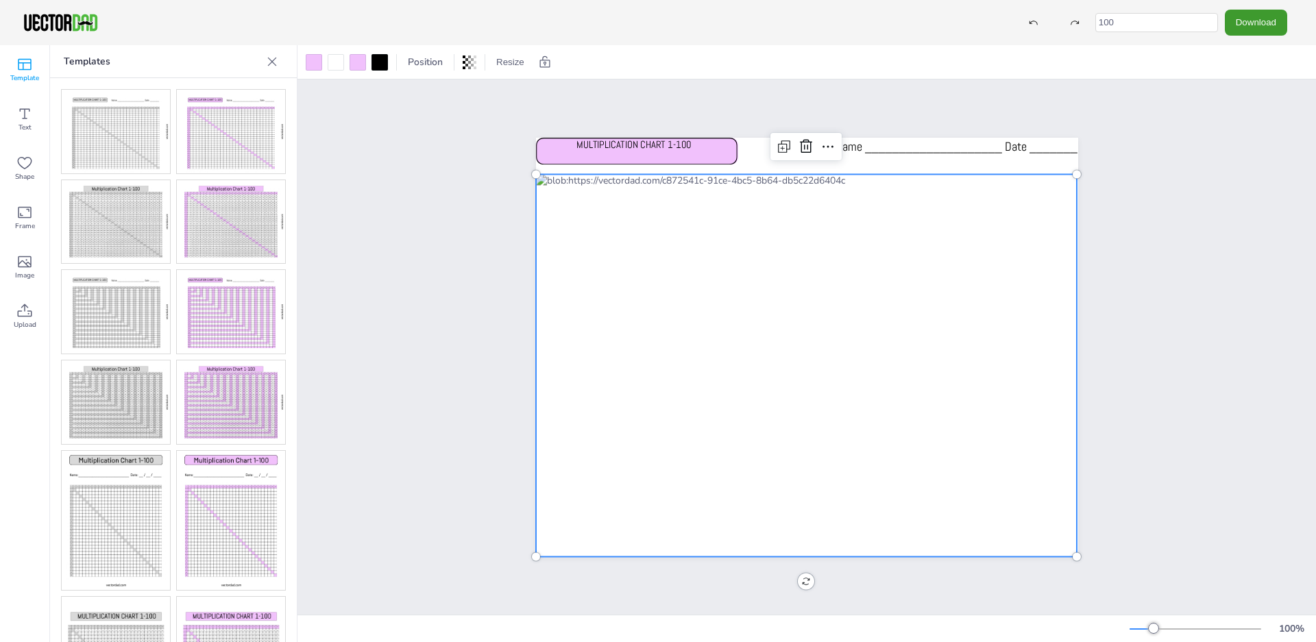
click at [1137, 294] on div "MULTIPLICATION CHART 1-100 Name ____________________ Date _______" at bounding box center [807, 347] width 1019 height 535
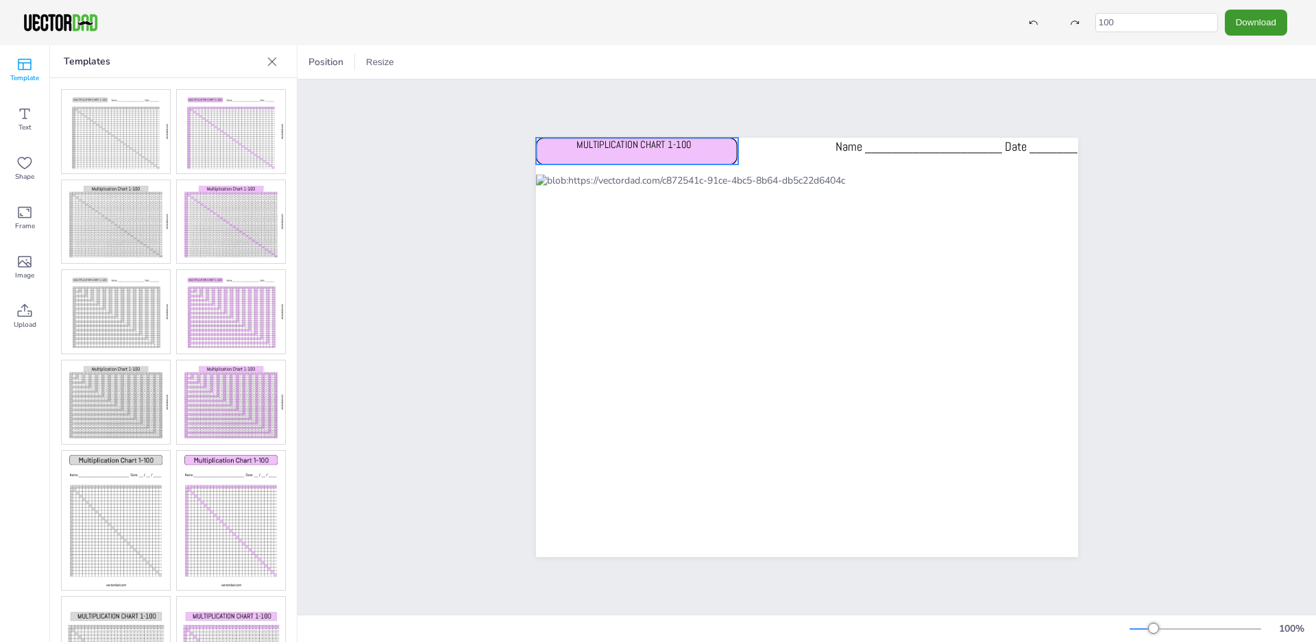
click at [692, 138] on icon at bounding box center [637, 151] width 203 height 27
click at [740, 160] on div at bounding box center [743, 165] width 11 height 11
click at [657, 150] on p "MULTIPLICATION CHART 1-100" at bounding box center [634, 145] width 117 height 14
type input "15.4"
click at [692, 147] on div at bounding box center [697, 152] width 11 height 11
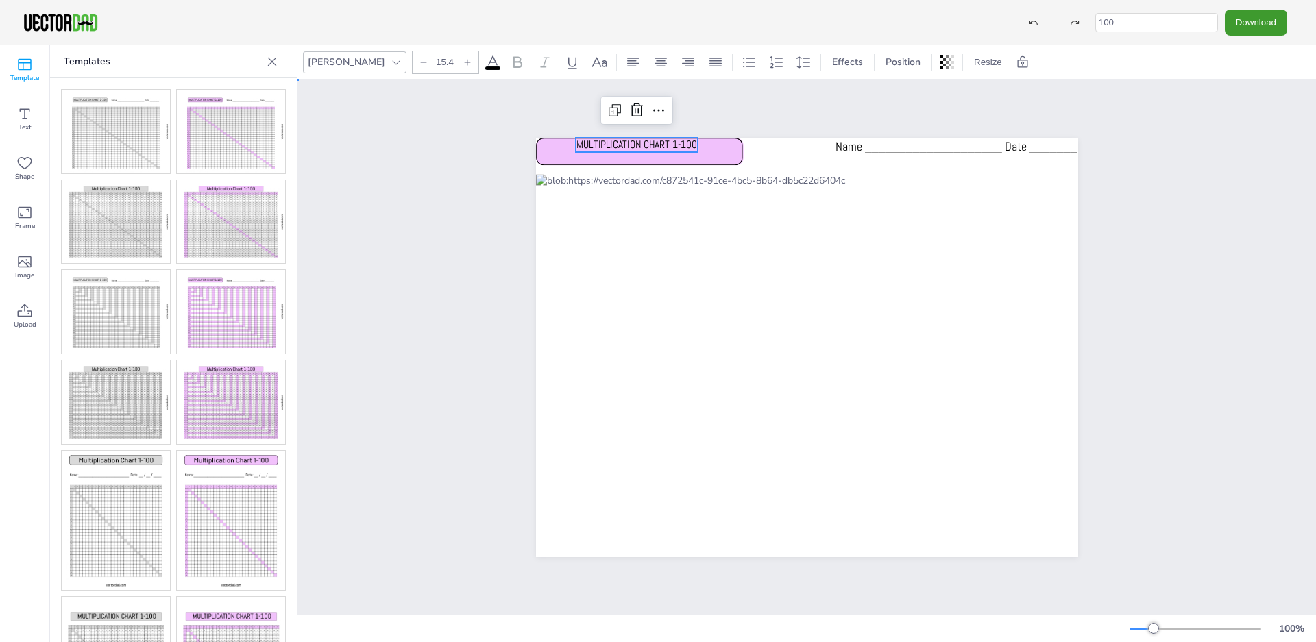
click at [939, 84] on div "MULTIPLICATION CHART 1-100 Name ____________________ Date _______" at bounding box center [807, 347] width 1019 height 535
drag, startPoint x: 713, startPoint y: 146, endPoint x: 740, endPoint y: 145, distance: 26.7
click at [740, 145] on icon at bounding box center [667, 152] width 208 height 28
click at [651, 147] on p "MULTIPLICATION CHART 1-100" at bounding box center [637, 145] width 122 height 15
drag, startPoint x: 644, startPoint y: 147, endPoint x: 662, endPoint y: 145, distance: 17.9
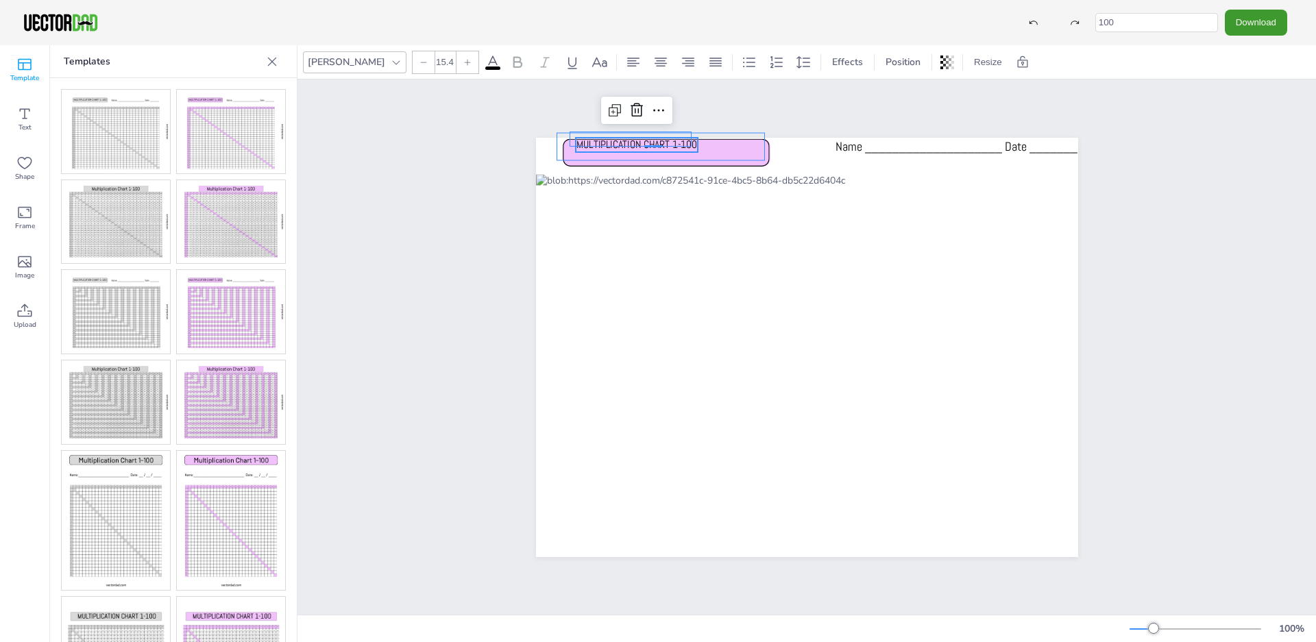
click at [662, 145] on p "MULTIPLICATION CHART 1-100" at bounding box center [637, 145] width 122 height 15
drag, startPoint x: 653, startPoint y: 141, endPoint x: 668, endPoint y: 139, distance: 15.1
click at [668, 139] on span "MULTIPLICATION CHART 1-100" at bounding box center [652, 145] width 121 height 14
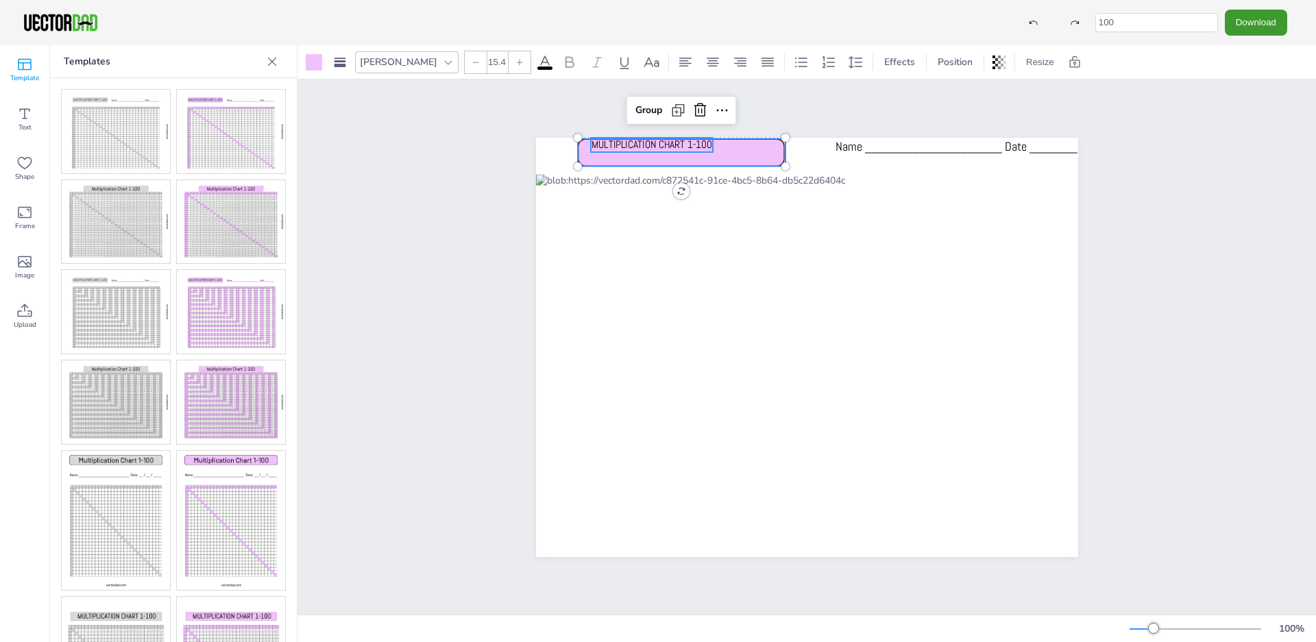
click at [651, 143] on span "MULTIPLICATION CHART 1-100" at bounding box center [652, 145] width 121 height 14
drag, startPoint x: 641, startPoint y: 143, endPoint x: 670, endPoint y: 143, distance: 28.8
click at [670, 143] on span "MULTIPLICATION CHART 1-100" at bounding box center [682, 147] width 121 height 14
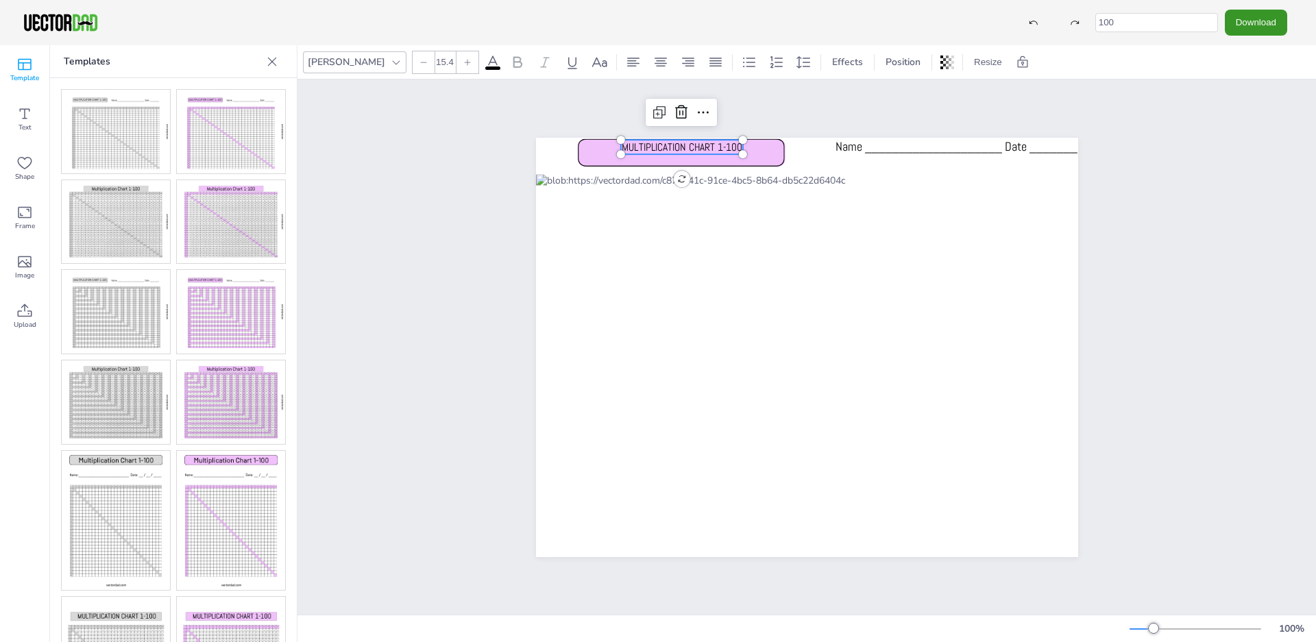
click at [1243, 20] on button "Download" at bounding box center [1256, 22] width 62 height 25
click at [1213, 168] on icon "Download" at bounding box center [1206, 167] width 14 height 14
click at [935, 97] on div "MULTIPLICATION CHART 1-100 Name ____________________ Date _______" at bounding box center [807, 347] width 1019 height 535
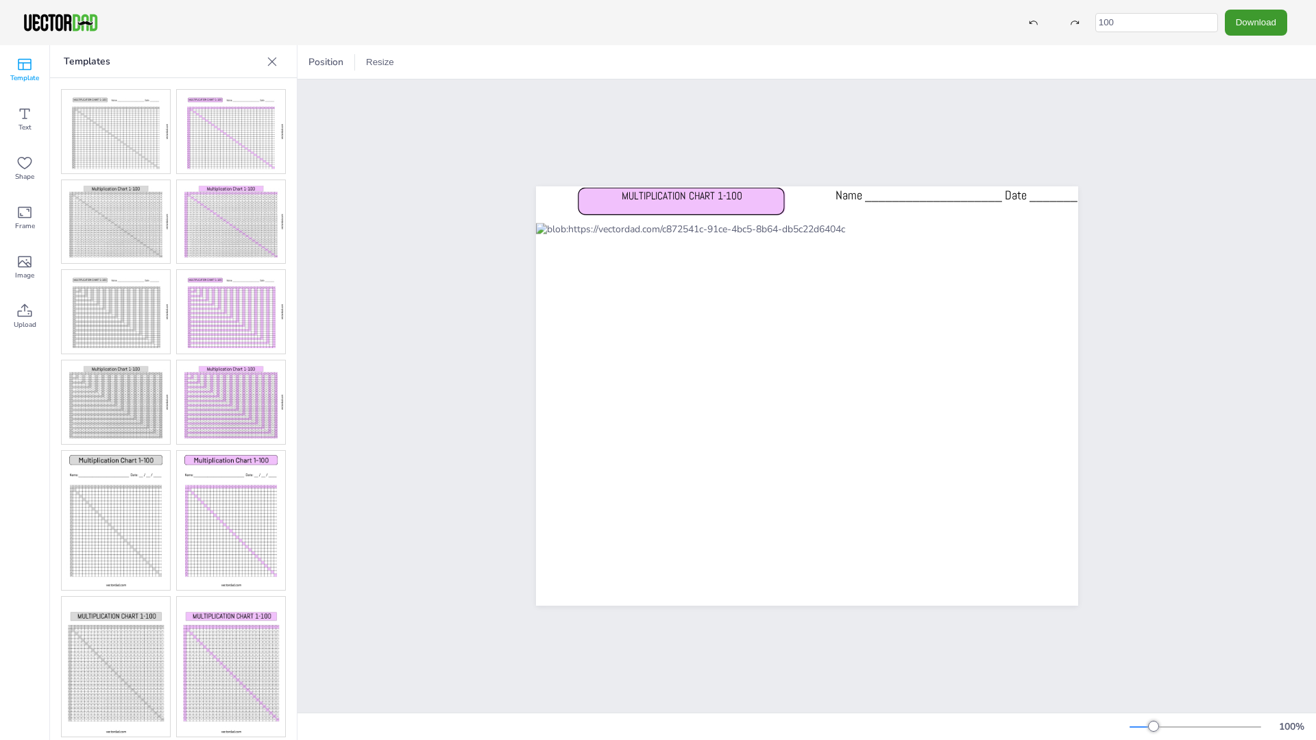
click at [272, 62] on icon at bounding box center [272, 62] width 14 height 14
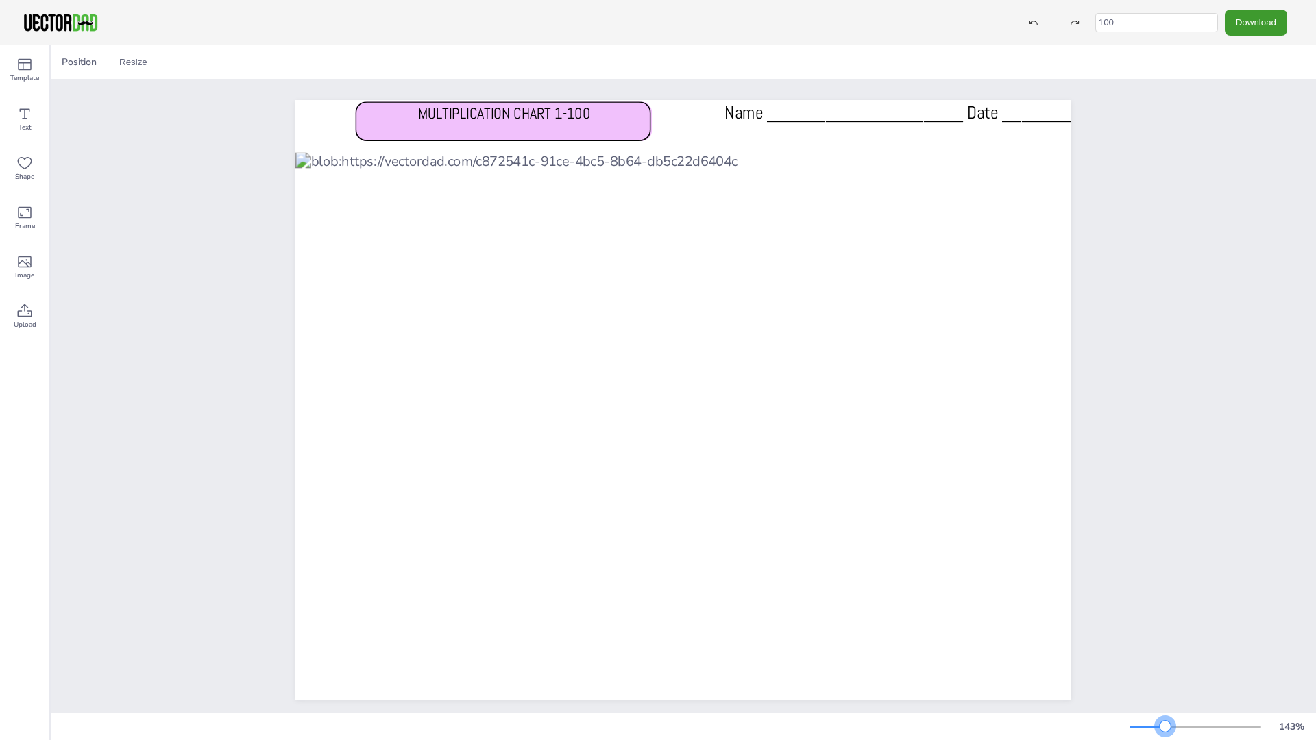
drag, startPoint x: 1155, startPoint y: 730, endPoint x: 1166, endPoint y: 728, distance: 10.5
click at [1166, 642] on div at bounding box center [1165, 726] width 11 height 11
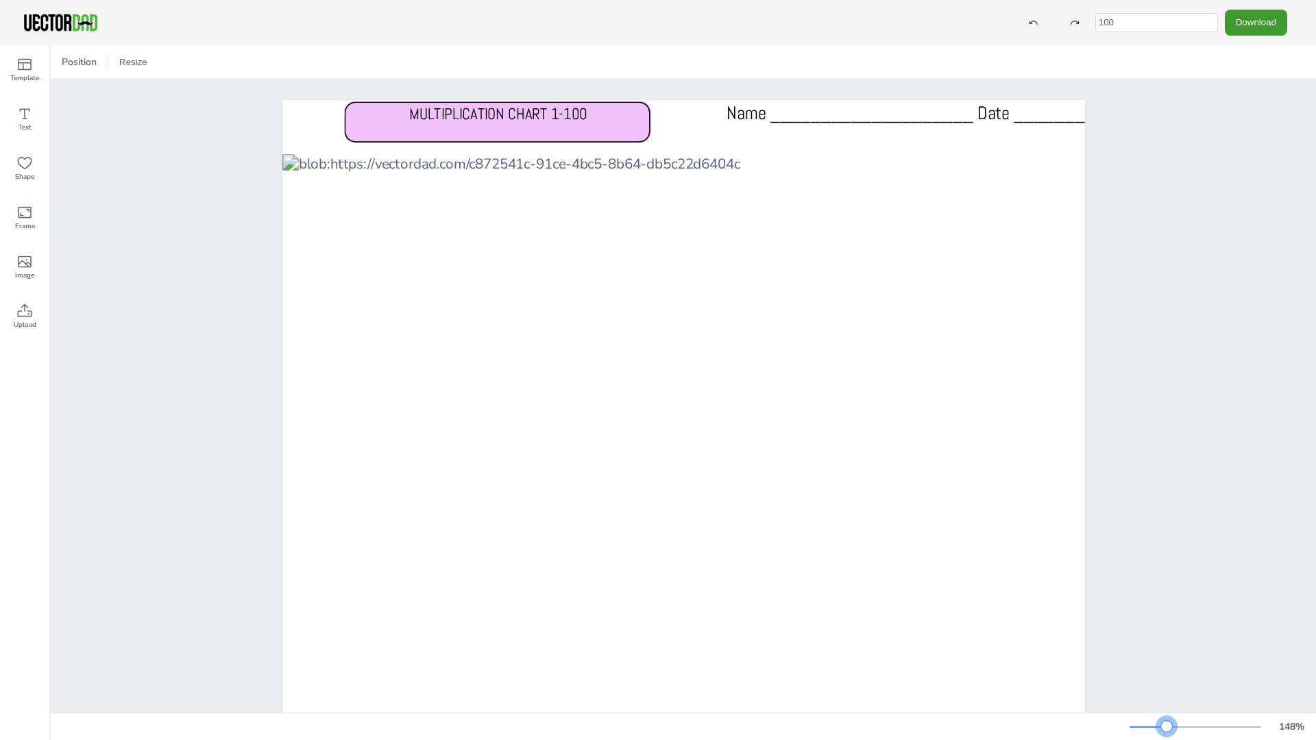
click at [1167, 642] on div at bounding box center [1166, 726] width 11 height 11
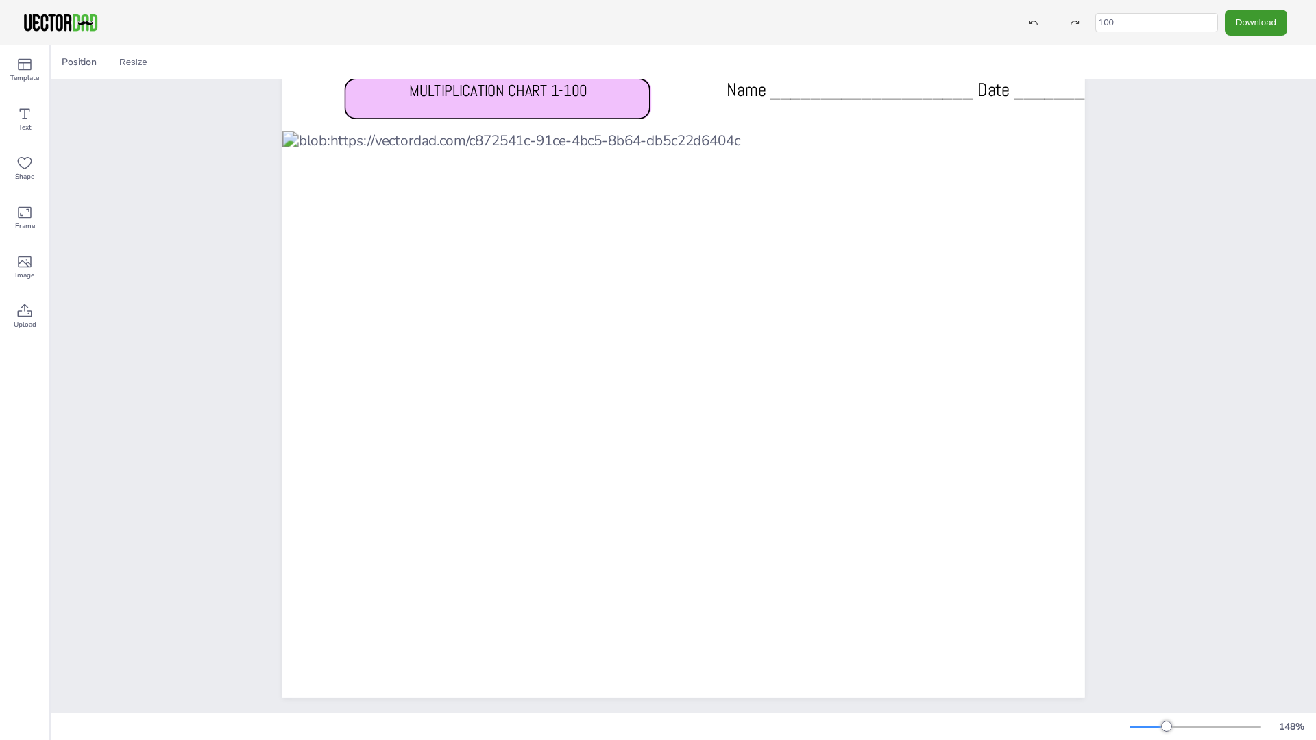
scroll to position [23, 0]
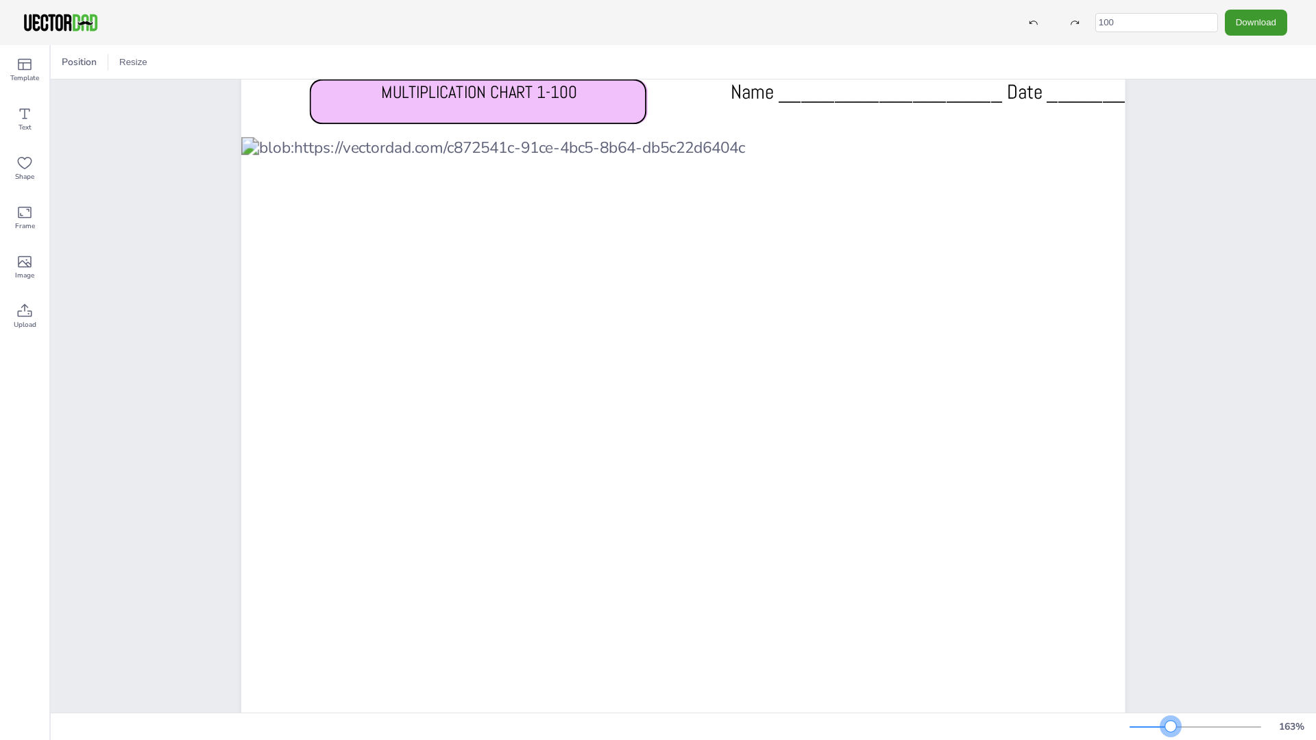
click at [1173, 642] on div at bounding box center [1171, 726] width 11 height 11
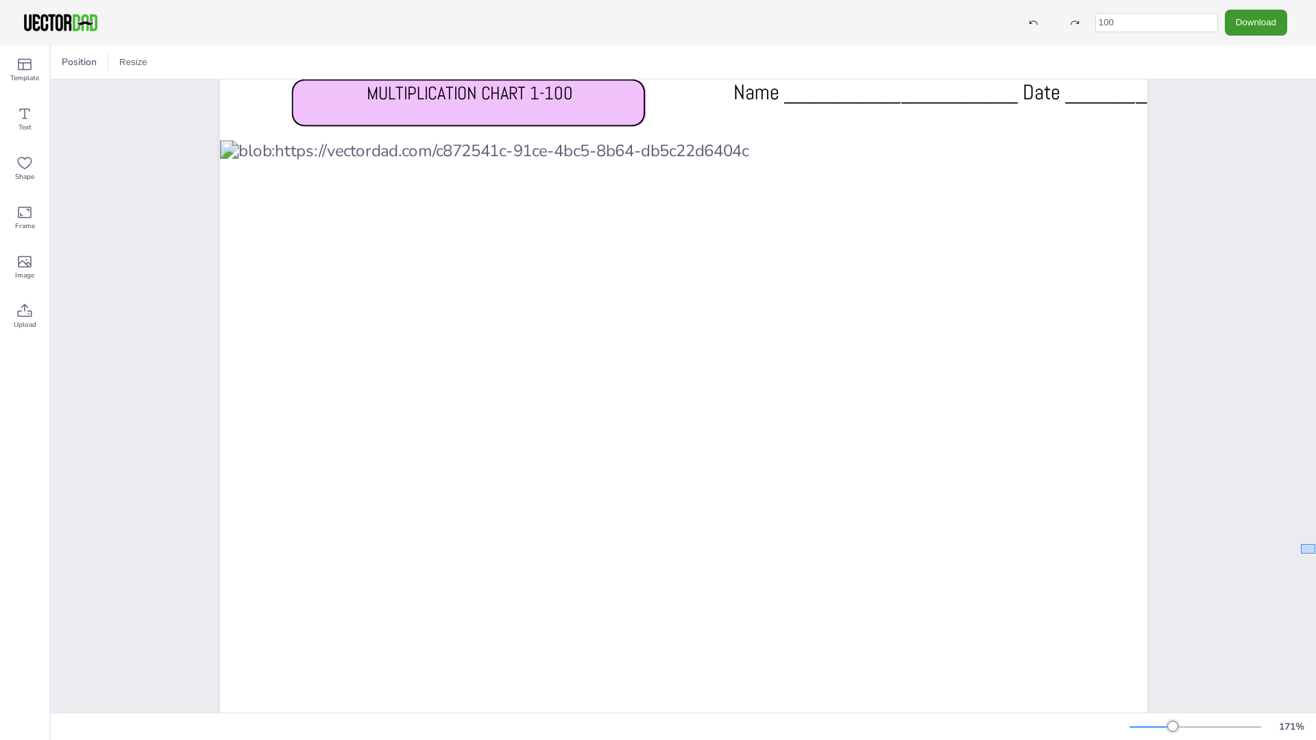
click at [1316, 557] on div "MULTIPLICATION CHART 1-100 Name ____________________ Date _______" at bounding box center [684, 396] width 1266 height 633
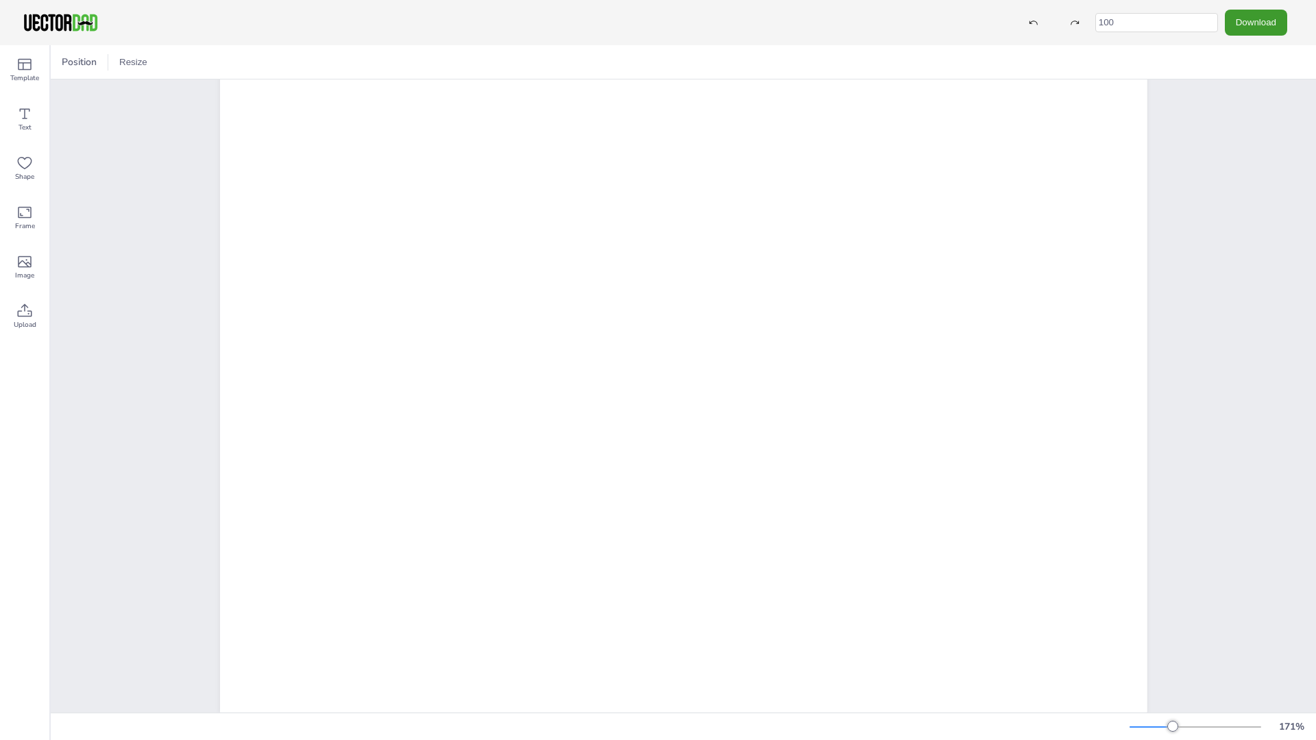
scroll to position [82, 0]
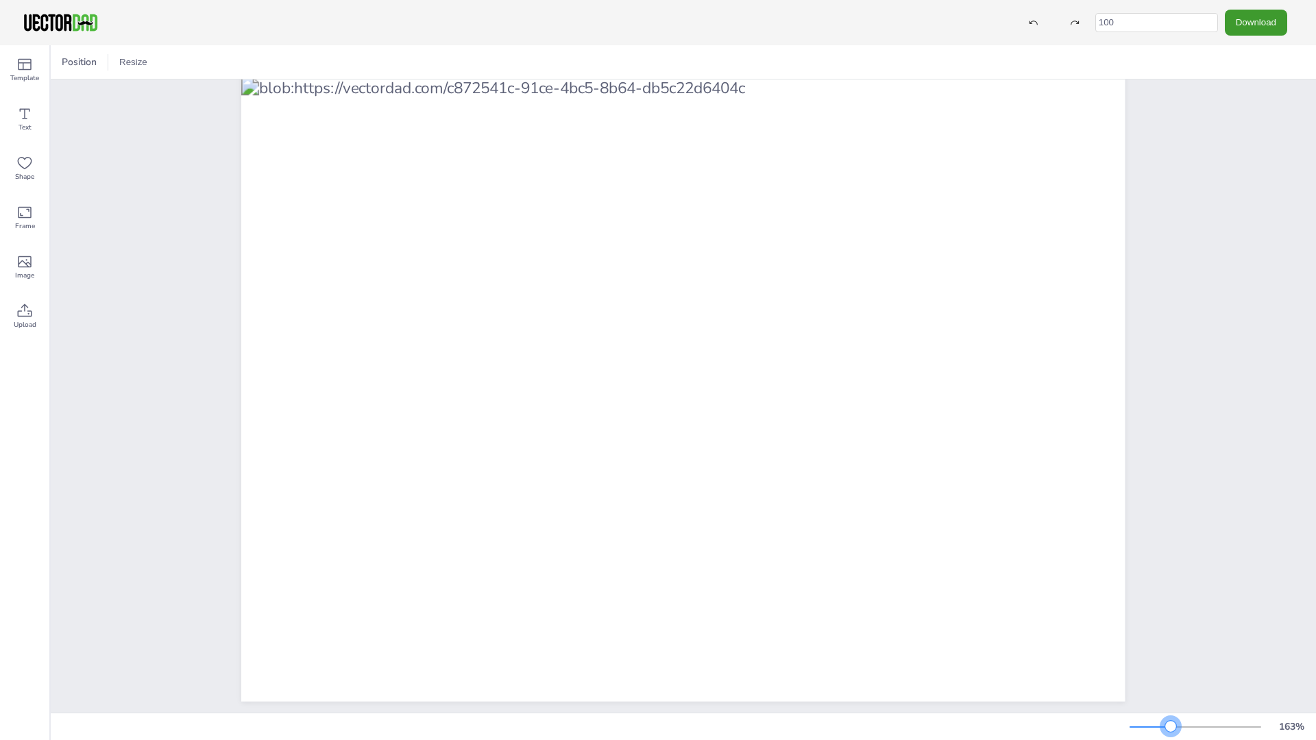
click at [1171, 642] on div at bounding box center [1171, 726] width 11 height 11
click at [1170, 642] on div at bounding box center [1170, 726] width 11 height 11
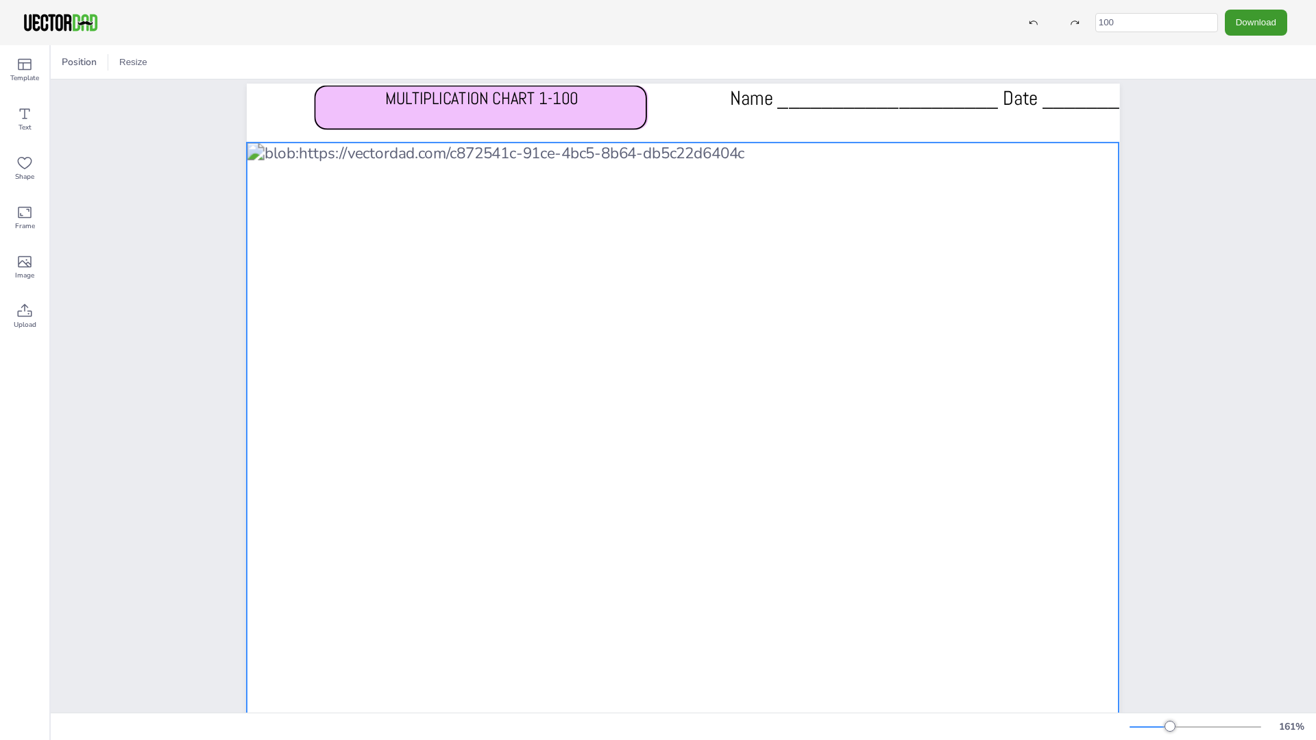
scroll to position [95, 0]
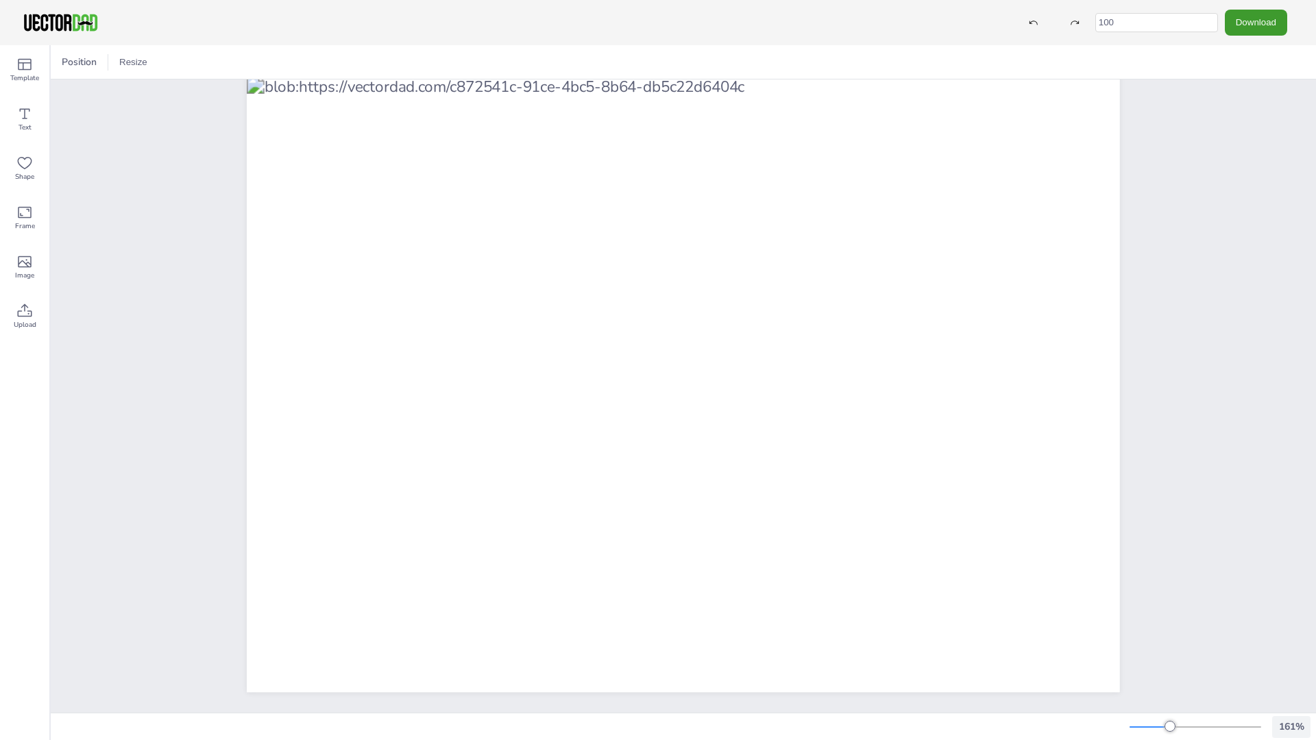
click at [1289, 642] on div "161 %" at bounding box center [1291, 727] width 33 height 13
click at [1168, 642] on div "MULTIPLICATION CHART 1-100 Name ____________________ Date _______" at bounding box center [683, 355] width 991 height 716
click at [1295, 642] on div "161 %" at bounding box center [1291, 727] width 38 height 22
click at [1198, 642] on div "161 %" at bounding box center [1220, 727] width 181 height 22
click at [1197, 642] on div "161 %" at bounding box center [1220, 727] width 181 height 22
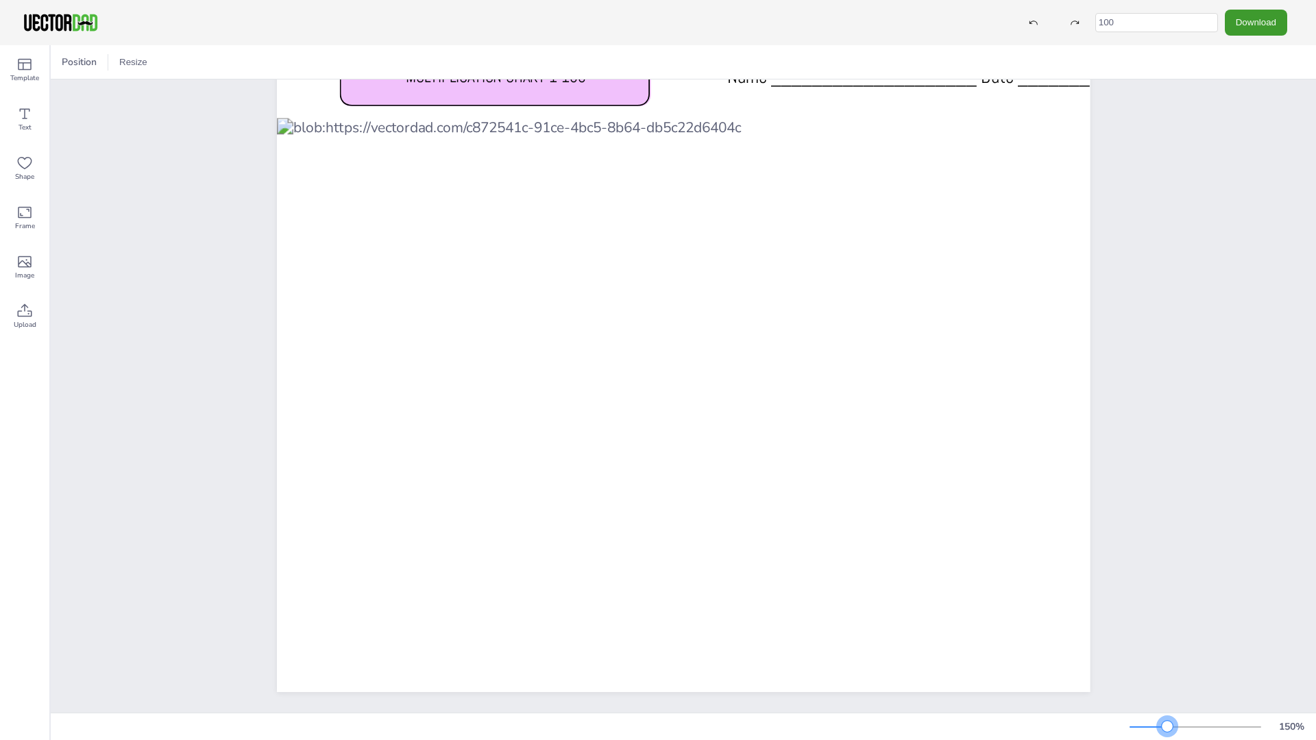
scroll to position [49, 0]
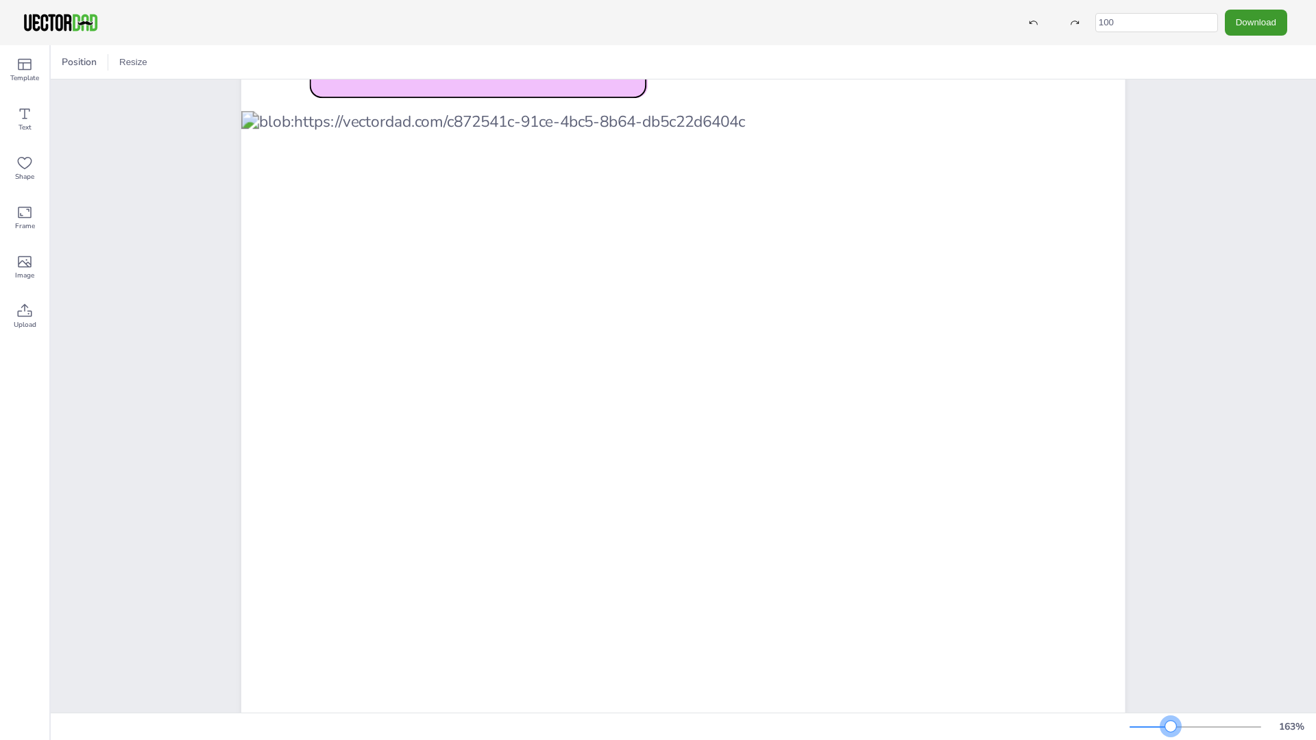
click at [1171, 642] on div at bounding box center [1171, 726] width 11 height 11
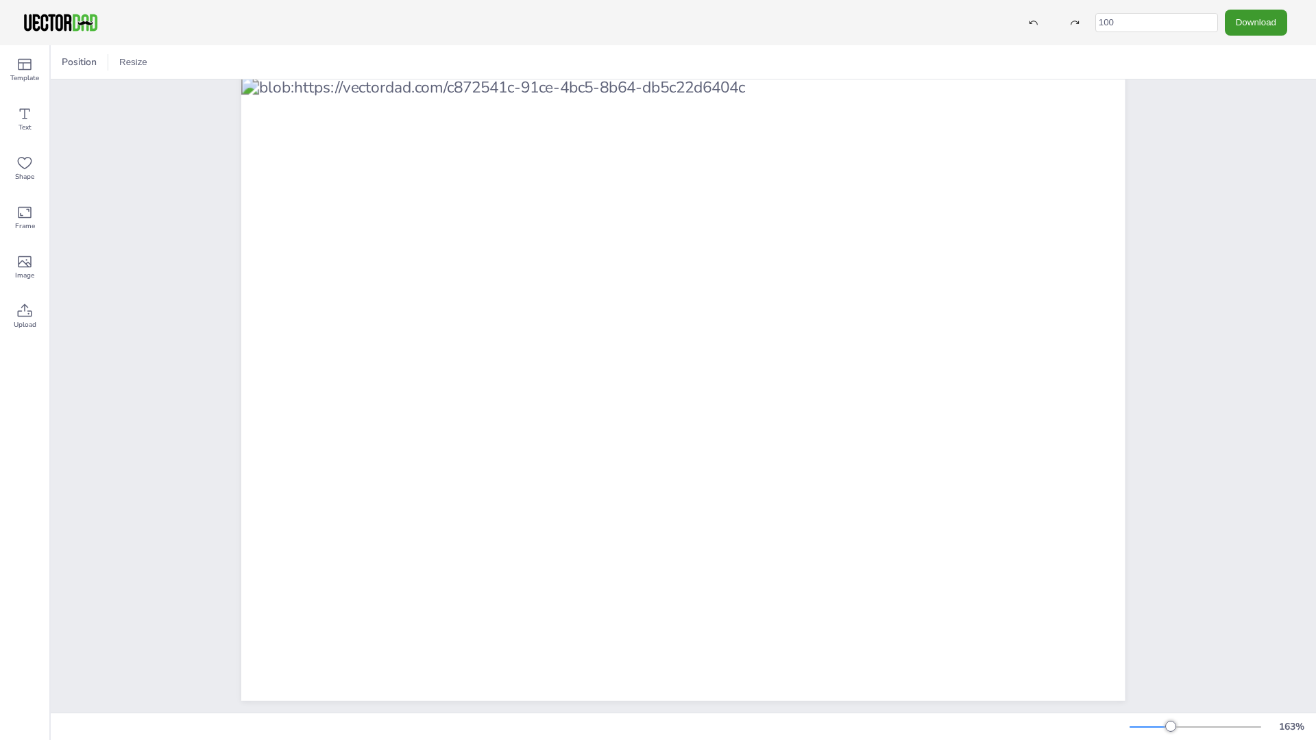
scroll to position [104, 0]
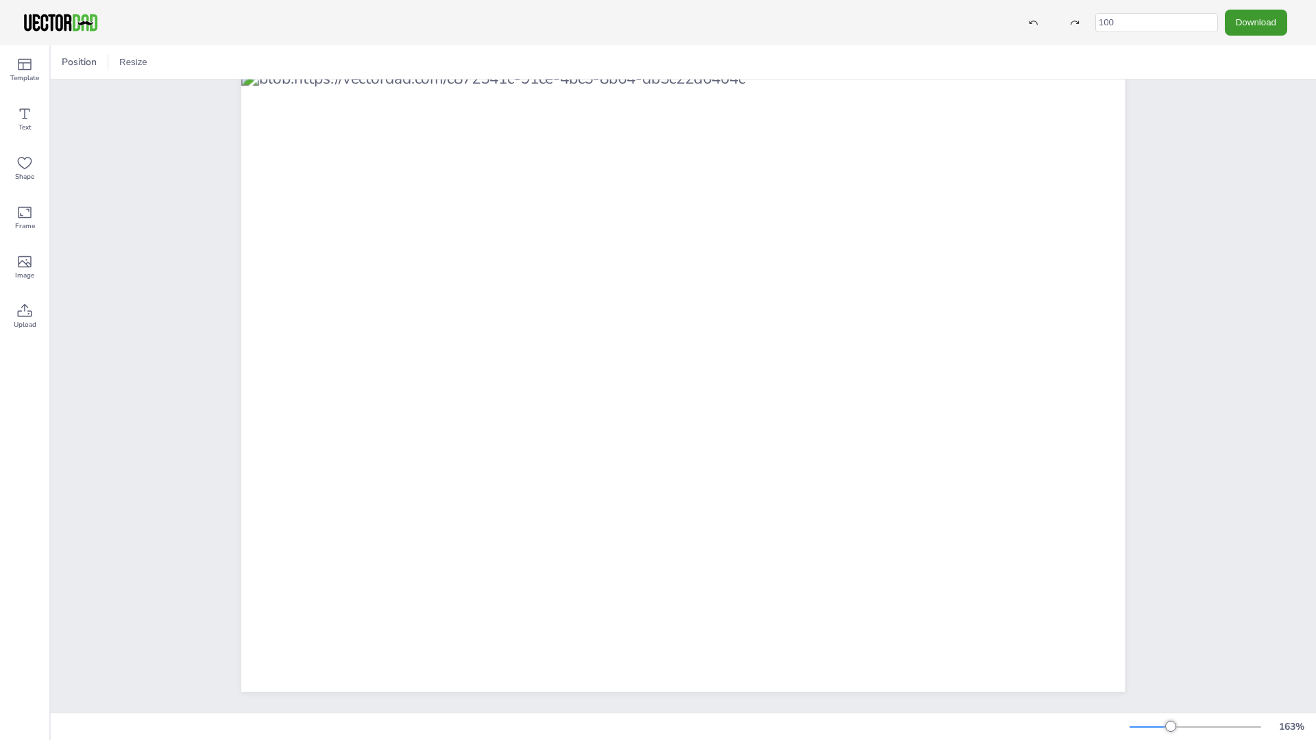
click at [1110, 642] on div "MULTIPLICATION CHART 1-100 Name ____________________ Date _______" at bounding box center [683, 350] width 925 height 725
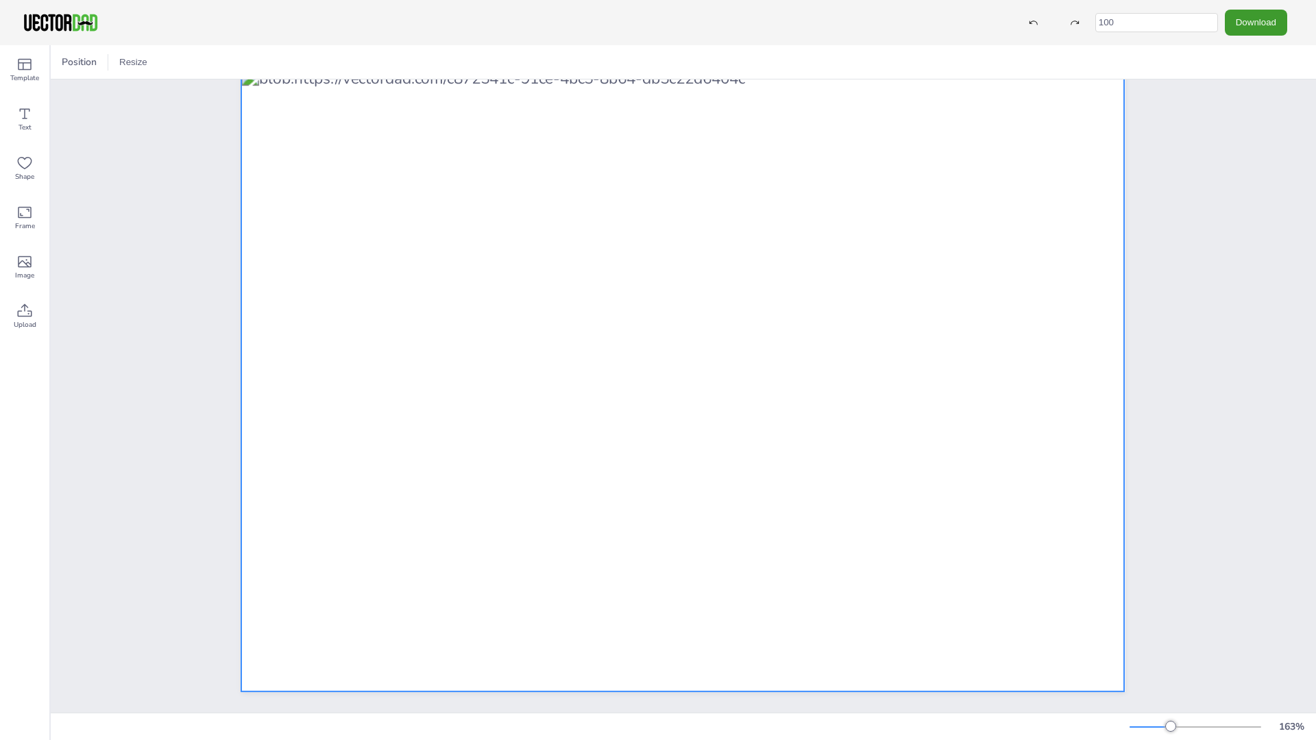
click at [1109, 642] on div at bounding box center [682, 380] width 882 height 624
click at [1120, 642] on div at bounding box center [1125, 693] width 11 height 11
click at [1119, 642] on div "MULTIPLICATION CHART 1-100 Name ____________________ Date _______" at bounding box center [683, 350] width 884 height 684
click at [1117, 642] on div at bounding box center [1122, 691] width 11 height 11
click at [987, 625] on div at bounding box center [685, 380] width 881 height 623
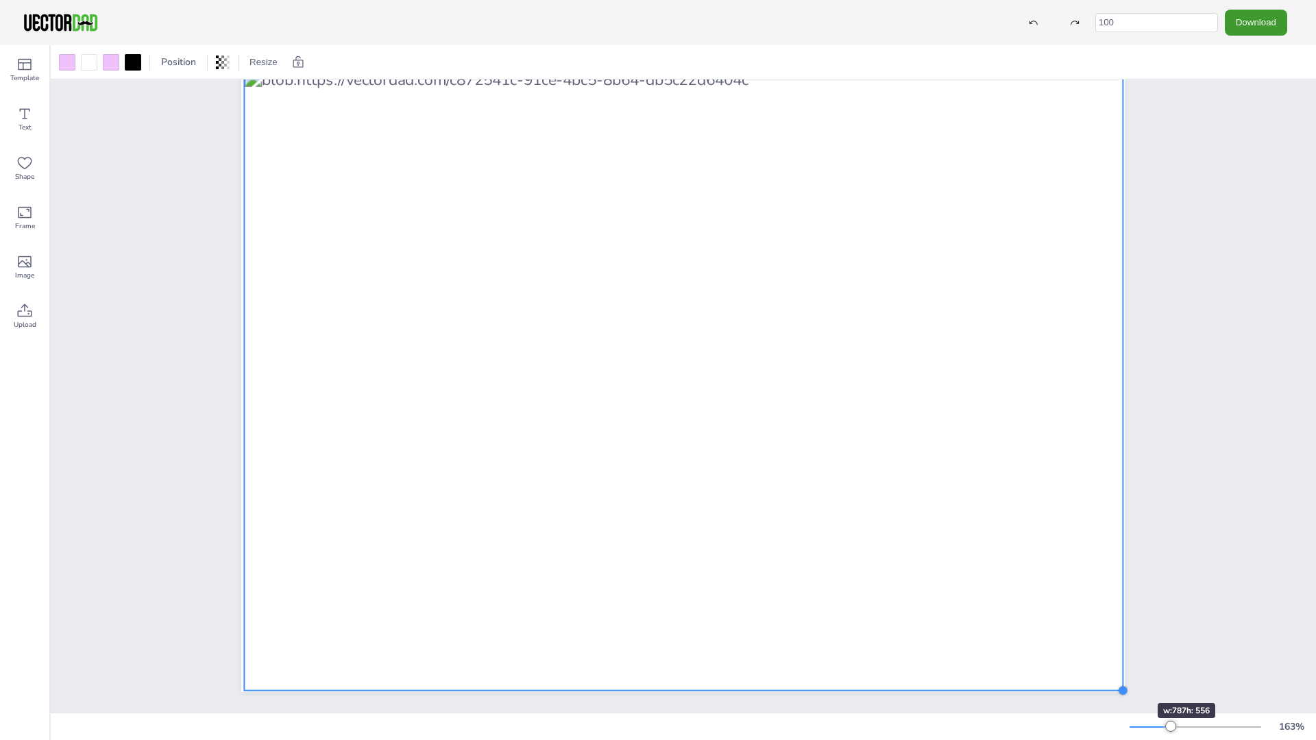
click at [1118, 642] on div at bounding box center [1123, 691] width 11 height 11
click at [1050, 638] on div at bounding box center [683, 382] width 879 height 622
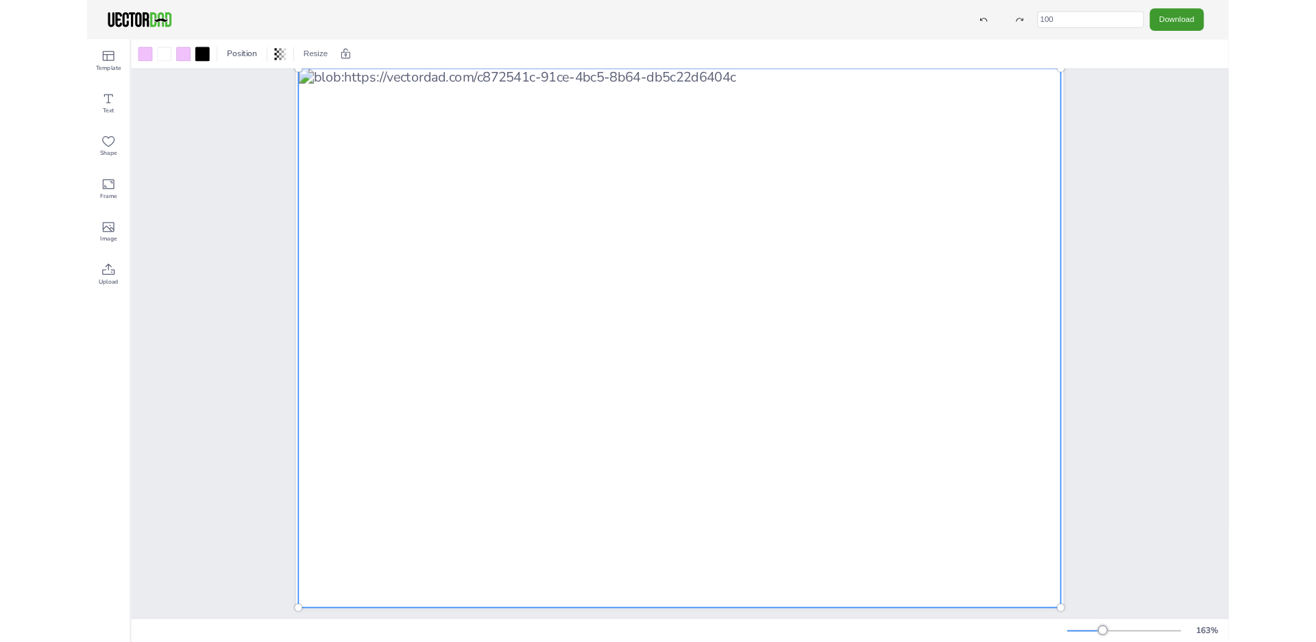
scroll to position [83, 0]
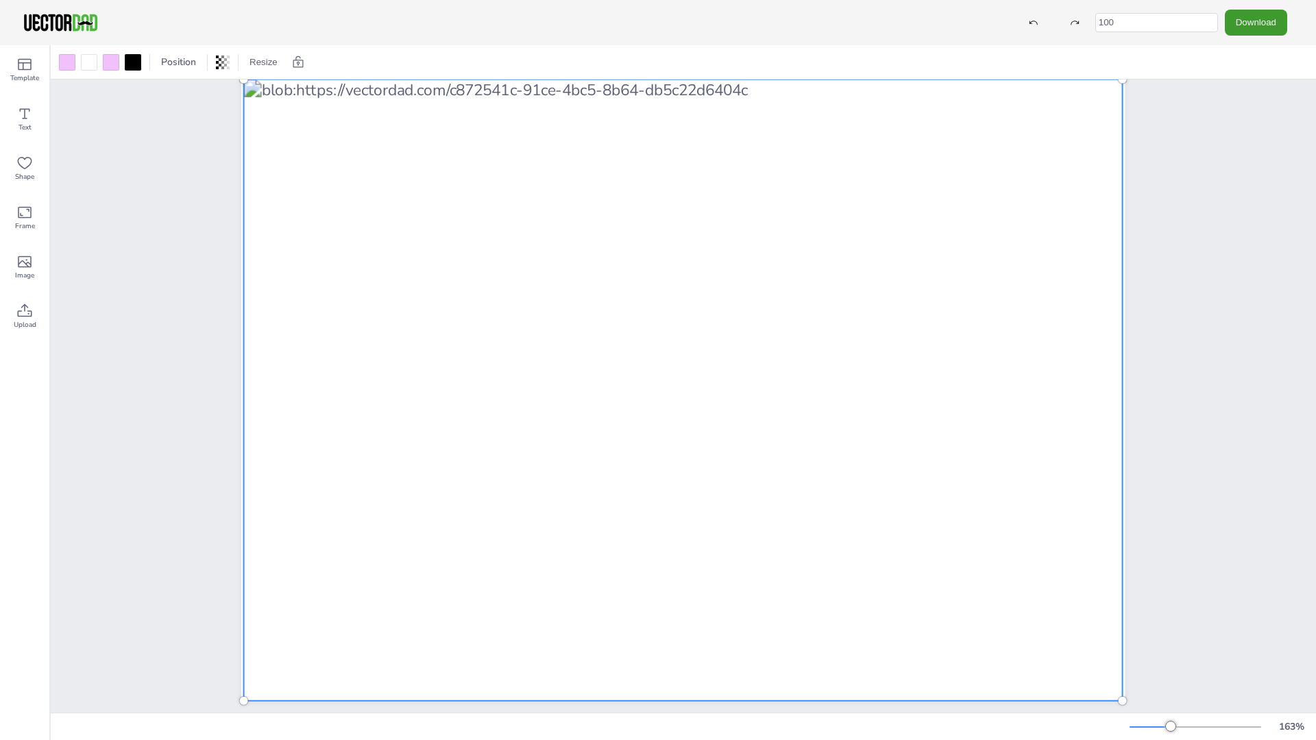
click at [1212, 544] on div "MULTIPLICATION CHART 1-100 Name ____________________ Date _______" at bounding box center [684, 359] width 1266 height 725
